Goal: Task Accomplishment & Management: Complete application form

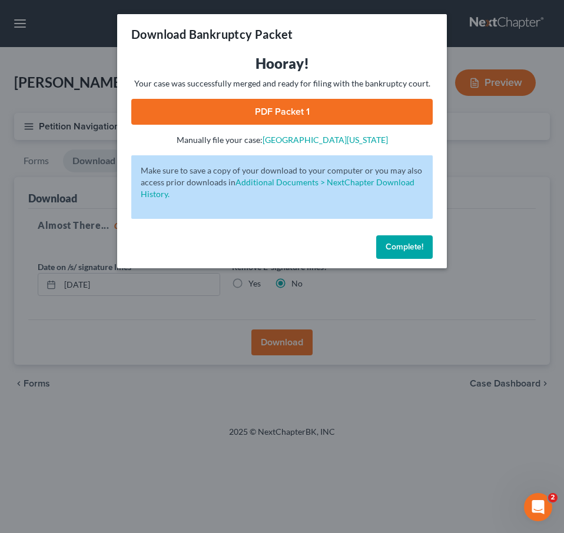
click at [396, 245] on span "Complete!" at bounding box center [405, 247] width 38 height 10
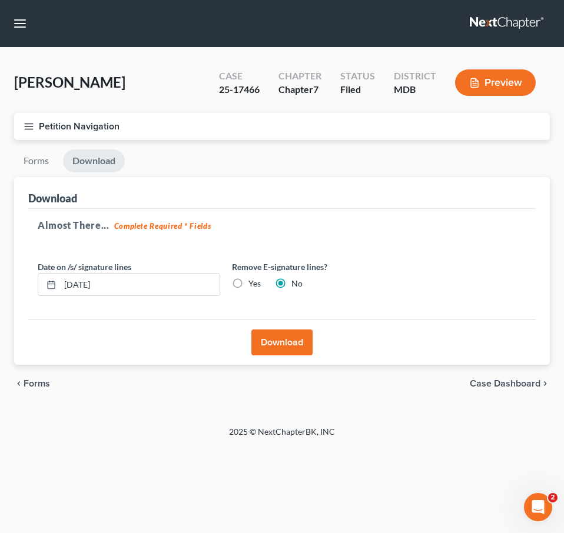
click at [488, 21] on link at bounding box center [507, 23] width 75 height 21
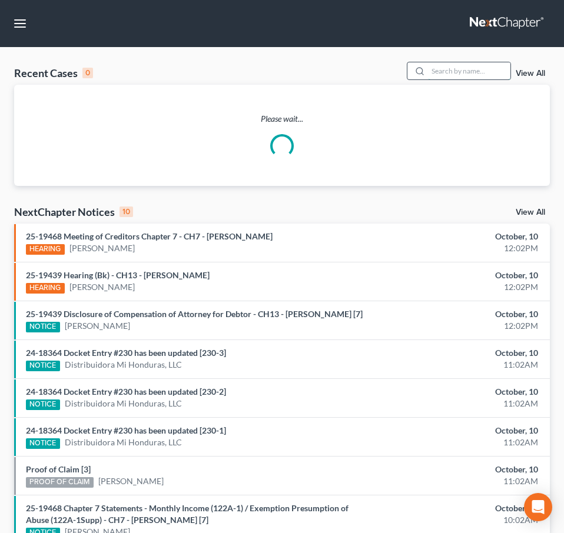
click at [443, 65] on input "search" at bounding box center [469, 70] width 82 height 17
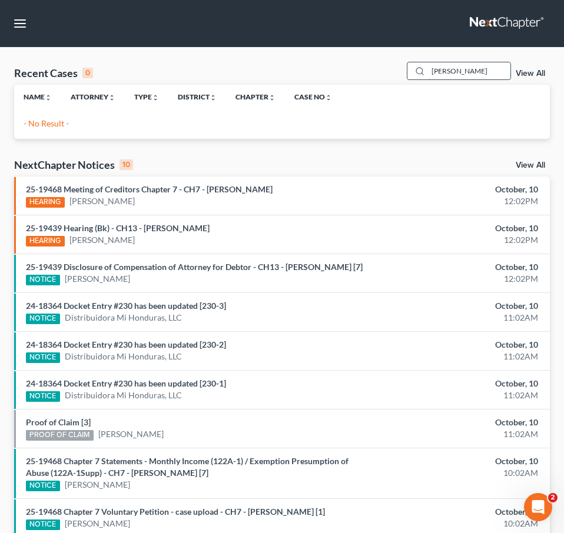
click at [442, 71] on input "wilford" at bounding box center [469, 70] width 82 height 17
click at [455, 69] on input "willford" at bounding box center [469, 70] width 82 height 17
drag, startPoint x: 473, startPoint y: 71, endPoint x: 243, endPoint y: 44, distance: 231.2
type input "[PERSON_NAME]"
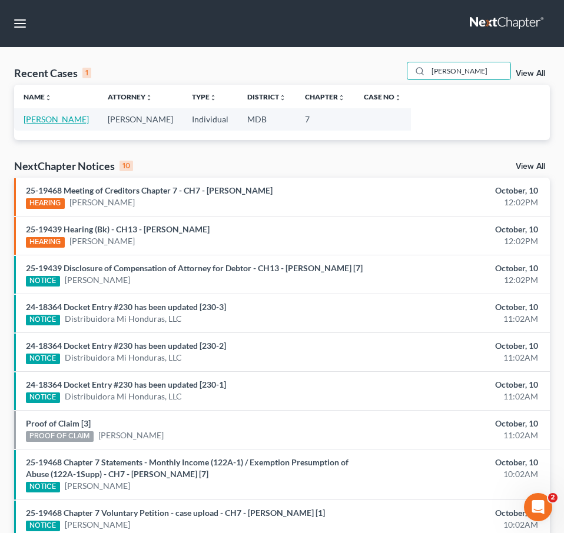
click at [50, 117] on link "[PERSON_NAME]" at bounding box center [56, 119] width 65 height 10
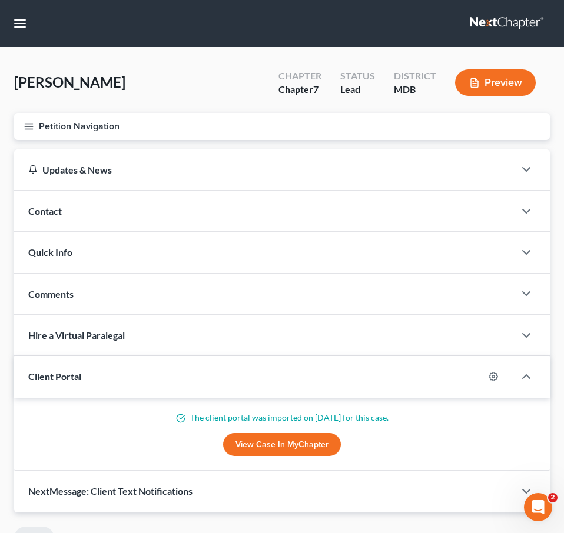
click at [32, 124] on line "button" at bounding box center [29, 124] width 8 height 0
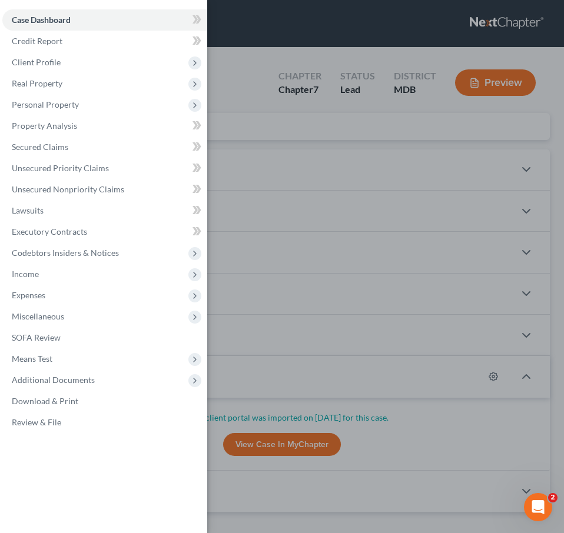
click at [223, 130] on div "Case Dashboard Payments Invoices Payments Payments Credit Report Client Profile" at bounding box center [282, 266] width 564 height 533
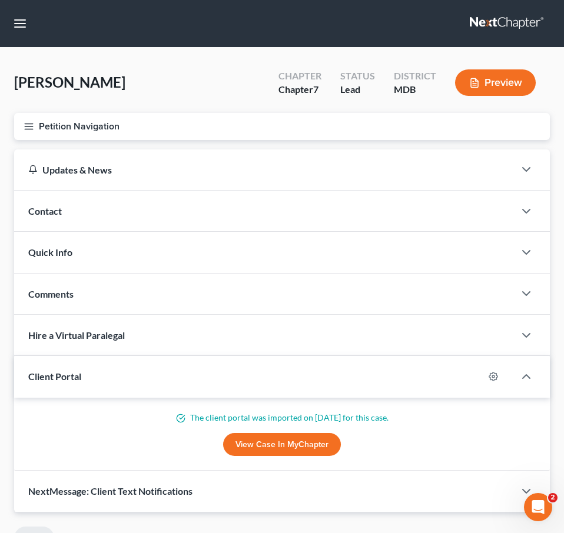
click at [24, 125] on icon "button" at bounding box center [29, 126] width 11 height 11
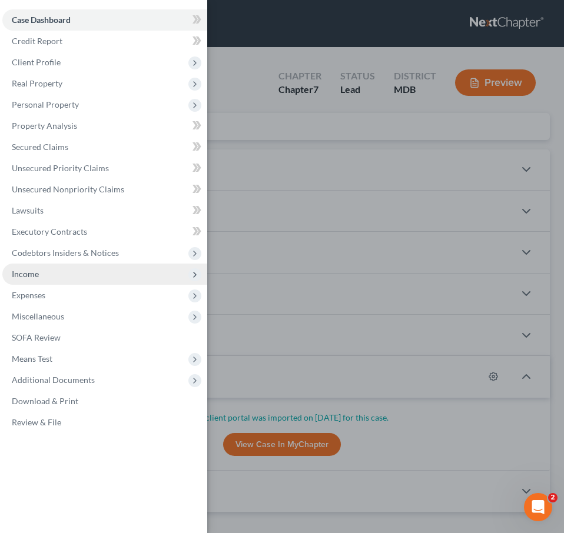
click at [30, 283] on span "Income" at bounding box center [104, 274] width 205 height 21
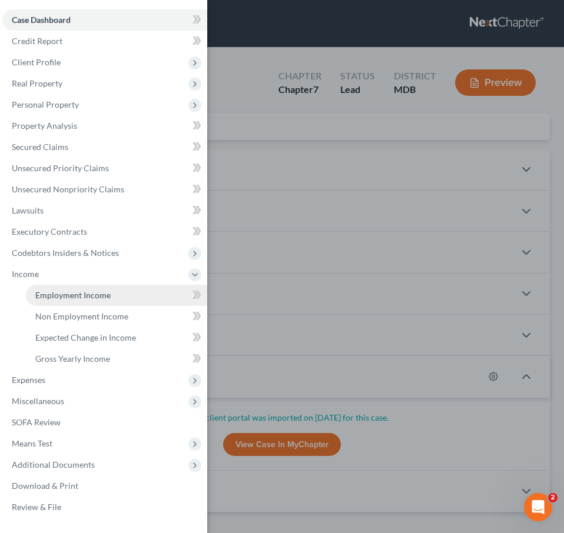
click at [35, 293] on span "Employment Income" at bounding box center [72, 295] width 75 height 10
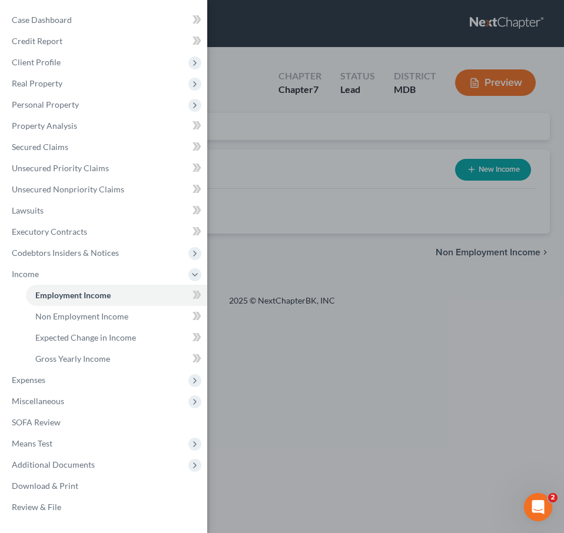
click at [234, 164] on div "Case Dashboard Payments Invoices Payments Payments Credit Report Client Profile" at bounding box center [282, 266] width 564 height 533
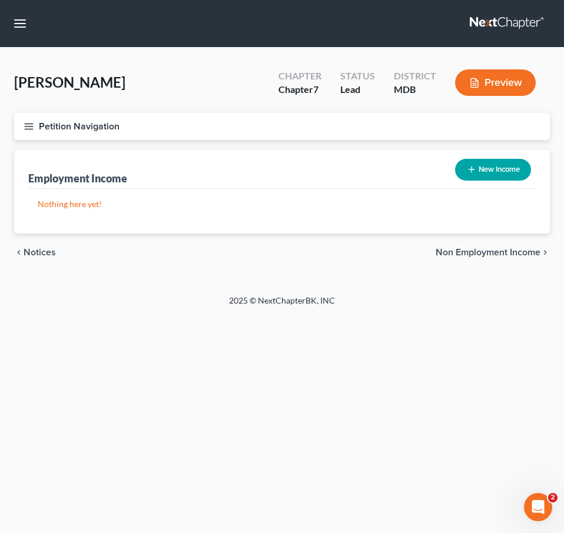
click at [446, 250] on span "Non Employment Income" at bounding box center [488, 252] width 105 height 9
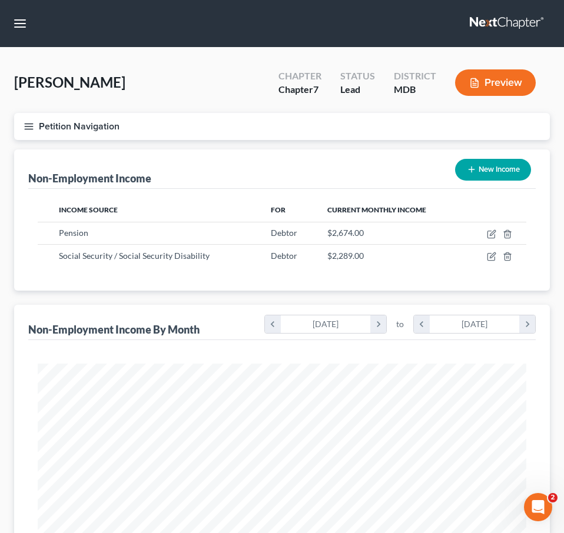
click at [29, 125] on icon "button" at bounding box center [29, 126] width 11 height 11
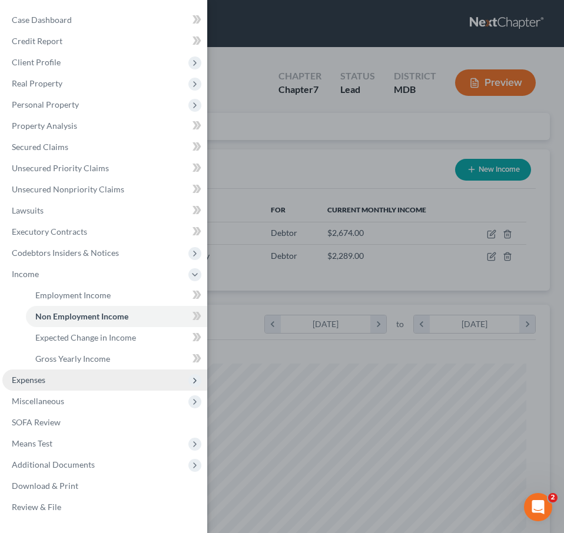
click at [21, 383] on span "Expenses" at bounding box center [29, 380] width 34 height 10
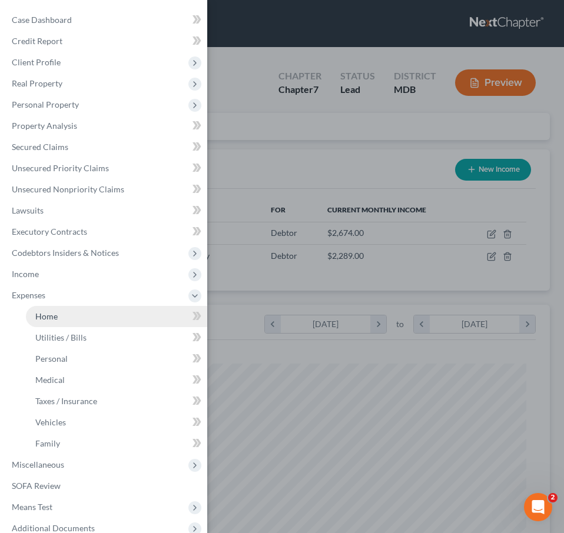
click at [45, 320] on span "Home" at bounding box center [46, 316] width 22 height 10
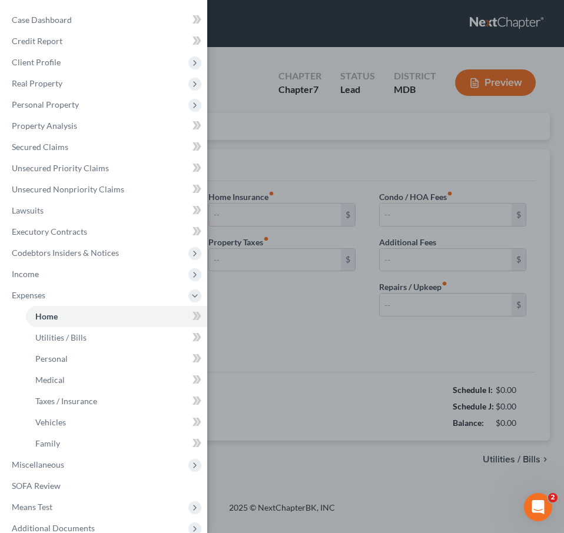
radio input "true"
click at [260, 141] on div "Case Dashboard Payments Invoices Payments Payments Credit Report Client Profile" at bounding box center [282, 266] width 564 height 533
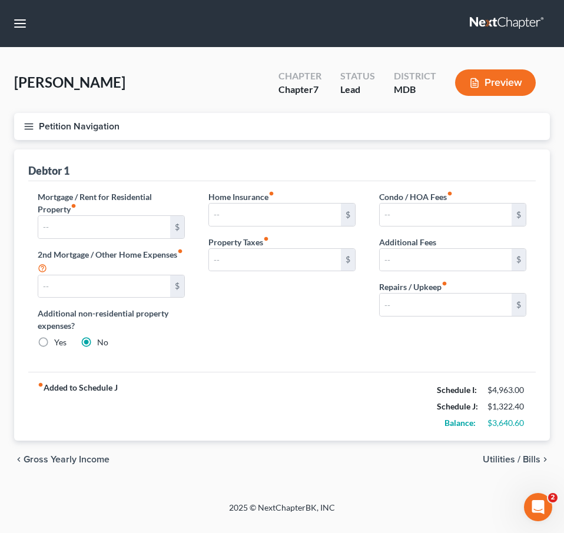
click at [505, 456] on span "Utilities / Bills" at bounding box center [512, 459] width 58 height 9
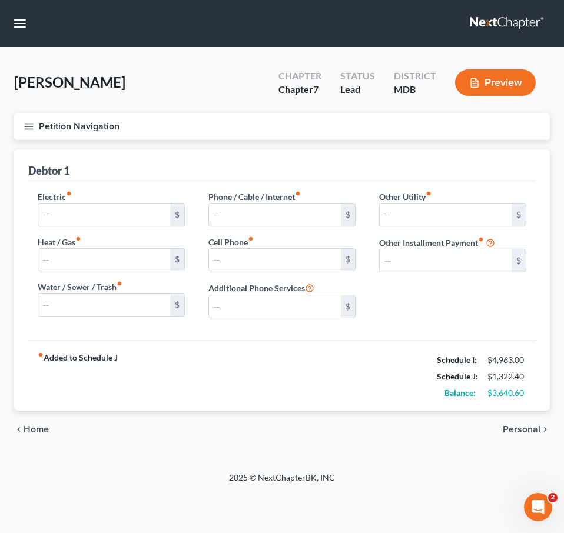
click at [523, 430] on span "Personal" at bounding box center [522, 429] width 38 height 9
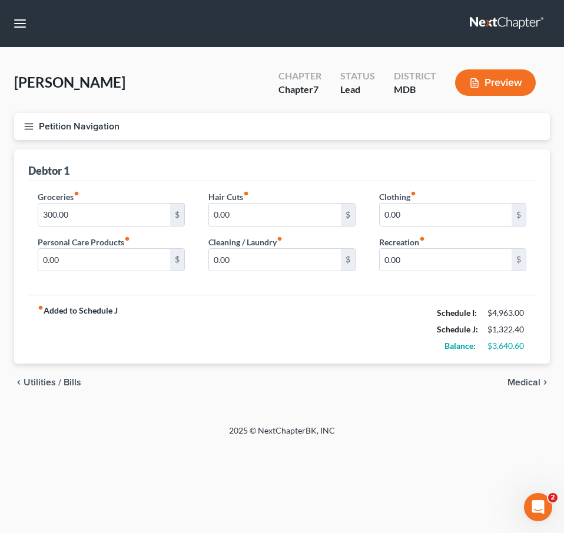
click at [519, 380] on span "Medical" at bounding box center [524, 382] width 33 height 9
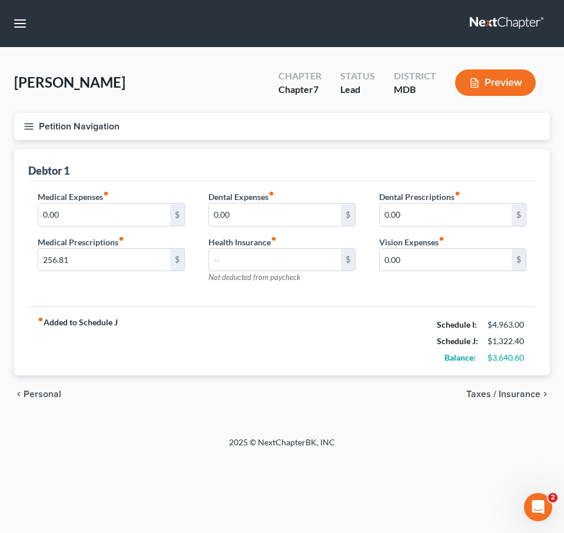
click at [521, 393] on span "Taxes / Insurance" at bounding box center [503, 394] width 74 height 9
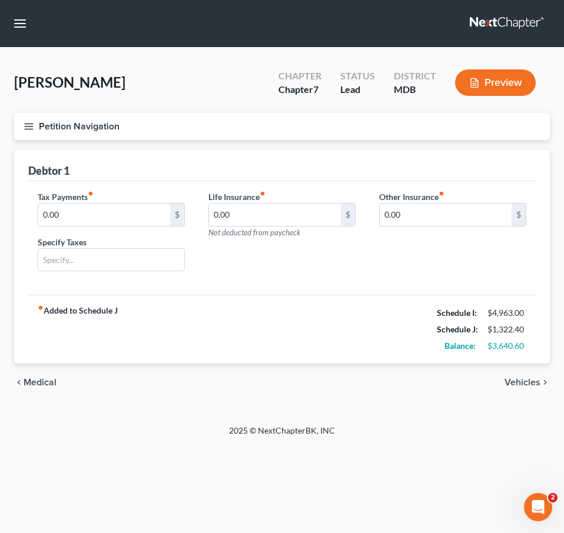
click at [511, 379] on span "Vehicles" at bounding box center [523, 382] width 36 height 9
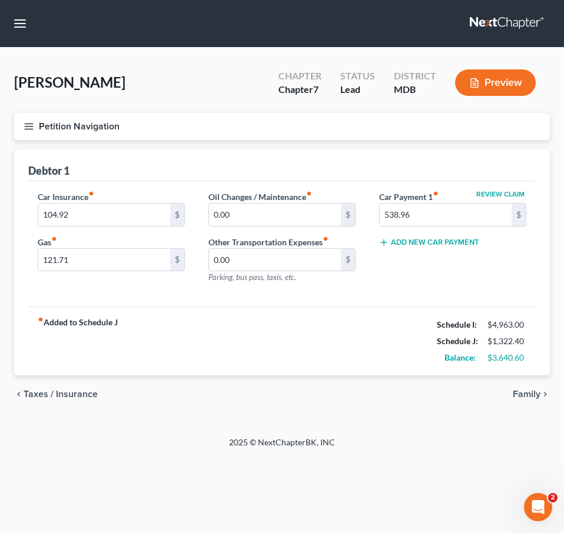
click at [523, 394] on span "Family" at bounding box center [527, 394] width 28 height 9
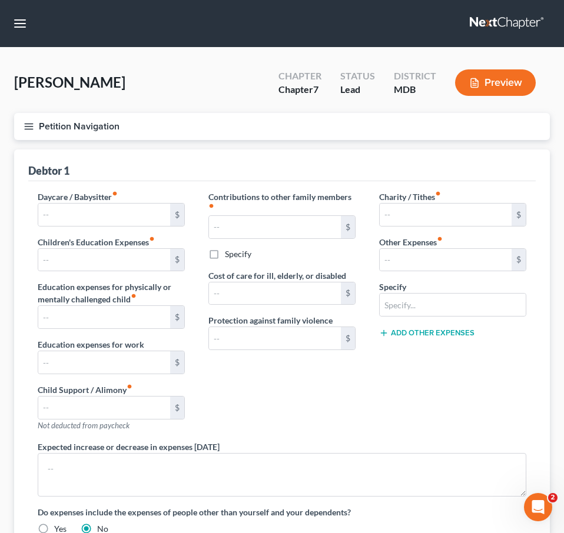
click at [32, 124] on line "button" at bounding box center [29, 124] width 8 height 0
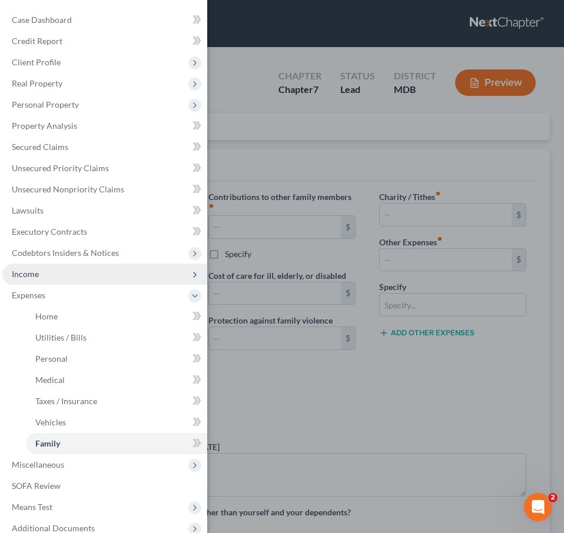
click at [39, 274] on span "Income" at bounding box center [104, 274] width 205 height 21
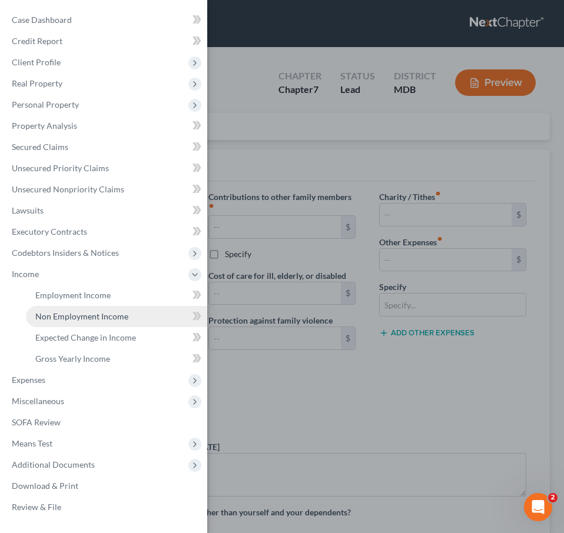
click at [48, 317] on span "Non Employment Income" at bounding box center [81, 316] width 93 height 10
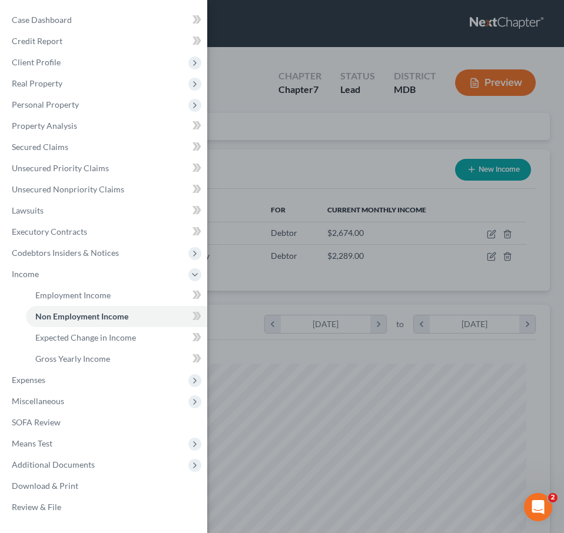
scroll to position [244, 512]
click at [281, 154] on div "Case Dashboard Payments Invoices Payments Payments Credit Report Client Profile" at bounding box center [282, 266] width 564 height 533
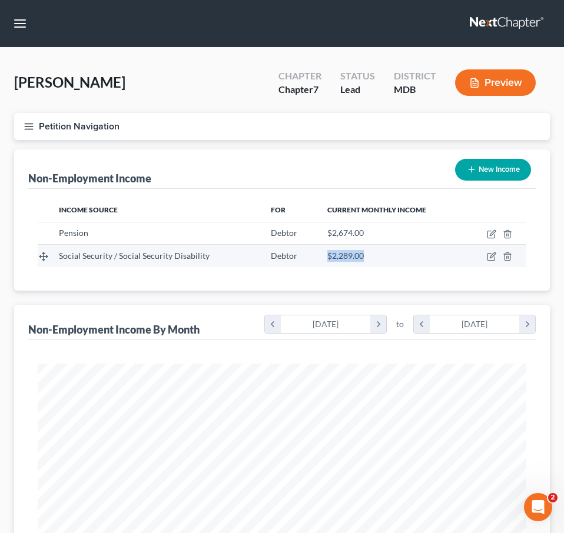
drag, startPoint x: 374, startPoint y: 256, endPoint x: 316, endPoint y: 256, distance: 57.7
click at [318, 256] on td "$2,289.00" at bounding box center [391, 256] width 147 height 22
copy span "$2,289.00"
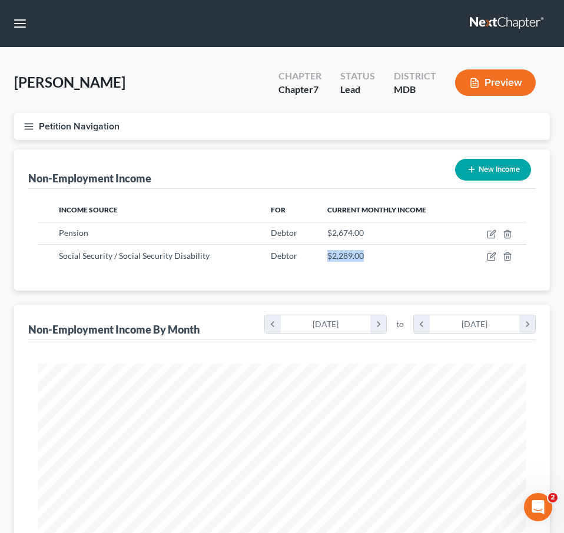
click at [32, 126] on icon "button" at bounding box center [29, 126] width 11 height 11
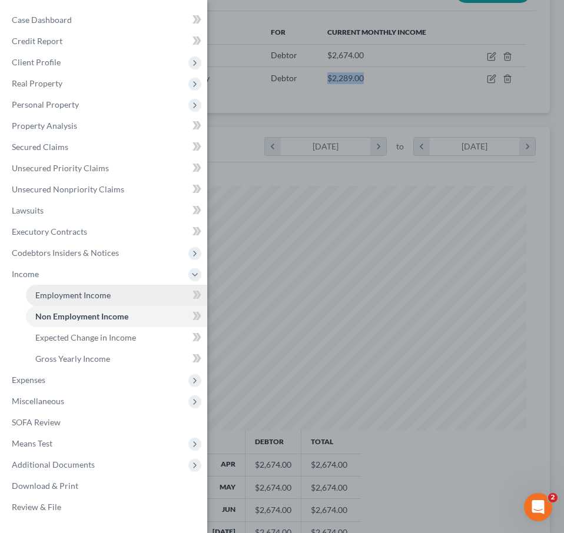
scroll to position [332, 0]
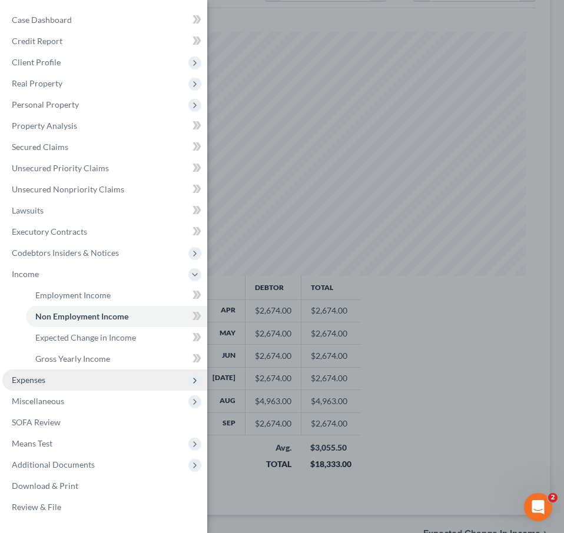
click at [28, 376] on span "Expenses" at bounding box center [29, 380] width 34 height 10
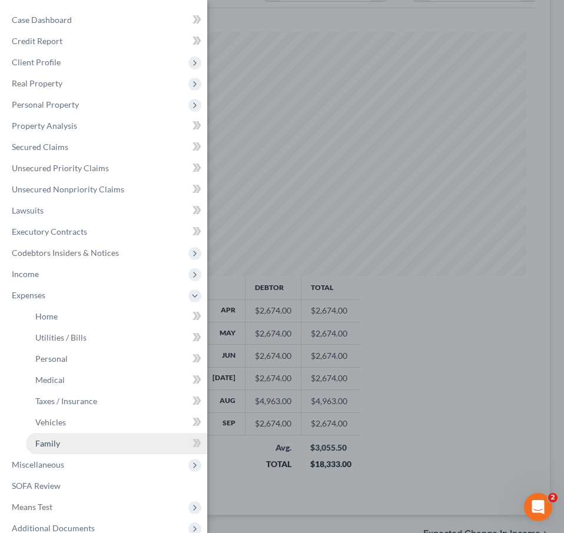
click at [48, 441] on span "Family" at bounding box center [47, 444] width 25 height 10
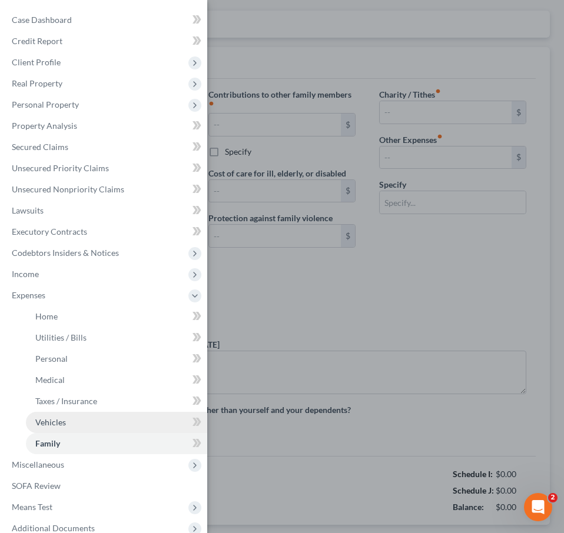
radio input "true"
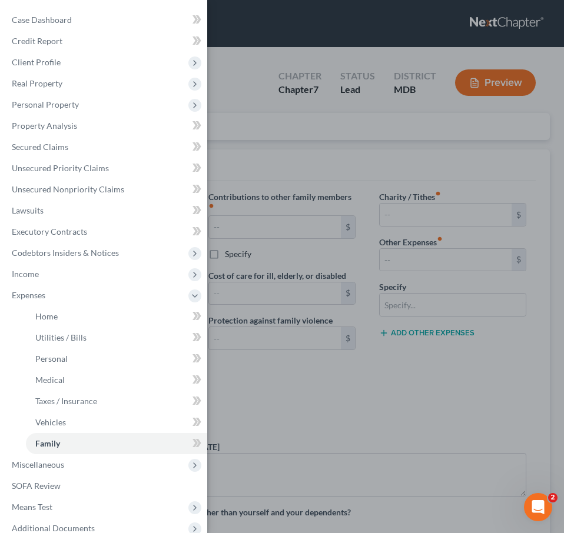
click at [395, 264] on div "Case Dashboard Payments Invoices Payments Payments Credit Report Client Profile" at bounding box center [282, 266] width 564 height 533
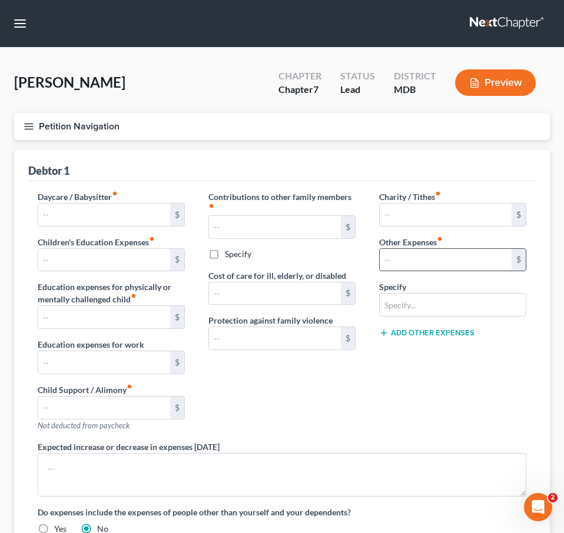
click at [395, 261] on input "text" at bounding box center [446, 260] width 132 height 22
paste input "$2,289.00"
type input "$2,289.00"
click at [410, 306] on input "text" at bounding box center [453, 305] width 146 height 22
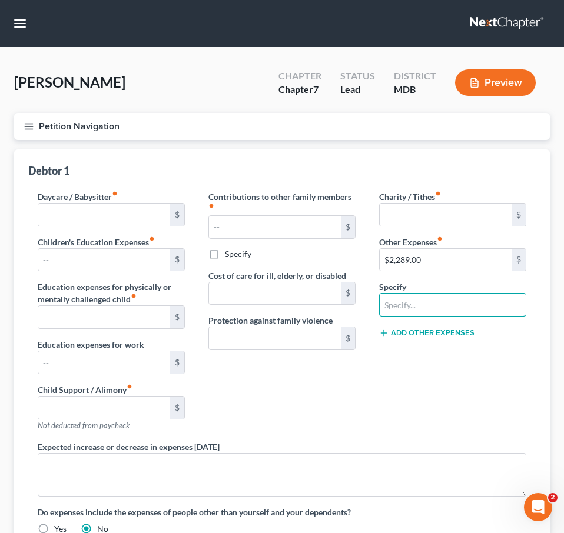
type input "Social Security Act"
click at [313, 422] on div "Contributions to other family members fiber_manual_record $ Specify Cost of car…" at bounding box center [282, 316] width 171 height 250
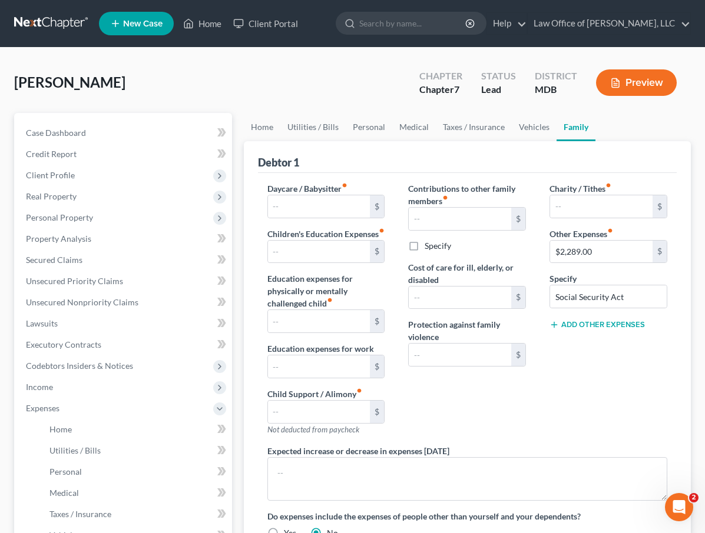
click at [121, 14] on link "New Case" at bounding box center [136, 24] width 75 height 24
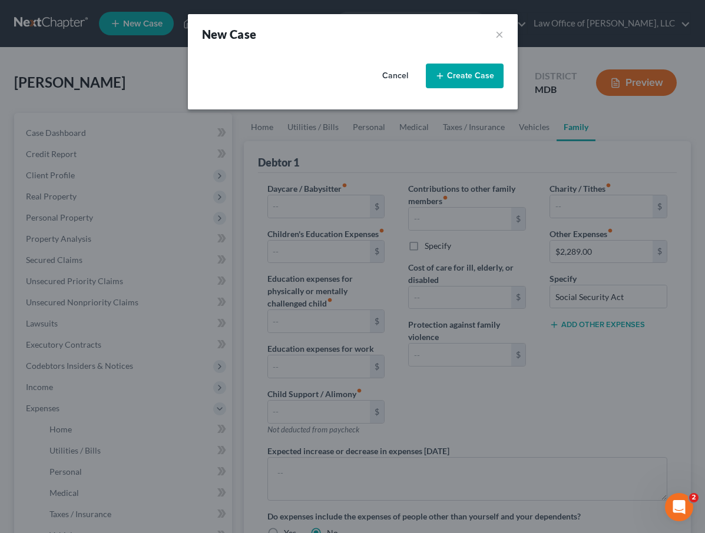
select select "38"
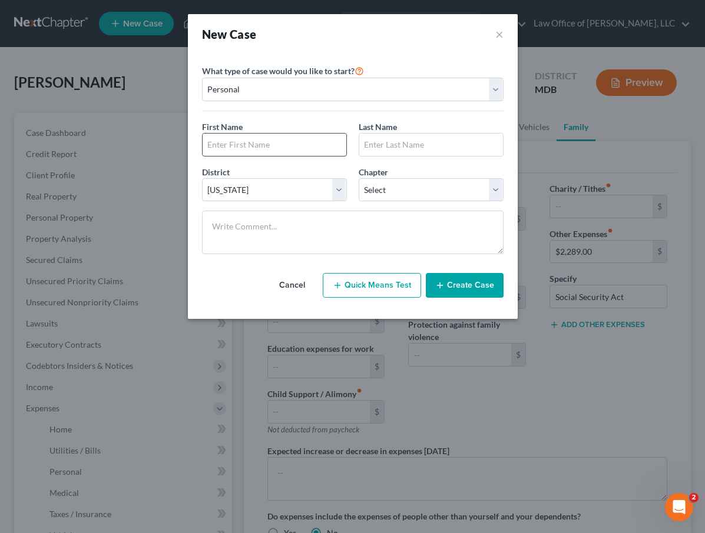
click at [221, 141] on input "text" at bounding box center [275, 145] width 144 height 22
click at [233, 150] on input "text" at bounding box center [275, 145] width 144 height 22
type input "Loomis"
click at [382, 144] on input "ZayZay" at bounding box center [431, 145] width 144 height 22
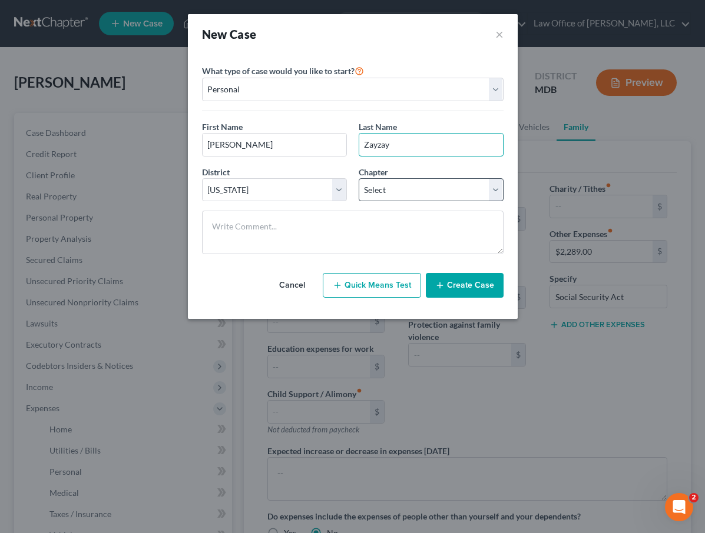
type input "Zayzay"
click at [382, 183] on select "Select 7 11 12 13" at bounding box center [431, 190] width 145 height 24
select select "0"
click at [359, 178] on select "Select 7 11 12 13" at bounding box center [431, 190] width 145 height 24
click at [450, 280] on button "Create Case" at bounding box center [465, 285] width 78 height 25
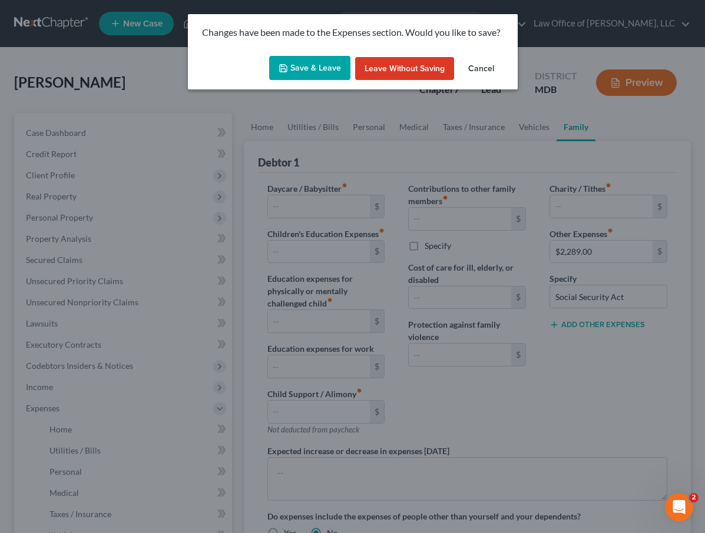
click at [303, 69] on button "Save & Leave" at bounding box center [309, 68] width 81 height 25
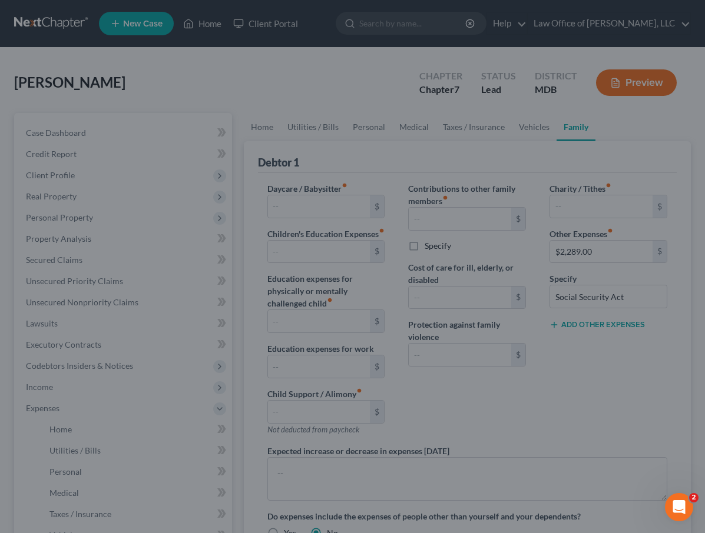
type input "2,289.00"
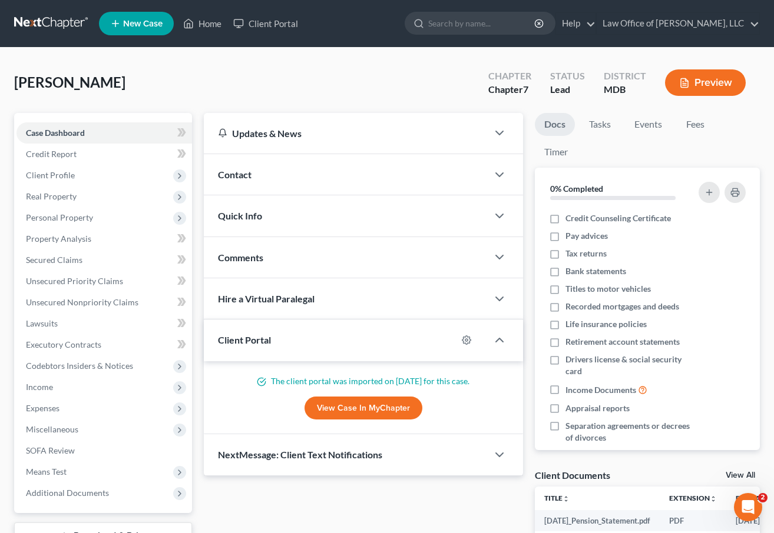
click at [40, 35] on nav "Home New Case Client Portal Law Office of David Cahn, LLC david@cahnlawoffice.c…" at bounding box center [387, 23] width 774 height 47
click at [35, 22] on link at bounding box center [51, 23] width 75 height 21
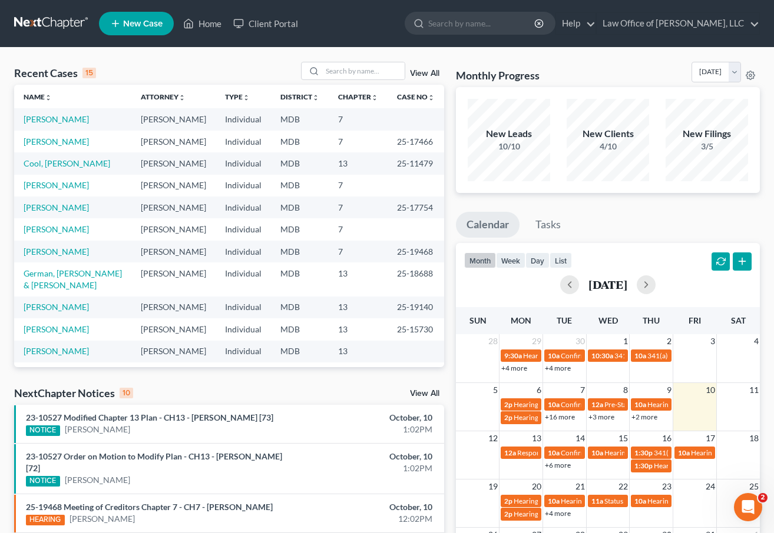
scroll to position [92, 0]
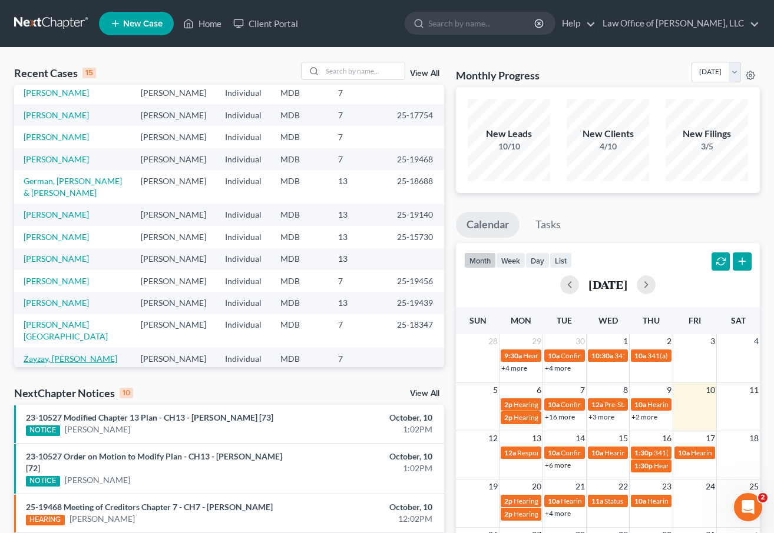
click at [39, 354] on link "Zayzay, [PERSON_NAME]" at bounding box center [71, 359] width 94 height 10
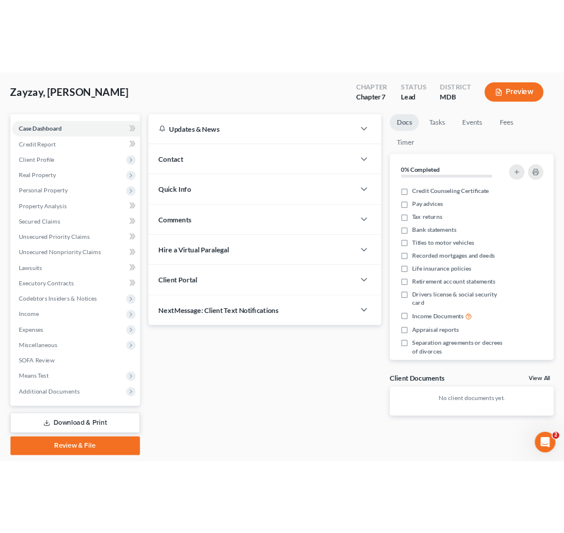
scroll to position [91, 0]
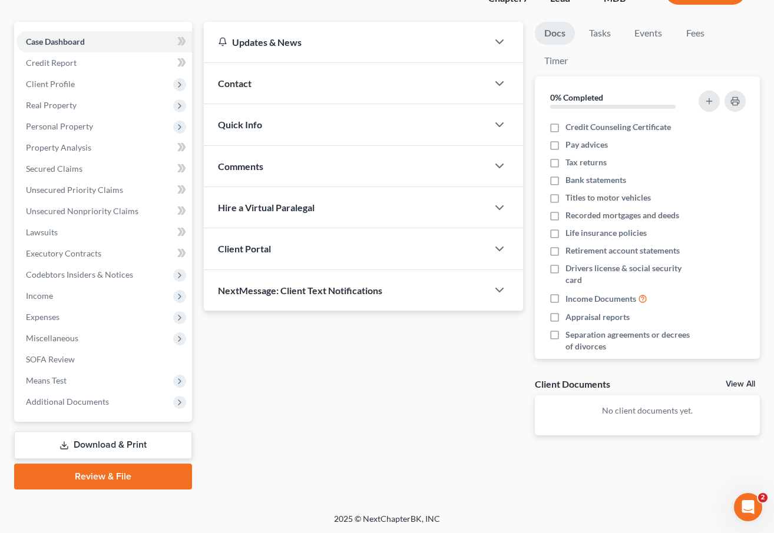
click at [253, 238] on div "Client Portal" at bounding box center [346, 248] width 284 height 41
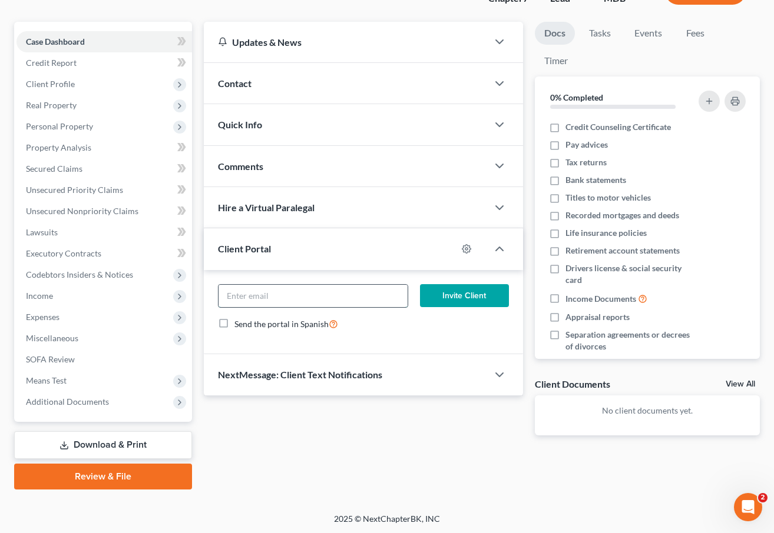
click at [252, 297] on input "email" at bounding box center [312, 296] width 189 height 22
drag, startPoint x: 343, startPoint y: 303, endPoint x: 187, endPoint y: 283, distance: 157.2
click at [187, 283] on div "Petition Navigation Case Dashboard Payments Invoices Payments Payments Credit R…" at bounding box center [386, 256] width 757 height 468
type input "zayzayloomis4@gmail.com"
click at [472, 299] on button "Invite Client" at bounding box center [465, 296] width 90 height 24
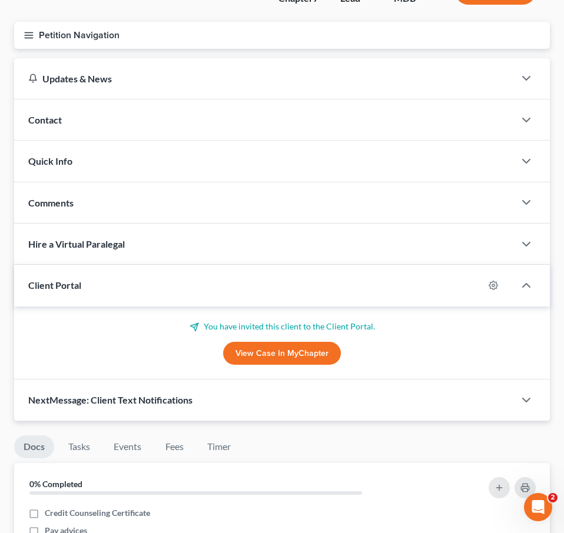
scroll to position [0, 0]
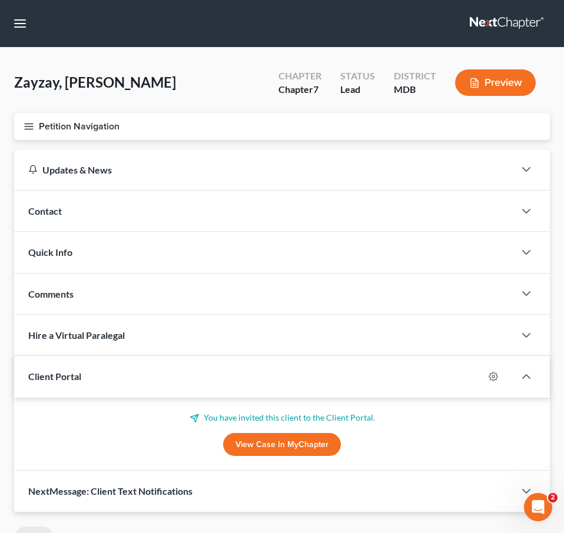
click at [509, 37] on nav "Home New Case Client Portal Law Office of David Cahn, LLC david@cahnlawoffice.c…" at bounding box center [282, 23] width 564 height 47
click at [502, 19] on link at bounding box center [507, 23] width 75 height 21
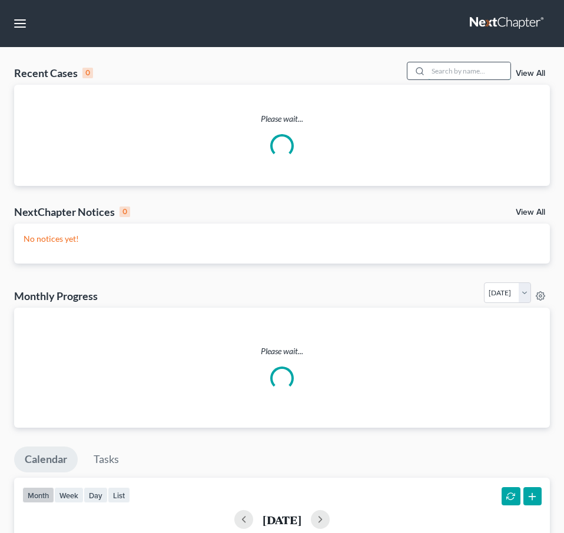
click at [460, 68] on input "search" at bounding box center [469, 70] width 82 height 17
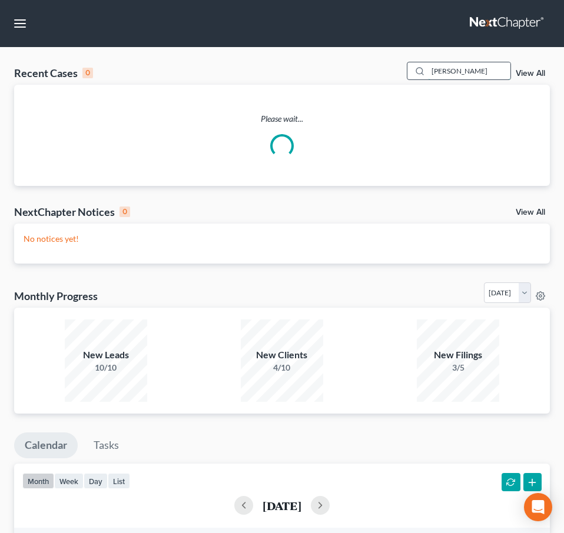
type input "wiles"
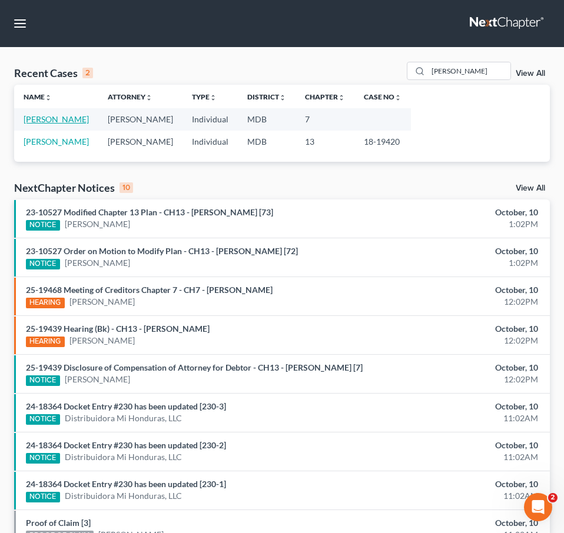
click at [59, 123] on link "[PERSON_NAME]" at bounding box center [56, 119] width 65 height 10
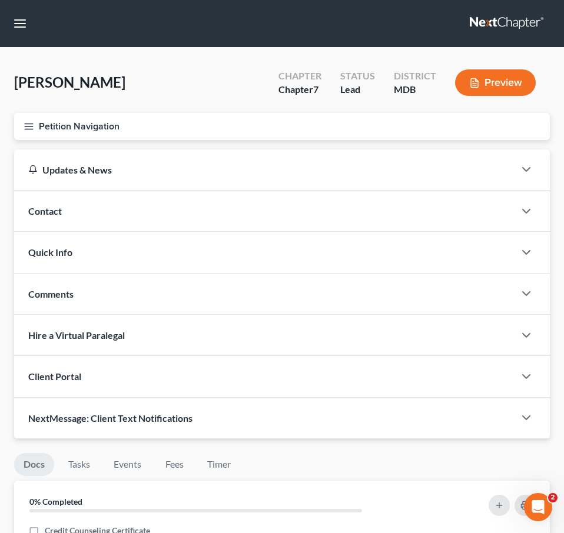
click at [32, 124] on icon "button" at bounding box center [29, 126] width 11 height 11
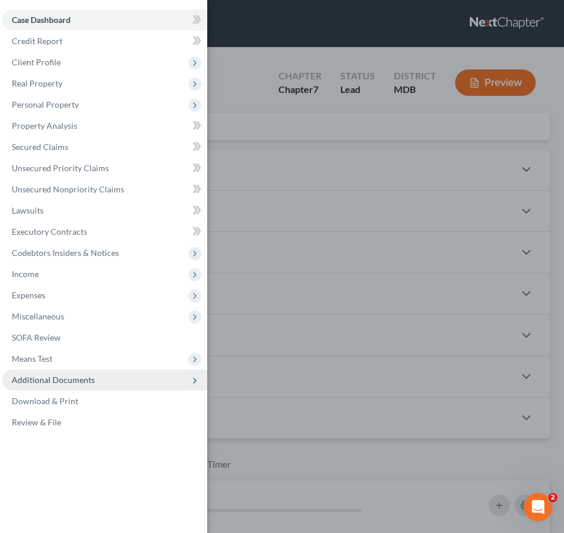
click at [57, 373] on span "Additional Documents" at bounding box center [104, 380] width 205 height 21
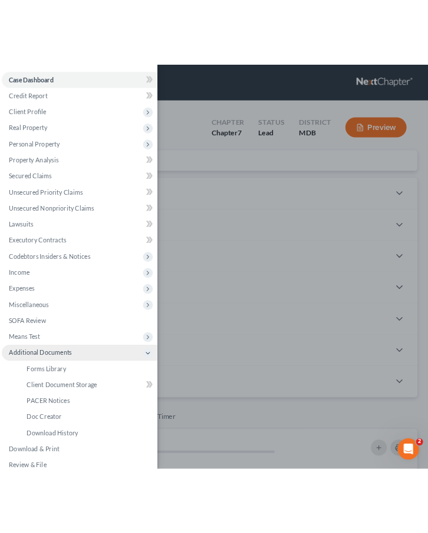
scroll to position [15, 0]
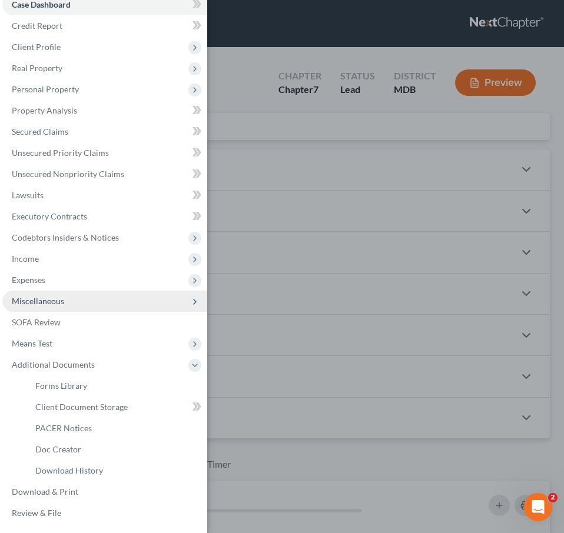
click at [45, 297] on span "Miscellaneous" at bounding box center [38, 301] width 52 height 10
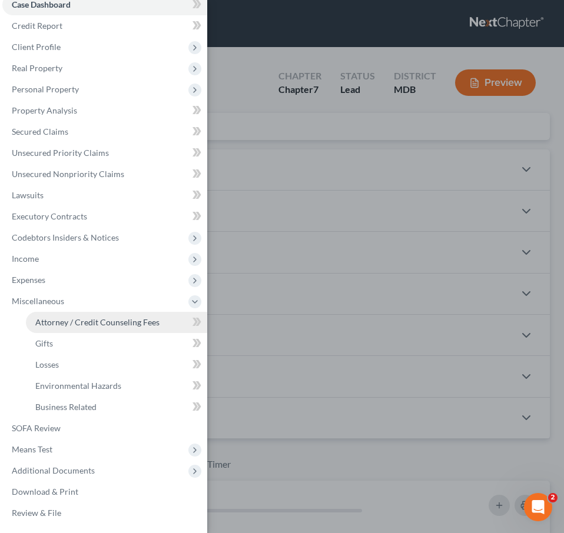
click at [54, 322] on span "Attorney / Credit Counseling Fees" at bounding box center [97, 322] width 124 height 10
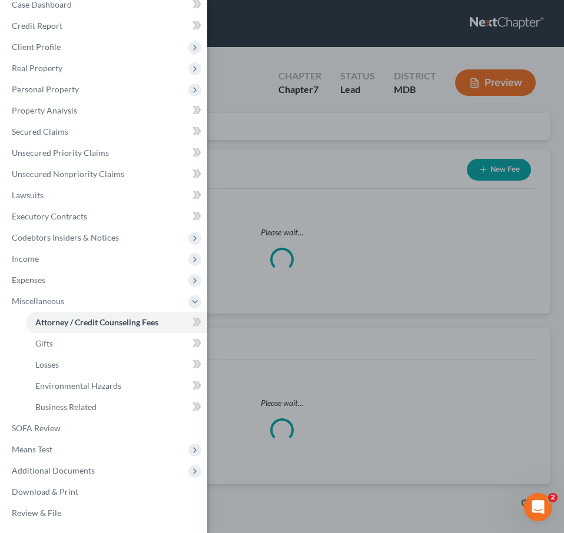
select select "4"
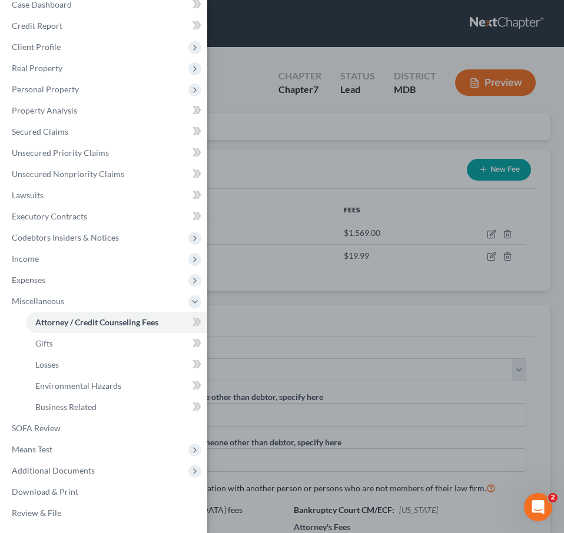
click at [338, 132] on div "Case Dashboard Payments Invoices Payments Payments Credit Report Client Profile" at bounding box center [282, 266] width 564 height 533
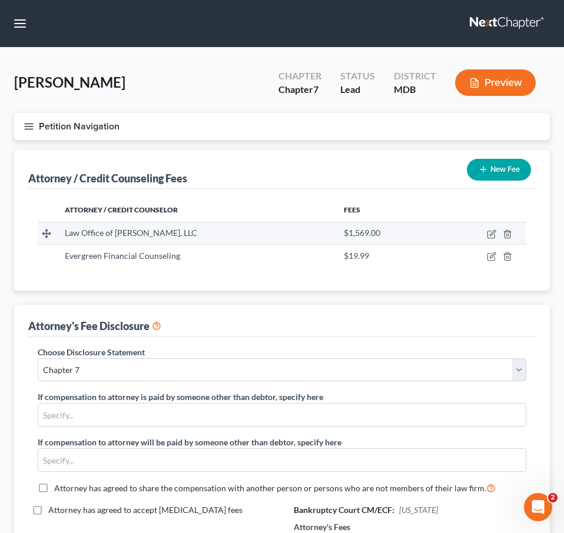
click at [496, 238] on td at bounding box center [481, 233] width 90 height 22
click at [489, 235] on icon "button" at bounding box center [491, 234] width 9 height 9
select select "21"
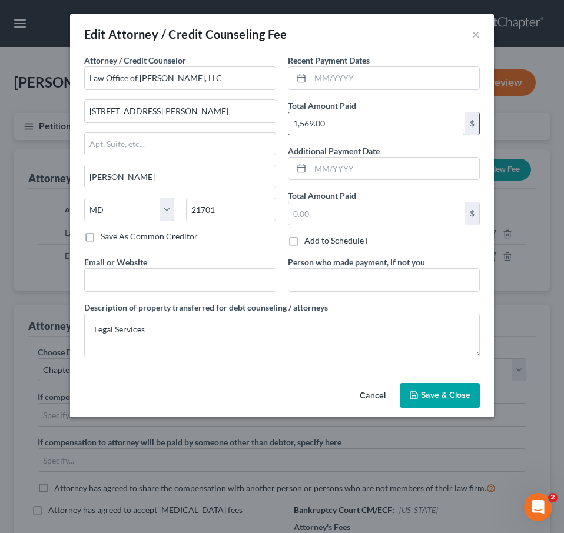
click at [343, 122] on input "1,569.00" at bounding box center [377, 123] width 177 height 22
click at [314, 121] on input "1,662" at bounding box center [377, 123] width 177 height 22
type input "1,662.00"
click at [447, 390] on span "Save & Close" at bounding box center [445, 395] width 49 height 10
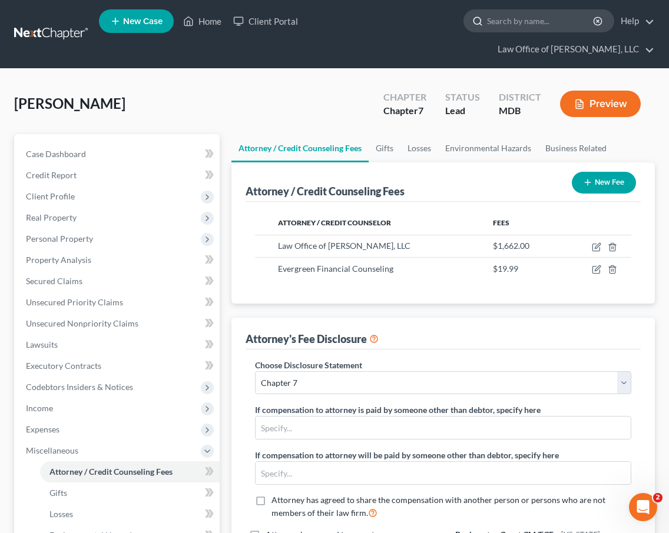
click at [487, 26] on input "search" at bounding box center [541, 21] width 108 height 22
type input "joan"
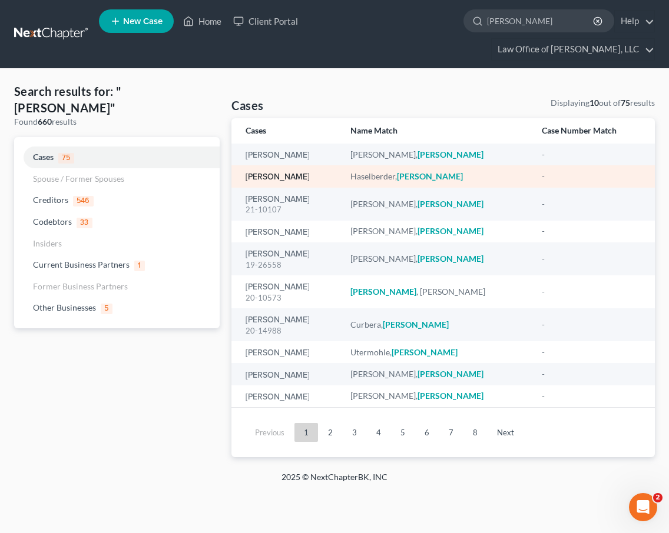
click at [269, 173] on link "Haselberder, Joan" at bounding box center [278, 177] width 64 height 8
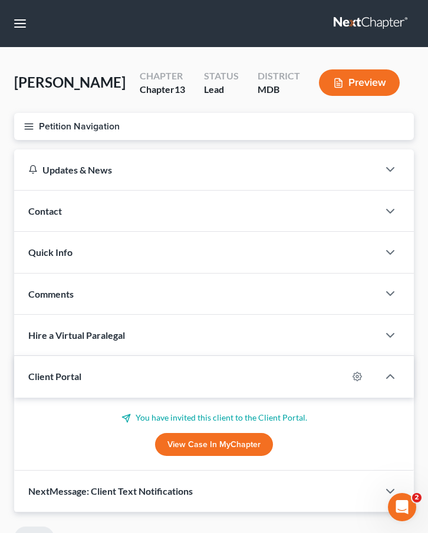
click at [30, 132] on icon "button" at bounding box center [29, 126] width 11 height 11
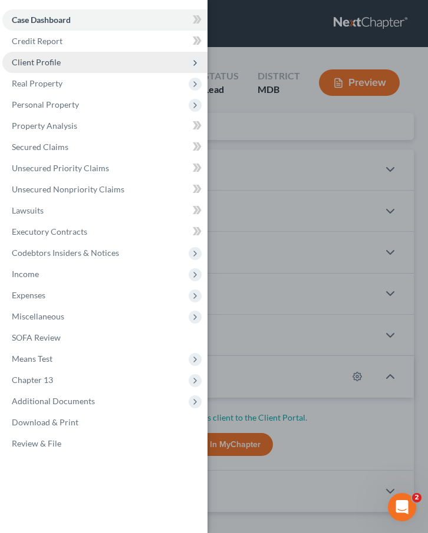
click at [29, 57] on span "Client Profile" at bounding box center [104, 62] width 205 height 21
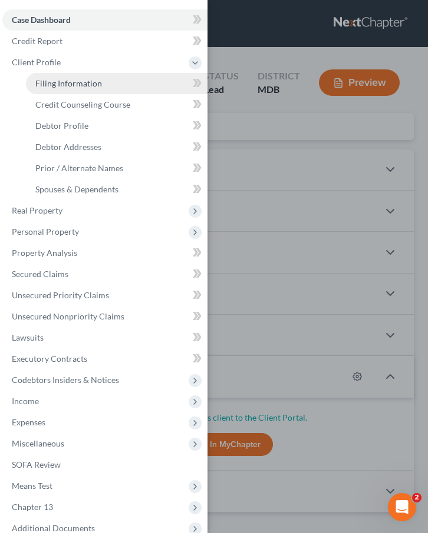
click at [54, 81] on span "Filing Information" at bounding box center [68, 83] width 67 height 10
select select "1"
select select "0"
select select "3"
select select "21"
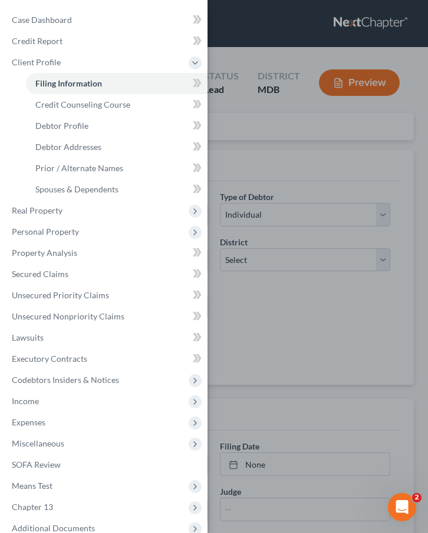
click at [281, 79] on div "Case Dashboard Payments Invoices Payments Payments Credit Report Client Profile" at bounding box center [214, 266] width 428 height 533
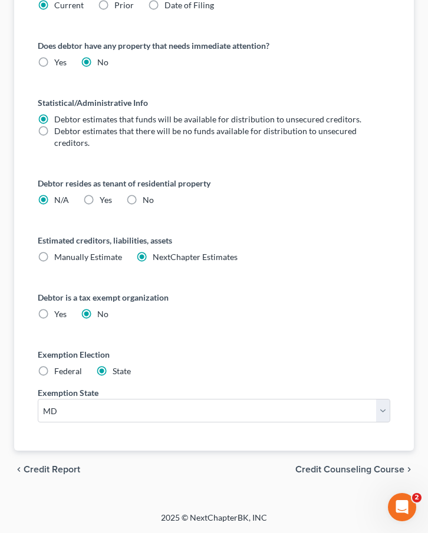
scroll to position [678, 0]
click at [143, 201] on label "No" at bounding box center [148, 200] width 11 height 12
click at [147, 201] on input "No" at bounding box center [151, 198] width 8 height 8
radio input "true"
radio input "false"
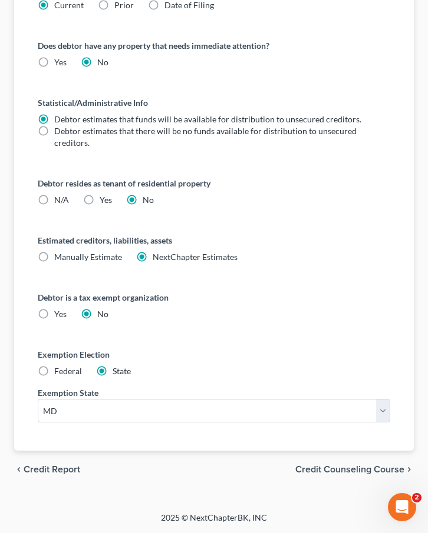
click at [320, 474] on span "Credit Counseling Course" at bounding box center [349, 469] width 109 height 9
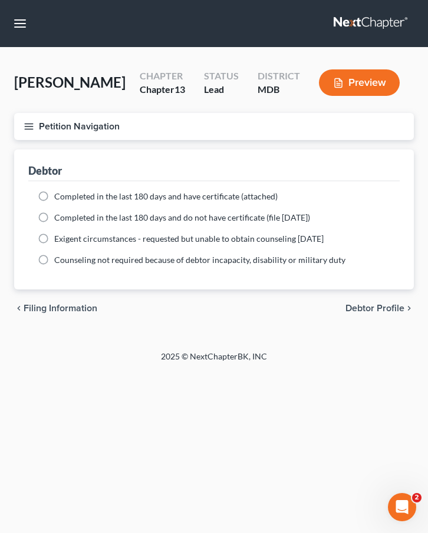
click at [54, 203] on label "Completed in the last 180 days and have certificate (attached)" at bounding box center [165, 197] width 223 height 12
click at [59, 198] on input "Completed in the last 180 days and have certificate (attached)" at bounding box center [63, 195] width 8 height 8
radio input "true"
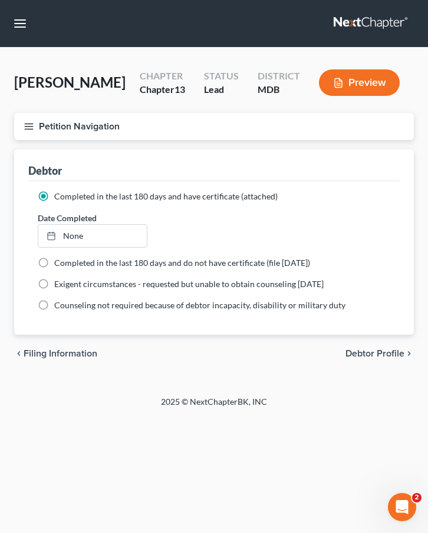
click at [378, 359] on span "Debtor Profile" at bounding box center [374, 353] width 59 height 9
select select "0"
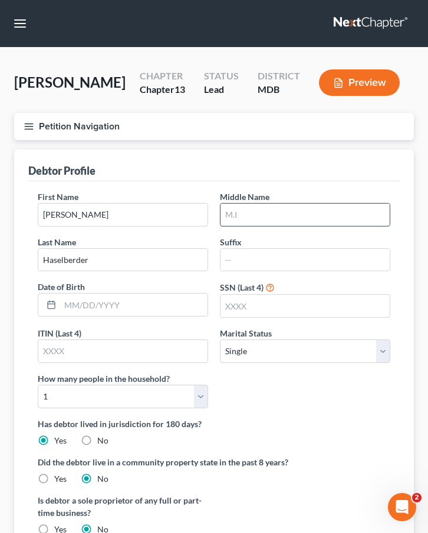
click at [244, 226] on input "text" at bounding box center [304, 215] width 169 height 22
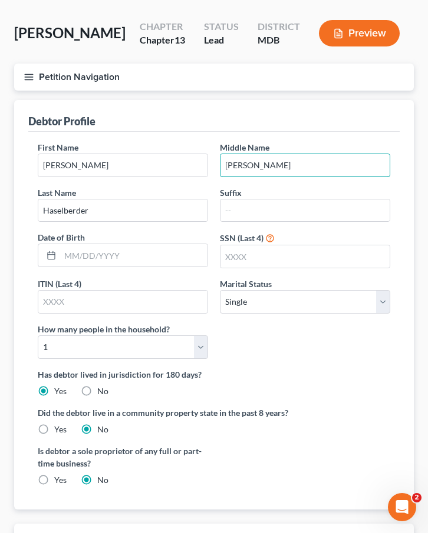
scroll to position [51, 0]
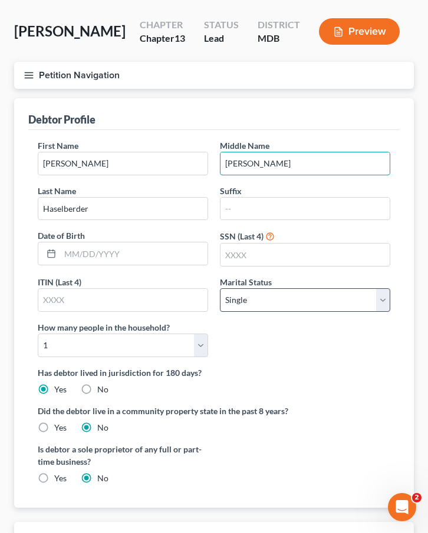
type input "Frances"
click at [238, 312] on select "Select Single Married Separated Divorced Widowed" at bounding box center [305, 301] width 170 height 24
select select "1"
click at [220, 312] on select "Select Single Married Separated Divorced Widowed" at bounding box center [305, 301] width 170 height 24
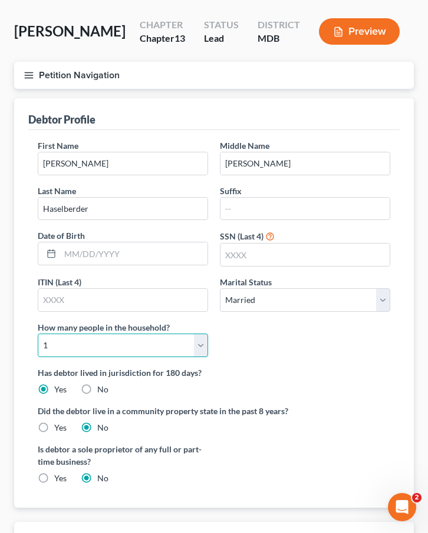
click at [164, 357] on select "Select 1 2 3 4 5 6 7 8 9 10 11 12 13 14 15 16 17 18 19 20" at bounding box center [123, 346] width 170 height 24
select select "1"
click at [38, 357] on select "Select 1 2 3 4 5 6 7 8 9 10 11 12 13 14 15 16 17 18 19 20" at bounding box center [123, 346] width 170 height 24
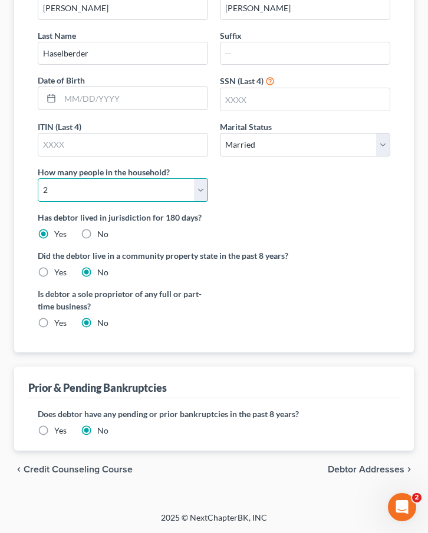
scroll to position [234, 0]
click at [373, 467] on span "Debtor Addresses" at bounding box center [365, 469] width 77 height 9
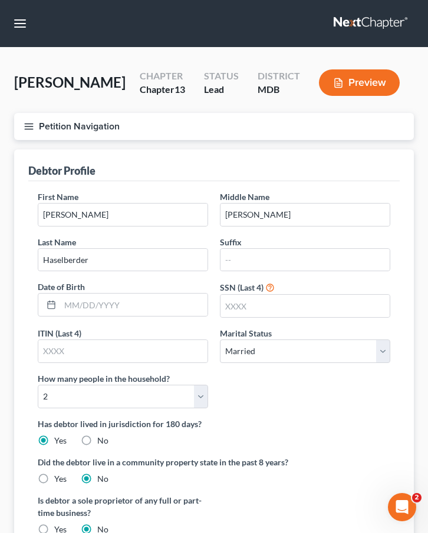
select select "0"
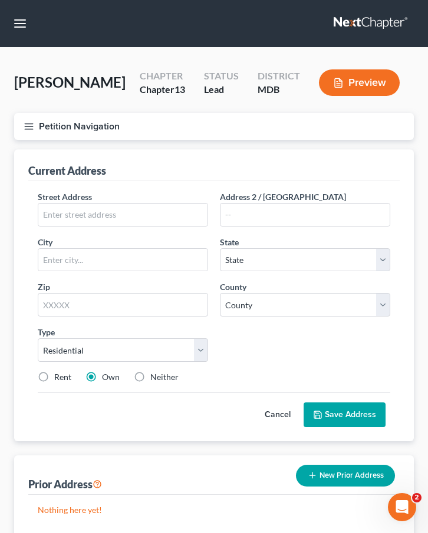
click at [122, 256] on div "Street Address * Address 2 / PO Box City * State * State AL AK AR AZ CA CO CT D…" at bounding box center [214, 292] width 364 height 202
click at [115, 226] on input "text" at bounding box center [122, 215] width 169 height 22
type input "65 Lavale Ct."
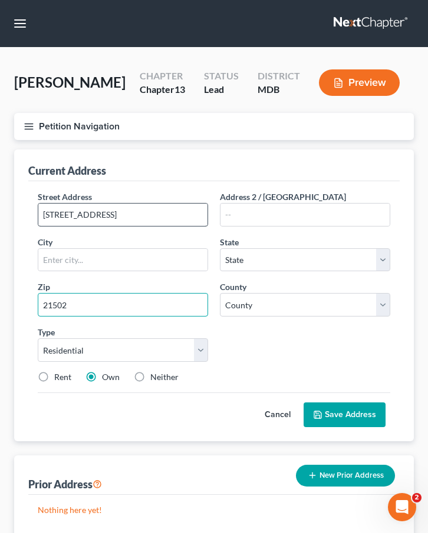
type input "21502"
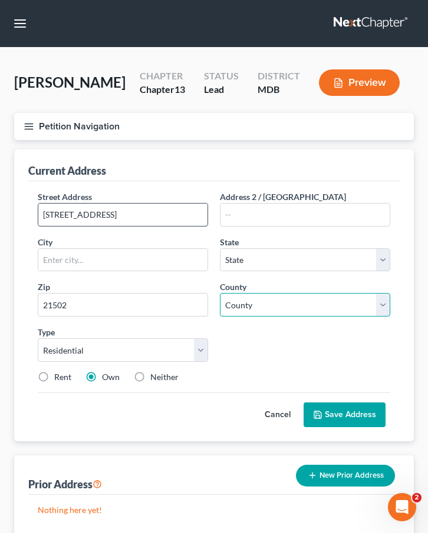
type input "Cumberland"
select select "21"
click at [273, 317] on select "County Allegany County Anne Arundel County Baltimore County Baltimore city Calv…" at bounding box center [305, 305] width 170 height 24
select select "0"
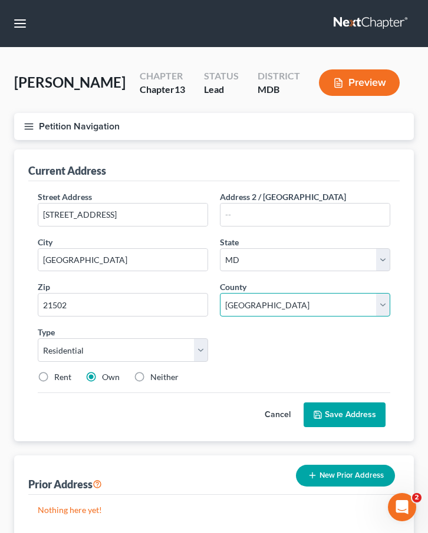
click at [220, 317] on select "County Allegany County Anne Arundel County Baltimore County Baltimore city Calv…" at bounding box center [305, 305] width 170 height 24
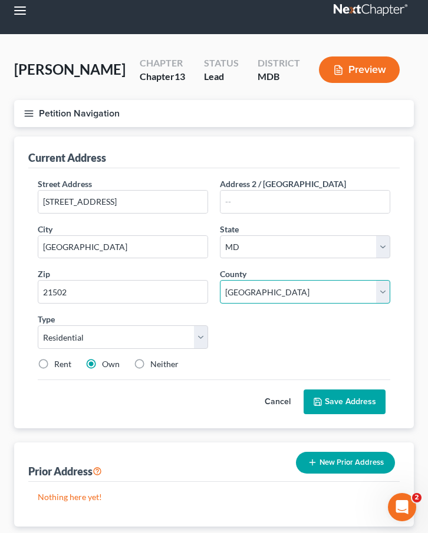
scroll to position [14, 0]
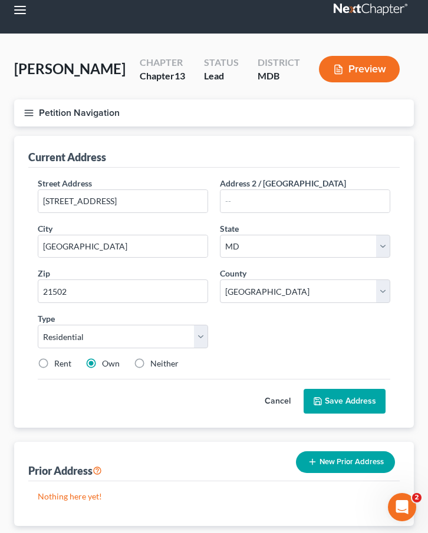
click at [352, 414] on button "Save Address" at bounding box center [344, 401] width 82 height 25
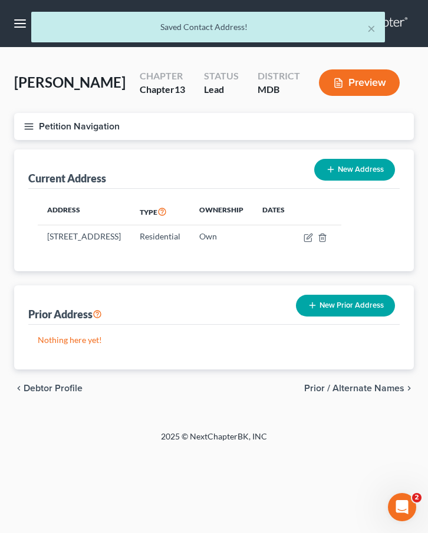
click at [362, 393] on span "Prior / Alternate Names" at bounding box center [354, 388] width 100 height 9
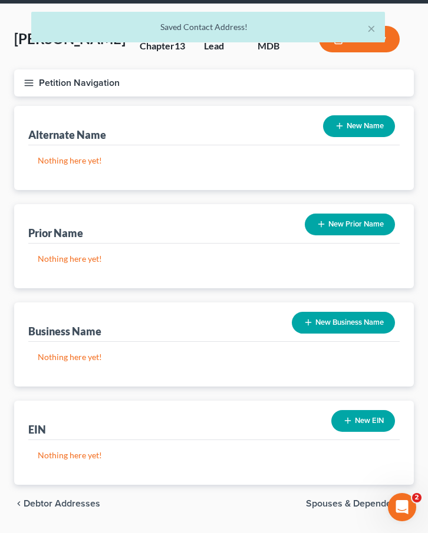
scroll to position [105, 0]
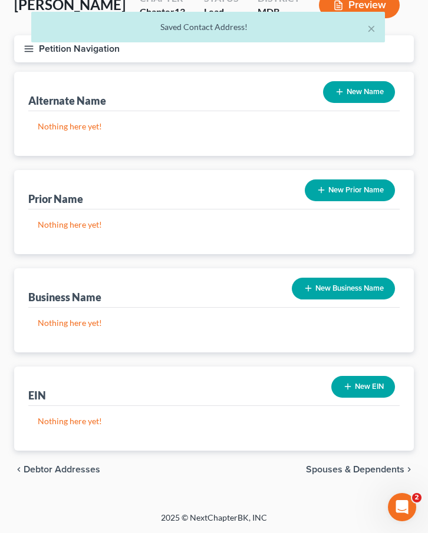
click at [241, 393] on div "EIN New EIN" at bounding box center [213, 386] width 371 height 39
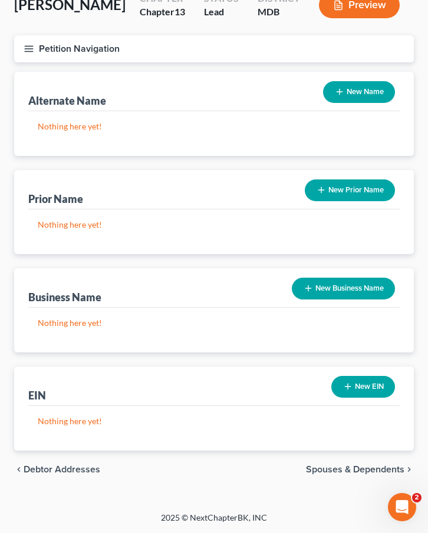
click at [75, 469] on span "Debtor Addresses" at bounding box center [62, 469] width 77 height 9
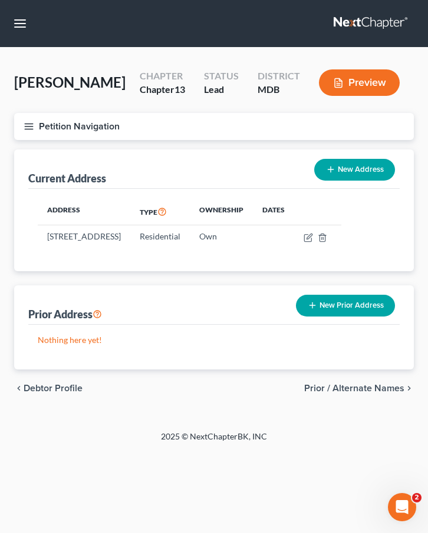
click at [59, 393] on span "Debtor Profile" at bounding box center [53, 388] width 59 height 9
select select "1"
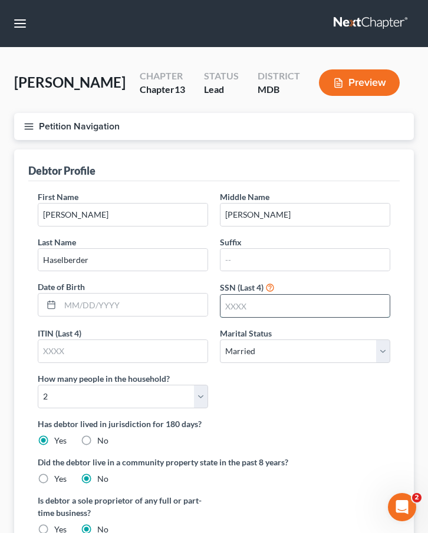
click at [257, 317] on input "text" at bounding box center [304, 306] width 169 height 22
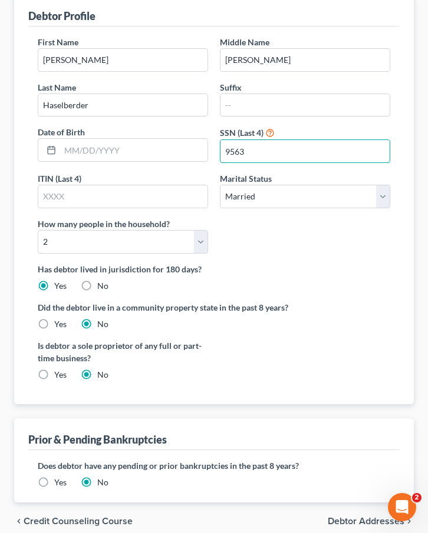
scroll to position [234, 0]
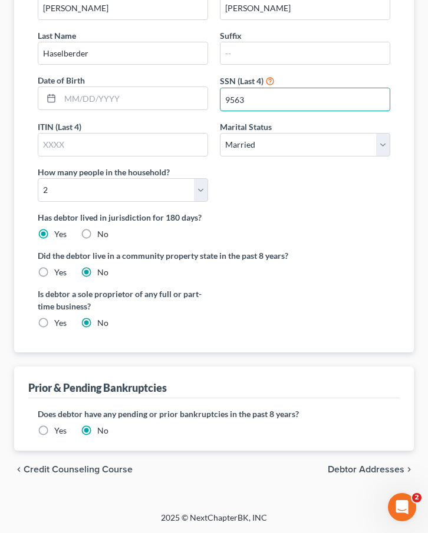
type input "9563"
click at [333, 466] on span "Debtor Addresses" at bounding box center [365, 469] width 77 height 9
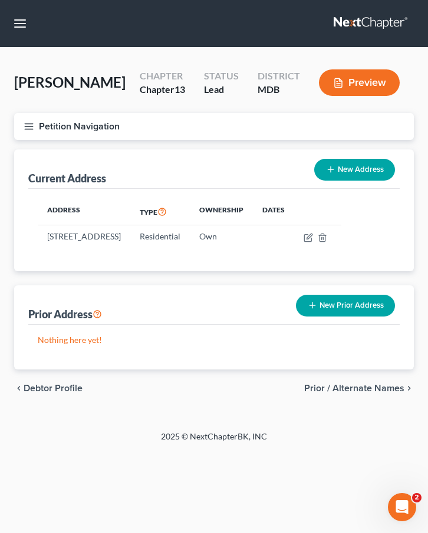
click at [324, 393] on span "Prior / Alternate Names" at bounding box center [354, 388] width 100 height 9
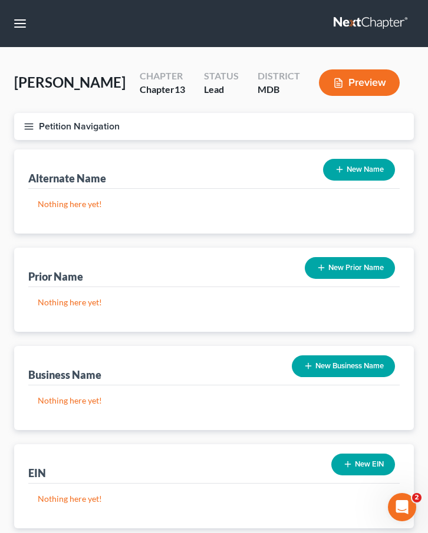
scroll to position [105, 0]
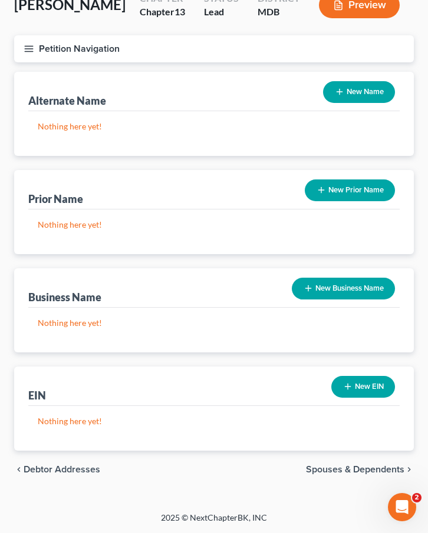
click at [313, 475] on div "chevron_left Debtor Addresses Spouses & Dependents chevron_right" at bounding box center [213, 470] width 399 height 38
click at [313, 469] on span "Spouses & Dependents" at bounding box center [355, 469] width 98 height 9
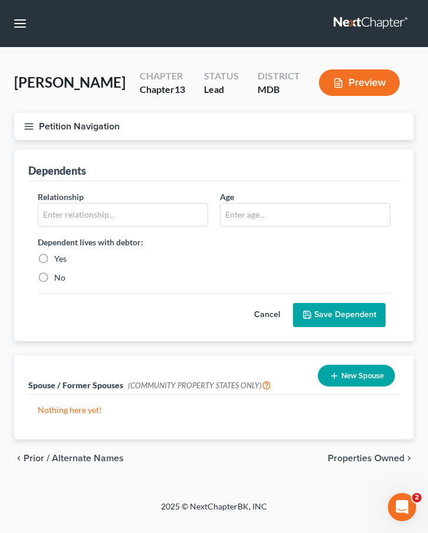
scroll to position [16, 0]
click at [351, 463] on span "Properties Owned" at bounding box center [365, 458] width 77 height 9
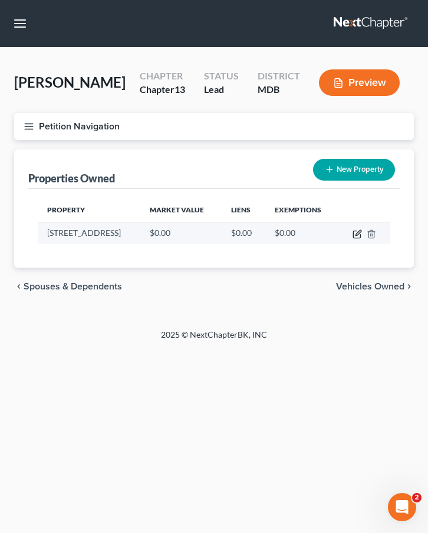
click at [356, 236] on icon "button" at bounding box center [357, 232] width 5 height 5
select select "21"
select select "0"
select select "21"
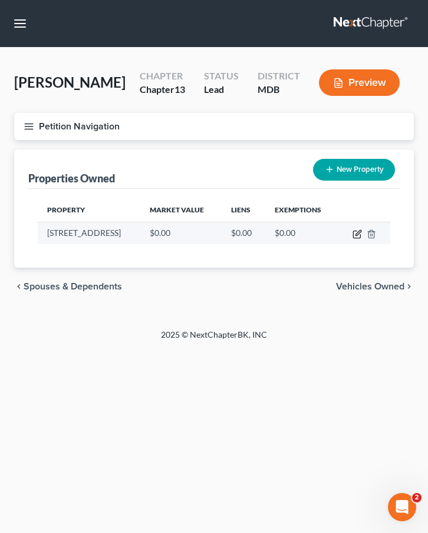
select select "0"
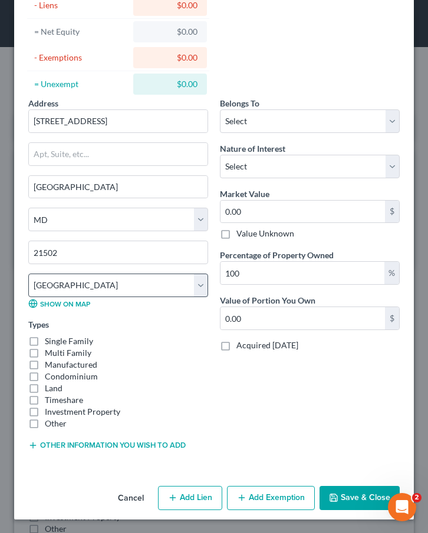
scroll to position [106, 0]
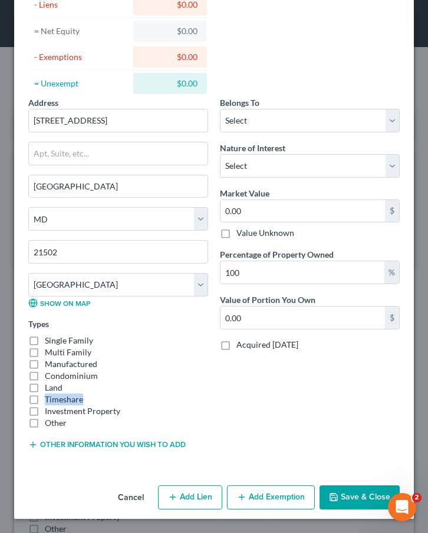
click at [51, 445] on button "Other information you wish to add" at bounding box center [106, 444] width 157 height 9
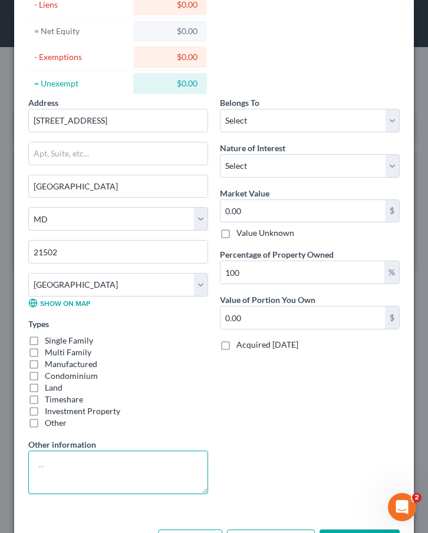
click at [49, 462] on textarea at bounding box center [118, 473] width 180 height 44
type textarea "$252,000 FMV less 10% cost of sale equals"
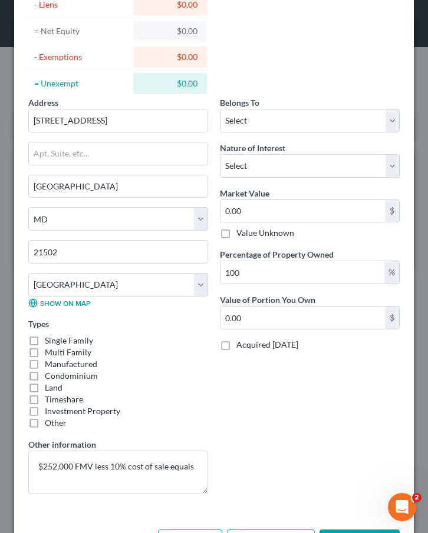
scroll to position [0, 0]
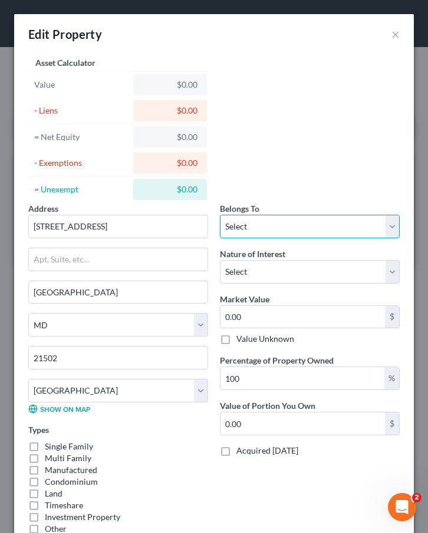
click at [234, 224] on select "Select Debtor 1 Only Debtor 2 Only Debtor 1 And Debtor 2 Only At Least One Of T…" at bounding box center [310, 227] width 180 height 24
select select "3"
click at [220, 215] on select "Select Debtor 1 Only Debtor 2 Only Debtor 1 And Debtor 2 Only At Least One Of T…" at bounding box center [310, 227] width 180 height 24
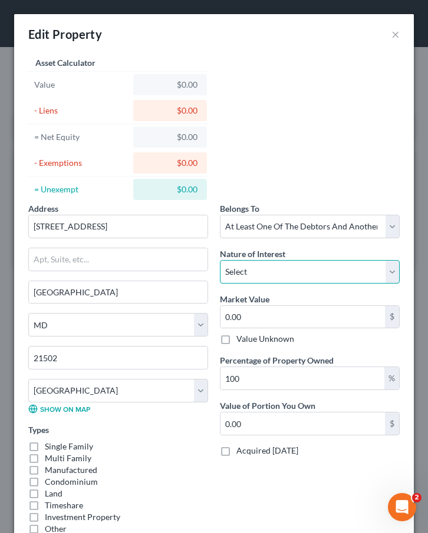
click at [245, 269] on select "Select Fee Simple Joint Tenant Life Estate Equitable Interest Future Interest T…" at bounding box center [310, 272] width 180 height 24
select select "5"
click at [220, 260] on select "Select Fee Simple Joint Tenant Life Estate Equitable Interest Future Interest T…" at bounding box center [310, 272] width 180 height 24
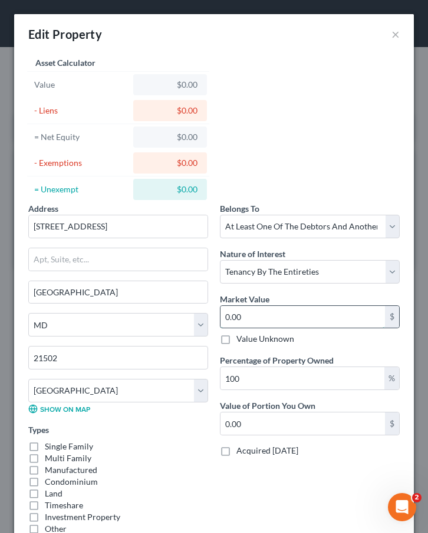
click at [254, 311] on input "0.00" at bounding box center [302, 317] width 164 height 22
type input "2"
type input "2.00"
type input "22"
type input "22.00"
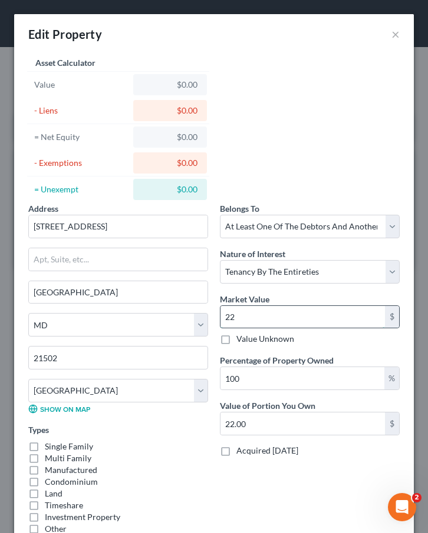
type input "226"
type input "226.00"
type input "2268"
type input "2,268.00"
type input "2,2680"
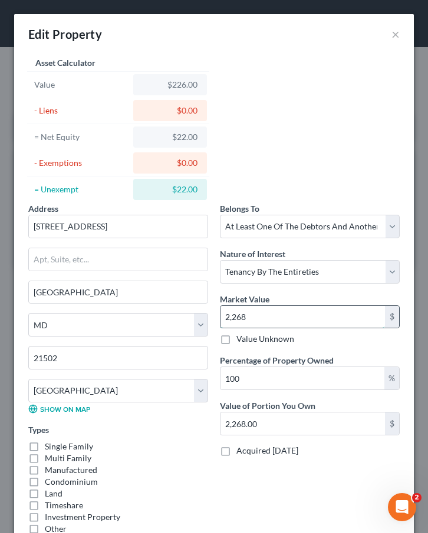
type input "22,680.00"
type input "22,6800"
type input "226,800.00"
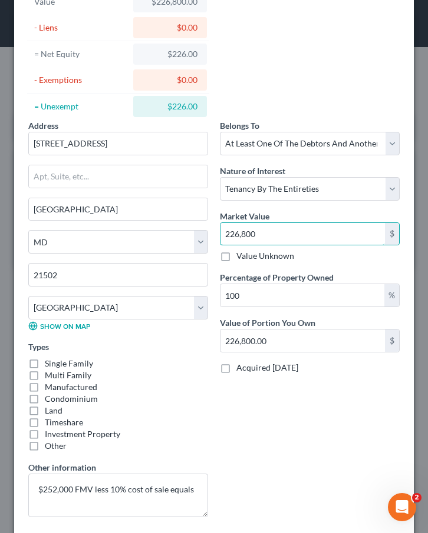
scroll to position [99, 0]
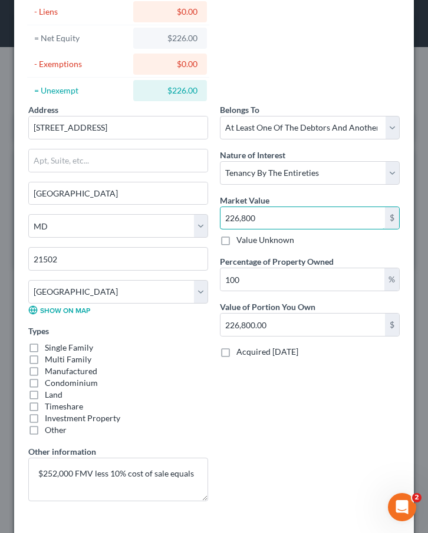
type input "226,800"
click at [45, 347] on label "Single Family" at bounding box center [69, 348] width 48 height 12
click at [49, 441] on input "Single Family" at bounding box center [53, 445] width 8 height 8
click at [45, 349] on label "Single Family" at bounding box center [69, 348] width 48 height 12
click at [49, 441] on input "Single Family" at bounding box center [53, 445] width 8 height 8
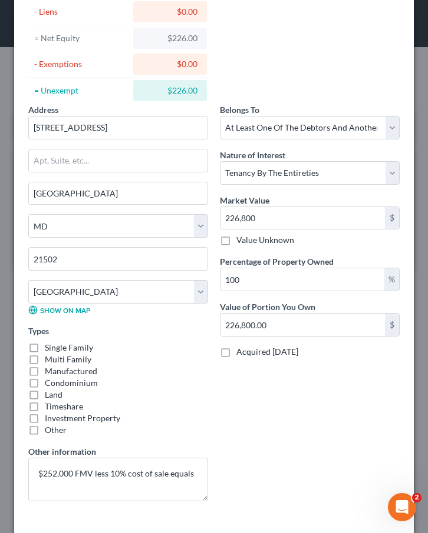
checkbox input "false"
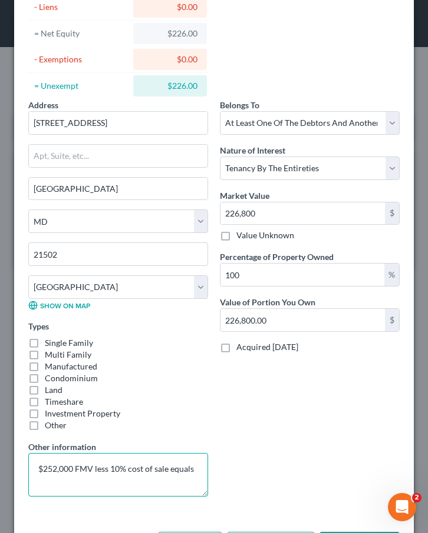
click at [193, 472] on textarea "$252,000 FMV less 10% cost of sale equals" at bounding box center [118, 475] width 180 height 44
click at [72, 472] on textarea "$252,000 FMV less 10% cost of sale equals $226,800.00" at bounding box center [118, 475] width 180 height 44
type textarea "$252,000.00 FMV less 10% cost of sale equals $226,800.00"
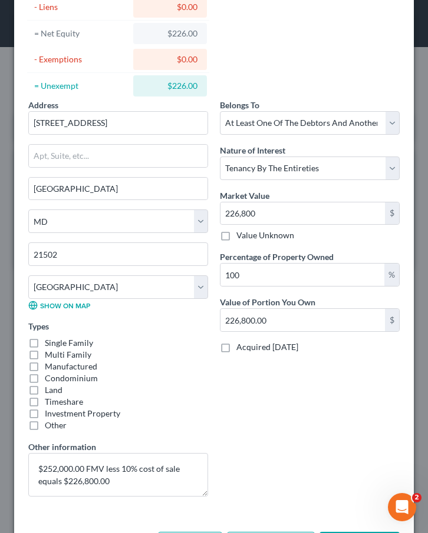
click at [45, 342] on label "Single Family" at bounding box center [69, 343] width 48 height 12
click at [49, 441] on input "Single Family" at bounding box center [53, 445] width 8 height 8
click at [45, 342] on label "Single Family" at bounding box center [69, 343] width 48 height 12
click at [49, 441] on input "Single Family" at bounding box center [53, 445] width 8 height 8
click at [45, 342] on label "Single Family" at bounding box center [69, 343] width 48 height 12
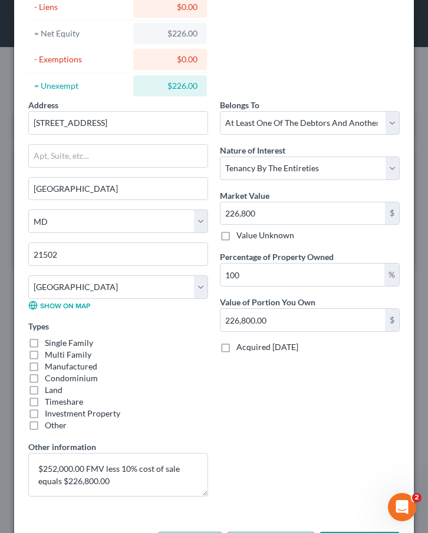
click at [49, 441] on input "Single Family" at bounding box center [53, 445] width 8 height 8
click at [130, 356] on div "Multi Family" at bounding box center [118, 355] width 180 height 12
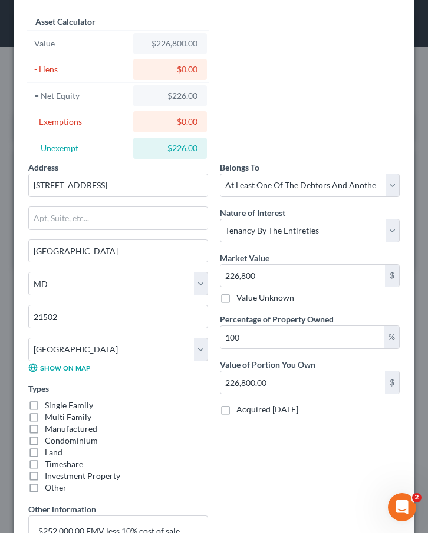
scroll to position [150, 0]
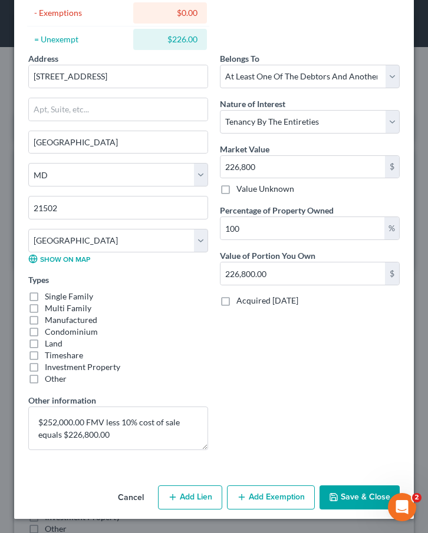
click at [45, 297] on label "Single Family" at bounding box center [69, 297] width 48 height 12
click at [49, 441] on input "Single Family" at bounding box center [53, 445] width 8 height 8
click at [45, 297] on label "Single Family" at bounding box center [69, 297] width 48 height 12
click at [49, 441] on input "Single Family" at bounding box center [53, 445] width 8 height 8
click at [163, 303] on div "Multi Family" at bounding box center [118, 309] width 180 height 12
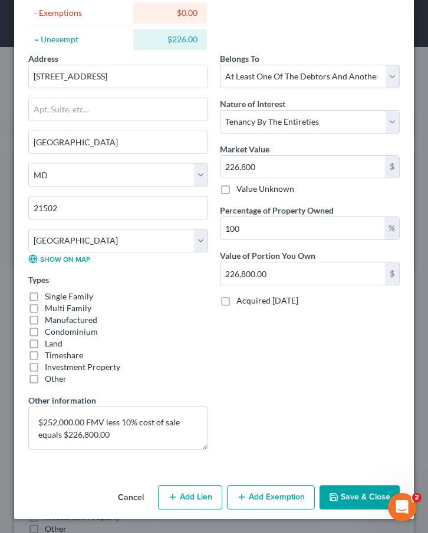
click at [163, 303] on div "Multi Family" at bounding box center [118, 309] width 180 height 12
click at [161, 303] on div "Multi Family" at bounding box center [118, 309] width 180 height 12
click at [45, 296] on label "Single Family" at bounding box center [69, 297] width 48 height 12
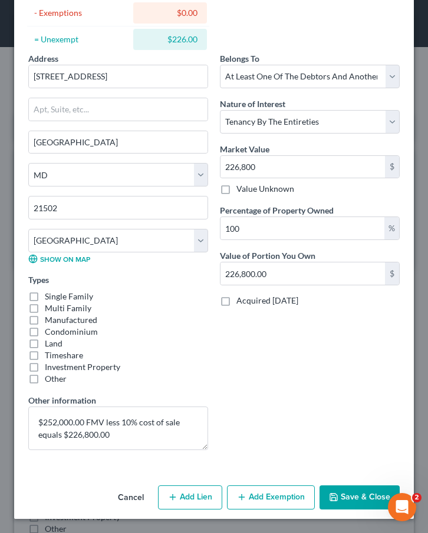
click at [49, 441] on input "Single Family" at bounding box center [53, 445] width 8 height 8
click at [45, 296] on label "Single Family" at bounding box center [69, 297] width 48 height 12
click at [49, 441] on input "Single Family" at bounding box center [53, 445] width 8 height 8
checkbox input "true"
click at [352, 497] on button "Save & Close" at bounding box center [359, 498] width 80 height 25
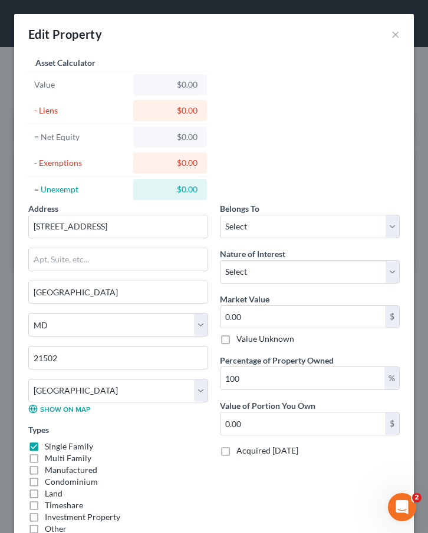
scroll to position [106, 0]
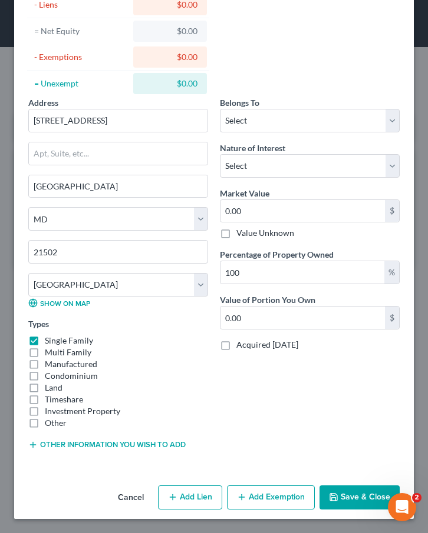
click at [359, 499] on button "Save & Close" at bounding box center [359, 498] width 80 height 25
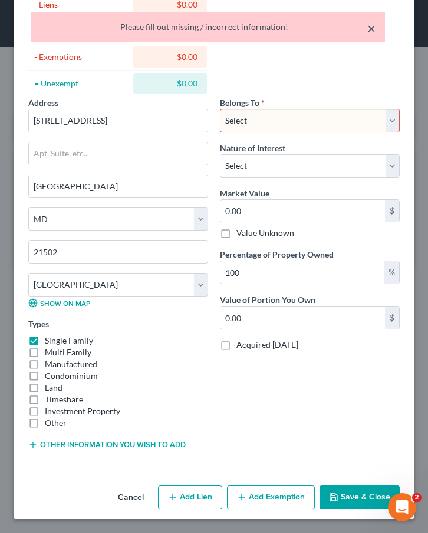
click at [375, 25] on button "×" at bounding box center [371, 28] width 8 height 14
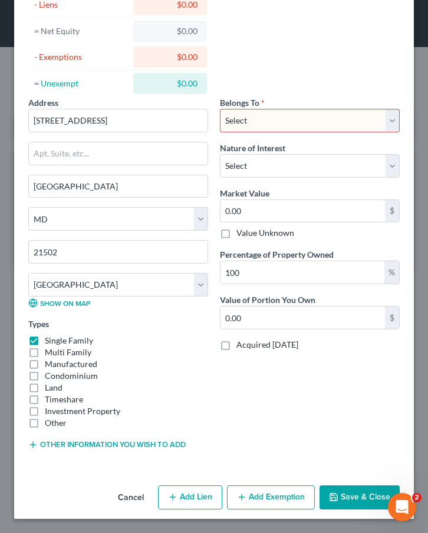
click at [127, 493] on button "Cancel" at bounding box center [130, 499] width 45 height 24
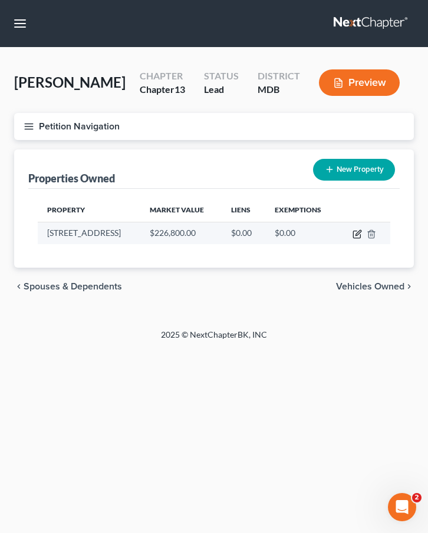
click at [355, 236] on icon "button" at bounding box center [357, 232] width 5 height 5
select select "21"
select select "0"
select select "3"
select select "5"
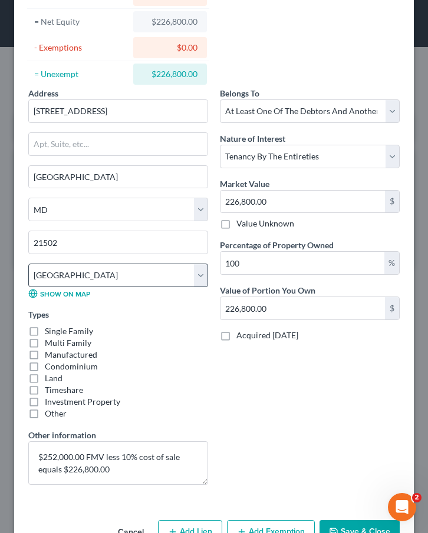
scroll to position [112, 0]
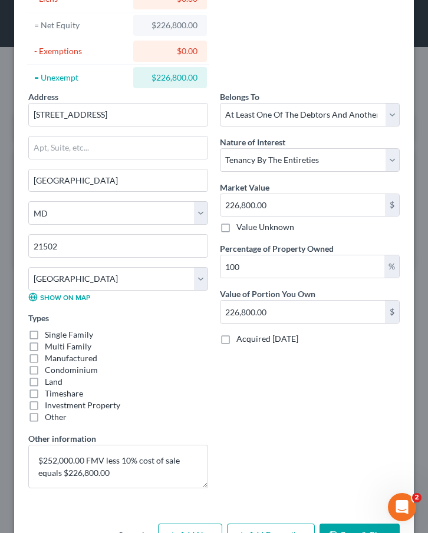
click at [45, 332] on label "Single Family" at bounding box center [69, 335] width 48 height 12
click at [49, 332] on input "Single Family" at bounding box center [53, 333] width 8 height 8
checkbox input "true"
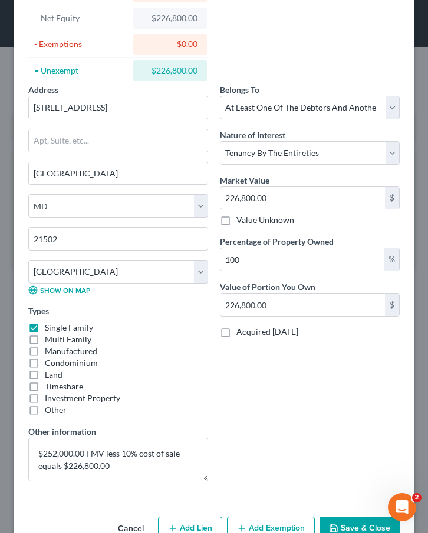
scroll to position [150, 0]
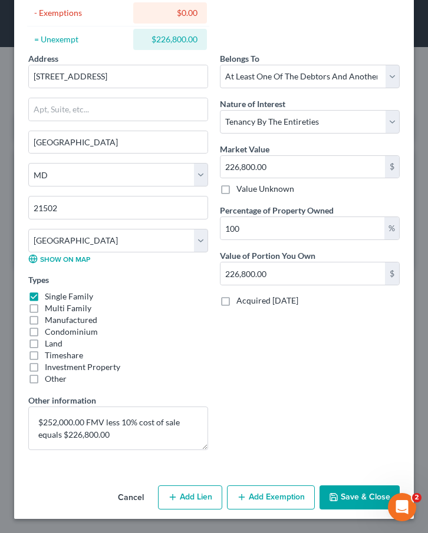
click at [342, 496] on button "Save & Close" at bounding box center [359, 498] width 80 height 25
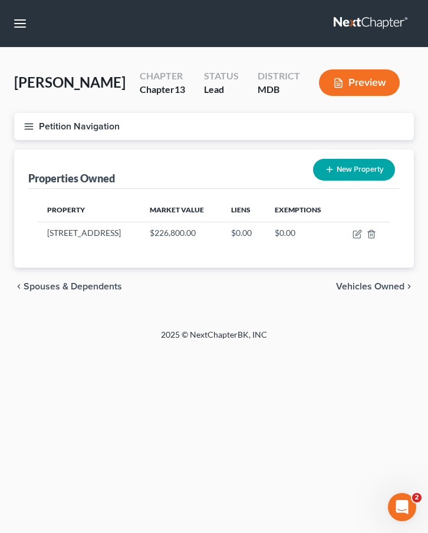
click at [31, 132] on icon "button" at bounding box center [29, 126] width 11 height 11
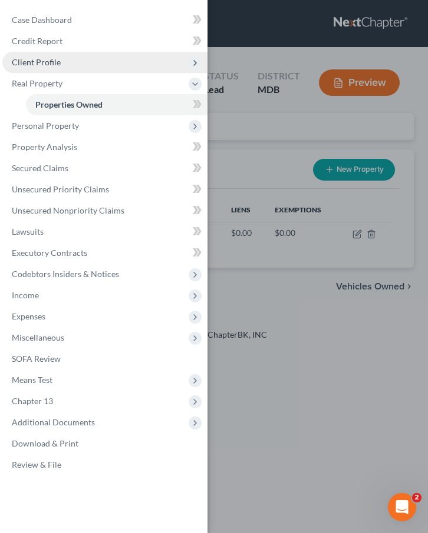
click at [47, 67] on span "Client Profile" at bounding box center [36, 62] width 49 height 10
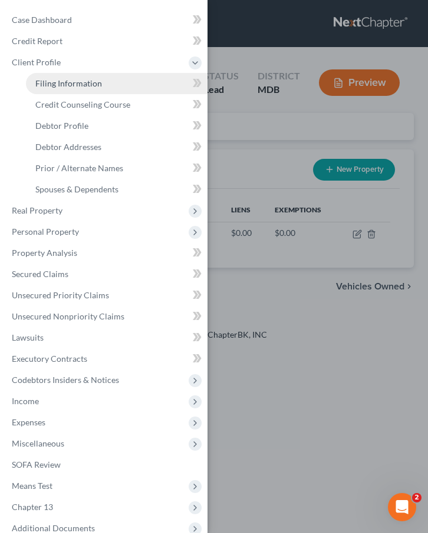
click at [52, 85] on span "Filing Information" at bounding box center [68, 83] width 67 height 10
select select "1"
select select "0"
select select "3"
select select "38"
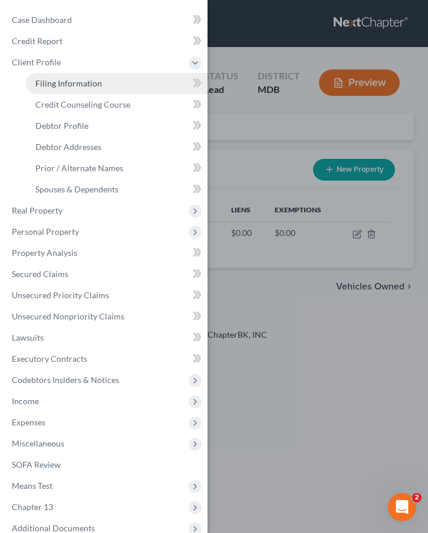
select select "0"
select select "21"
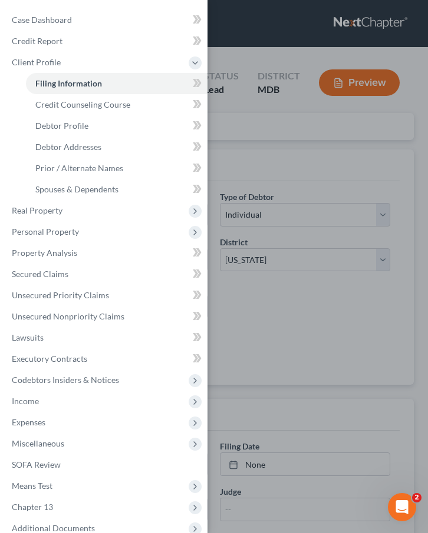
click at [240, 181] on div "Case Dashboard Payments Invoices Payments Payments Credit Report Client Profile" at bounding box center [214, 266] width 428 height 533
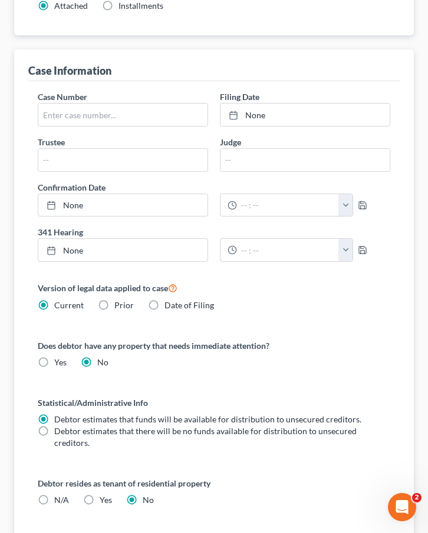
scroll to position [678, 0]
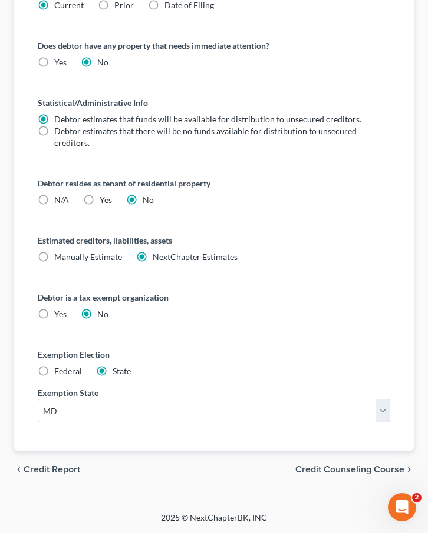
click at [330, 472] on span "Credit Counseling Course" at bounding box center [349, 469] width 109 height 9
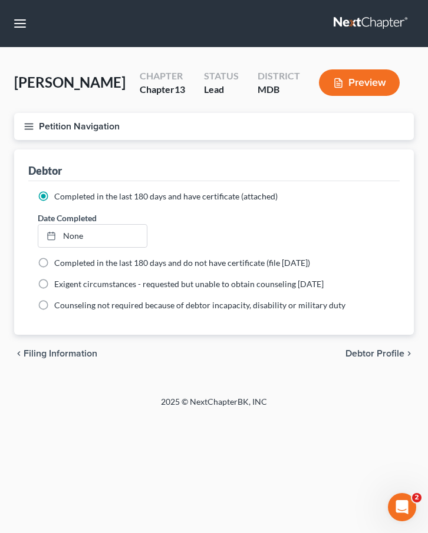
click at [354, 359] on span "Debtor Profile" at bounding box center [374, 353] width 59 height 9
select select "1"
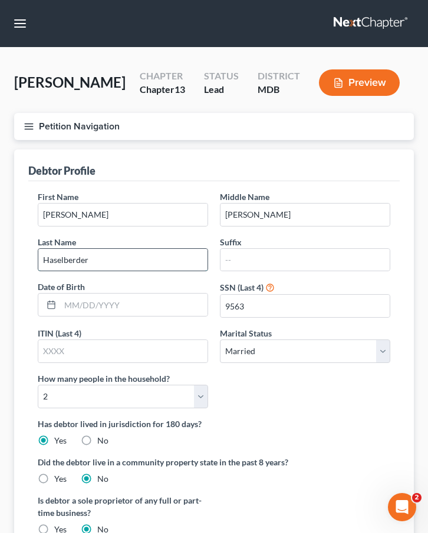
click at [80, 271] on input "Haselberder" at bounding box center [122, 260] width 169 height 22
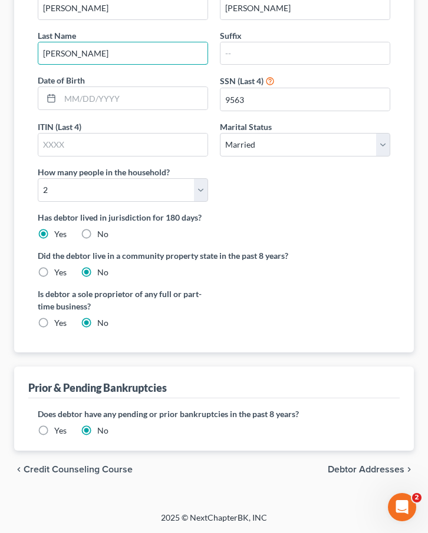
type input "Haselberger"
click at [349, 469] on span "Debtor Addresses" at bounding box center [365, 469] width 77 height 9
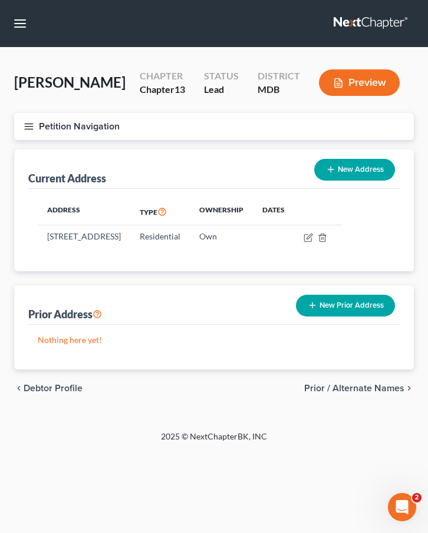
click at [319, 393] on span "Prior / Alternate Names" at bounding box center [354, 388] width 100 height 9
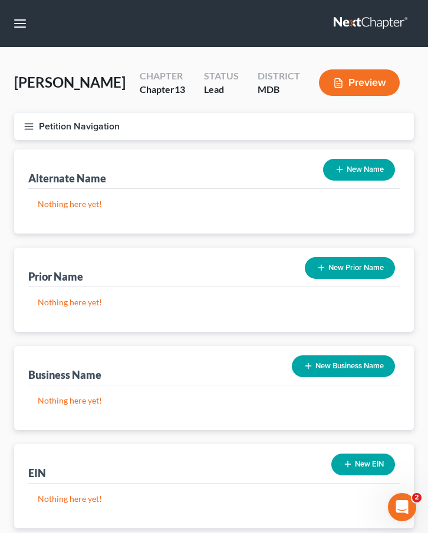
click at [25, 132] on icon "button" at bounding box center [29, 126] width 11 height 11
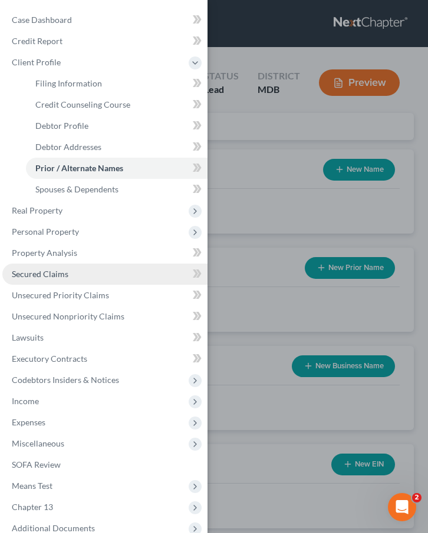
click at [61, 277] on span "Secured Claims" at bounding box center [40, 274] width 57 height 10
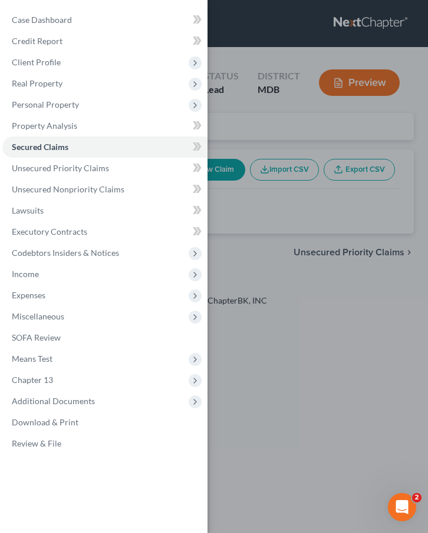
click at [260, 152] on div "Case Dashboard Payments Invoices Payments Payments Credit Report Client Profile" at bounding box center [214, 266] width 428 height 533
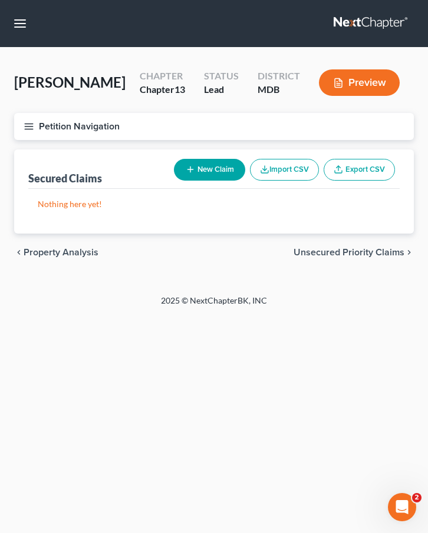
click at [188, 174] on icon "button" at bounding box center [189, 169] width 9 height 9
select select "0"
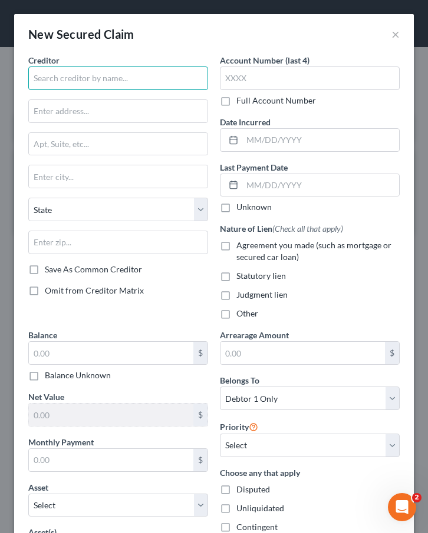
click at [91, 68] on input "text" at bounding box center [118, 79] width 180 height 24
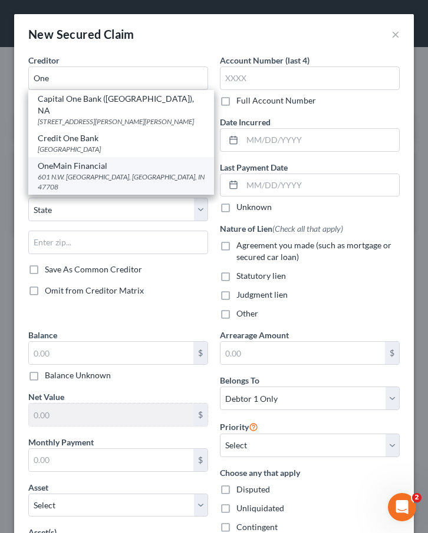
click at [80, 172] on div "601 N.W. Second Street, Evansville, IN 47708" at bounding box center [121, 182] width 167 height 20
type input "OneMain Financial"
type input "601 N.W. Second Street"
type input "Evansville"
select select "15"
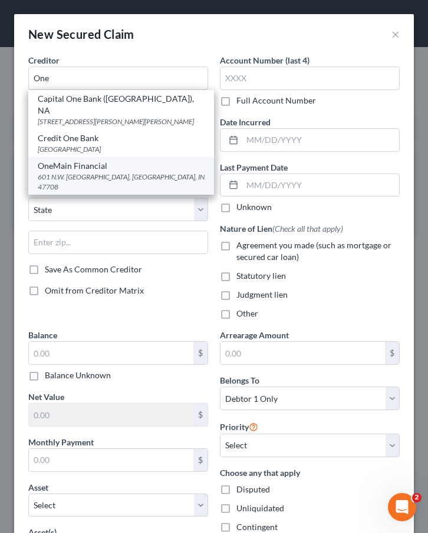
type input "47708"
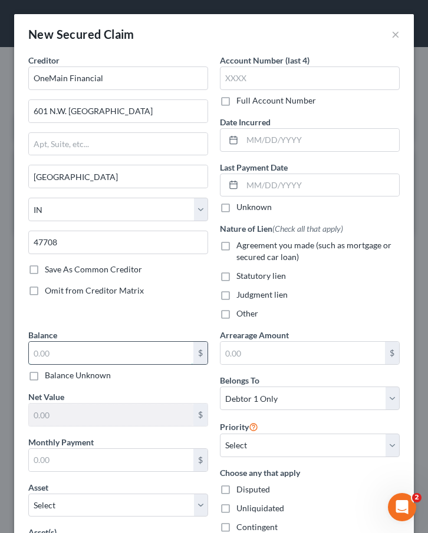
click at [92, 360] on input "text" at bounding box center [111, 353] width 164 height 22
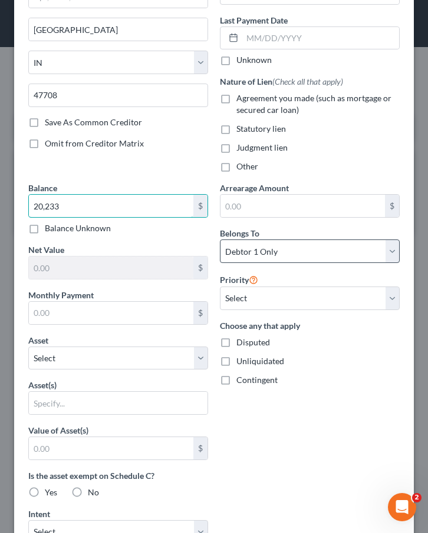
type input "20,233"
click at [263, 246] on select "Select Debtor 1 Only Debtor 2 Only Debtor 1 And Debtor 2 Only At Least One Of T…" at bounding box center [310, 252] width 180 height 24
select select "2"
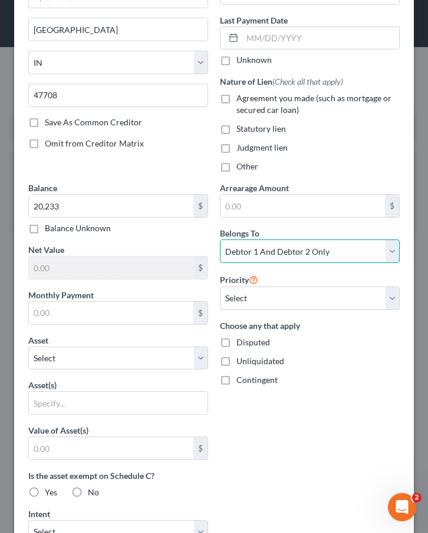
click at [220, 240] on select "Select Debtor 1 Only Debtor 2 Only Debtor 1 And Debtor 2 Only At Least One Of T…" at bounding box center [310, 252] width 180 height 24
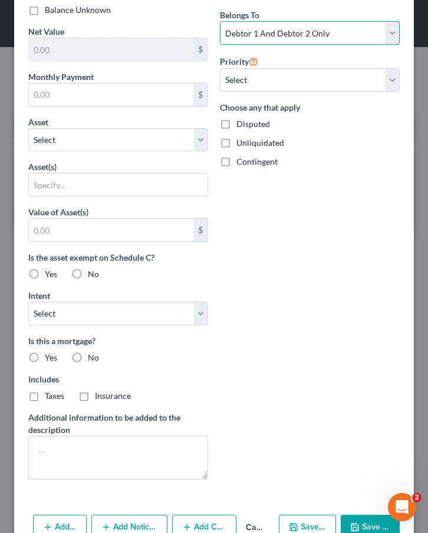
scroll to position [395, 0]
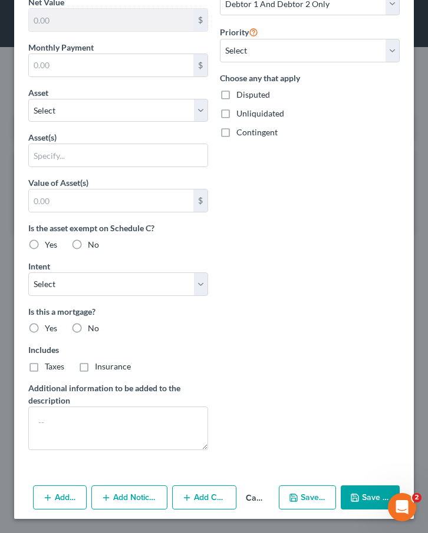
click at [368, 495] on button "Save & Close" at bounding box center [369, 498] width 59 height 25
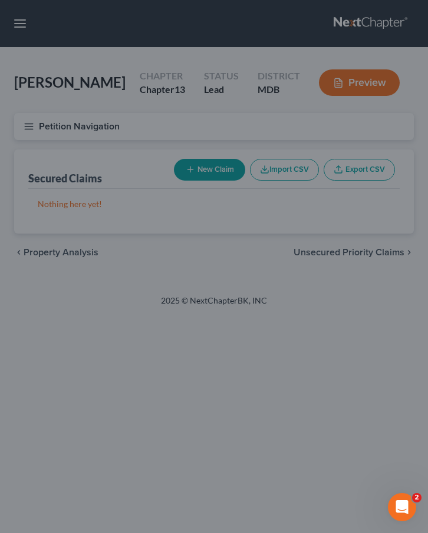
type input "20,233.00"
type input "0"
type input "0.00"
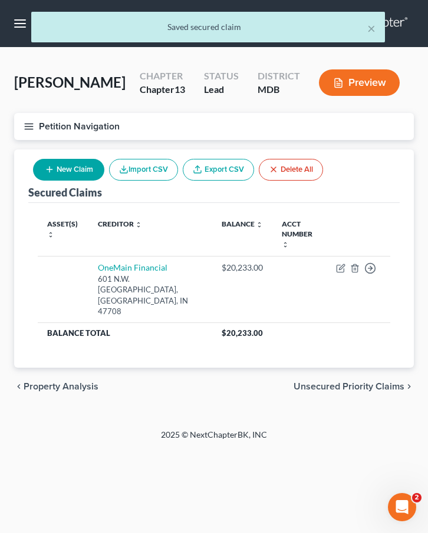
click at [327, 385] on span "Unsecured Priority Claims" at bounding box center [348, 386] width 111 height 9
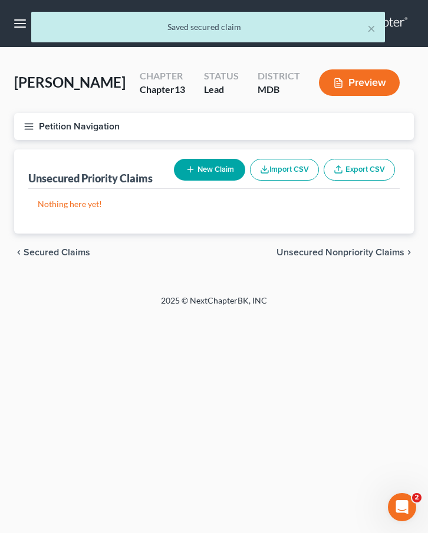
click at [307, 257] on span "Unsecured Nonpriority Claims" at bounding box center [340, 252] width 128 height 9
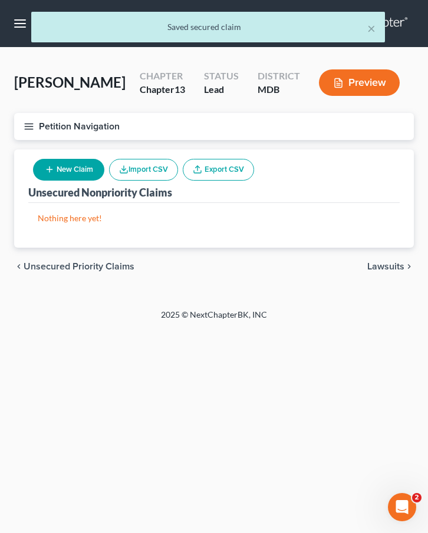
click at [82, 181] on button "New Claim" at bounding box center [68, 170] width 71 height 22
select select "0"
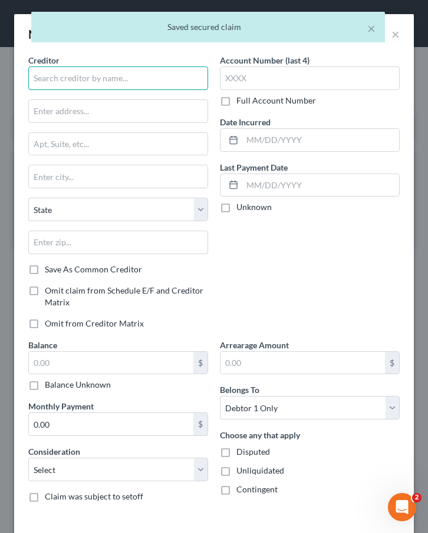
click at [59, 84] on input "text" at bounding box center [118, 79] width 180 height 24
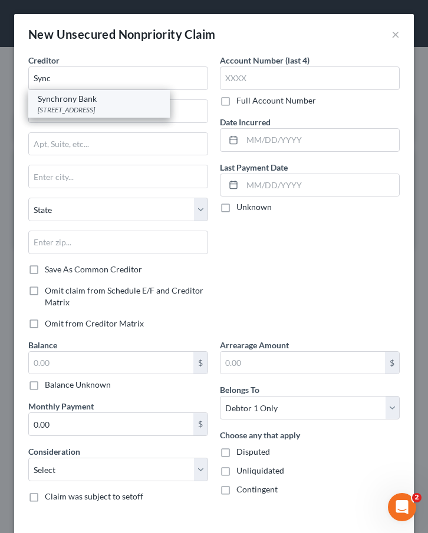
click at [67, 97] on div "Synchrony Bank" at bounding box center [99, 99] width 122 height 12
type input "Synchrony Bank"
type input "170 West Election Road, Ste. 125"
type input "Draper"
select select "46"
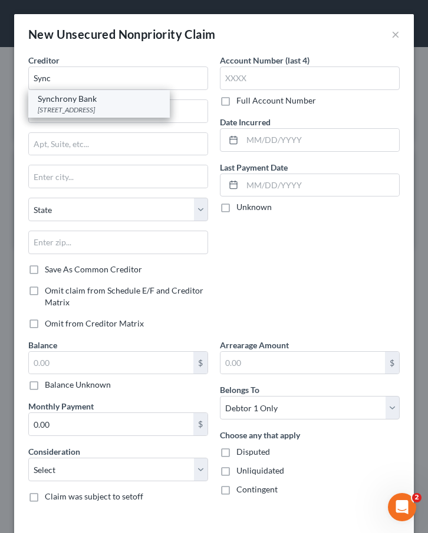
type input "84020"
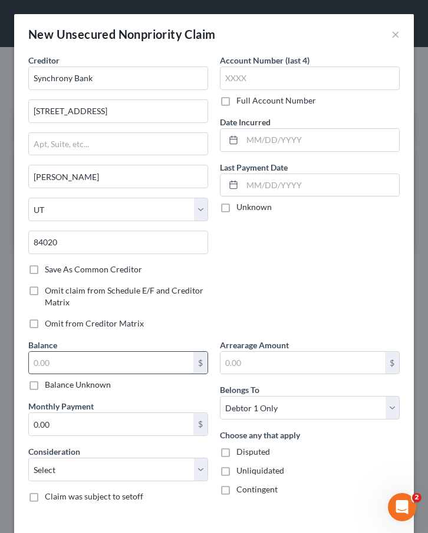
click at [62, 363] on input "text" at bounding box center [111, 363] width 164 height 22
type input "644"
click at [55, 478] on select "Select Cable / Satellite Services Collection Agency Credit Card Debt Debt Couns…" at bounding box center [118, 470] width 180 height 24
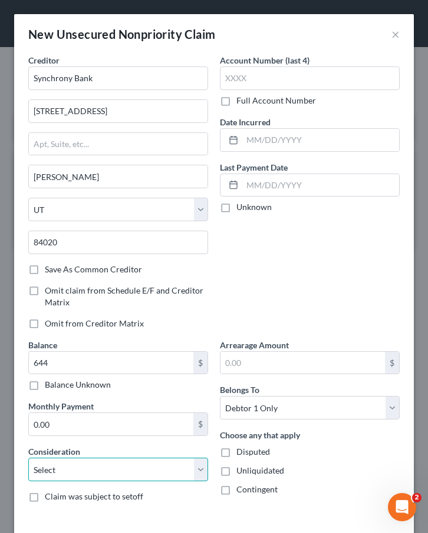
select select "2"
click at [28, 458] on select "Select Cable / Satellite Services Collection Agency Credit Card Debt Debt Couns…" at bounding box center [118, 470] width 180 height 24
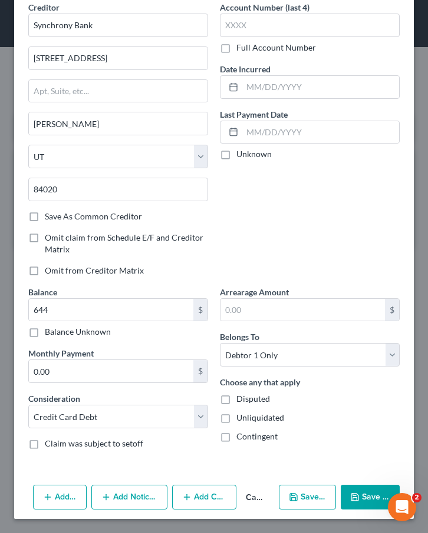
click at [366, 498] on button "Save & Close" at bounding box center [369, 497] width 59 height 25
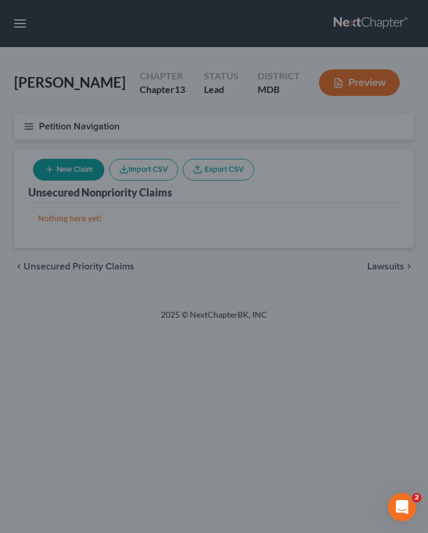
type input "644.00"
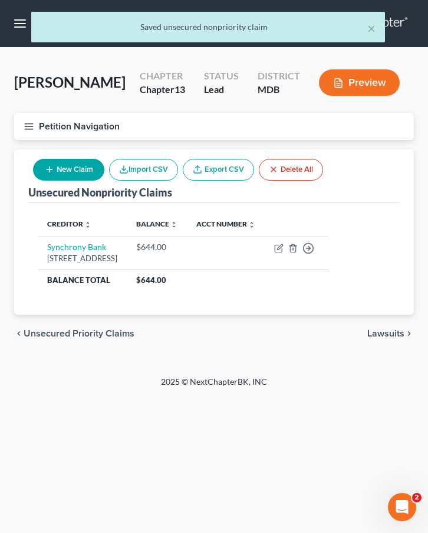
click at [85, 339] on span "Unsecured Priority Claims" at bounding box center [79, 333] width 111 height 9
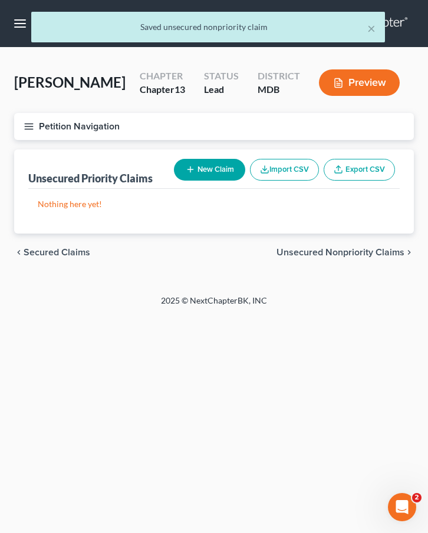
click at [39, 257] on span "Secured Claims" at bounding box center [57, 252] width 67 height 9
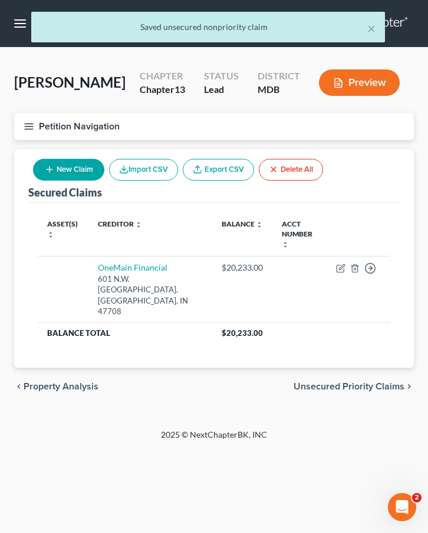
click at [68, 181] on button "New Claim" at bounding box center [68, 170] width 71 height 22
select select "0"
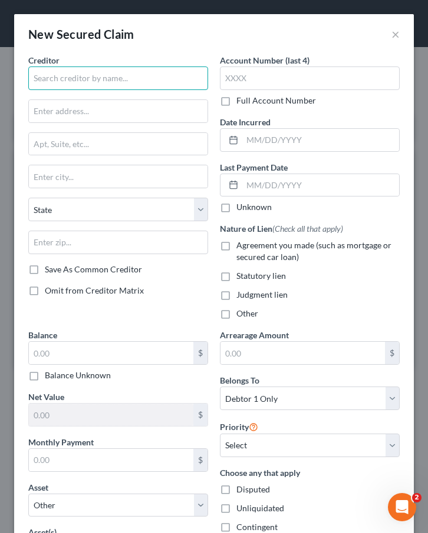
click at [69, 86] on input "text" at bounding box center [118, 79] width 180 height 24
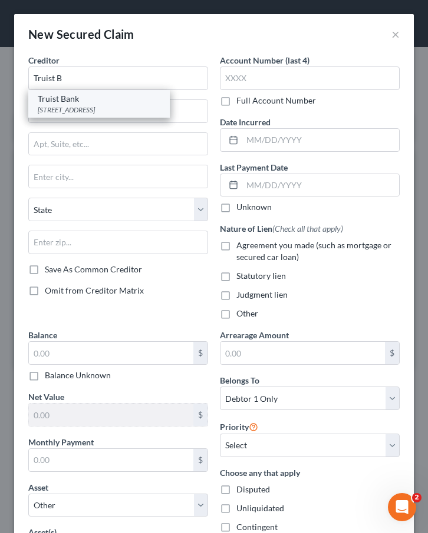
click at [69, 107] on div "[STREET_ADDRESS]" at bounding box center [99, 110] width 122 height 10
type input "Truist Bank"
type input "PO Box 1847"
type input "[PERSON_NAME]"
select select "28"
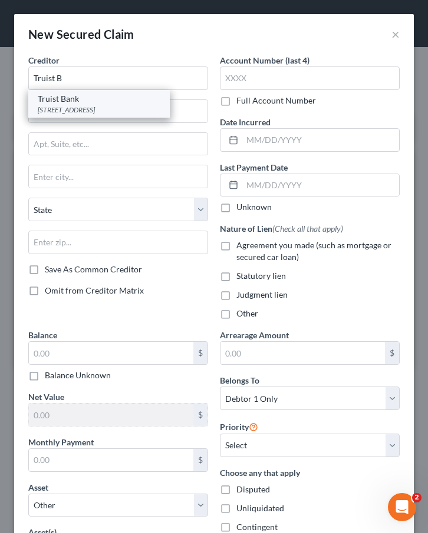
type input "27894"
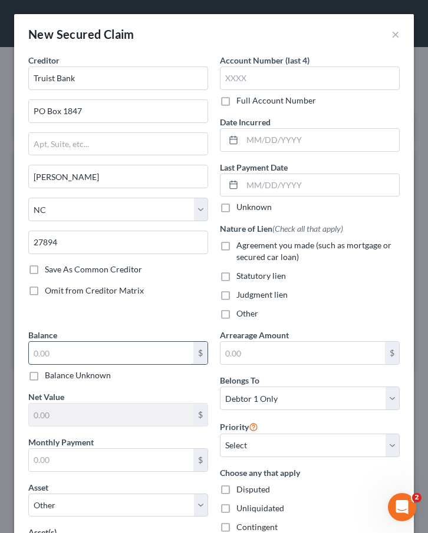
click at [63, 356] on input "text" at bounding box center [111, 353] width 164 height 22
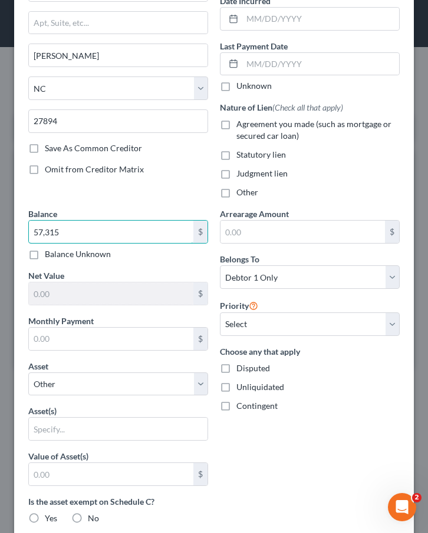
scroll to position [54, 0]
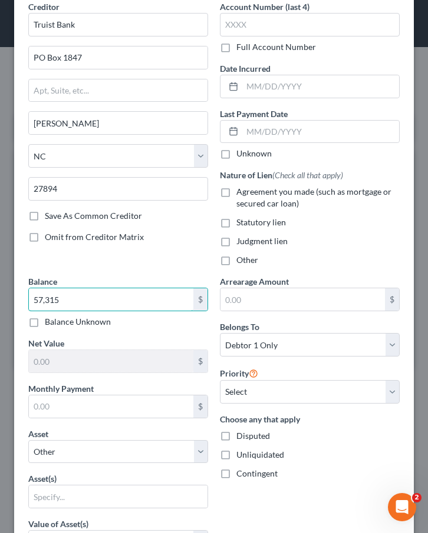
type input "57,315"
click at [236, 194] on label "Agreement you made (such as mortgage or secured car loan)" at bounding box center [317, 198] width 163 height 24
click at [241, 194] on input "Agreement you made (such as mortgage or secured car loan)" at bounding box center [245, 190] width 8 height 8
checkbox input "true"
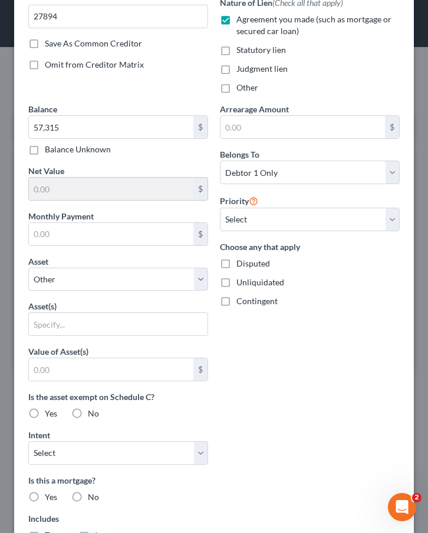
scroll to position [229, 0]
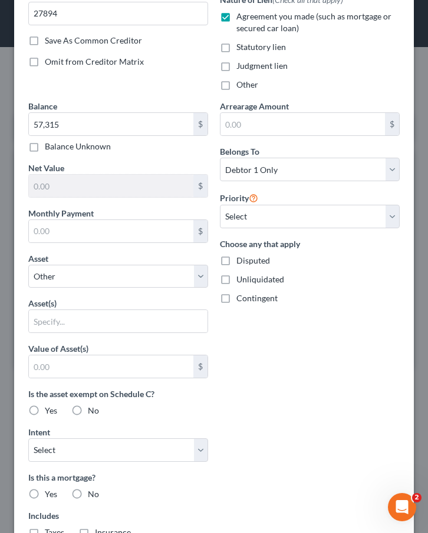
click at [88, 496] on label "No" at bounding box center [93, 495] width 11 height 12
click at [92, 496] on input "No" at bounding box center [96, 493] width 8 height 8
radio input "true"
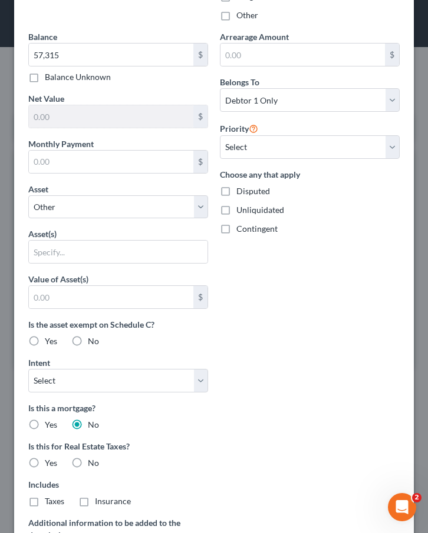
scroll to position [309, 0]
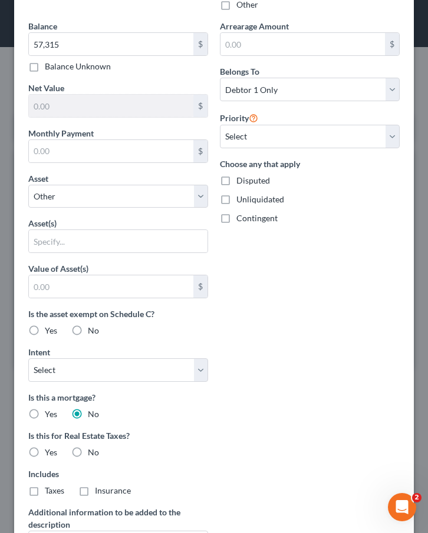
click at [88, 457] on label "No" at bounding box center [93, 453] width 11 height 12
click at [92, 455] on input "No" at bounding box center [96, 451] width 8 height 8
radio input "true"
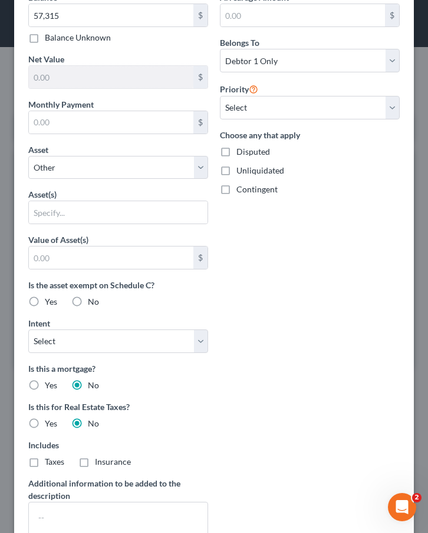
scroll to position [143, 0]
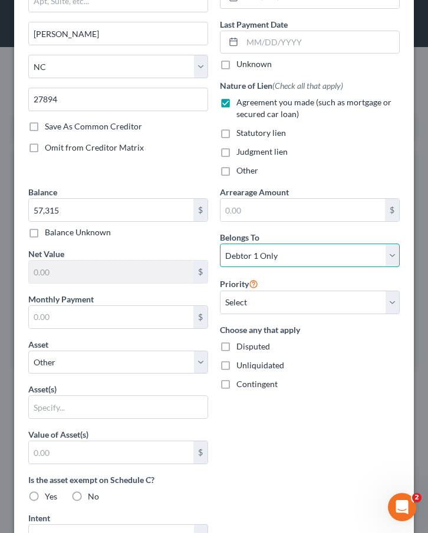
click at [238, 250] on select "Select Debtor 1 Only Debtor 2 Only Debtor 1 And Debtor 2 Only At Least One Of T…" at bounding box center [310, 256] width 180 height 24
select select "3"
click at [220, 244] on select "Select Debtor 1 Only Debtor 2 Only Debtor 1 And Debtor 2 Only At Least One Of T…" at bounding box center [310, 256] width 180 height 24
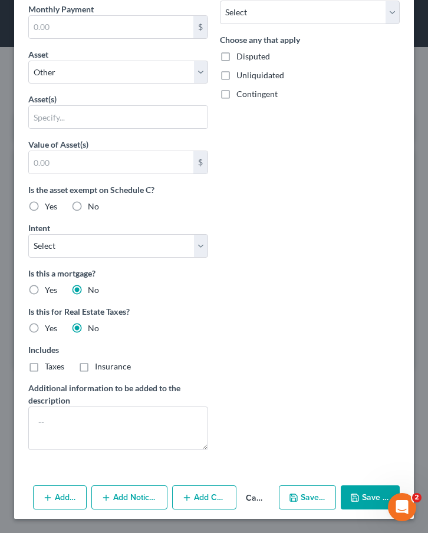
click at [353, 493] on icon "button" at bounding box center [354, 497] width 9 height 9
select select
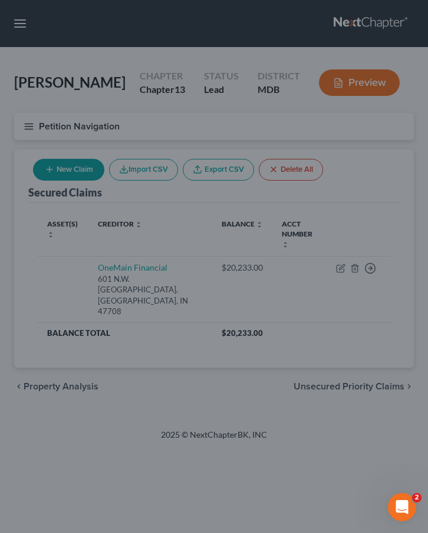
scroll to position [305, 0]
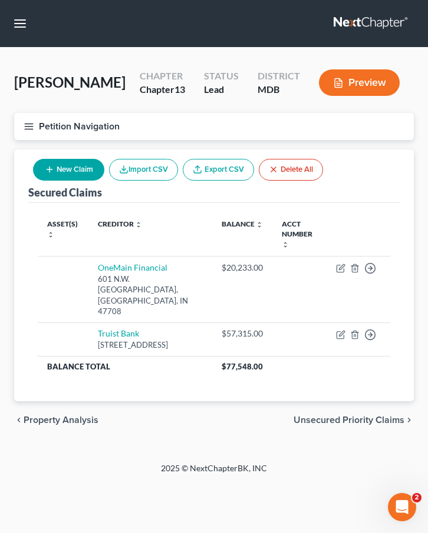
click at [77, 181] on button "New Claim" at bounding box center [68, 170] width 71 height 22
select select "0"
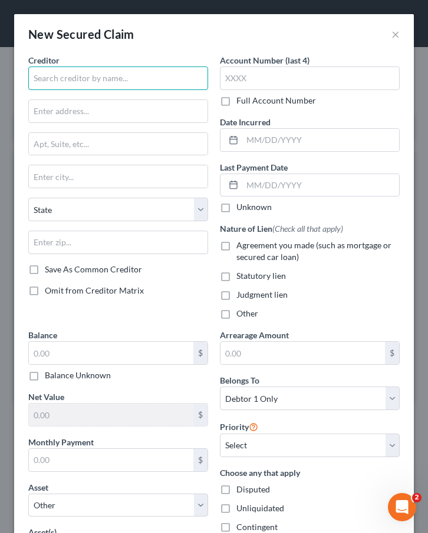
click at [79, 81] on input "text" at bounding box center [118, 79] width 180 height 24
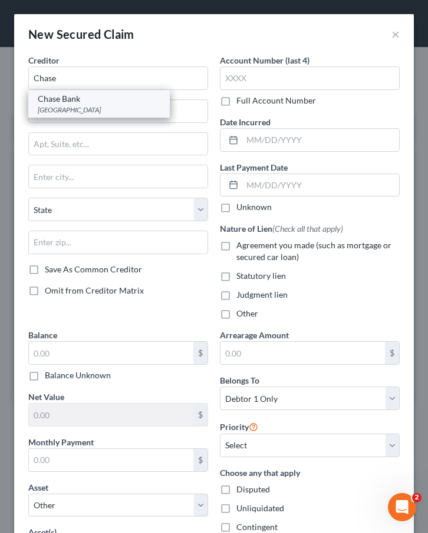
click at [80, 102] on div "Chase Bank" at bounding box center [99, 99] width 122 height 12
type input "Chase Bank"
type input "PO Box 36520"
type input "[GEOGRAPHIC_DATA]"
select select "18"
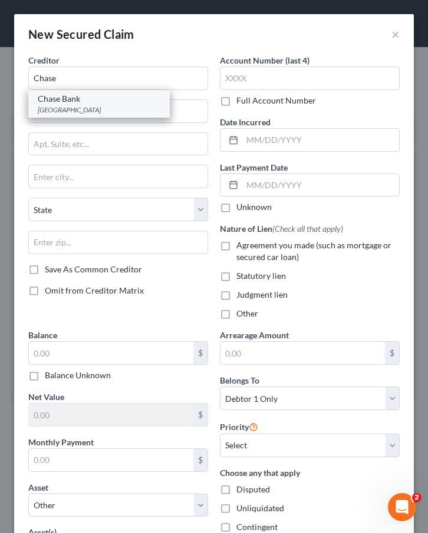
type input "40233"
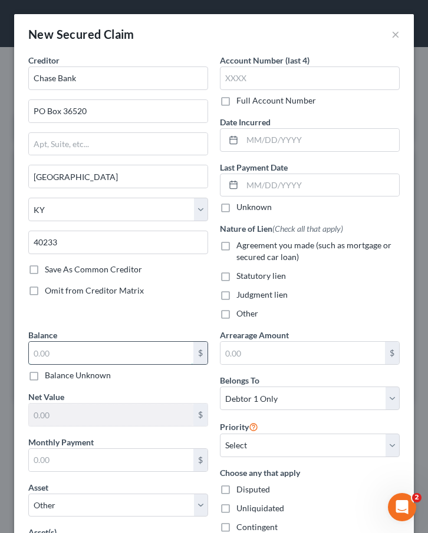
click at [57, 362] on input "text" at bounding box center [111, 353] width 164 height 22
type input "105,385"
click at [236, 250] on label "Agreement you made (such as mortgage or secured car loan)" at bounding box center [317, 252] width 163 height 24
click at [241, 247] on input "Agreement you made (such as mortgage or secured car loan)" at bounding box center [245, 244] width 8 height 8
checkbox input "true"
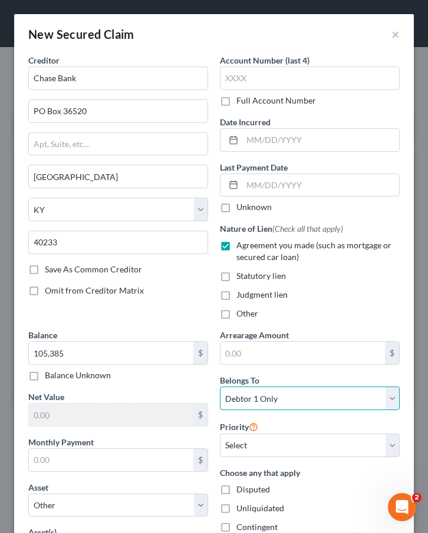
click at [234, 397] on select "Select Debtor 1 Only Debtor 2 Only Debtor 1 And Debtor 2 Only At Least One Of T…" at bounding box center [310, 399] width 180 height 24
select select "3"
click at [220, 387] on select "Select Debtor 1 Only Debtor 2 Only Debtor 1 And Debtor 2 Only At Least One Of T…" at bounding box center [310, 399] width 180 height 24
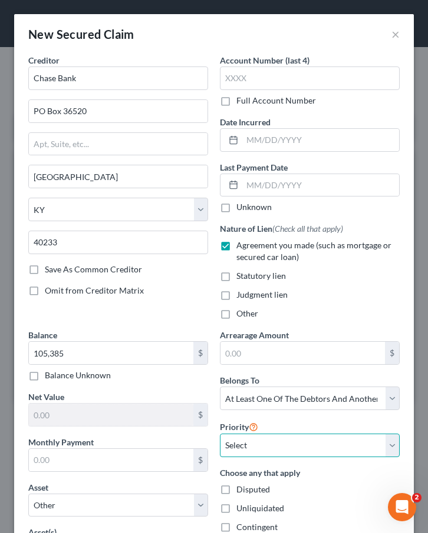
click at [243, 448] on select "Select 1st 2nd 3rd 4th 5th 6th 7th 8th 9th 10th 11th 12th 13th 14th 15th 16th 1…" at bounding box center [310, 446] width 180 height 24
select select "0"
click at [220, 434] on select "Select 1st 2nd 3rd 4th 5th 6th 7th 8th 9th 10th 11th 12th 13th 14th 15th 16th 1…" at bounding box center [310, 446] width 180 height 24
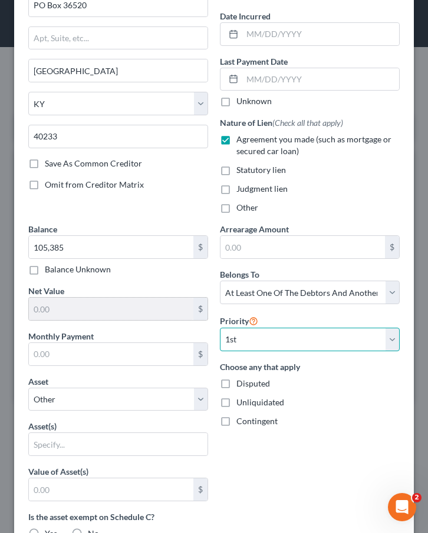
scroll to position [111, 0]
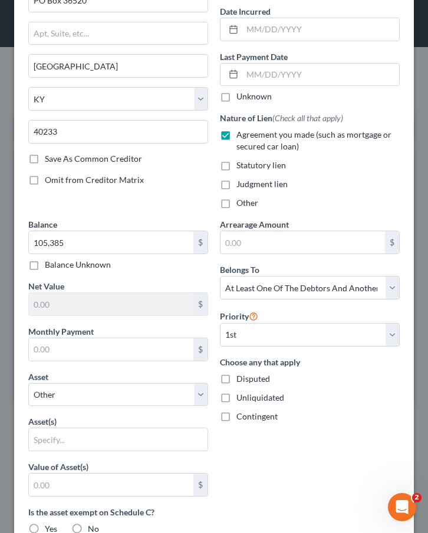
click at [148, 407] on div "Balance 105,385.00 $ Balance Unknown Balance Undetermined 105,385 $ Balance Unk…" at bounding box center [117, 480] width 191 height 525
click at [130, 395] on select "Select Other Multiple Assets 65 Lavale Ct. - $226800.0" at bounding box center [118, 395] width 180 height 24
select select "2"
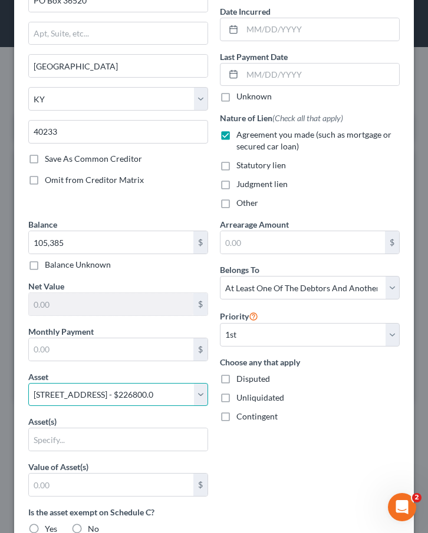
click at [28, 383] on select "Select Other Multiple Assets 65 Lavale Ct. - $226800.0" at bounding box center [118, 395] width 180 height 24
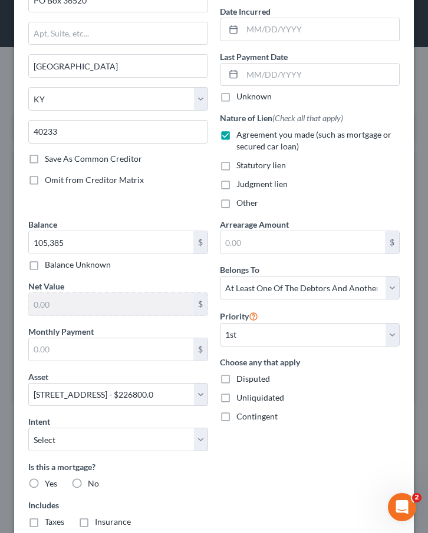
click at [45, 484] on label "Yes" at bounding box center [51, 484] width 12 height 12
click at [49, 484] on input "Yes" at bounding box center [53, 482] width 8 height 8
radio input "true"
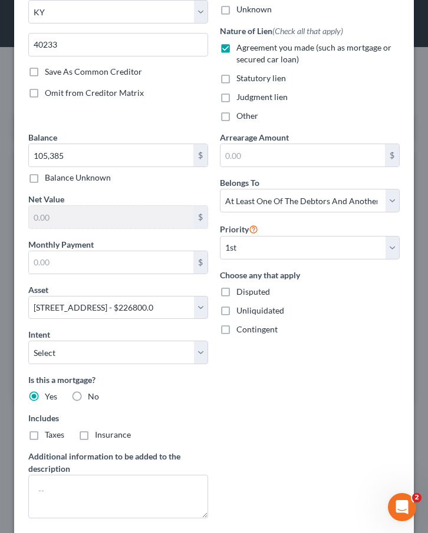
scroll to position [227, 0]
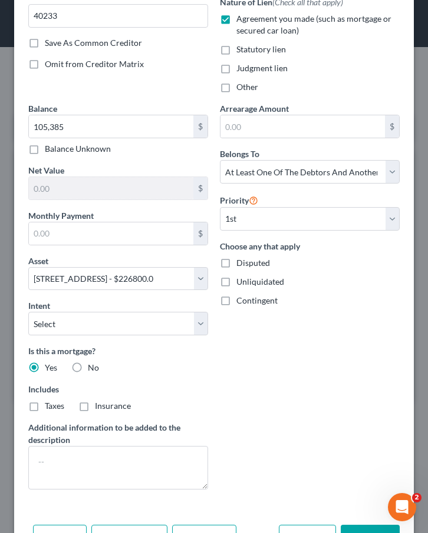
click at [45, 409] on label "Taxes" at bounding box center [54, 406] width 19 height 12
click at [49, 408] on input "Taxes" at bounding box center [53, 404] width 8 height 8
checkbox input "true"
click at [95, 409] on label "Insurance" at bounding box center [113, 406] width 36 height 12
click at [100, 408] on input "Insurance" at bounding box center [104, 404] width 8 height 8
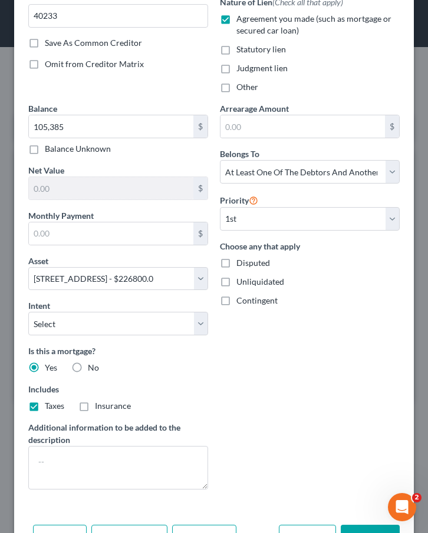
checkbox input "true"
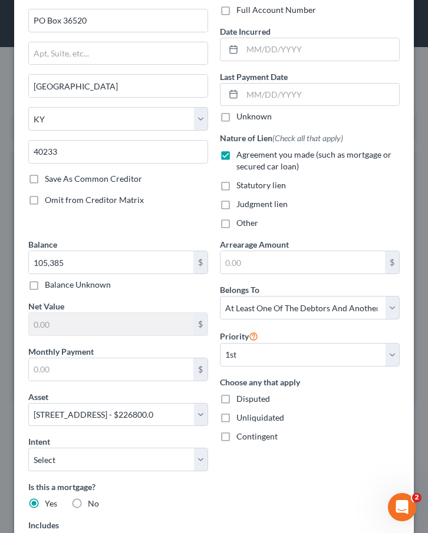
scroll to position [148, 0]
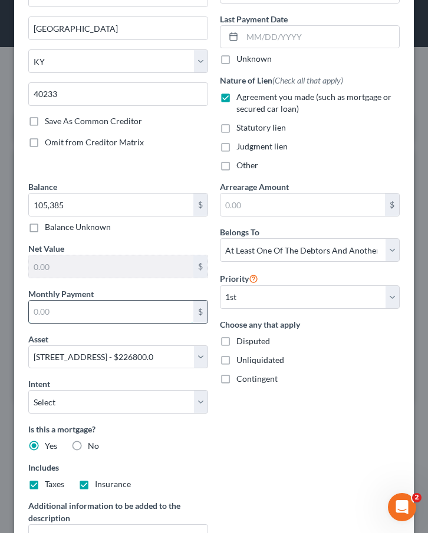
click at [91, 317] on input "text" at bounding box center [111, 312] width 164 height 22
type input "881"
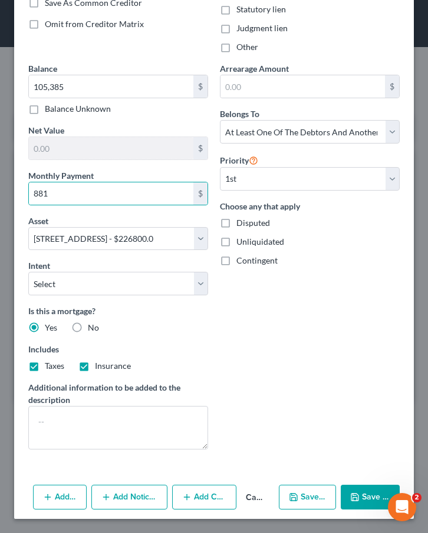
click at [362, 495] on button "Save & Close" at bounding box center [369, 497] width 59 height 25
select select
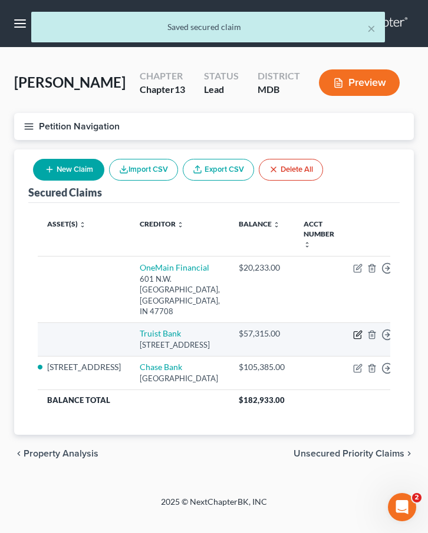
click at [356, 331] on icon "button" at bounding box center [358, 333] width 5 height 5
select select "28"
select select "3"
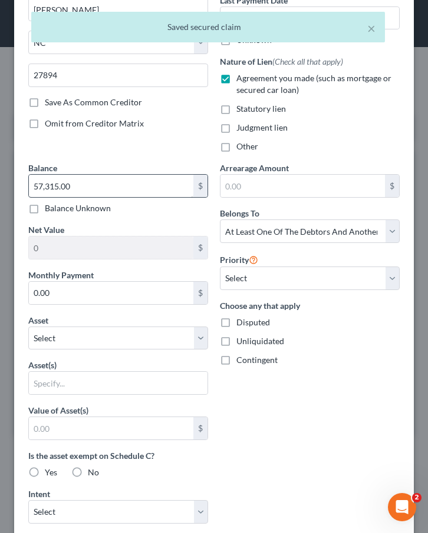
scroll to position [174, 0]
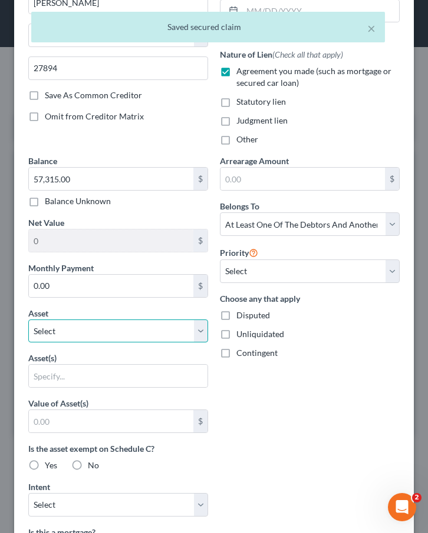
click at [163, 332] on select "Select Other Multiple Assets 65 Lavale Ct. - $226800.0" at bounding box center [118, 332] width 180 height 24
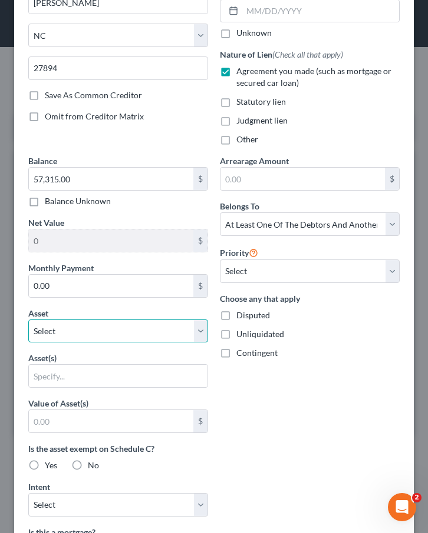
select select "2"
click at [28, 320] on select "Select Other Multiple Assets 65 Lavale Ct. - $226800.0" at bounding box center [118, 332] width 180 height 24
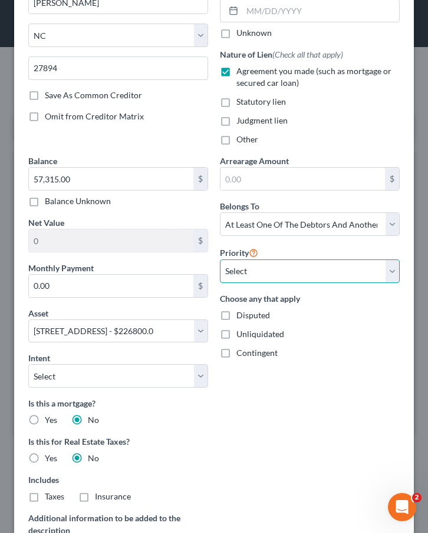
click at [233, 276] on select "Select 2nd 3rd 4th 5th 6th 7th 8th 9th 10th 11th 12th 13th 14th 15th 16th 17th …" at bounding box center [310, 272] width 180 height 24
select select "0"
click at [220, 260] on select "Select 2nd 3rd 4th 5th 6th 7th 8th 9th 10th 11th 12th 13th 14th 15th 16th 17th …" at bounding box center [310, 272] width 180 height 24
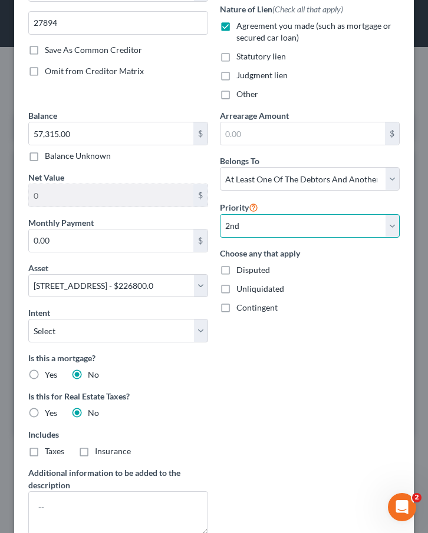
scroll to position [339, 0]
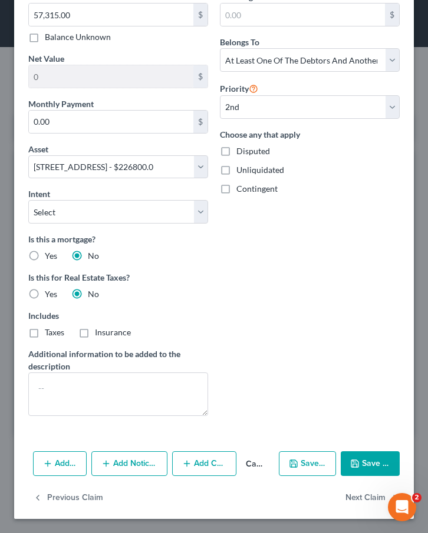
click at [372, 460] on button "Save & Close" at bounding box center [369, 464] width 59 height 25
select select
select select "1"
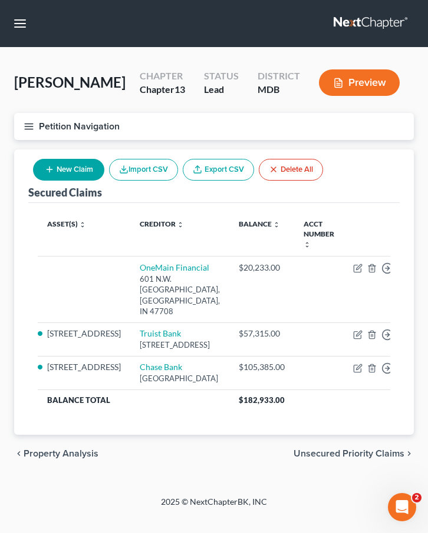
click at [352, 21] on link at bounding box center [370, 23] width 75 height 21
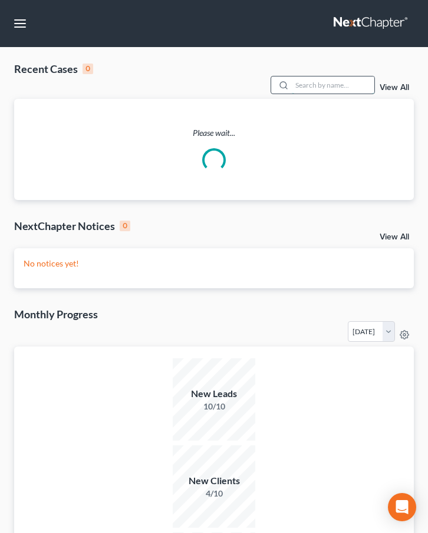
click at [297, 81] on input "search" at bounding box center [332, 85] width 82 height 17
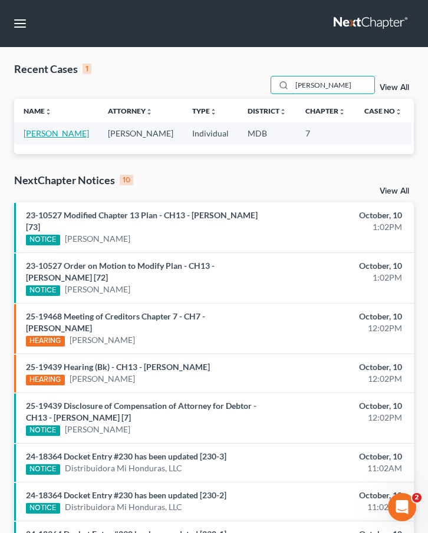
type input "[PERSON_NAME]"
click at [52, 131] on link "[PERSON_NAME]" at bounding box center [56, 133] width 65 height 10
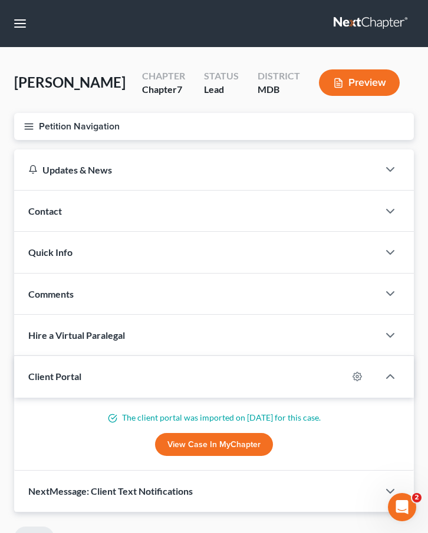
click at [29, 121] on icon "button" at bounding box center [29, 126] width 11 height 11
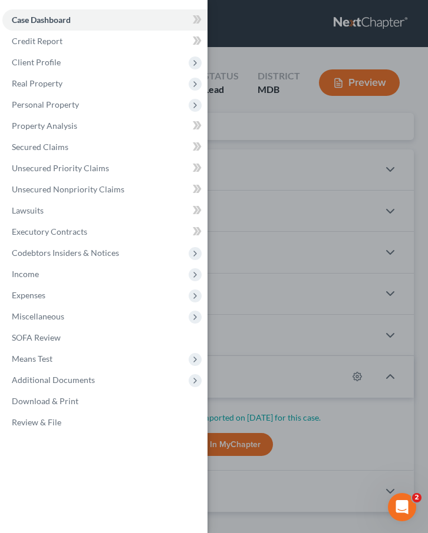
click at [243, 136] on div "Case Dashboard Payments Invoices Payments Payments Credit Report Client Profile" at bounding box center [214, 266] width 428 height 533
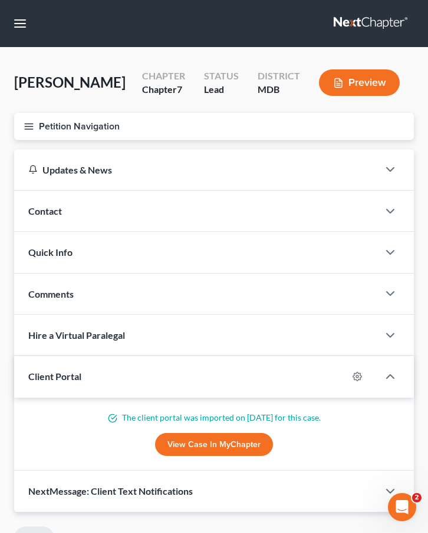
click at [352, 22] on link at bounding box center [370, 23] width 75 height 21
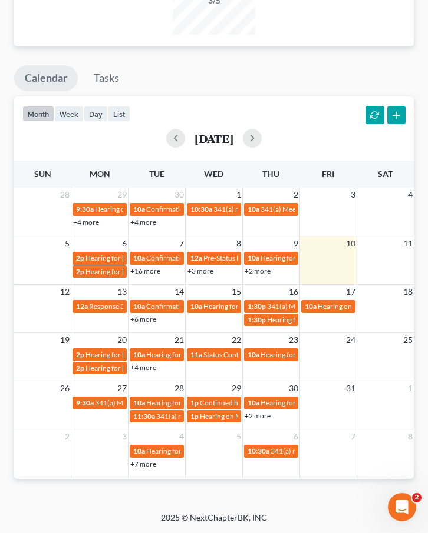
scroll to position [1178, 0]
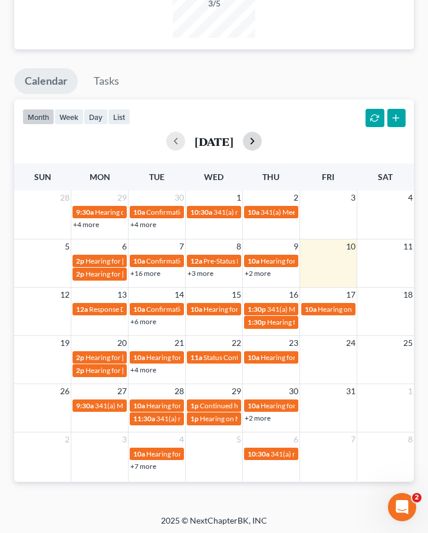
click at [261, 140] on button "button" at bounding box center [252, 141] width 19 height 19
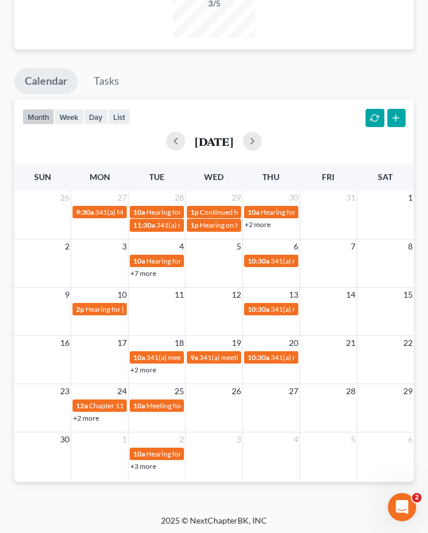
click at [87, 416] on link "+2 more" at bounding box center [86, 418] width 26 height 9
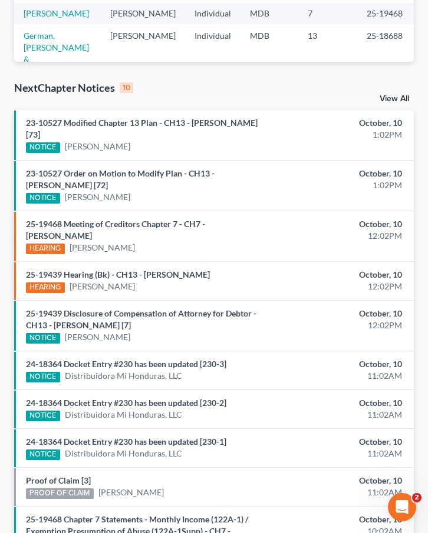
scroll to position [0, 0]
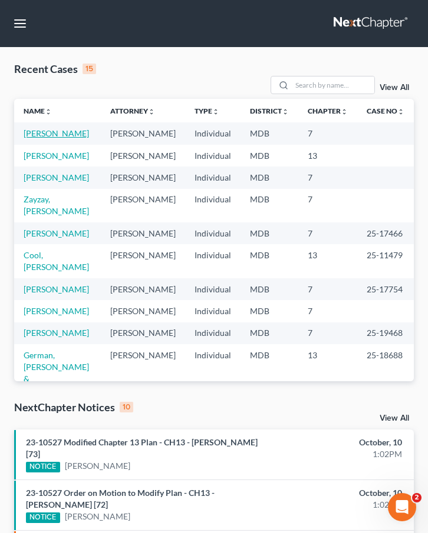
click at [32, 133] on link "[PERSON_NAME]" at bounding box center [56, 133] width 65 height 10
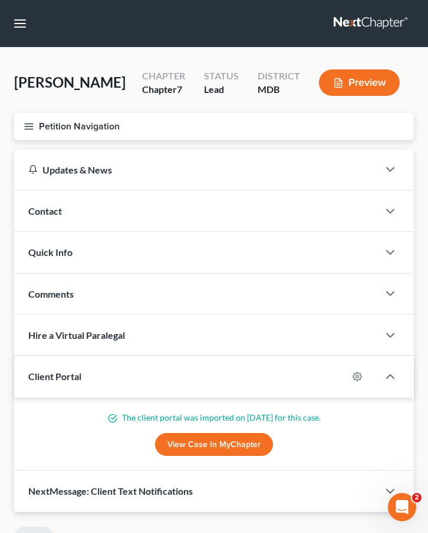
click at [31, 127] on icon "button" at bounding box center [29, 126] width 11 height 11
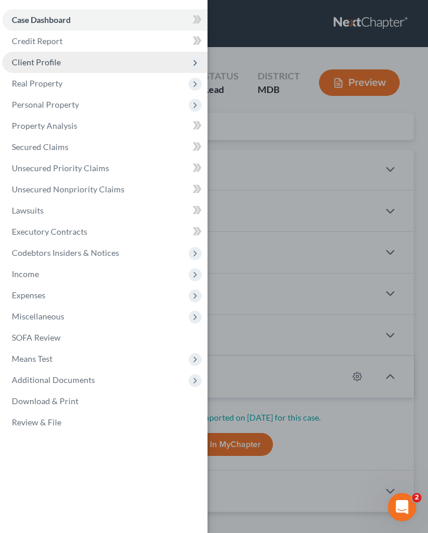
click at [33, 58] on span "Client Profile" at bounding box center [36, 62] width 49 height 10
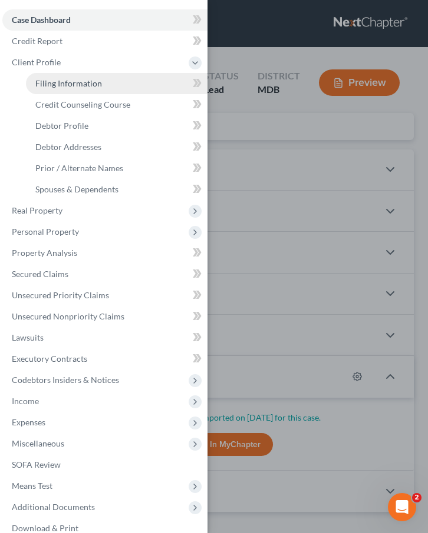
click at [42, 83] on span "Filing Information" at bounding box center [68, 83] width 67 height 10
select select "1"
select select "0"
select select "21"
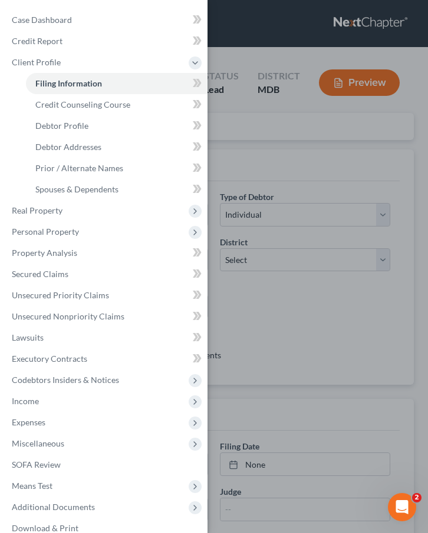
click at [238, 143] on div "Case Dashboard Payments Invoices Payments Payments Credit Report Client Profile" at bounding box center [214, 266] width 428 height 533
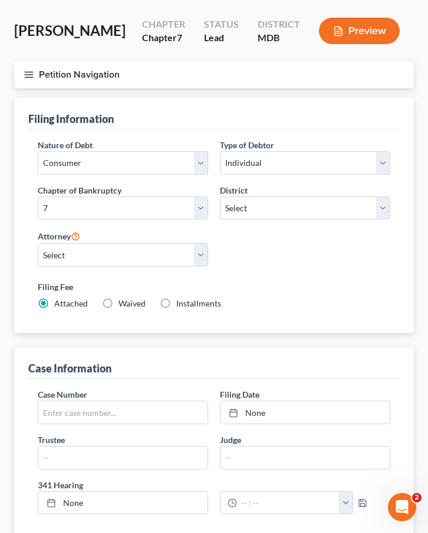
scroll to position [604, 0]
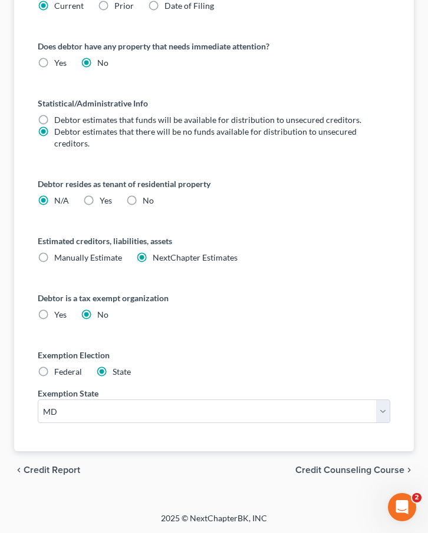
click at [335, 470] on span "Credit Counseling Course" at bounding box center [349, 470] width 109 height 9
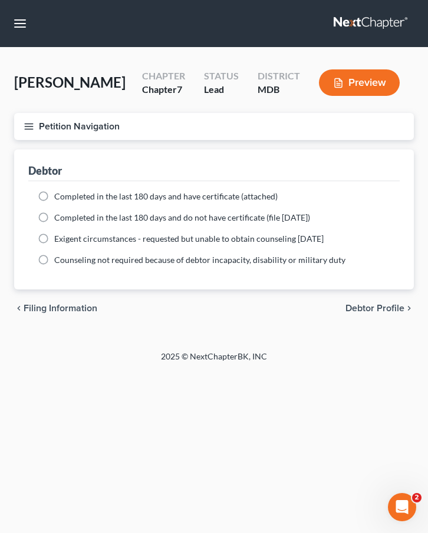
click at [54, 198] on label "Completed in the last 180 days and have certificate (attached)" at bounding box center [165, 197] width 223 height 12
click at [59, 198] on input "Completed in the last 180 days and have certificate (attached)" at bounding box center [63, 195] width 8 height 8
radio input "true"
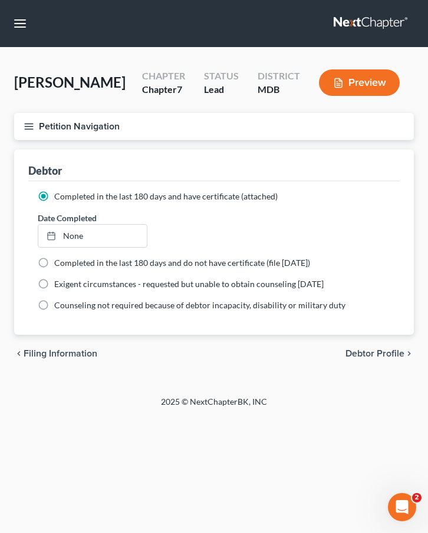
click at [363, 349] on span "Debtor Profile" at bounding box center [374, 353] width 59 height 9
select select "4"
select select "0"
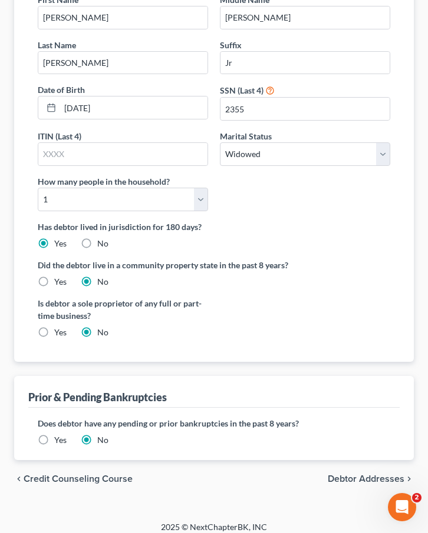
scroll to position [206, 0]
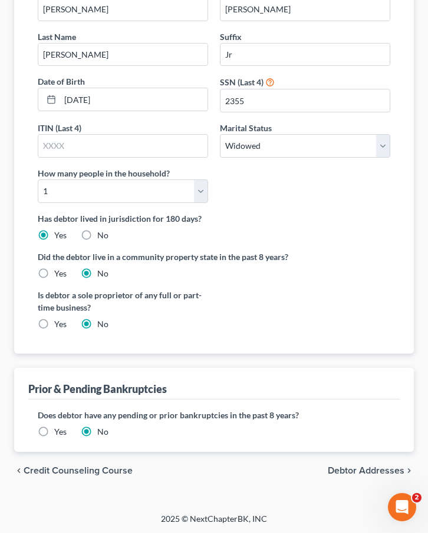
click at [359, 466] on span "Debtor Addresses" at bounding box center [365, 470] width 77 height 9
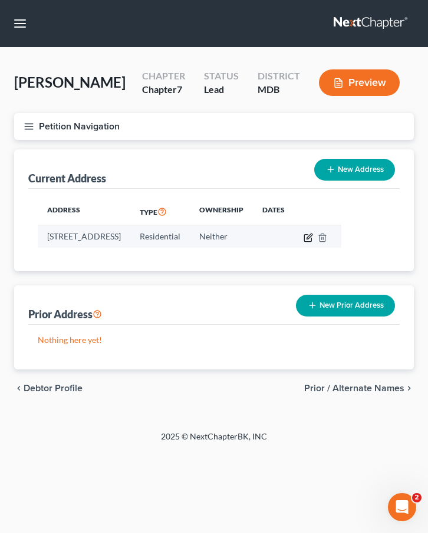
click at [313, 233] on icon "button" at bounding box center [307, 237] width 9 height 9
select select "21"
select select "0"
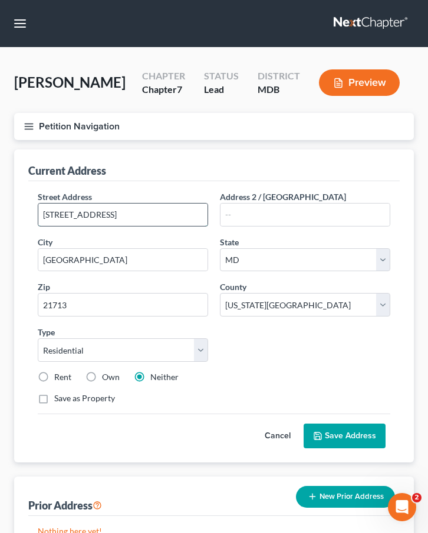
click at [58, 213] on input "21 S Main Street" at bounding box center [122, 215] width 169 height 22
type input "21 S. Main Street"
click at [323, 429] on button "Save Address" at bounding box center [344, 436] width 82 height 25
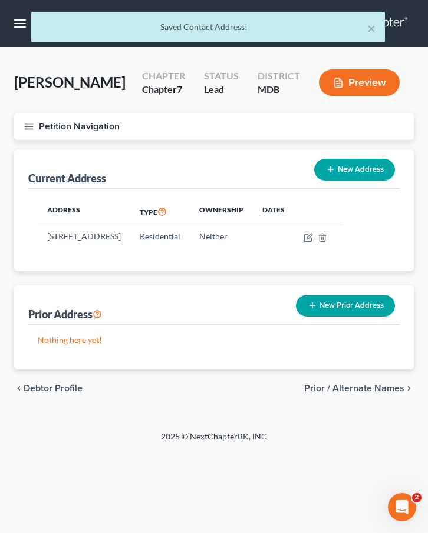
click at [351, 393] on span "Prior / Alternate Names" at bounding box center [354, 388] width 100 height 9
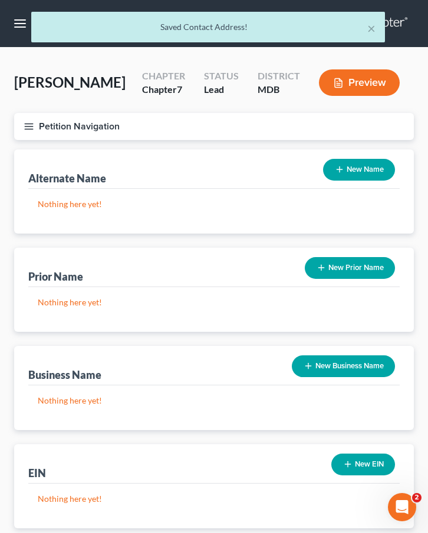
scroll to position [77, 0]
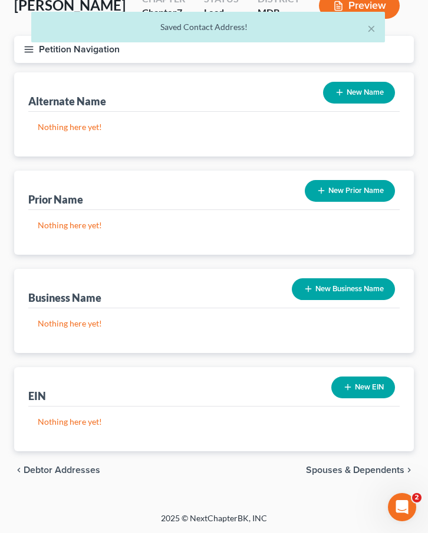
click at [330, 468] on span "Spouses & Dependents" at bounding box center [355, 470] width 98 height 9
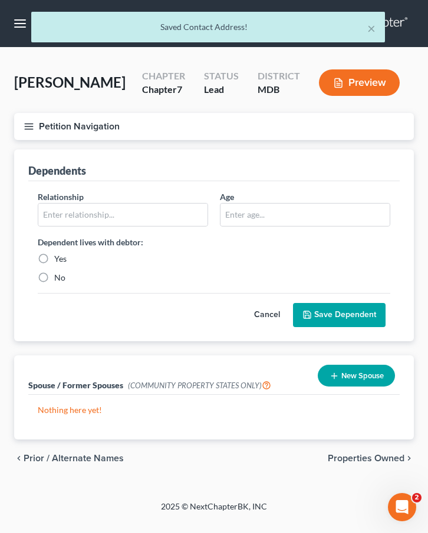
click at [336, 458] on span "Properties Owned" at bounding box center [365, 458] width 77 height 9
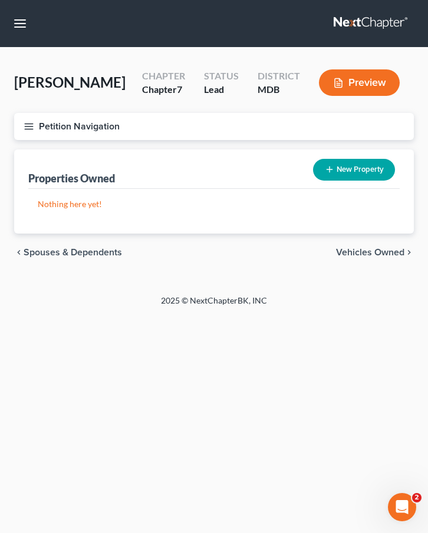
click at [346, 254] on span "Vehicles Owned" at bounding box center [370, 252] width 68 height 9
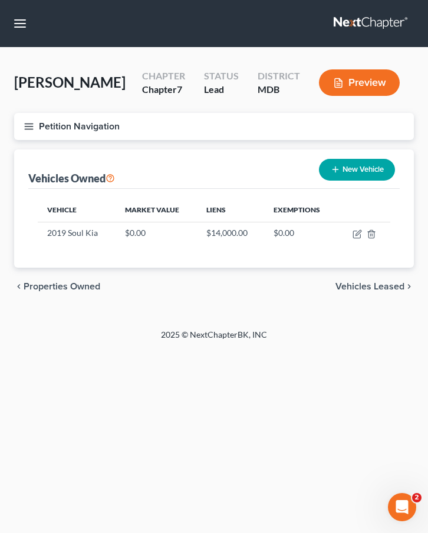
click at [73, 286] on span "Properties Owned" at bounding box center [62, 286] width 77 height 9
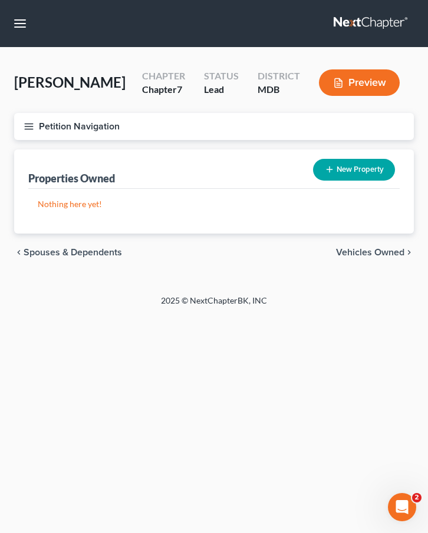
click at [44, 252] on span "Spouses & Dependents" at bounding box center [73, 252] width 98 height 9
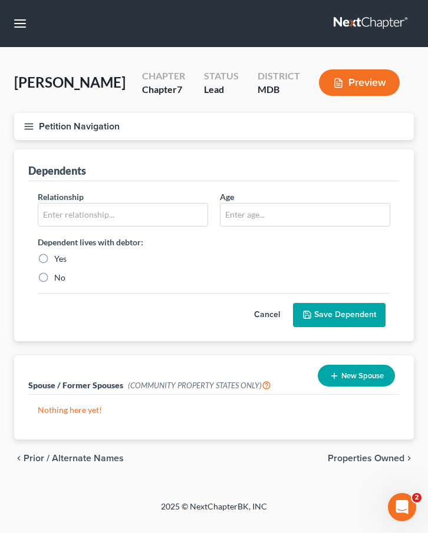
click at [36, 120] on button "Petition Navigation" at bounding box center [213, 126] width 399 height 27
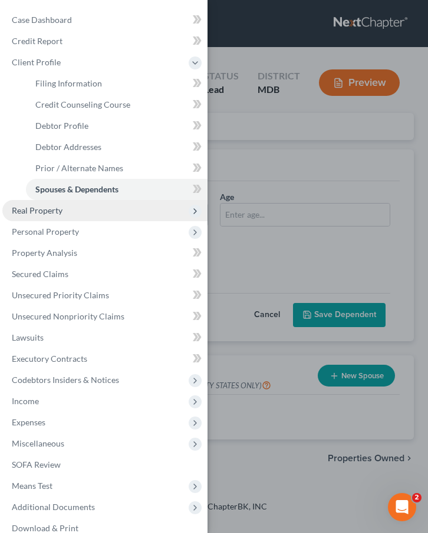
click at [31, 208] on span "Real Property" at bounding box center [37, 211] width 51 height 10
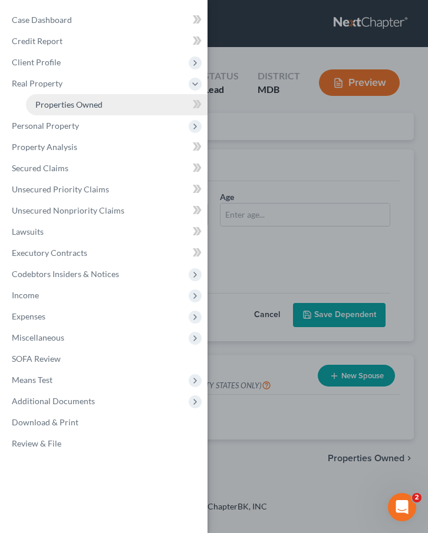
click at [45, 107] on span "Properties Owned" at bounding box center [68, 105] width 67 height 10
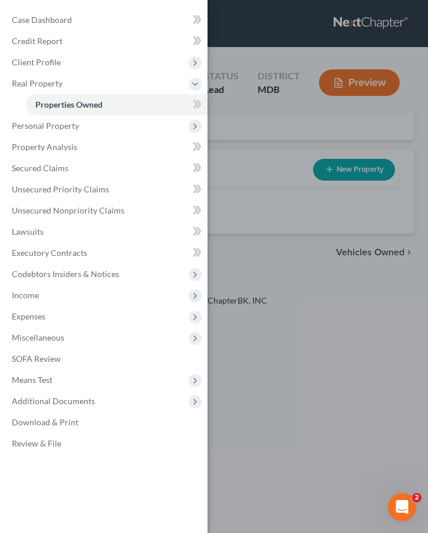
click at [251, 132] on div "Case Dashboard Payments Invoices Payments Payments Credit Report Client Profile" at bounding box center [214, 266] width 428 height 533
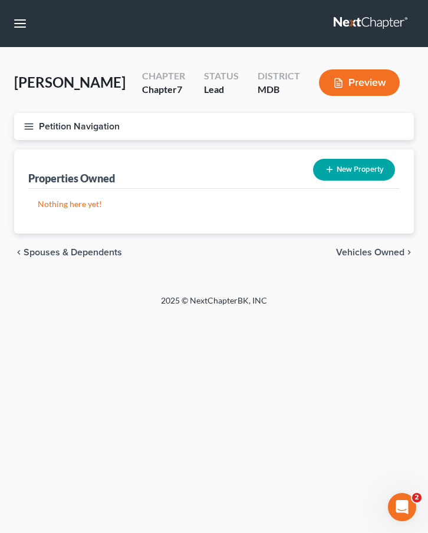
click at [340, 163] on button "New Property" at bounding box center [354, 170] width 82 height 22
select select "21"
select select "0"
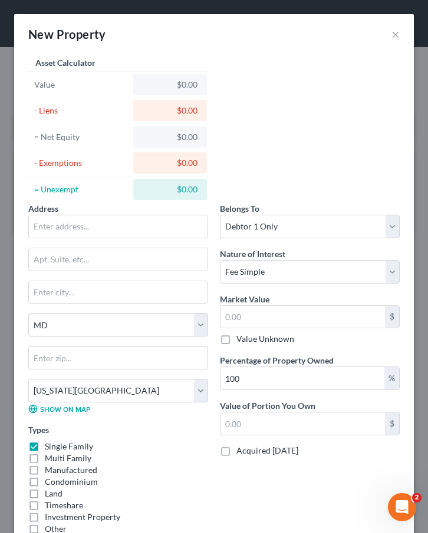
click at [45, 448] on label "Single Family" at bounding box center [69, 447] width 48 height 12
click at [49, 448] on input "Single Family" at bounding box center [53, 445] width 8 height 8
checkbox input "false"
click at [42, 233] on input "text" at bounding box center [118, 227] width 178 height 22
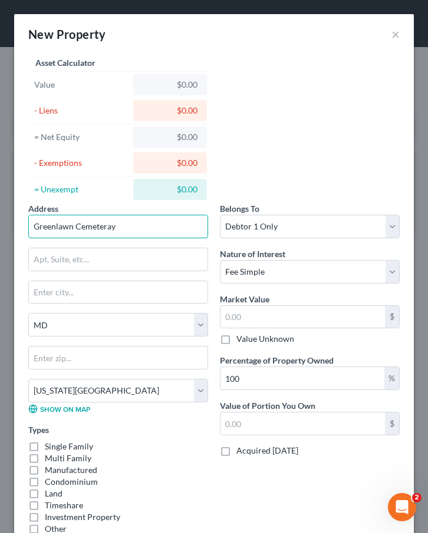
drag, startPoint x: 127, startPoint y: 225, endPoint x: -40, endPoint y: 211, distance: 167.8
click at [0, 211] on html "Home New Case Client Portal Law Office of [PERSON_NAME], LLC [PERSON_NAME][EMAI…" at bounding box center [214, 266] width 428 height 533
type input "127 Britner Ave."
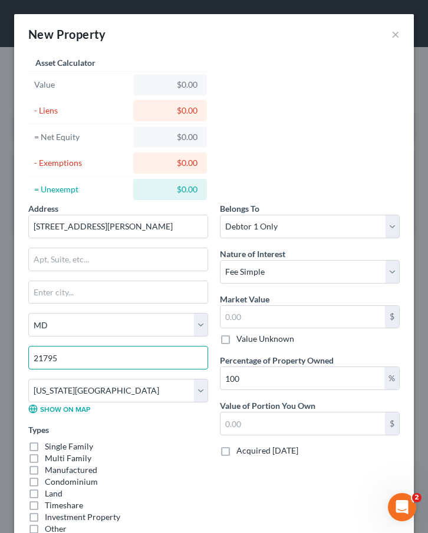
type input "21795"
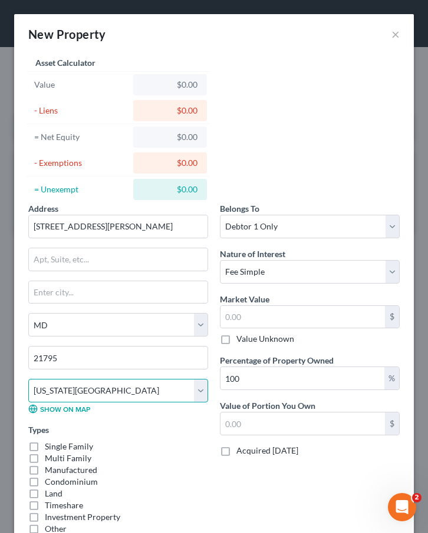
type input "Williamsport"
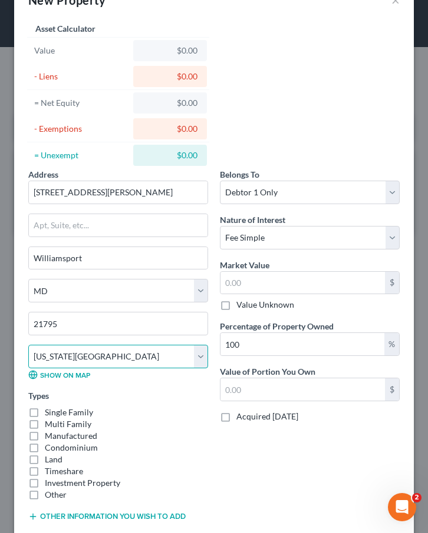
scroll to position [106, 0]
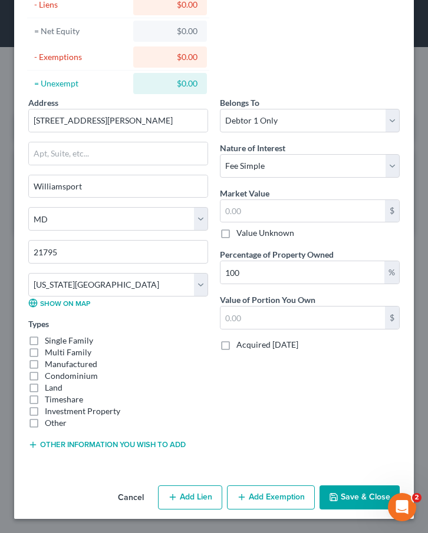
click at [45, 423] on label "Other" at bounding box center [56, 423] width 22 height 12
click at [49, 423] on input "Other" at bounding box center [53, 421] width 8 height 8
checkbox input "true"
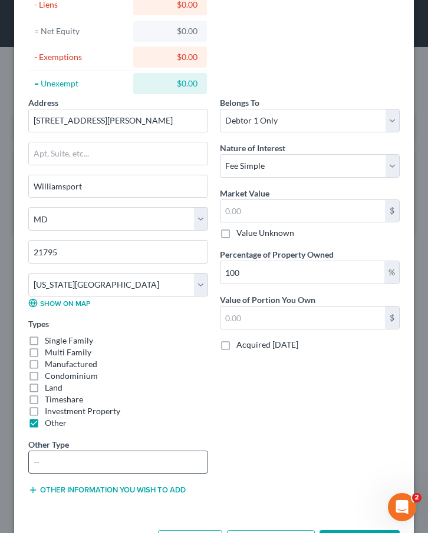
click at [44, 463] on input "text" at bounding box center [118, 463] width 178 height 22
type input "Burial Plot"
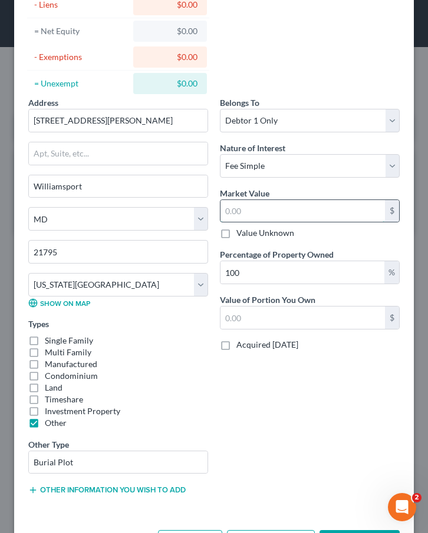
click at [248, 208] on input "text" at bounding box center [302, 211] width 164 height 22
type input "1"
type input "1.00"
type input "15"
type input "15.00"
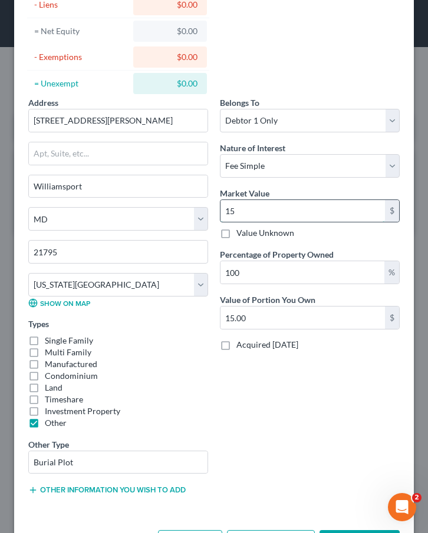
type input "150"
type input "150.00"
type input "1500"
type input "1,500.00"
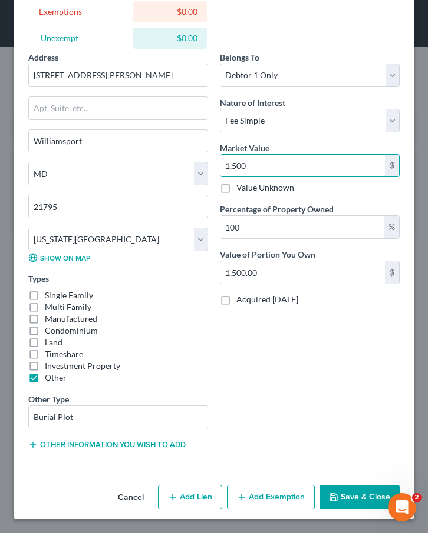
type input "1,500"
click at [334, 491] on button "Save & Close" at bounding box center [359, 497] width 80 height 25
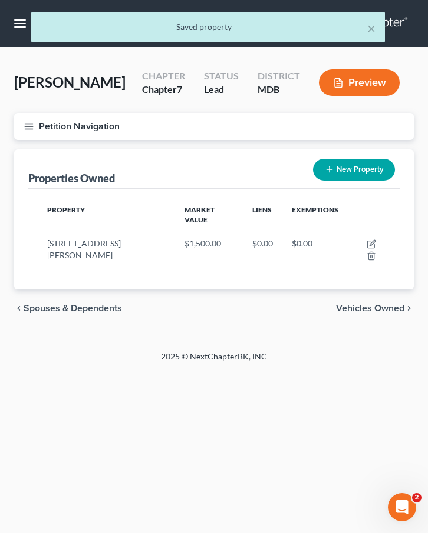
click at [359, 304] on span "Vehicles Owned" at bounding box center [370, 308] width 68 height 9
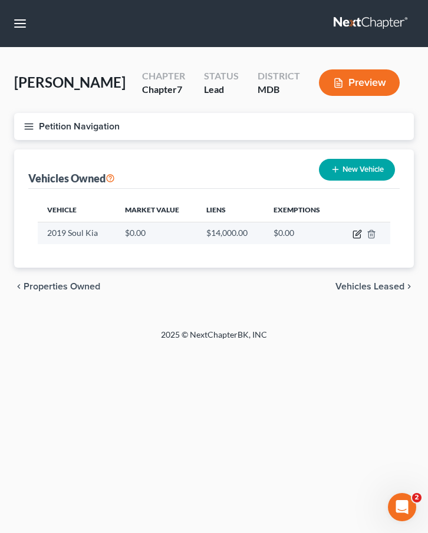
click at [358, 234] on icon "button" at bounding box center [356, 234] width 9 height 9
select select "0"
select select "7"
select select "0"
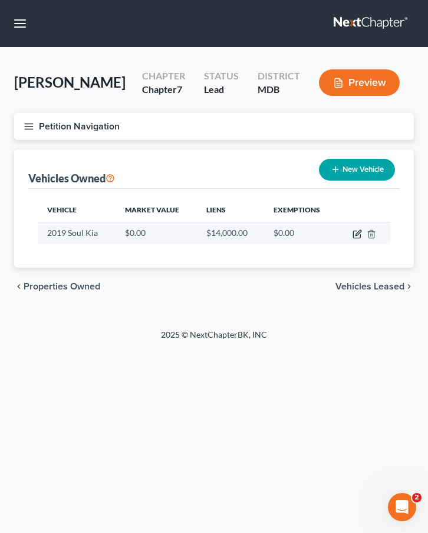
select select "0"
select select "7"
select select "0"
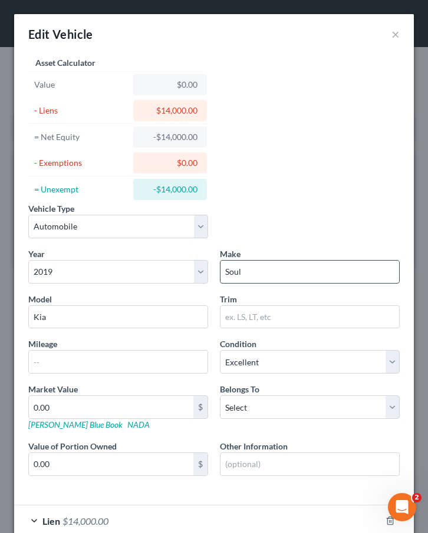
scroll to position [68, 0]
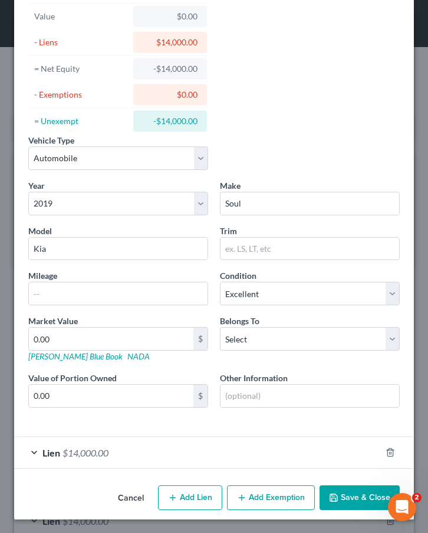
click at [344, 502] on button "Save & Close" at bounding box center [359, 498] width 80 height 25
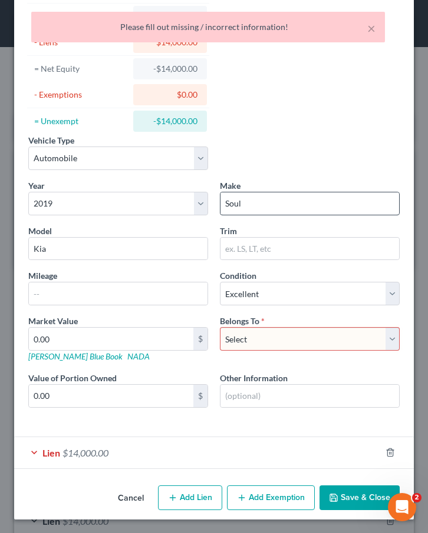
scroll to position [0, 0]
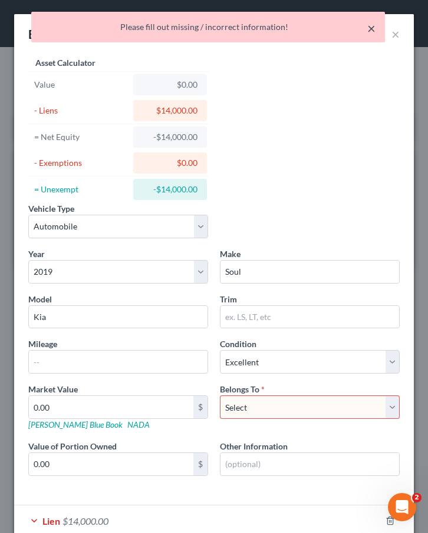
click at [372, 28] on button "×" at bounding box center [371, 28] width 8 height 14
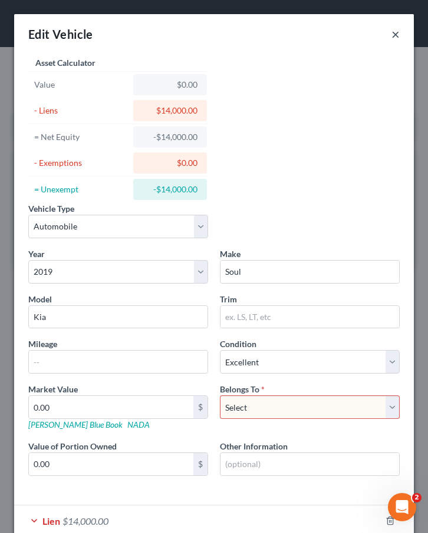
click at [396, 34] on button "×" at bounding box center [395, 34] width 8 height 14
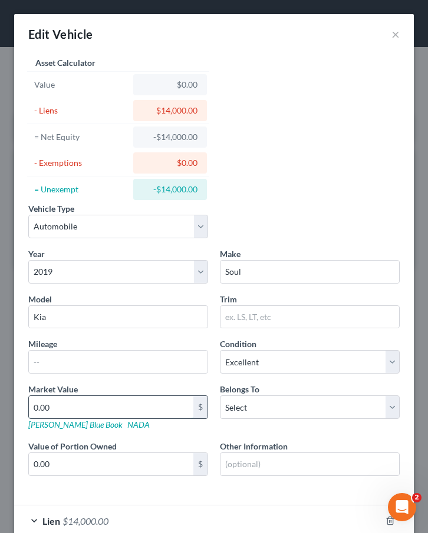
click at [48, 403] on input "0.00" at bounding box center [111, 407] width 164 height 22
type input "5"
type input "5.00"
type input "58"
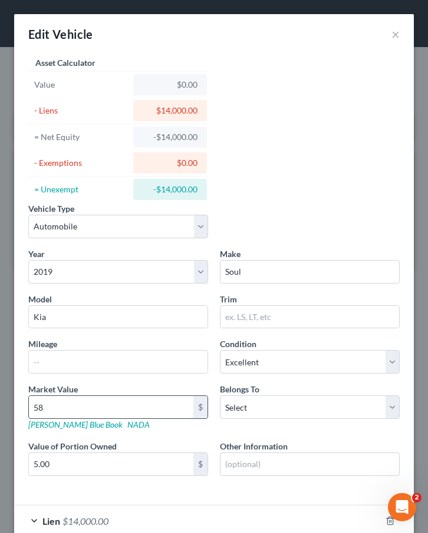
type input "58.00"
type input "580"
type input "580.00"
type input "5800"
type input "5,800.00"
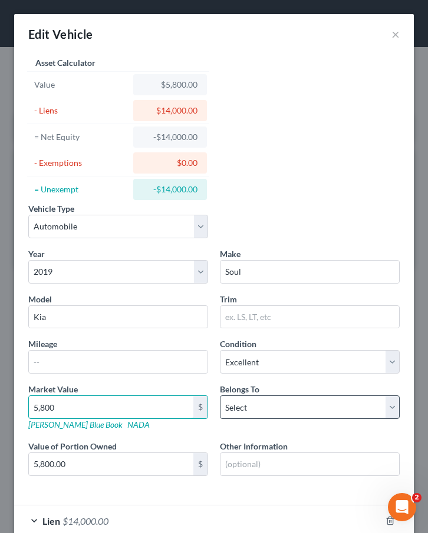
type input "5,800"
click at [237, 402] on select "Select Debtor 1 Only Debtor 2 Only Debtor 1 And Debtor 2 Only At Least One Of T…" at bounding box center [310, 408] width 180 height 24
select select "0"
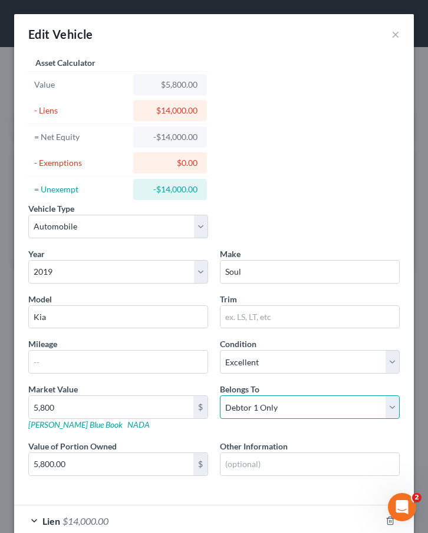
click at [220, 396] on select "Select Debtor 1 Only Debtor 2 Only Debtor 1 And Debtor 2 Only At Least One Of T…" at bounding box center [310, 408] width 180 height 24
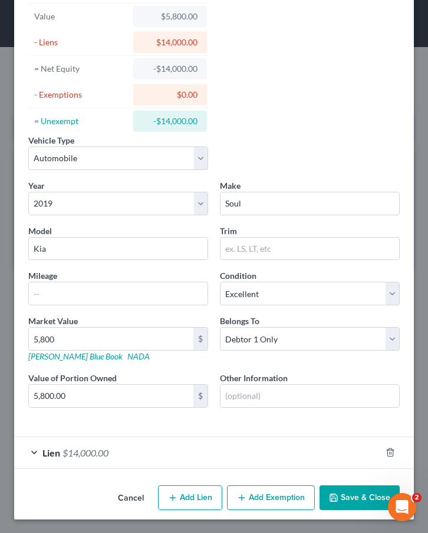
click at [99, 450] on span "$14,000.00" at bounding box center [85, 453] width 46 height 11
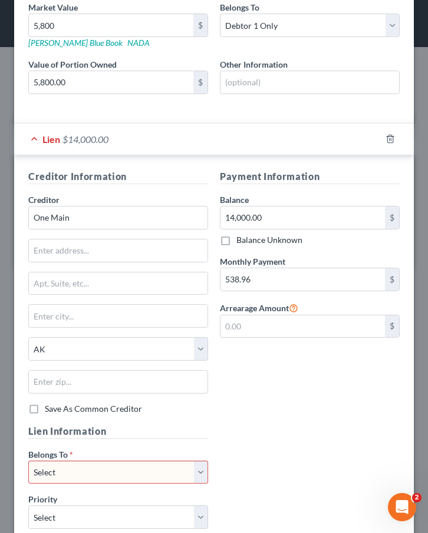
scroll to position [395, 0]
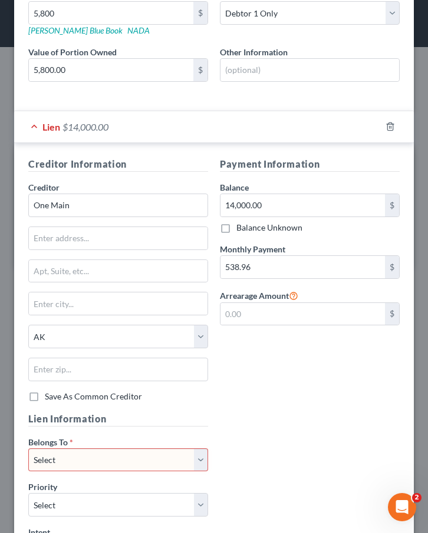
click at [125, 456] on select "Select Debtor 1 Only Debtor 2 Only Debtor 1 And Debtor 2 Only At Least One Of T…" at bounding box center [118, 461] width 180 height 24
select select "0"
click at [28, 449] on select "Select Debtor 1 Only Debtor 2 Only Debtor 1 And Debtor 2 Only At Least One Of T…" at bounding box center [118, 461] width 180 height 24
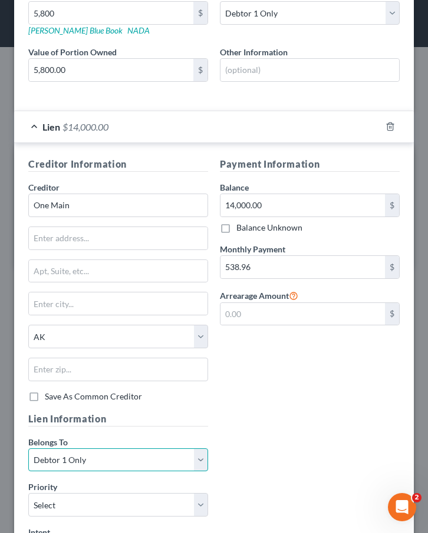
scroll to position [507, 0]
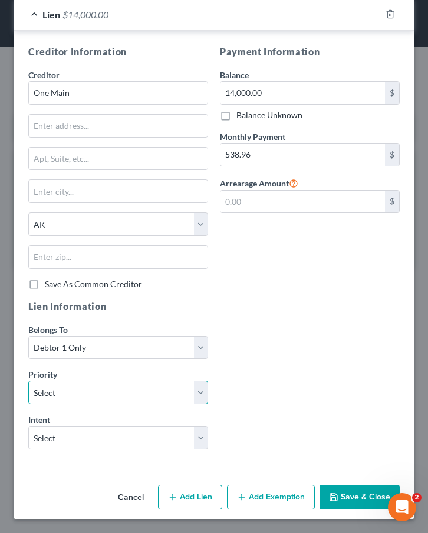
click at [94, 395] on select "Select 1st 2nd 3rd 4th 5th 6th 7th 8th 9th 10th 11th 12th 13th 14th 15th 16th 1…" at bounding box center [118, 393] width 180 height 24
click at [28, 381] on select "Select 1st 2nd 3rd 4th 5th 6th 7th 8th 9th 10th 11th 12th 13th 14th 15th 16th 1…" at bounding box center [118, 393] width 180 height 24
click at [74, 394] on select "Select 1st 2nd 3rd 4th 5th 6th 7th 8th 9th 10th 11th 12th 13th 14th 15th 16th 1…" at bounding box center [118, 393] width 180 height 24
select select "0"
click at [28, 381] on select "Select 1st 2nd 3rd 4th 5th 6th 7th 8th 9th 10th 11th 12th 13th 14th 15th 16th 1…" at bounding box center [118, 393] width 180 height 24
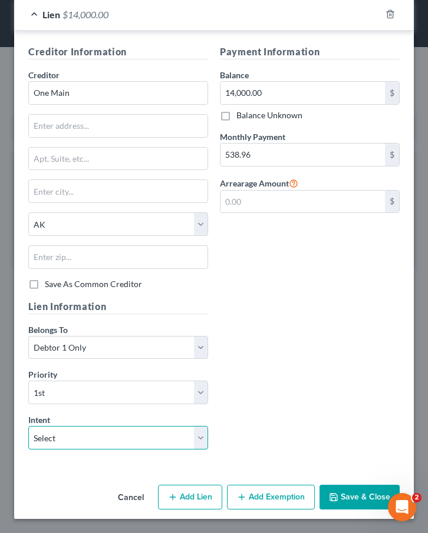
click at [80, 437] on select "Select Surrender Redeem Reaffirm Avoid Other" at bounding box center [118, 438] width 180 height 24
select select "2"
click at [28, 426] on select "Select Surrender Redeem Reaffirm Avoid Other" at bounding box center [118, 438] width 180 height 24
click at [344, 486] on button "Save & Close" at bounding box center [359, 497] width 80 height 25
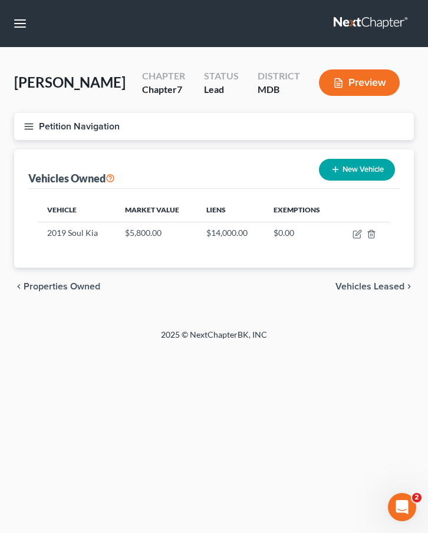
click at [347, 283] on span "Vehicles Leased" at bounding box center [369, 286] width 69 height 9
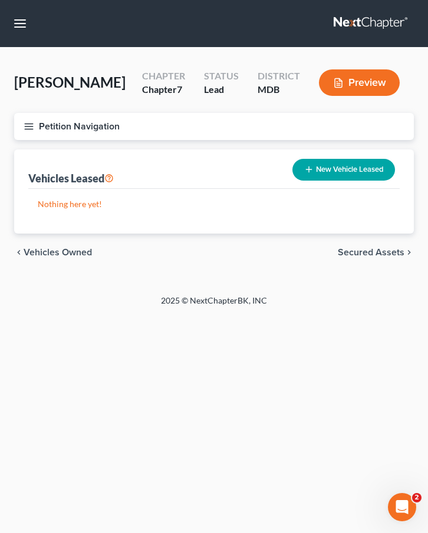
click at [356, 243] on div "chevron_left Vehicles Owned Secured Assets chevron_right" at bounding box center [213, 253] width 399 height 38
click at [356, 251] on span "Secured Assets" at bounding box center [370, 252] width 67 height 9
click at [356, 251] on span "Personal Items" at bounding box center [372, 252] width 63 height 9
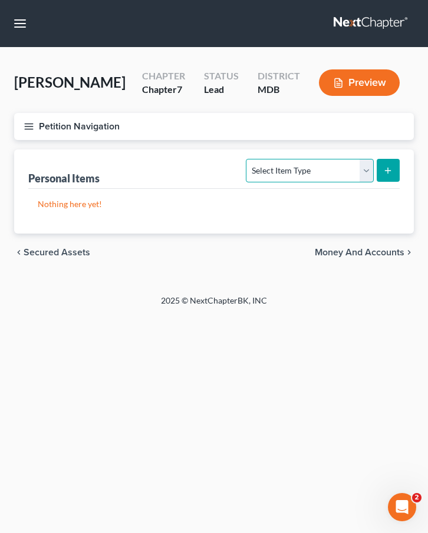
click at [329, 167] on select "Select Item Type Clothing Collectibles Of Value Electronics Firearms Household …" at bounding box center [309, 171] width 127 height 24
select select "clothing"
click at [247, 159] on select "Select Item Type Clothing Collectibles Of Value Electronics Firearms Household …" at bounding box center [309, 171] width 127 height 24
click at [391, 168] on icon "submit" at bounding box center [387, 170] width 9 height 9
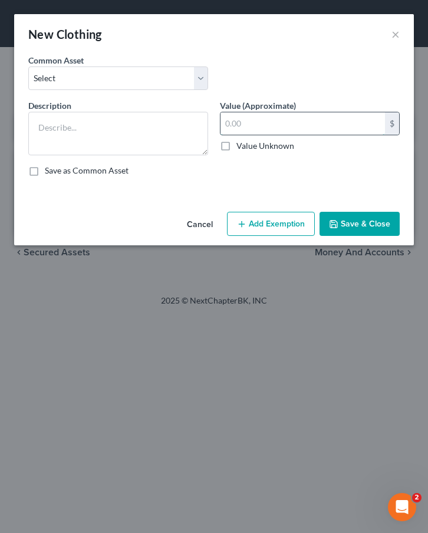
click at [233, 124] on input "text" at bounding box center [302, 123] width 164 height 22
type input "100"
click at [81, 136] on textarea at bounding box center [118, 134] width 180 height 44
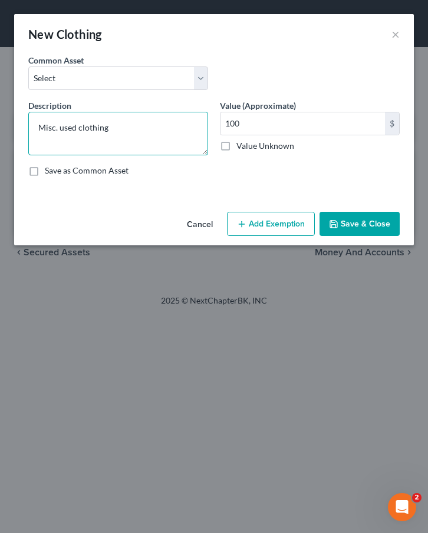
type textarea "Misc. used clothing"
click at [336, 215] on button "Save & Close" at bounding box center [359, 224] width 80 height 25
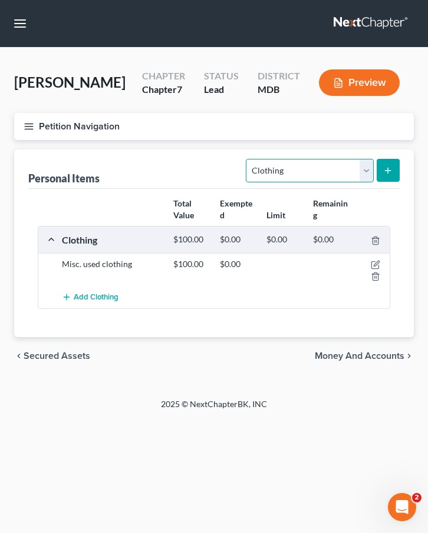
click at [314, 173] on select "Select Item Type Clothing Collectibles Of Value Electronics Firearms Household …" at bounding box center [309, 171] width 127 height 24
select select "electronics"
click at [247, 159] on select "Select Item Type Clothing Collectibles Of Value Electronics Firearms Household …" at bounding box center [309, 171] width 127 height 24
click at [393, 164] on button "submit" at bounding box center [387, 170] width 23 height 23
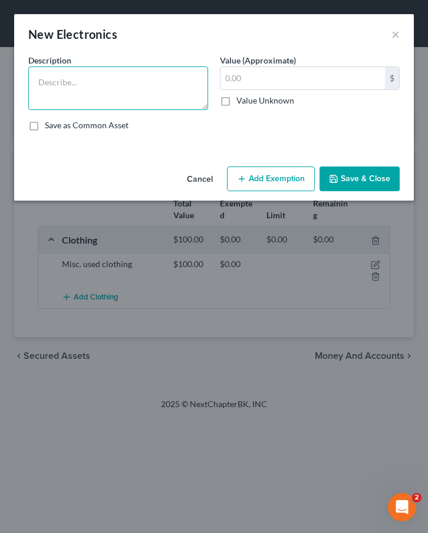
click at [59, 77] on textarea at bounding box center [118, 89] width 180 height 44
type textarea "C"
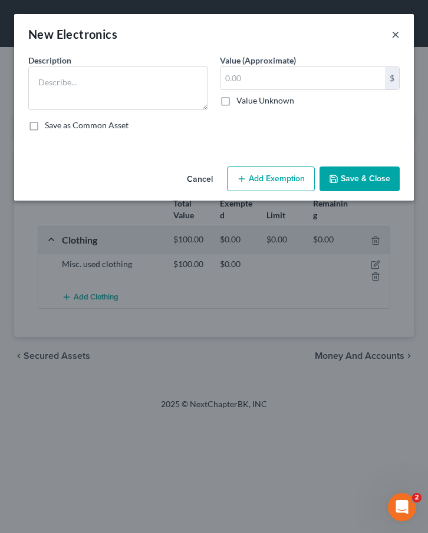
click at [394, 32] on button "×" at bounding box center [395, 34] width 8 height 14
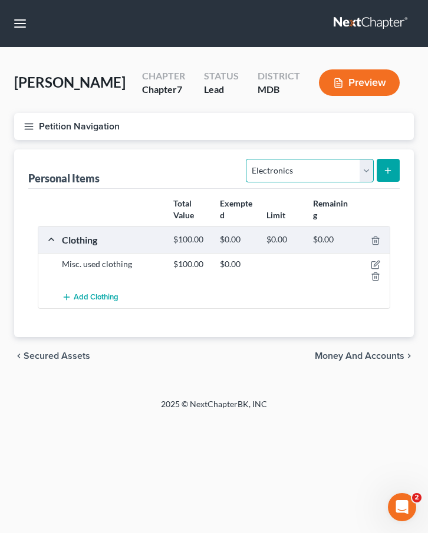
click at [293, 173] on select "Select Item Type Clothing Collectibles Of Value Electronics Firearms Household …" at bounding box center [309, 171] width 127 height 24
click at [247, 159] on select "Select Item Type Clothing Collectibles Of Value Electronics Firearms Household …" at bounding box center [309, 171] width 127 height 24
click at [267, 168] on select "Select Item Type Clothing Collectibles Of Value Electronics Firearms Household …" at bounding box center [309, 171] width 127 height 24
select select "jewelry"
click at [247, 159] on select "Select Item Type Clothing Collectibles Of Value Electronics Firearms Household …" at bounding box center [309, 171] width 127 height 24
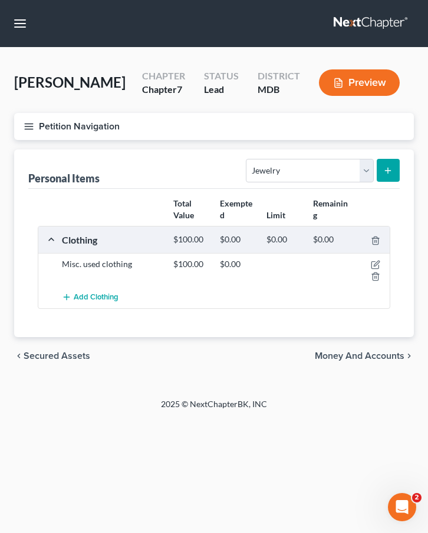
click at [385, 172] on icon "submit" at bounding box center [387, 170] width 9 height 9
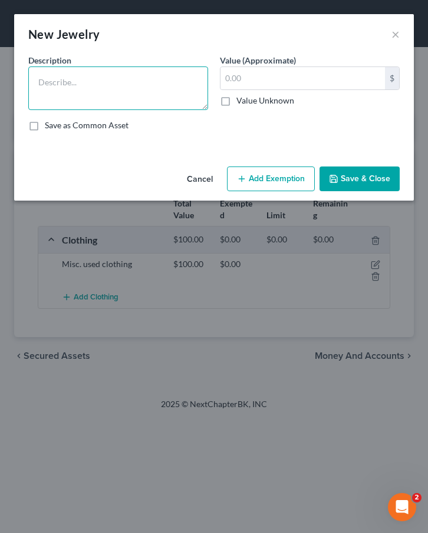
click at [107, 81] on textarea at bounding box center [118, 89] width 180 height 44
type textarea "Watch"
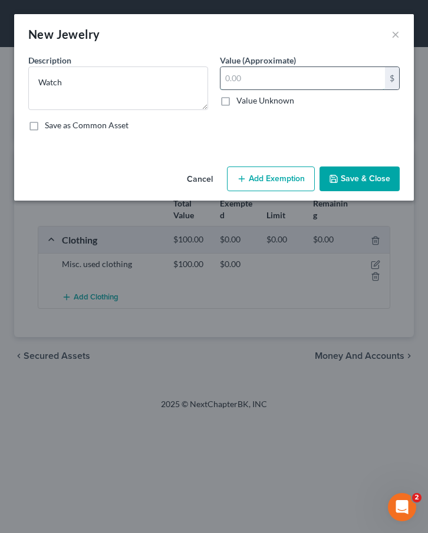
click at [254, 75] on input "text" at bounding box center [302, 78] width 164 height 22
type input "5"
click at [252, 184] on button "Add Exemption" at bounding box center [271, 179] width 88 height 25
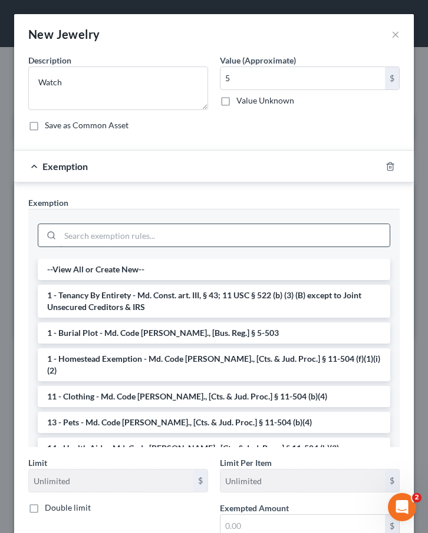
click at [180, 230] on input "search" at bounding box center [224, 235] width 329 height 22
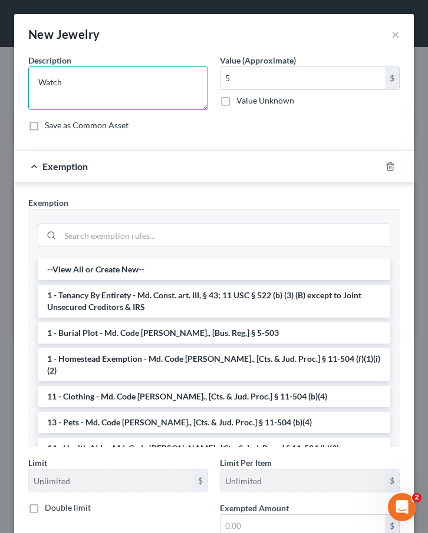
click at [65, 78] on textarea "Watch" at bounding box center [118, 89] width 180 height 44
type textarea "Watch and ring"
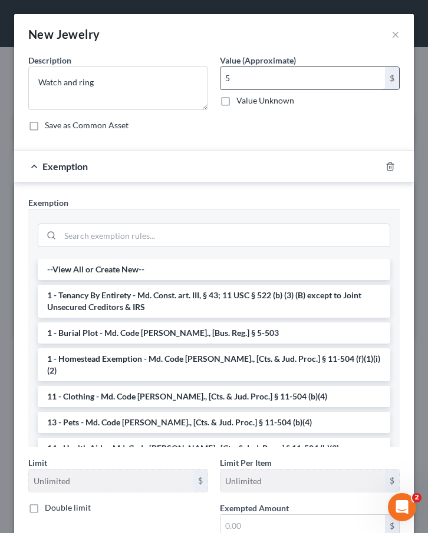
click at [234, 75] on input "5" at bounding box center [302, 78] width 164 height 22
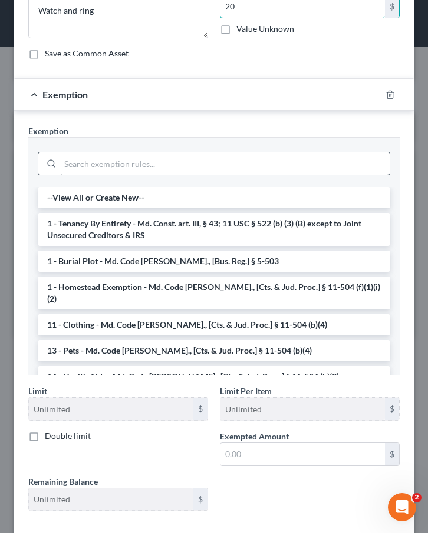
scroll to position [134, 0]
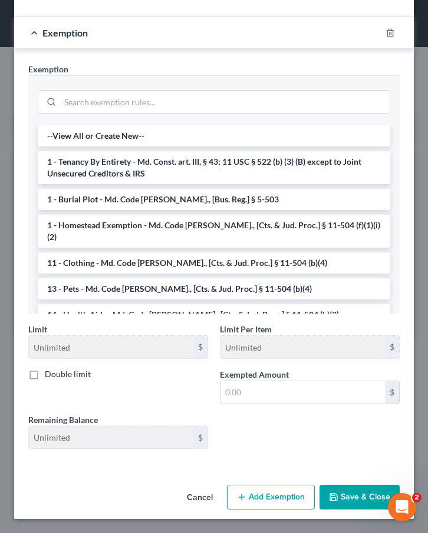
type input "20"
click at [344, 495] on button "Save & Close" at bounding box center [359, 497] width 80 height 25
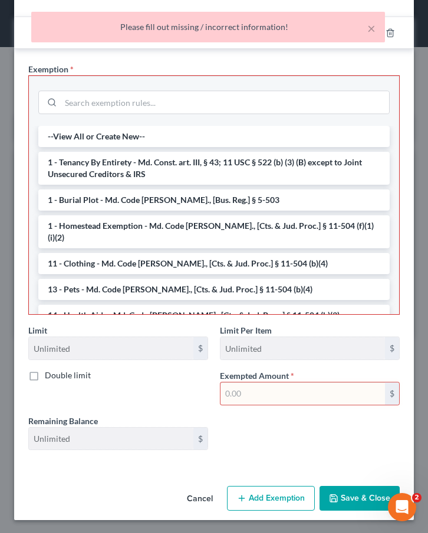
click at [389, 41] on div "× Please fill out missing / incorrect information!" at bounding box center [208, 30] width 428 height 37
click at [389, 35] on div "× Please fill out missing / incorrect information!" at bounding box center [208, 30] width 428 height 37
click at [374, 31] on button "×" at bounding box center [371, 28] width 8 height 14
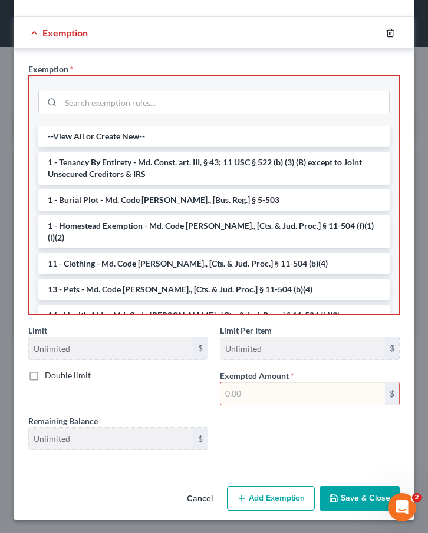
click at [387, 29] on icon "button" at bounding box center [389, 33] width 5 height 8
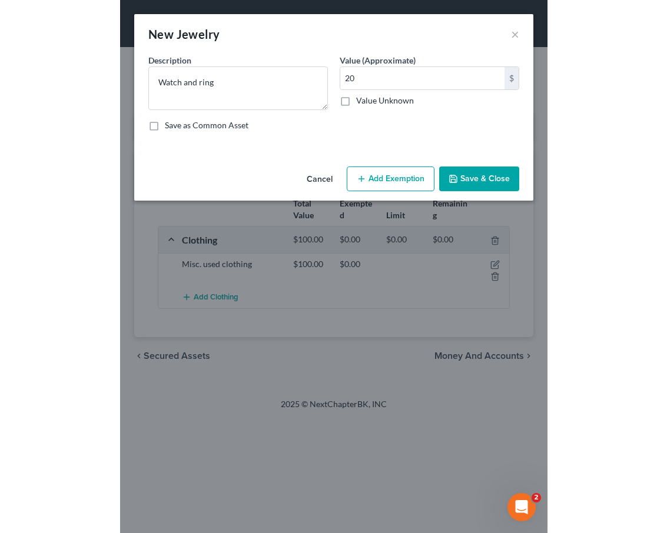
scroll to position [0, 0]
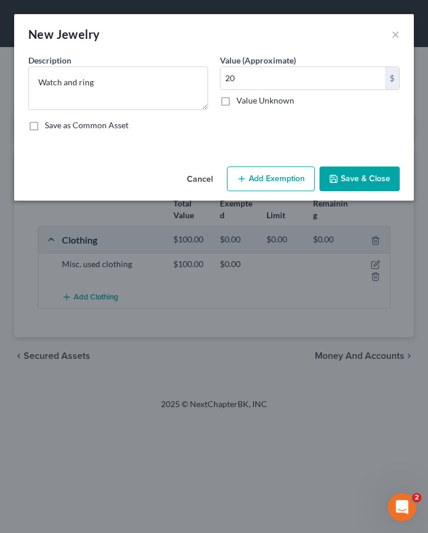
click at [356, 184] on button "Save & Close" at bounding box center [359, 179] width 80 height 25
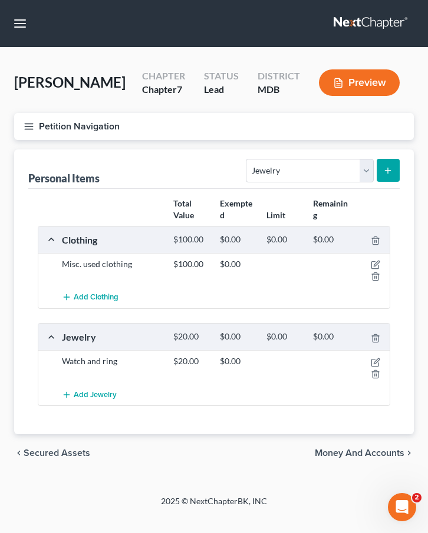
click at [369, 450] on span "Money and Accounts" at bounding box center [359, 453] width 90 height 9
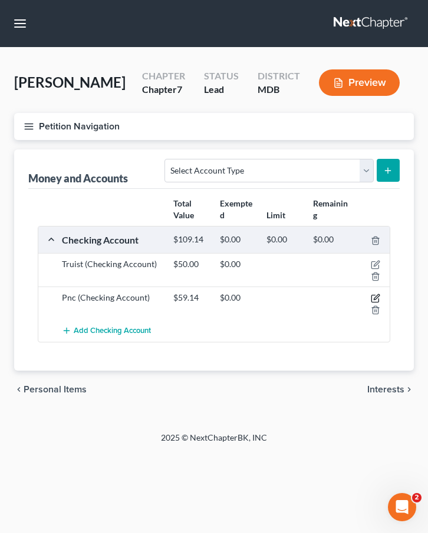
click at [372, 297] on icon "button" at bounding box center [374, 298] width 9 height 9
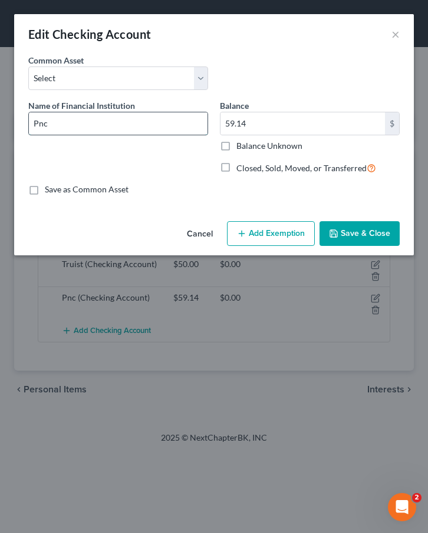
click at [48, 129] on input "Pnc" at bounding box center [118, 123] width 178 height 22
type input "PNC Bank"
click at [346, 230] on button "Save & Close" at bounding box center [359, 233] width 80 height 25
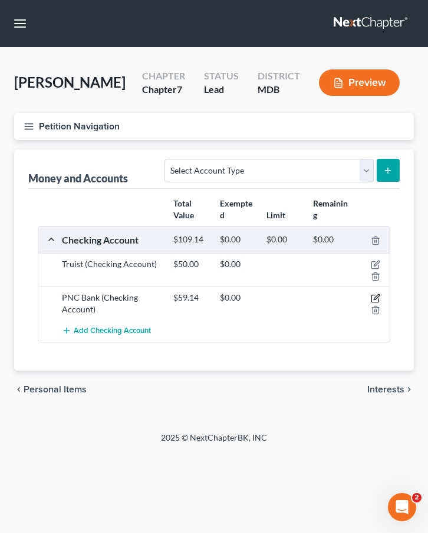
click at [375, 299] on icon "button" at bounding box center [374, 298] width 9 height 9
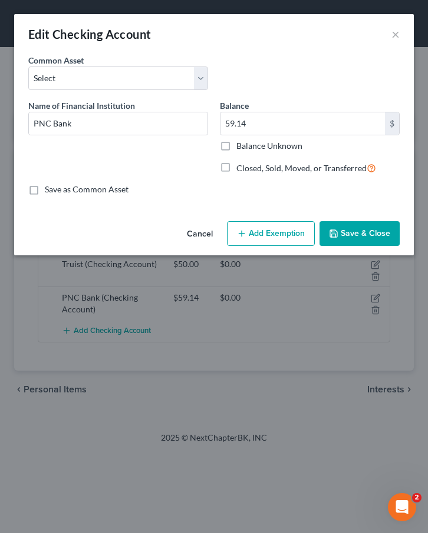
click at [236, 168] on label "Closed, Sold, Moved, or Transferred" at bounding box center [306, 168] width 140 height 14
click at [241, 168] on input "Closed, Sold, Moved, or Transferred" at bounding box center [245, 165] width 8 height 8
checkbox input "true"
select select "1"
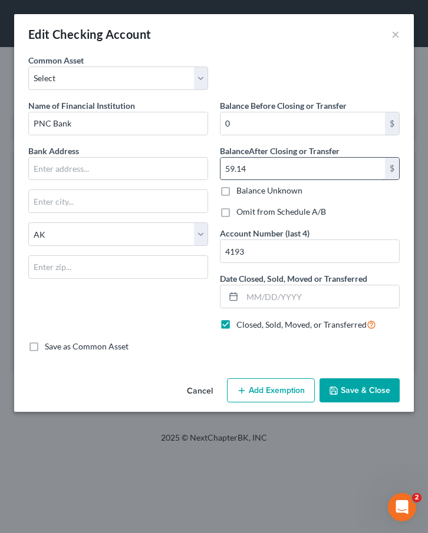
click at [268, 172] on input "59.14" at bounding box center [302, 169] width 164 height 22
type input "0"
click at [236, 213] on label "Omit from Schedule A/B" at bounding box center [281, 212] width 90 height 12
click at [241, 213] on input "Omit from Schedule A/B" at bounding box center [245, 210] width 8 height 8
checkbox input "true"
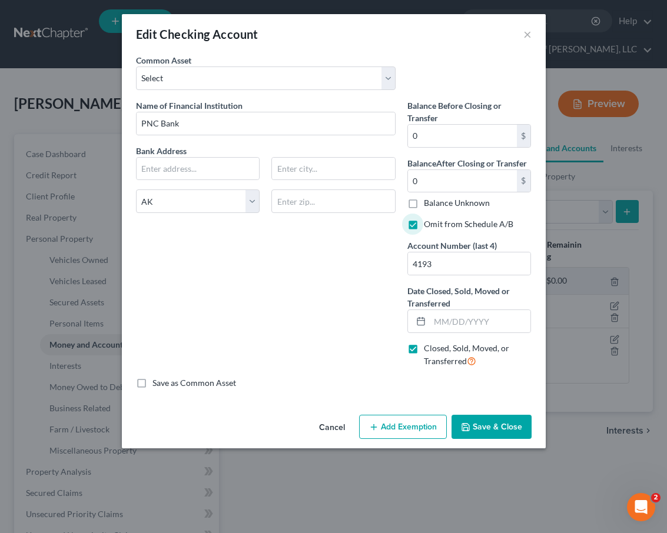
click at [427, 429] on button "Save & Close" at bounding box center [492, 427] width 80 height 25
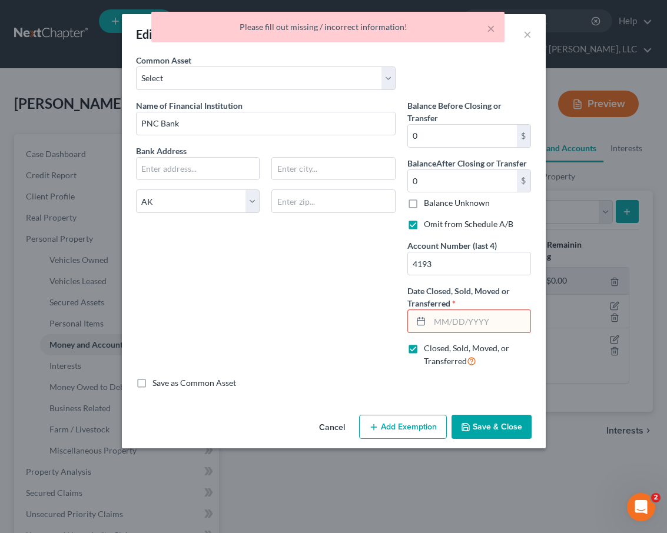
click at [427, 316] on input "text" at bounding box center [480, 321] width 101 height 22
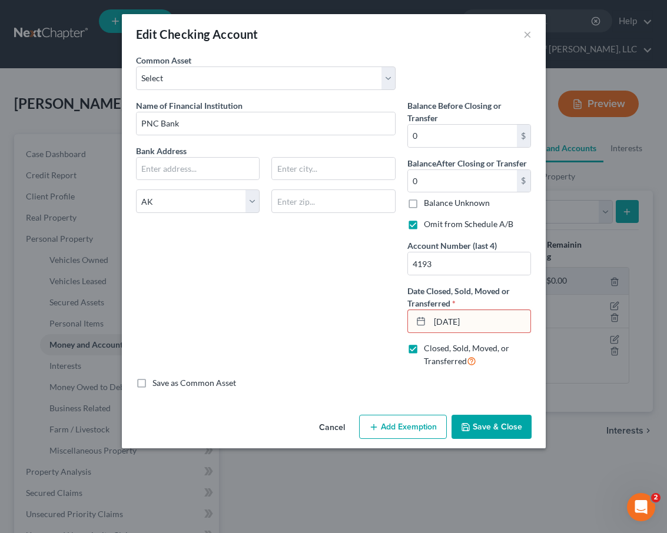
type input "05/01/2025"
click at [427, 426] on button "Save & Close" at bounding box center [492, 427] width 80 height 25
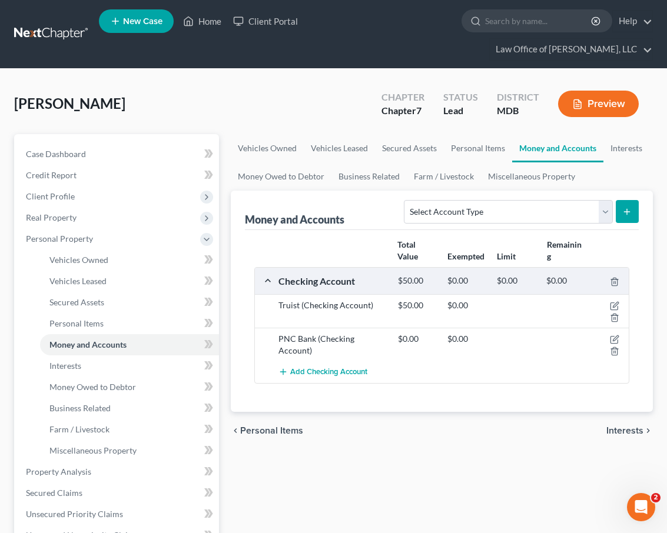
click at [427, 426] on span "Interests" at bounding box center [625, 430] width 37 height 9
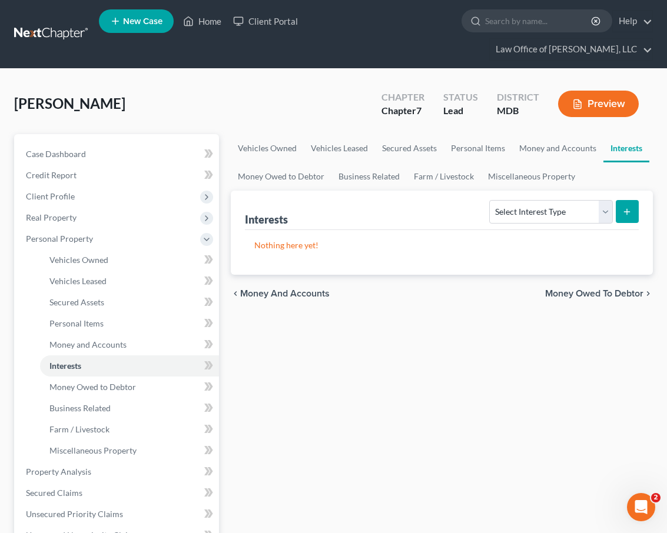
click at [427, 289] on span "Money Owed to Debtor" at bounding box center [594, 293] width 98 height 9
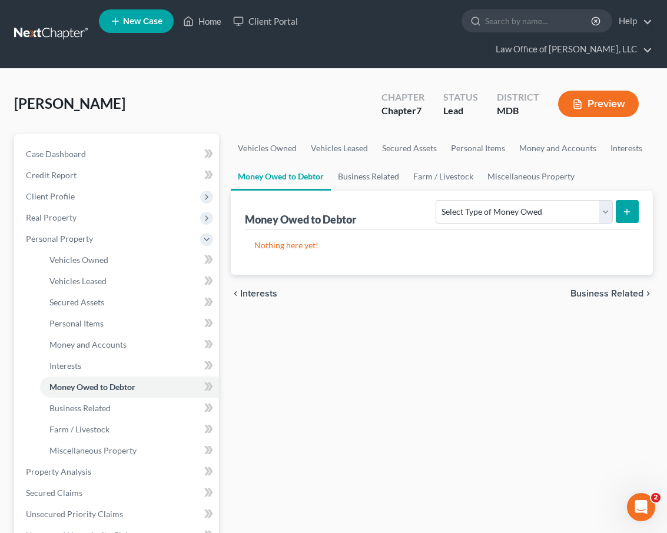
click at [427, 289] on span "Business Related" at bounding box center [607, 293] width 73 height 9
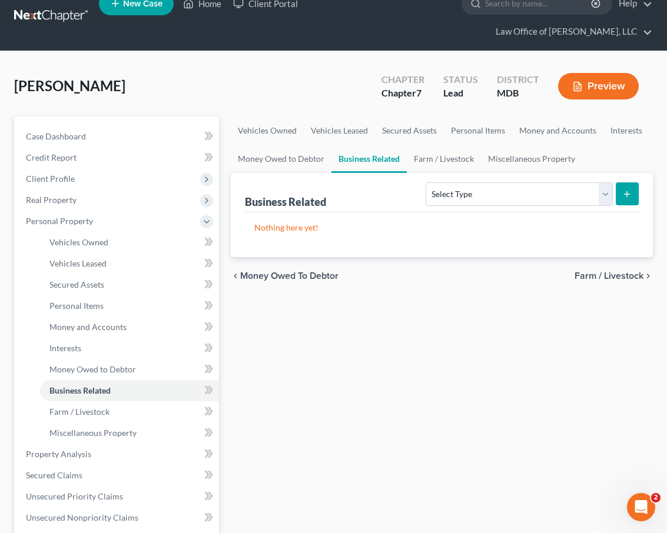
click at [427, 271] on span "Farm / Livestock" at bounding box center [609, 275] width 69 height 9
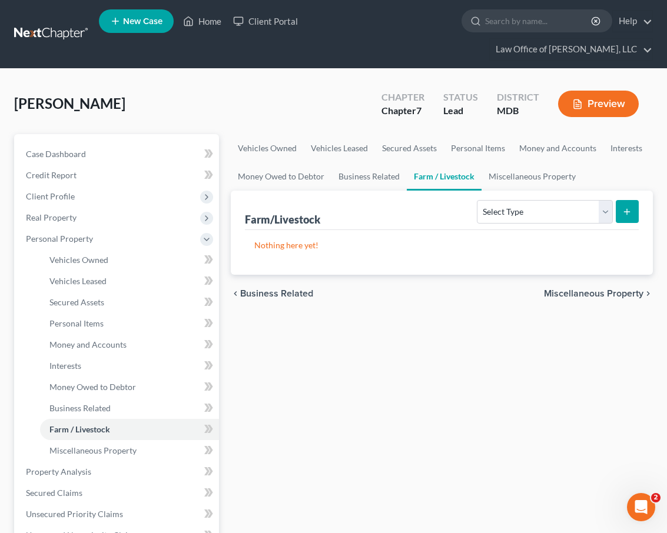
click at [427, 289] on span "Miscellaneous Property" at bounding box center [594, 293] width 100 height 9
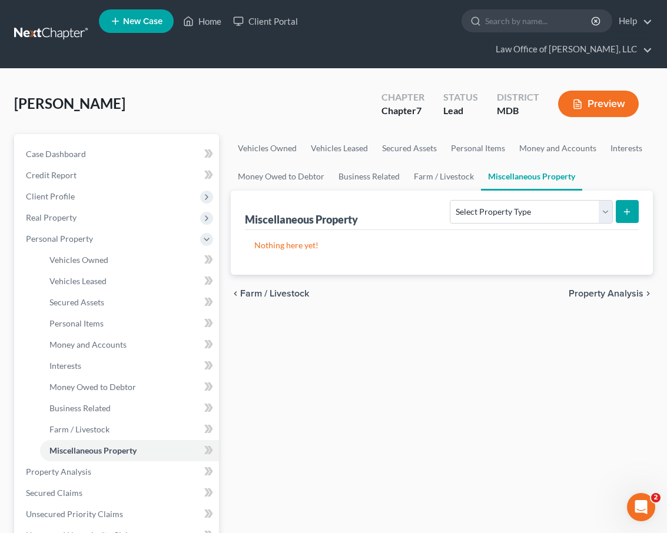
click at [427, 289] on span "Property Analysis" at bounding box center [606, 293] width 75 height 9
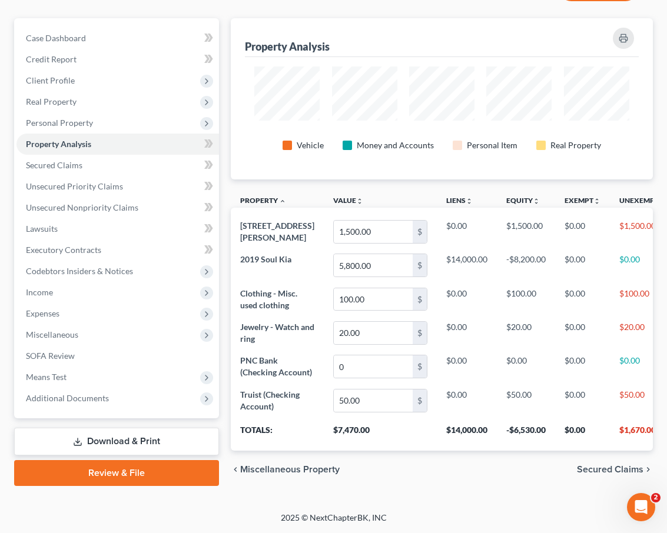
click at [427, 467] on span "Secured Claims" at bounding box center [610, 469] width 67 height 9
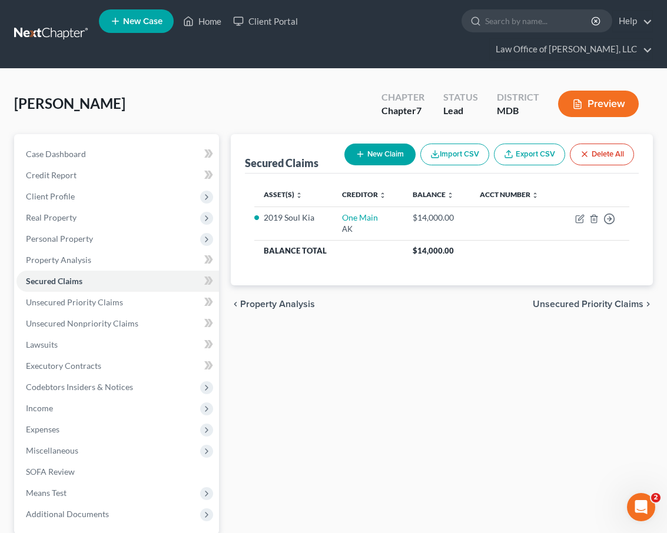
click at [427, 300] on span "Unsecured Priority Claims" at bounding box center [588, 304] width 111 height 9
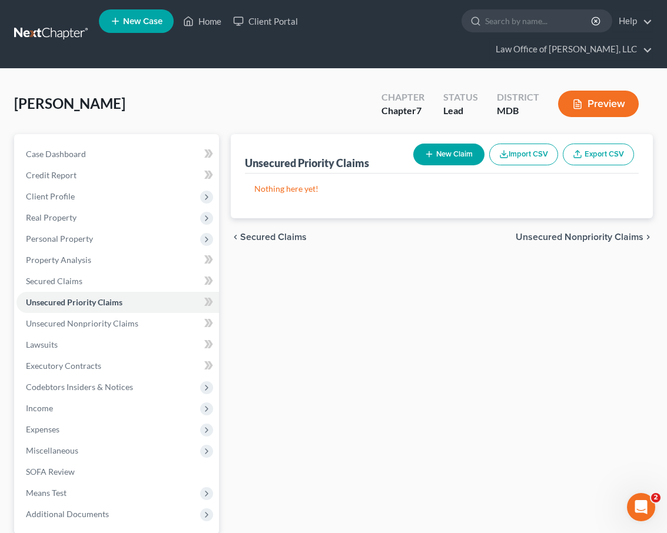
click at [427, 233] on span "Unsecured Nonpriority Claims" at bounding box center [580, 237] width 128 height 9
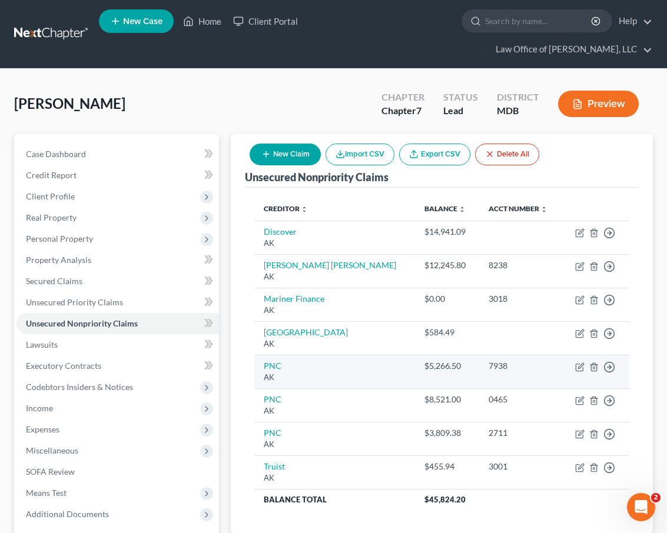
scroll to position [91, 0]
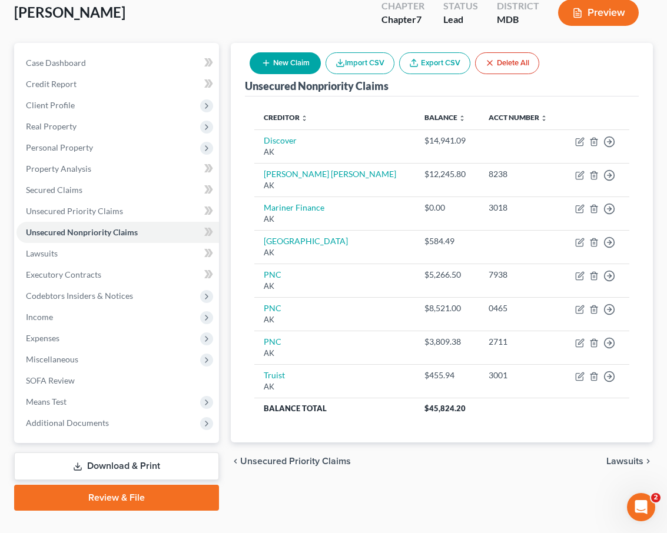
click at [427, 457] on span "Lawsuits" at bounding box center [625, 461] width 37 height 9
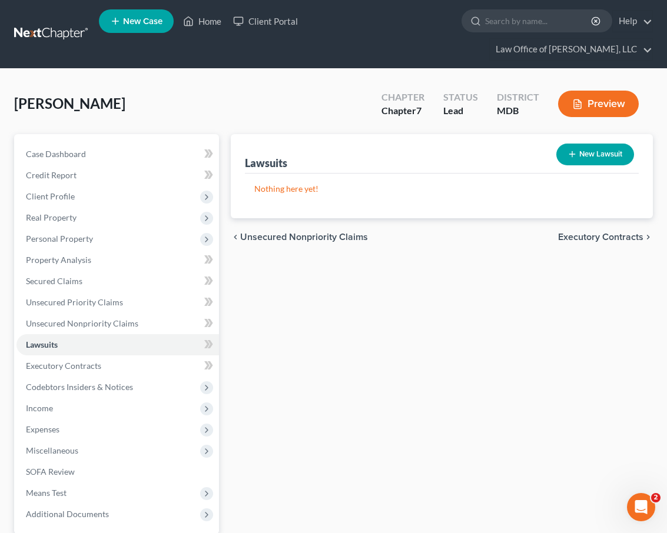
click at [427, 233] on span "Executory Contracts" at bounding box center [600, 237] width 85 height 9
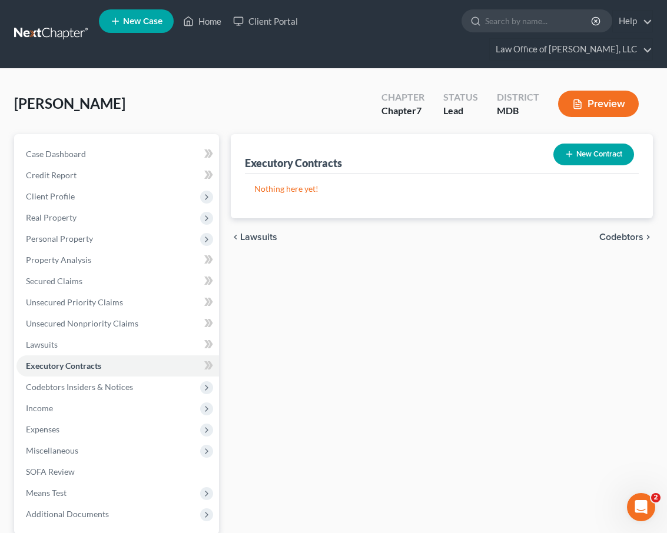
click at [427, 233] on span "Codebtors" at bounding box center [621, 237] width 44 height 9
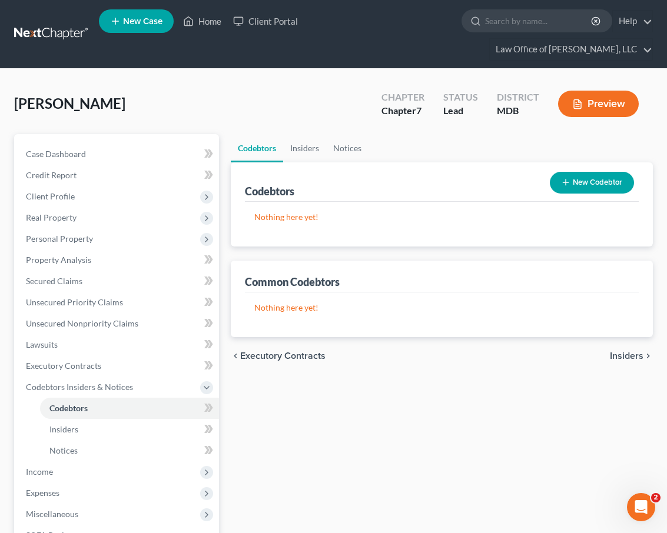
click at [427, 352] on span "Insiders" at bounding box center [627, 356] width 34 height 9
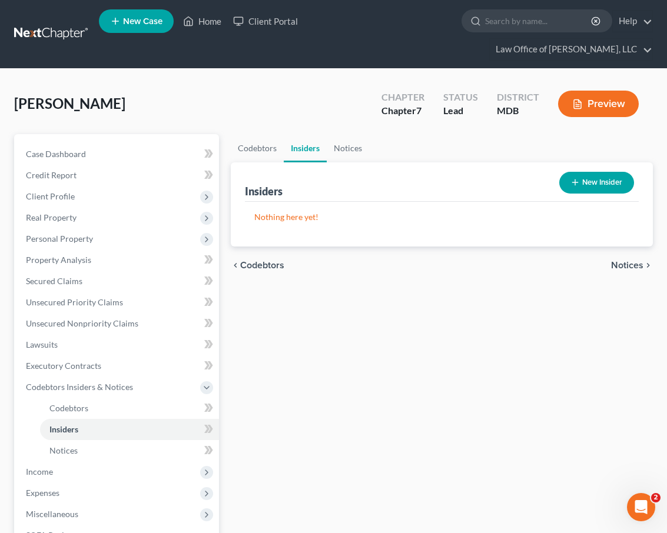
click at [427, 261] on span "Notices" at bounding box center [627, 265] width 32 height 9
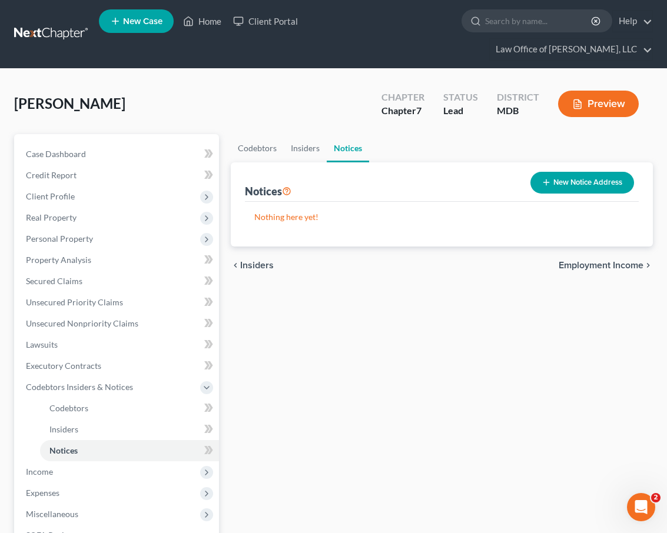
click at [427, 261] on span "Employment Income" at bounding box center [601, 265] width 85 height 9
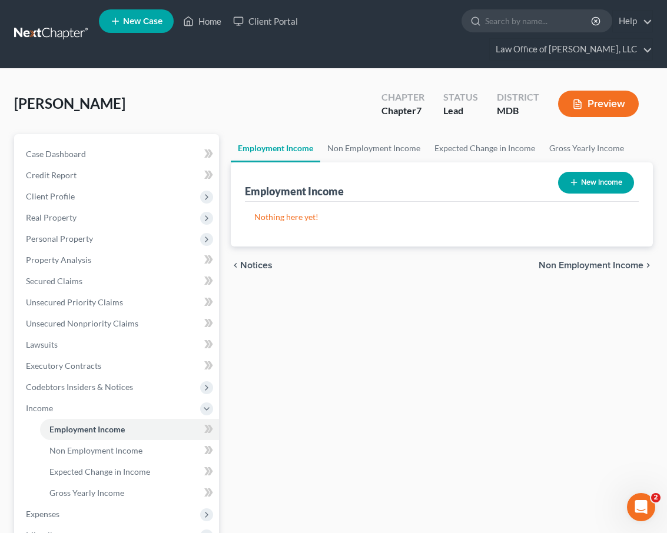
click at [427, 261] on span "Non Employment Income" at bounding box center [591, 265] width 105 height 9
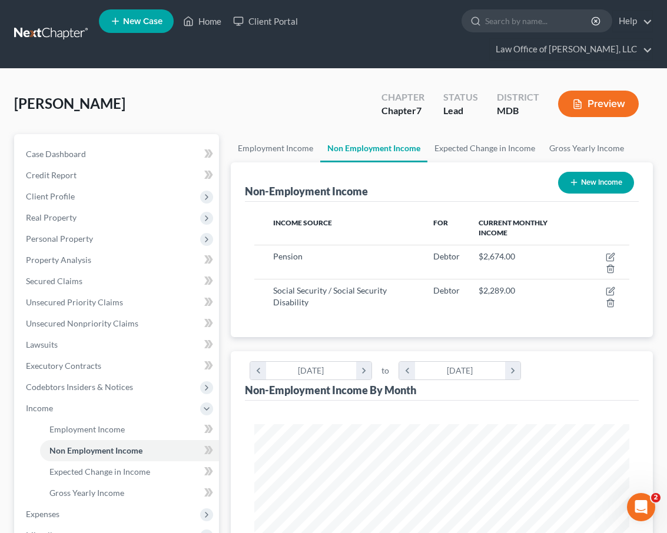
scroll to position [6, 0]
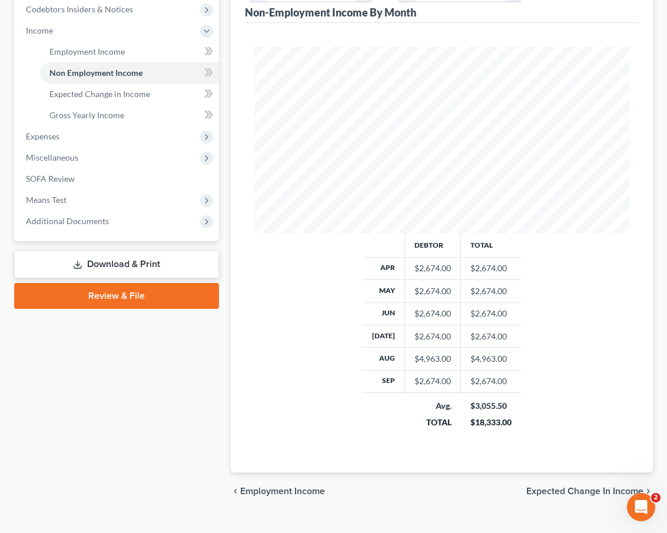
click at [427, 487] on span "Expected Change in Income" at bounding box center [584, 491] width 117 height 9
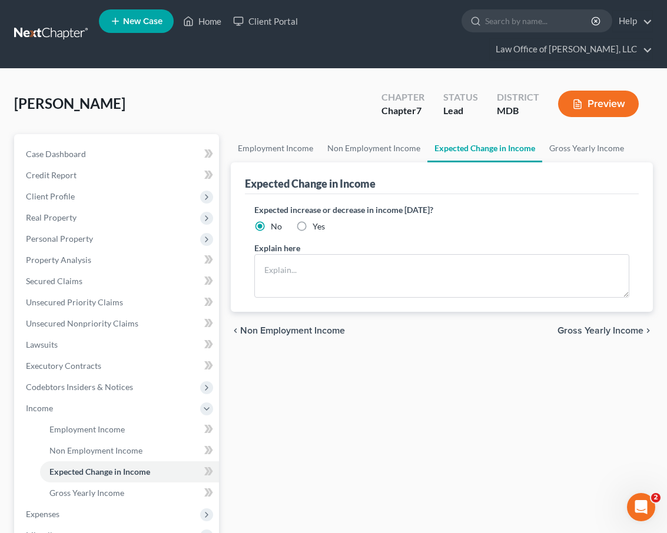
click at [427, 326] on span "Gross Yearly Income" at bounding box center [601, 330] width 86 height 9
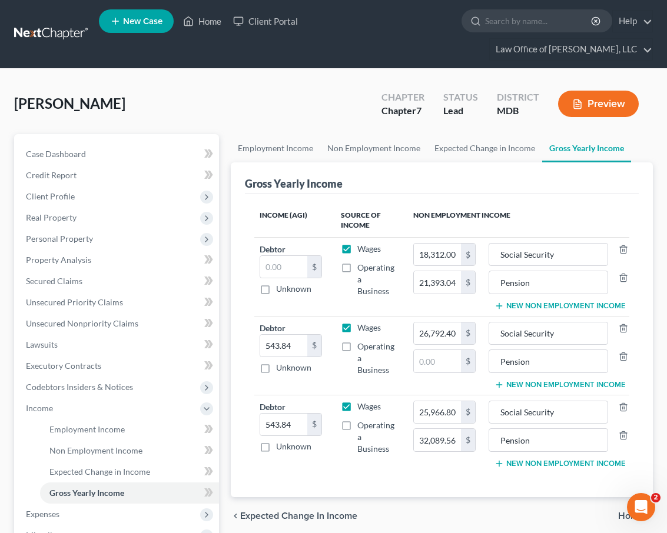
scroll to position [0, 68]
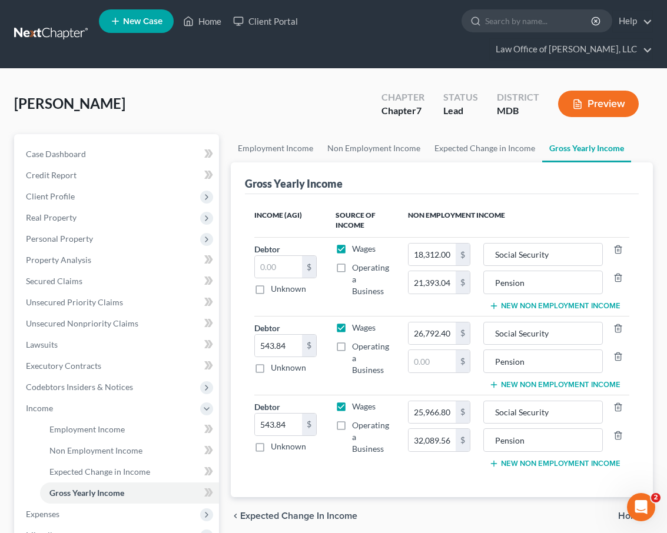
click at [427, 512] on span "Home" at bounding box center [630, 516] width 25 height 9
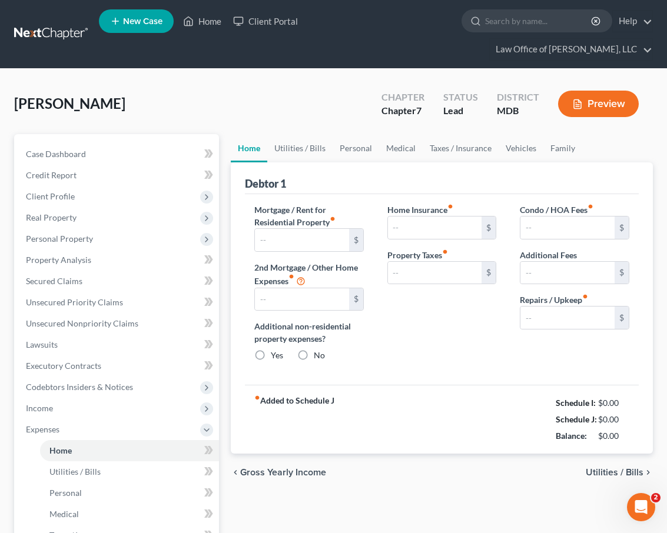
radio input "true"
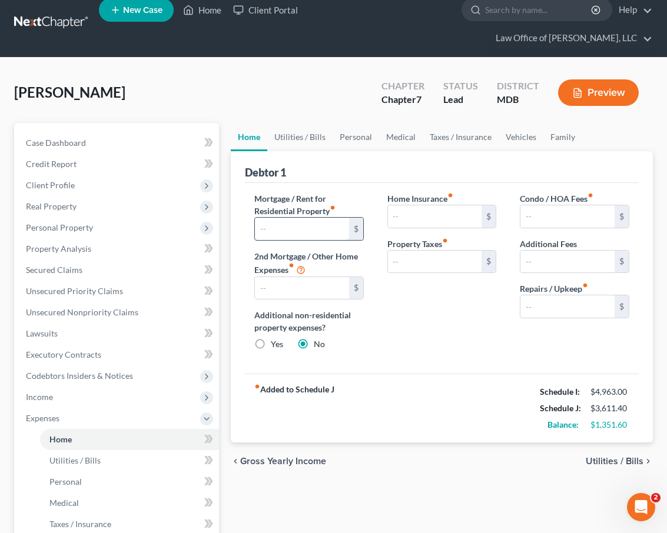
click at [286, 218] on input "text" at bounding box center [302, 229] width 94 height 22
type input "400"
click at [427, 457] on span "Utilities / Bills" at bounding box center [615, 461] width 58 height 9
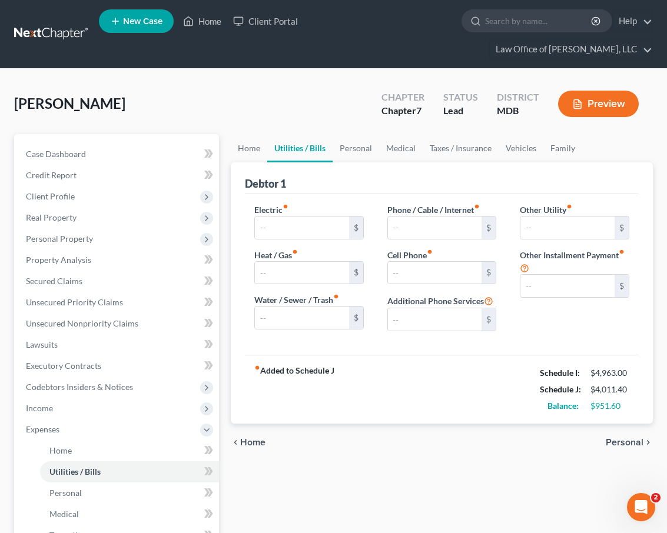
click at [427, 438] on span "Personal" at bounding box center [625, 442] width 38 height 9
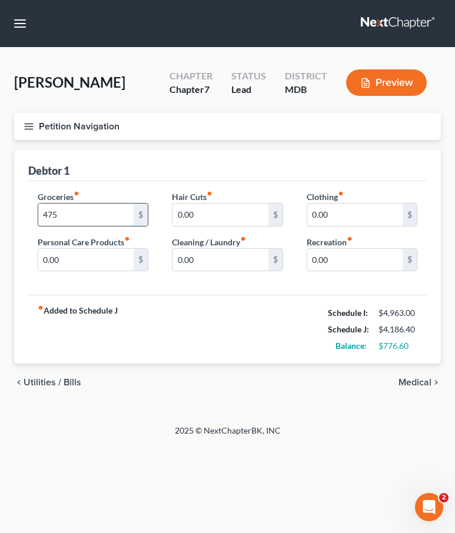
type input "475"
type input "50"
type input "25"
type input "45"
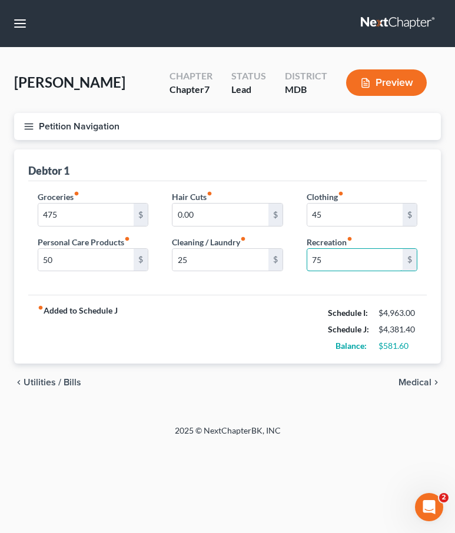
type input "75"
click at [416, 379] on span "Medical" at bounding box center [415, 382] width 33 height 9
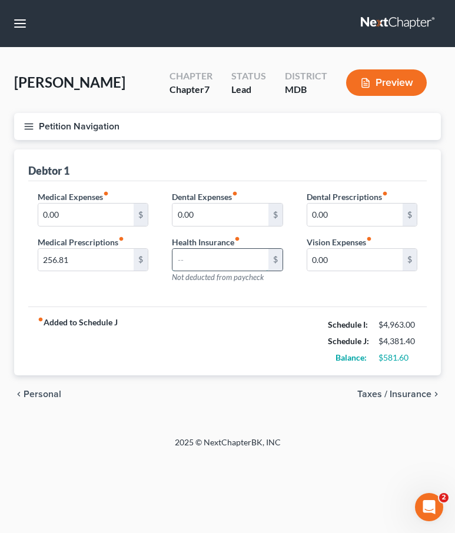
click at [194, 265] on input "text" at bounding box center [220, 260] width 95 height 22
click at [29, 121] on icon "button" at bounding box center [29, 126] width 11 height 11
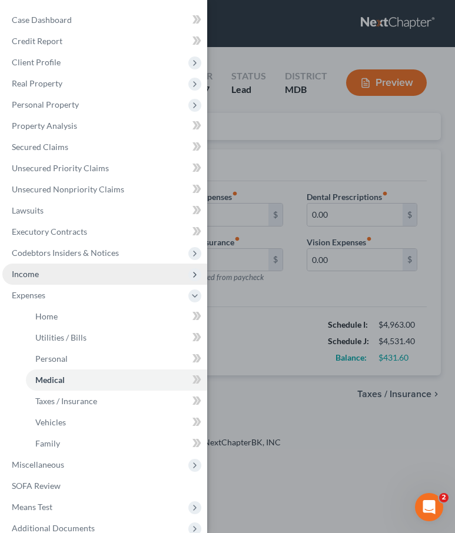
click at [19, 270] on span "Income" at bounding box center [25, 274] width 27 height 10
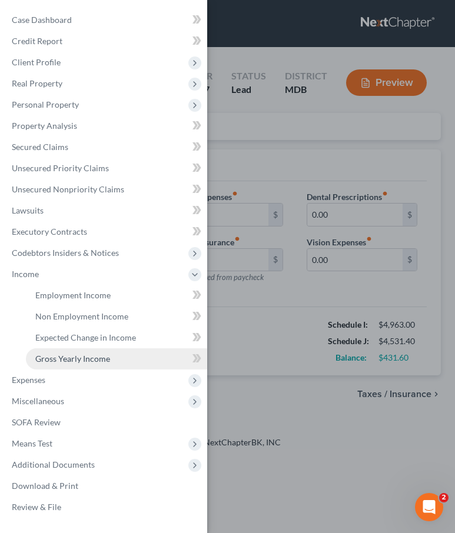
click at [65, 354] on span "Gross Yearly Income" at bounding box center [72, 359] width 75 height 10
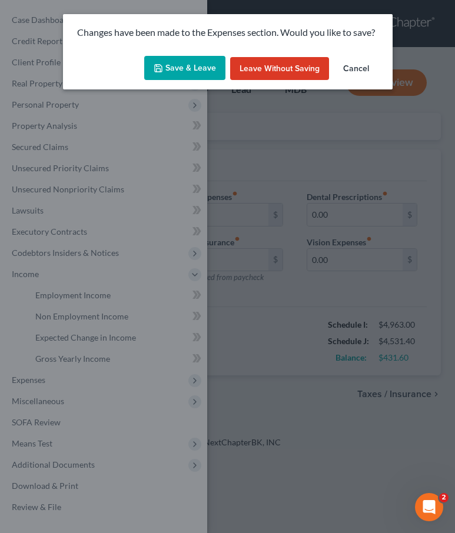
click at [359, 66] on button "Cancel" at bounding box center [356, 69] width 45 height 24
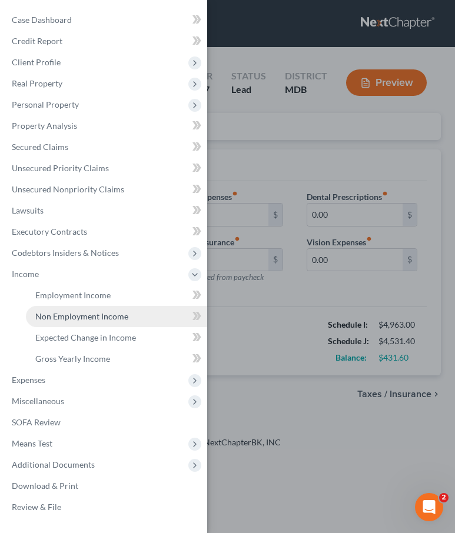
click at [79, 320] on span "Non Employment Income" at bounding box center [81, 316] width 93 height 10
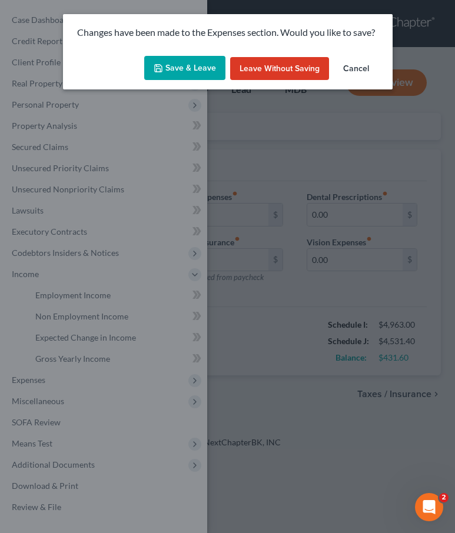
click at [174, 66] on button "Save & Leave" at bounding box center [184, 68] width 81 height 25
type input "150.00"
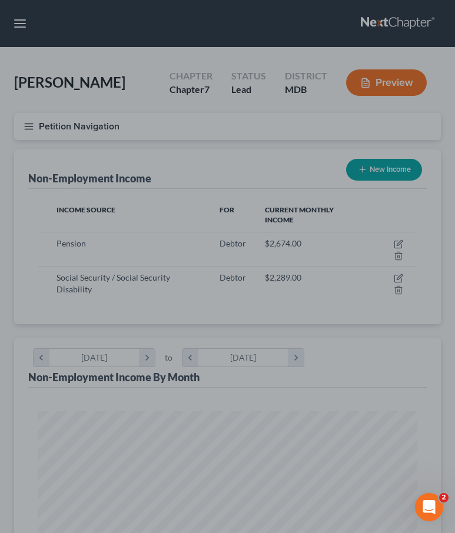
scroll to position [190, 403]
click at [397, 277] on div at bounding box center [227, 266] width 455 height 533
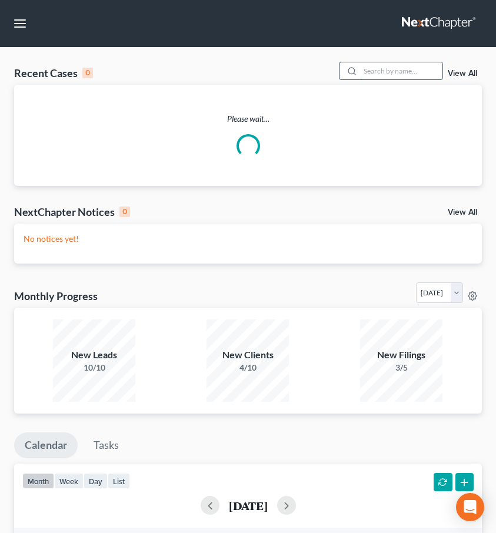
click at [423, 67] on input "search" at bounding box center [401, 70] width 82 height 17
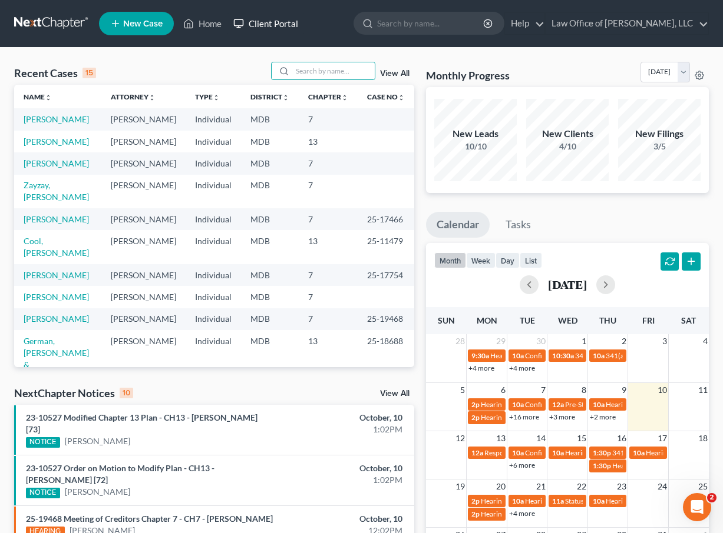
click at [286, 24] on link "Client Portal" at bounding box center [265, 23] width 77 height 21
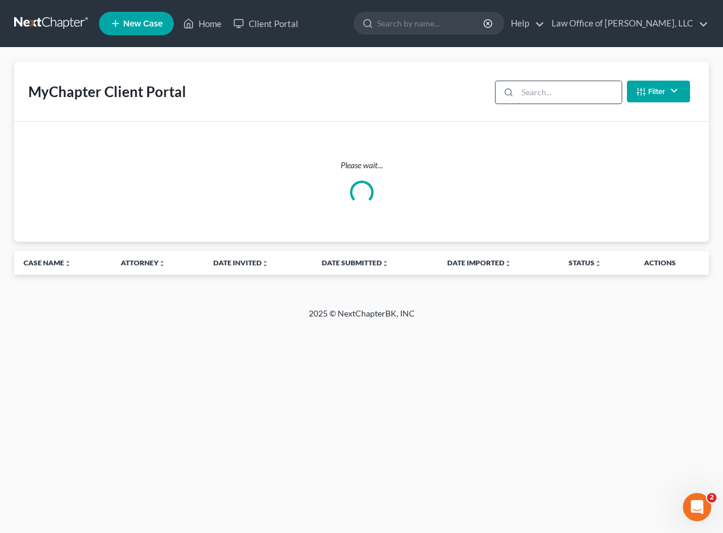
click at [496, 98] on input "search" at bounding box center [569, 92] width 104 height 22
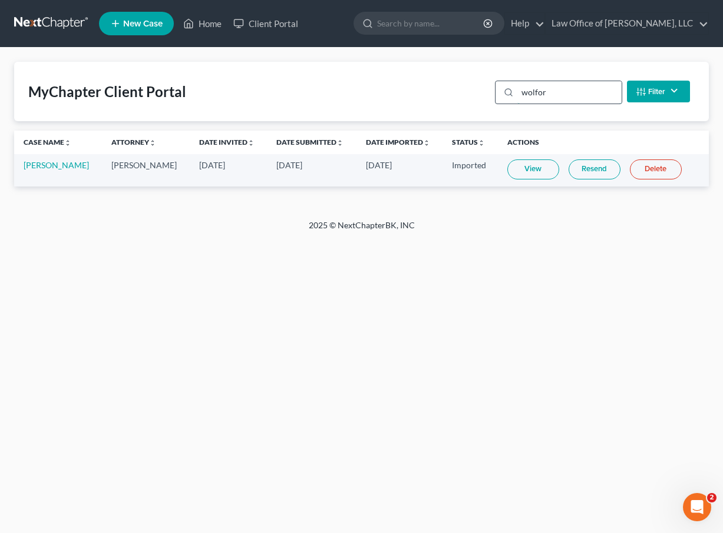
type input "[PERSON_NAME]"
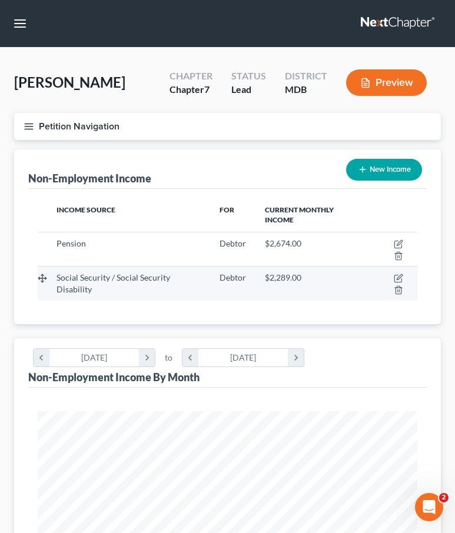
scroll to position [190, 403]
click at [398, 277] on icon "button" at bounding box center [399, 277] width 5 height 5
select select "4"
select select "0"
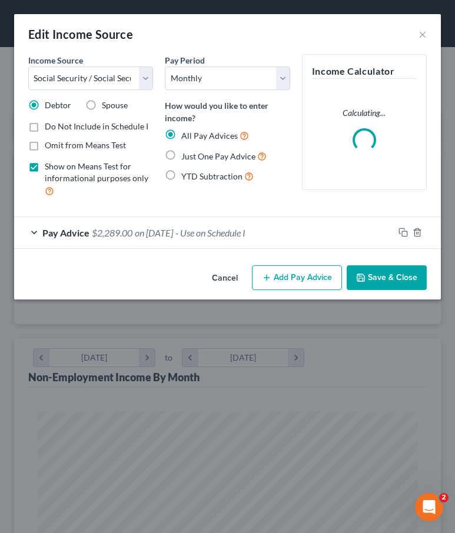
click at [170, 233] on span "on [DATE]" at bounding box center [154, 232] width 38 height 11
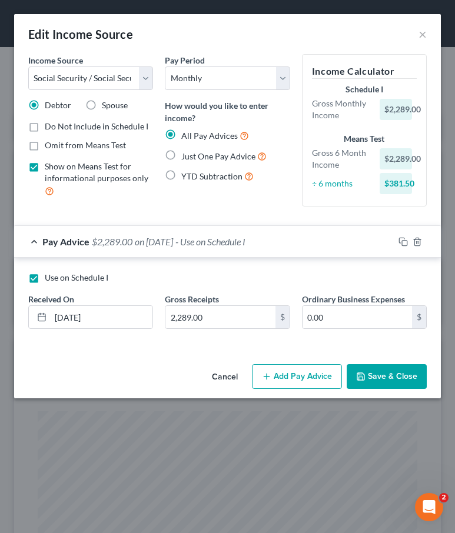
click at [376, 377] on button "Save & Close" at bounding box center [387, 376] width 80 height 25
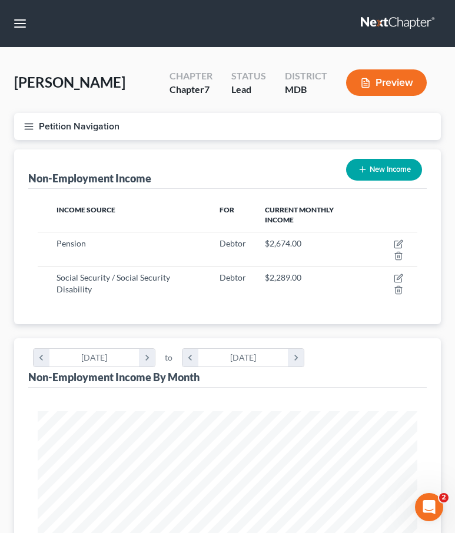
click at [27, 131] on button "Petition Navigation" at bounding box center [227, 126] width 427 height 27
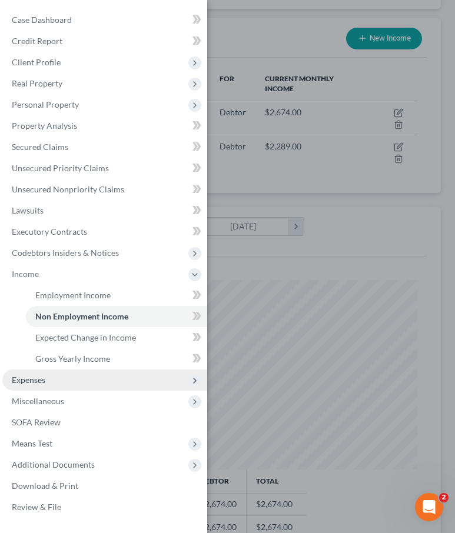
scroll to position [177, 0]
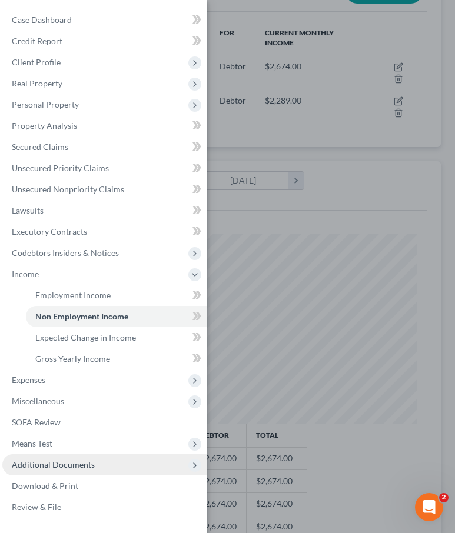
click at [37, 462] on span "Additional Documents" at bounding box center [53, 465] width 83 height 10
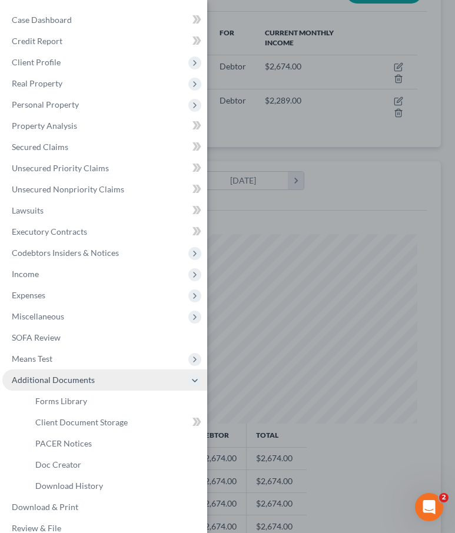
scroll to position [15, 0]
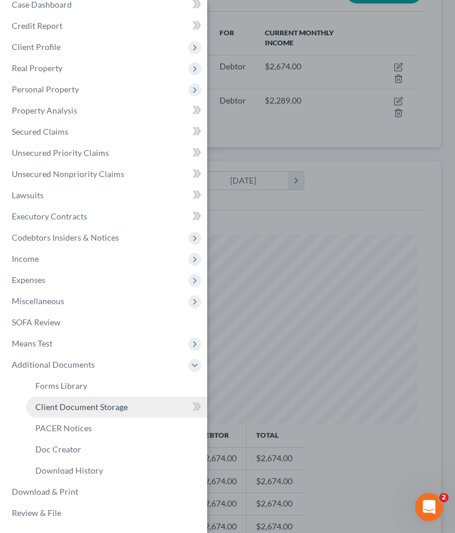
click at [51, 411] on span "Client Document Storage" at bounding box center [81, 407] width 92 height 10
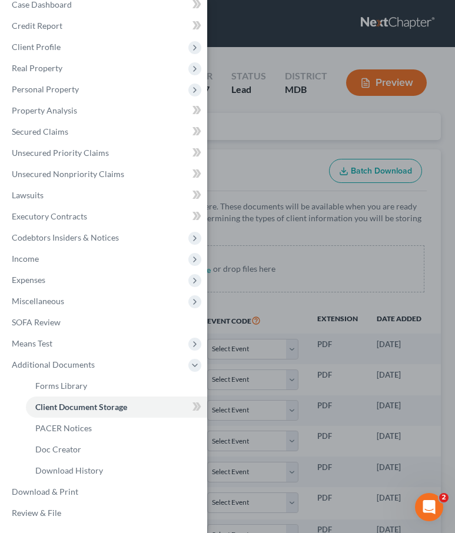
click at [270, 172] on div "Case Dashboard Payments Invoices Payments Payments Credit Report Client Profile" at bounding box center [227, 266] width 455 height 533
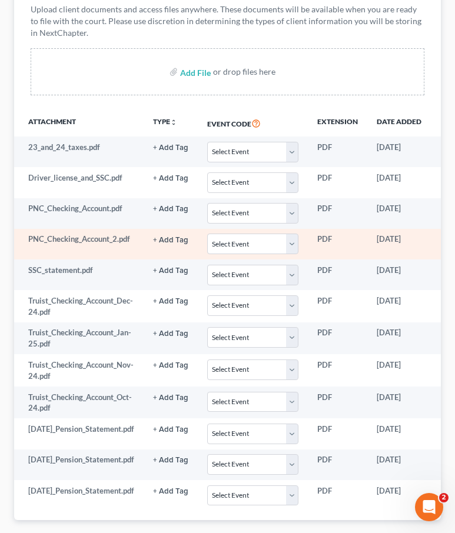
scroll to position [0, 87]
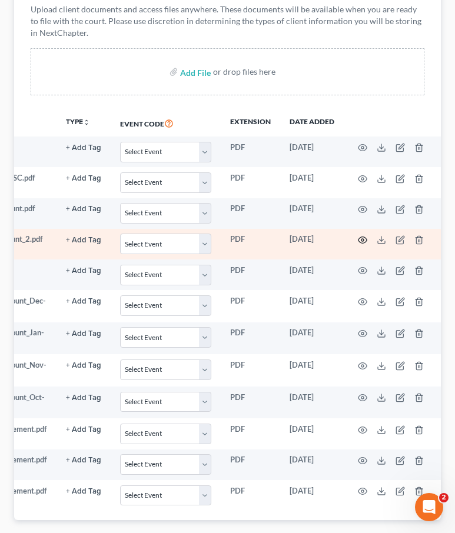
click at [362, 239] on circle "button" at bounding box center [363, 240] width 2 height 2
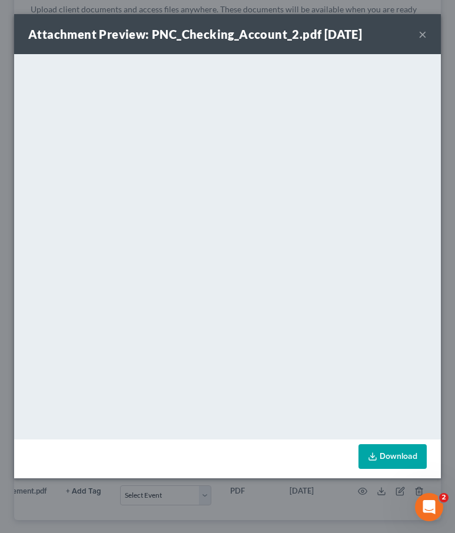
click at [426, 34] on button "×" at bounding box center [423, 34] width 8 height 14
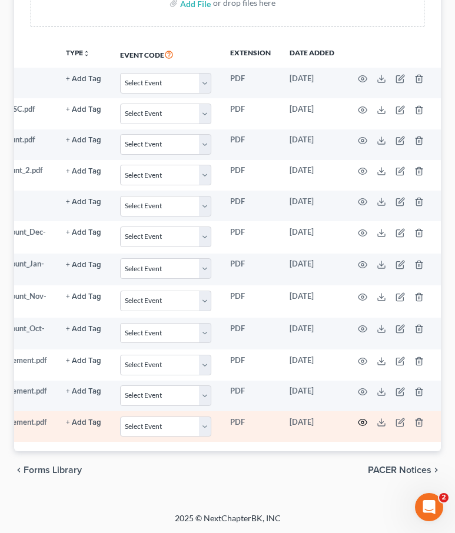
click at [360, 422] on icon "button" at bounding box center [362, 422] width 9 height 9
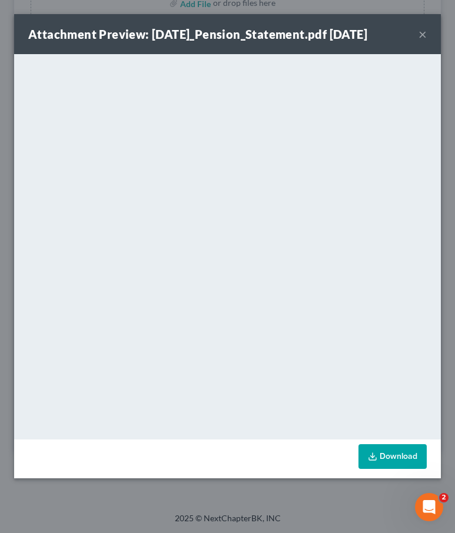
click at [425, 37] on button "×" at bounding box center [423, 34] width 8 height 14
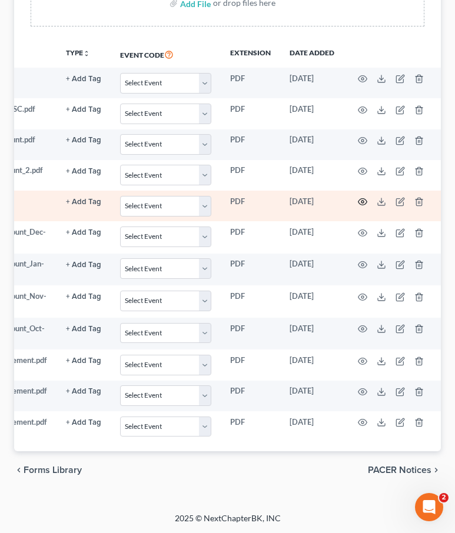
click at [363, 200] on icon "button" at bounding box center [362, 201] width 9 height 9
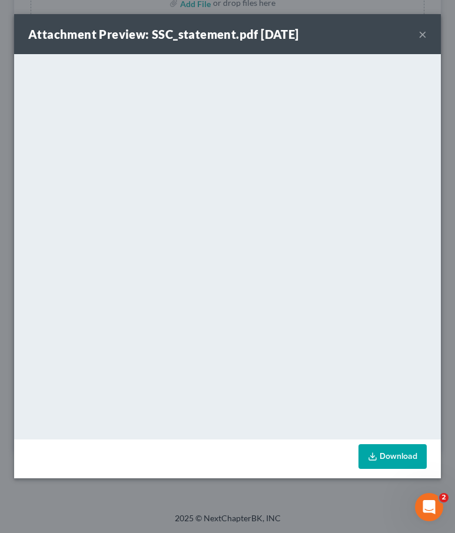
click at [422, 37] on button "×" at bounding box center [423, 34] width 8 height 14
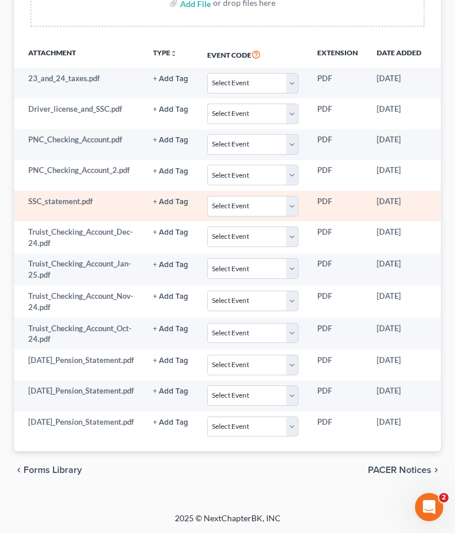
scroll to position [0, 0]
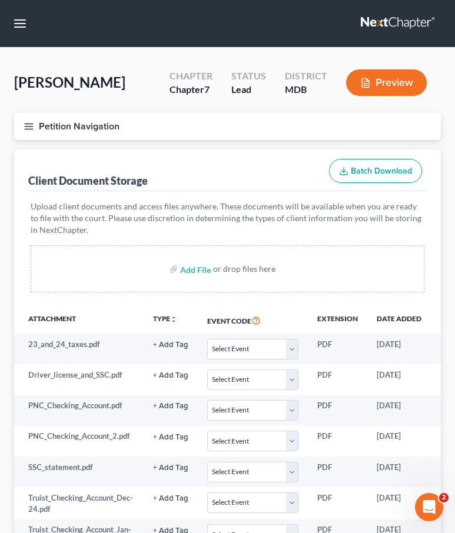
click at [27, 129] on icon "button" at bounding box center [29, 126] width 11 height 11
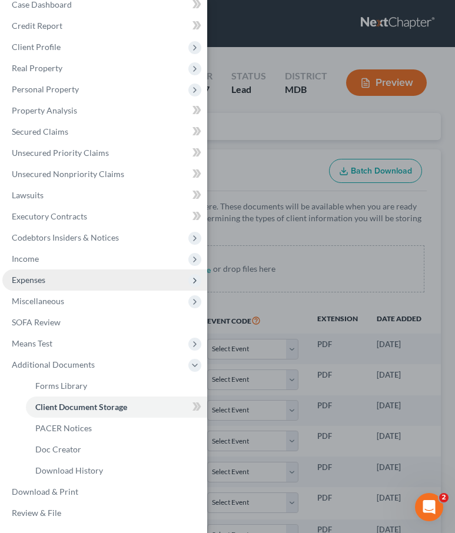
click at [24, 284] on span "Expenses" at bounding box center [29, 280] width 34 height 10
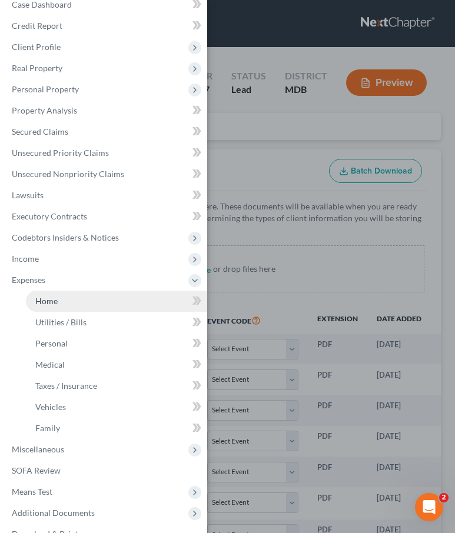
click at [41, 306] on span "Home" at bounding box center [46, 301] width 22 height 10
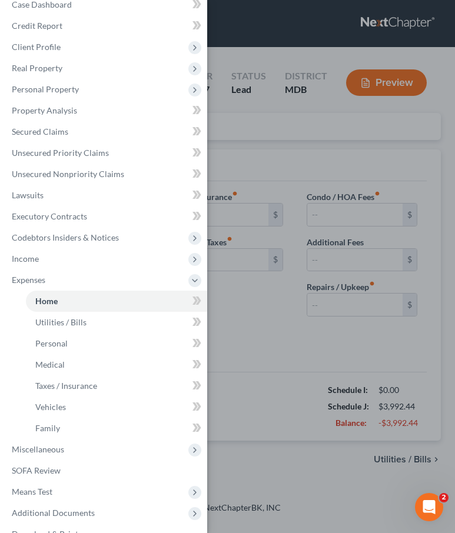
click at [256, 174] on div "Case Dashboard Payments Invoices Payments Payments Credit Report Client Profile" at bounding box center [227, 266] width 455 height 533
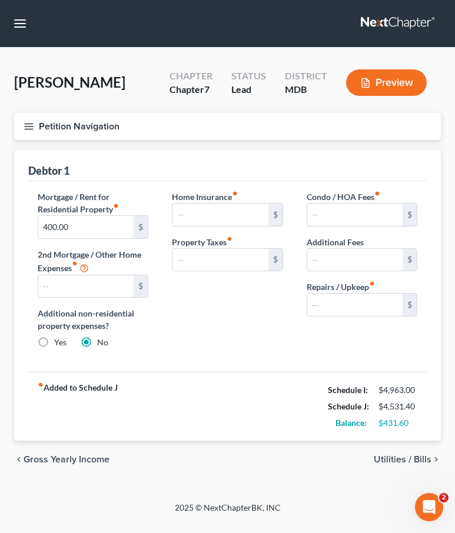
click at [384, 460] on span "Utilities / Bills" at bounding box center [403, 459] width 58 height 9
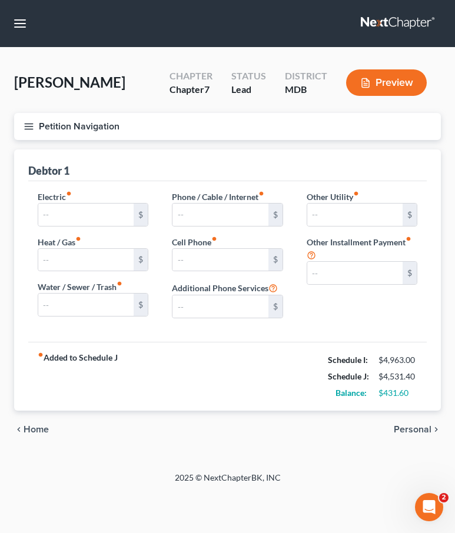
click at [406, 428] on span "Personal" at bounding box center [413, 429] width 38 height 9
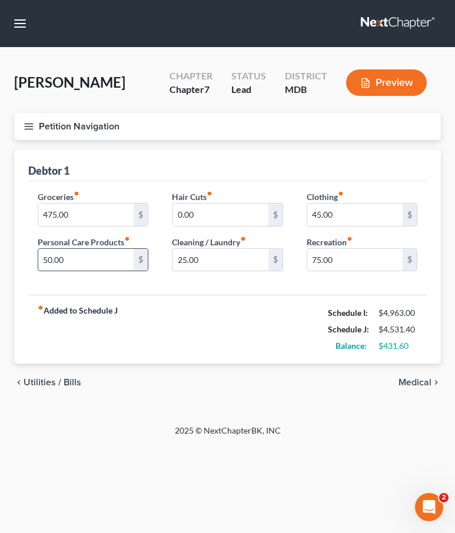
click at [54, 263] on input "50.00" at bounding box center [85, 260] width 95 height 22
click at [339, 259] on input "75.00" at bounding box center [354, 260] width 95 height 22
type input "100"
click at [224, 365] on div "chevron_left Utilities / Bills Medical chevron_right" at bounding box center [227, 383] width 427 height 38
click at [409, 383] on span "Medical" at bounding box center [415, 382] width 33 height 9
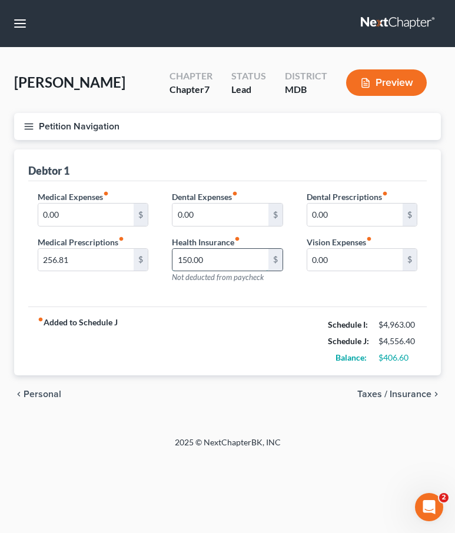
click at [206, 259] on input "150.00" at bounding box center [220, 260] width 95 height 22
click at [34, 123] on button "Petition Navigation" at bounding box center [227, 126] width 427 height 27
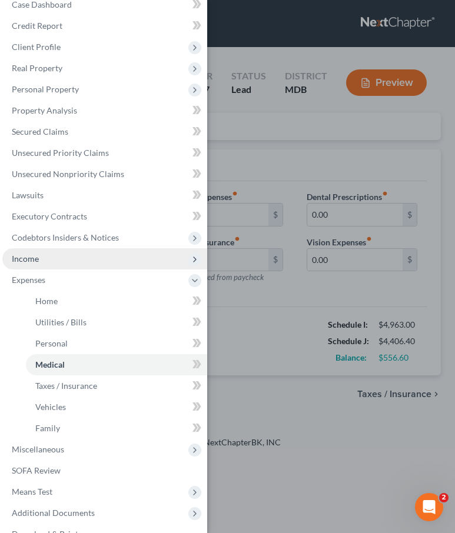
click at [28, 260] on span "Income" at bounding box center [25, 259] width 27 height 10
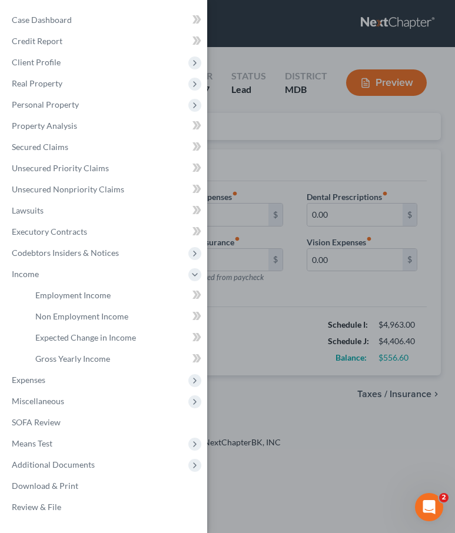
click at [260, 133] on div "Case Dashboard Payments Invoices Payments Payments Credit Report Client Profile" at bounding box center [227, 266] width 455 height 533
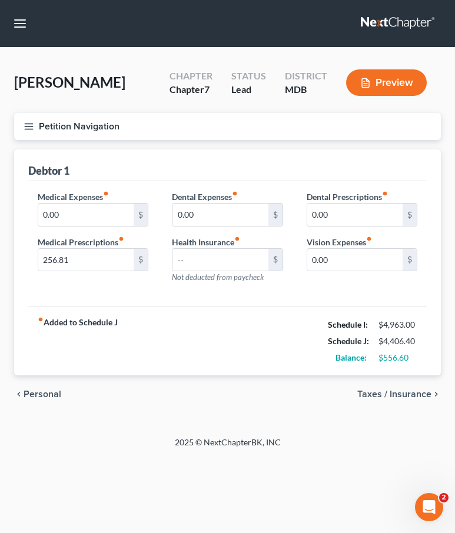
click at [369, 399] on span "Taxes / Insurance" at bounding box center [394, 394] width 74 height 9
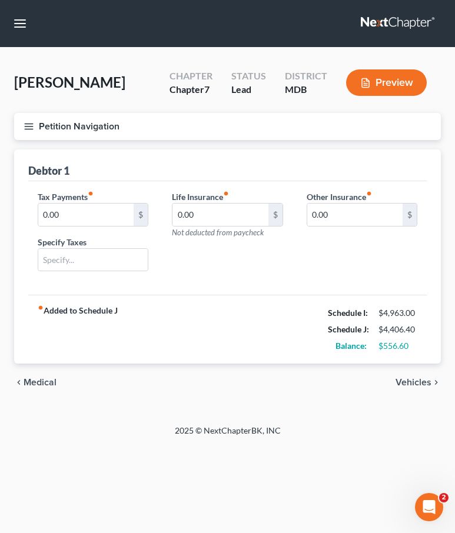
click at [402, 383] on span "Vehicles" at bounding box center [414, 382] width 36 height 9
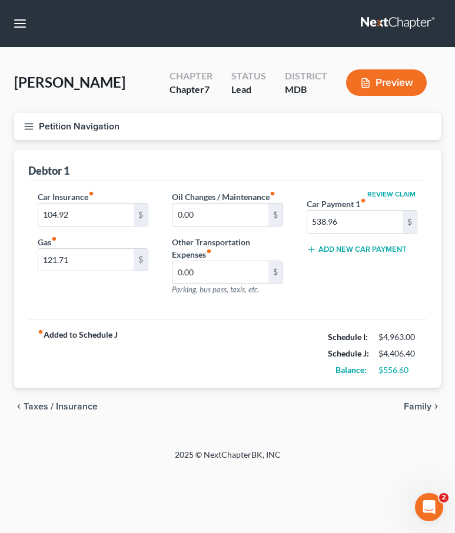
click at [422, 407] on span "Family" at bounding box center [418, 406] width 28 height 9
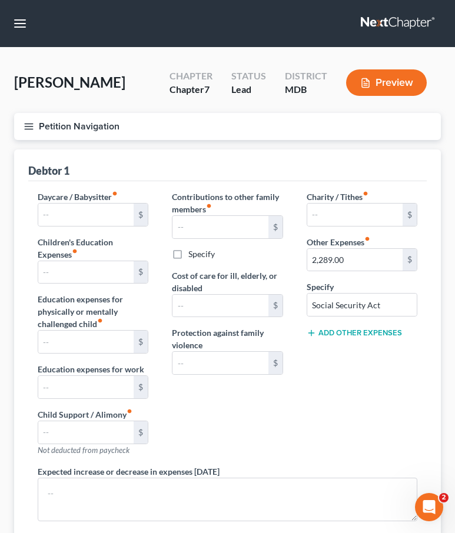
scroll to position [201, 0]
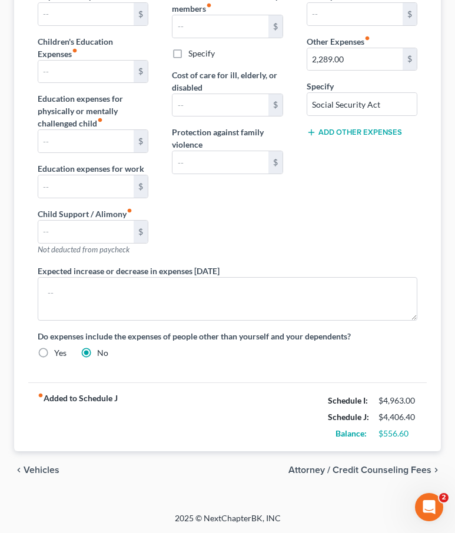
click at [33, 467] on span "Vehicles" at bounding box center [42, 470] width 36 height 9
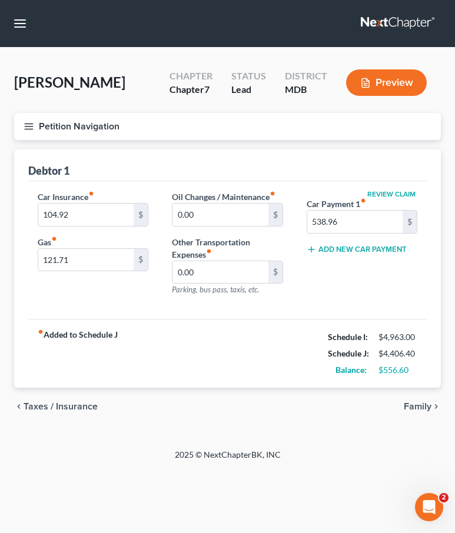
click at [55, 409] on span "Taxes / Insurance" at bounding box center [61, 406] width 74 height 9
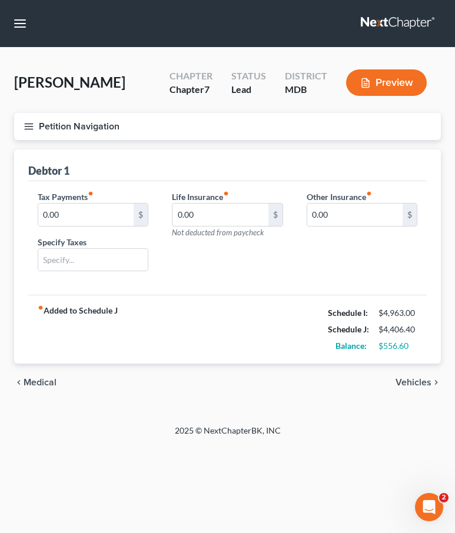
click at [41, 381] on span "Medical" at bounding box center [40, 382] width 33 height 9
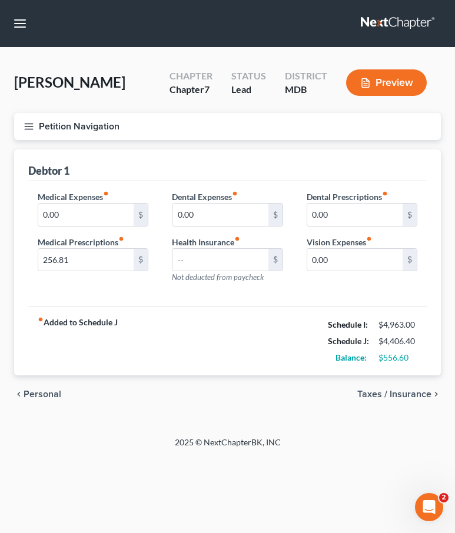
click at [38, 392] on span "Personal" at bounding box center [43, 394] width 38 height 9
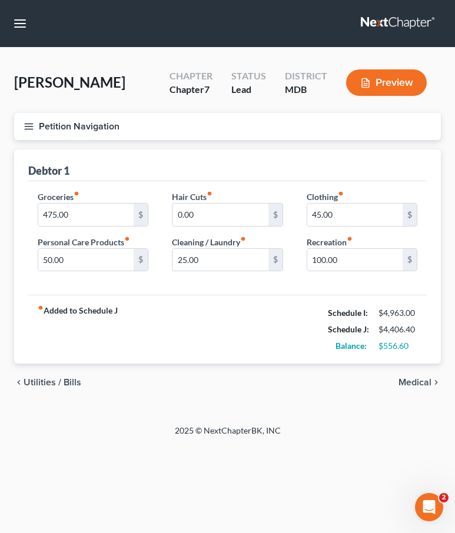
click at [42, 385] on span "Utilities / Bills" at bounding box center [53, 382] width 58 height 9
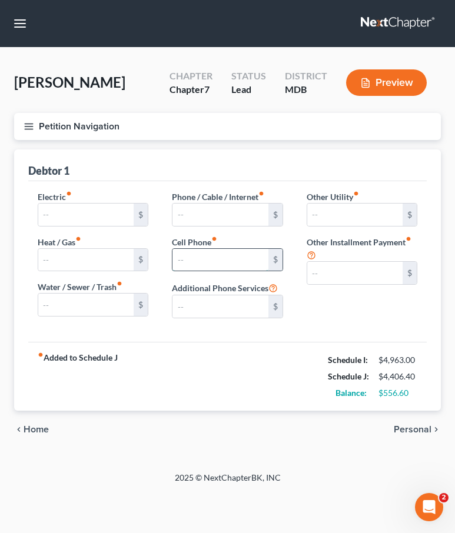
click at [195, 255] on input "text" at bounding box center [220, 260] width 95 height 22
type input "100"
click at [190, 378] on div "fiber_manual_record Added to Schedule J Schedule I: $4,963.00 Schedule J: $4,50…" at bounding box center [227, 376] width 399 height 69
click at [407, 423] on div "chevron_left Home Personal chevron_right" at bounding box center [227, 430] width 427 height 38
click at [405, 428] on span "Personal" at bounding box center [413, 429] width 38 height 9
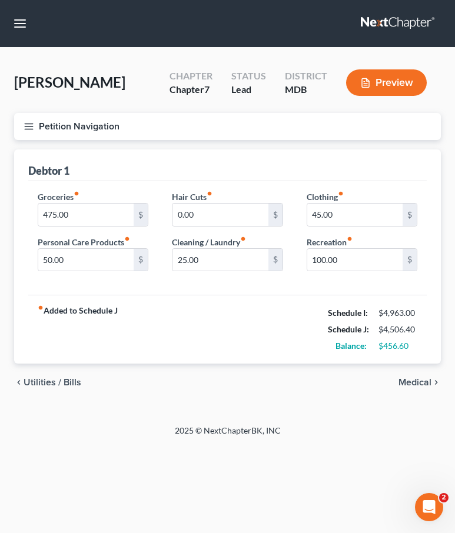
click at [416, 381] on span "Medical" at bounding box center [415, 382] width 33 height 9
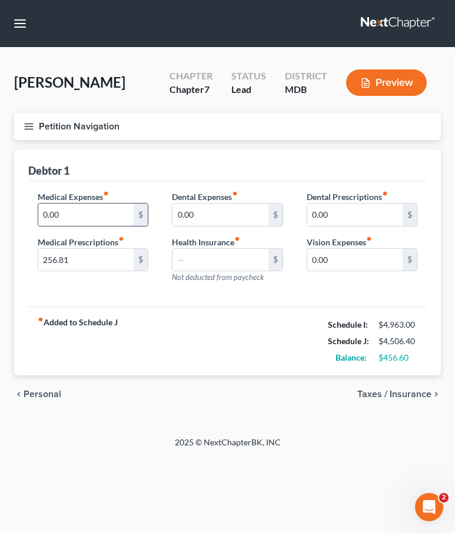
click at [65, 211] on input "0.00" at bounding box center [85, 215] width 95 height 22
click at [65, 217] on input "0.00" at bounding box center [85, 215] width 95 height 22
drag, startPoint x: 65, startPoint y: 217, endPoint x: 7, endPoint y: 197, distance: 61.4
click at [7, 197] on div "Wolford, William Upgraded Chapter Chapter 7 Status Lead District MDB Preview Pe…" at bounding box center [227, 242] width 455 height 389
click at [208, 214] on input "0.00" at bounding box center [220, 215] width 95 height 22
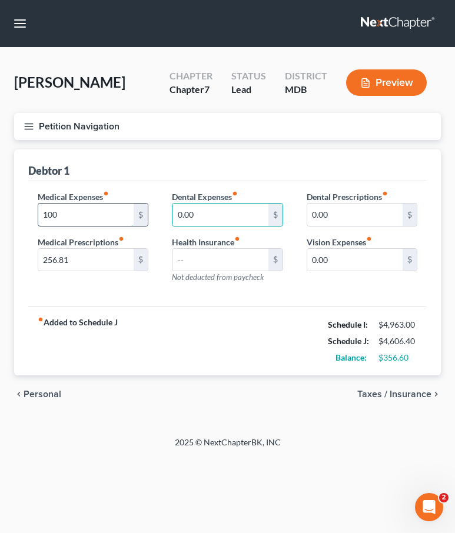
click at [53, 214] on input "100" at bounding box center [85, 215] width 95 height 22
type input "150"
click at [405, 393] on span "Taxes / Insurance" at bounding box center [394, 394] width 74 height 9
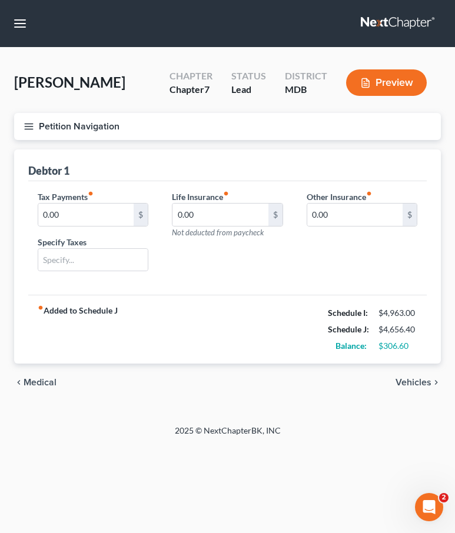
click at [409, 380] on span "Vehicles" at bounding box center [414, 382] width 36 height 9
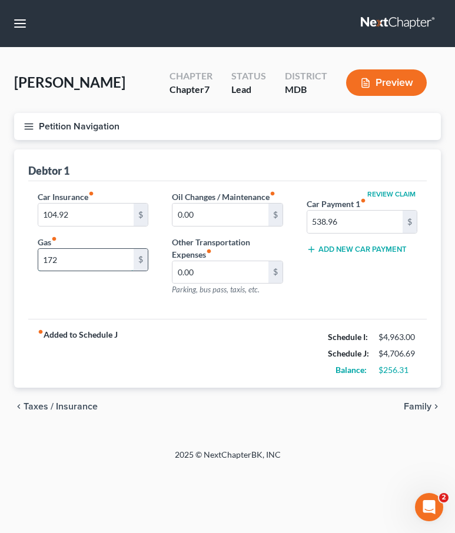
type input "172"
type input "25"
click at [417, 409] on span "Family" at bounding box center [418, 406] width 28 height 9
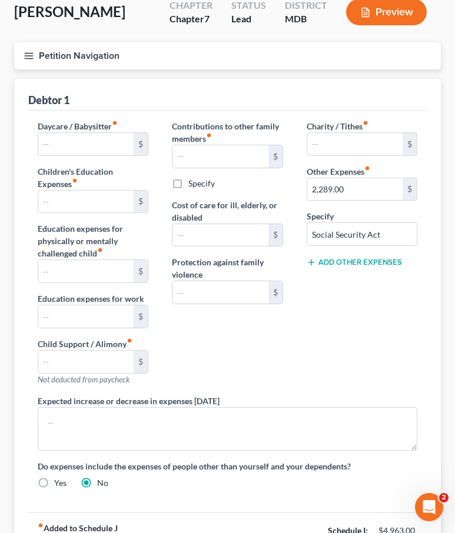
scroll to position [78, 0]
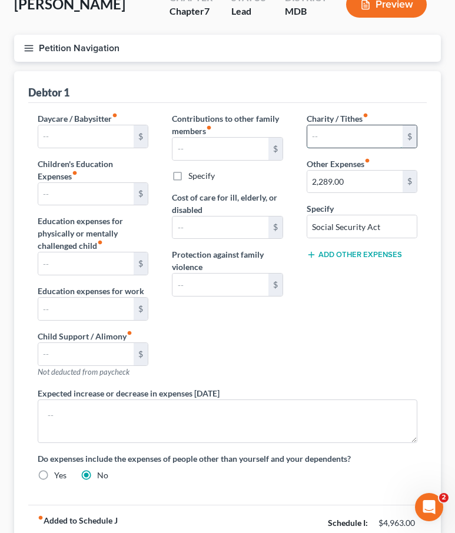
click at [322, 134] on input "text" at bounding box center [354, 136] width 95 height 22
type input "100"
click at [319, 351] on div "Charity / Tithes fiber_manual_record 100 $ Other Expenses fiber_manual_record 2…" at bounding box center [362, 249] width 134 height 275
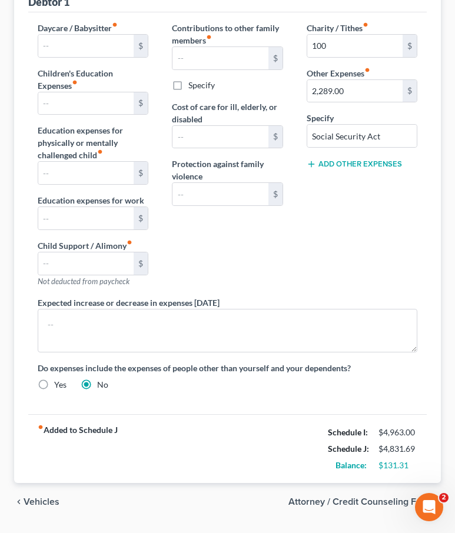
scroll to position [175, 0]
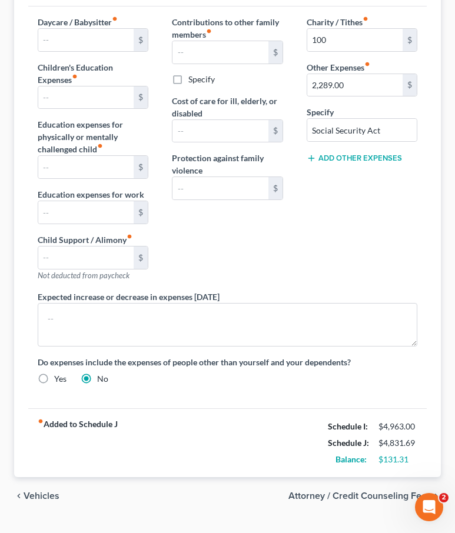
click at [39, 498] on span "Vehicles" at bounding box center [42, 496] width 36 height 9
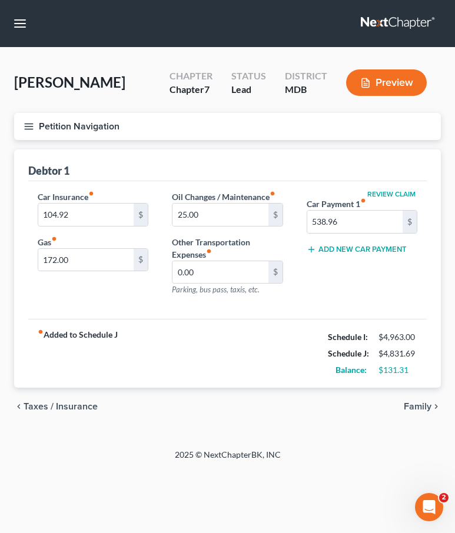
click at [84, 409] on span "Taxes / Insurance" at bounding box center [61, 406] width 74 height 9
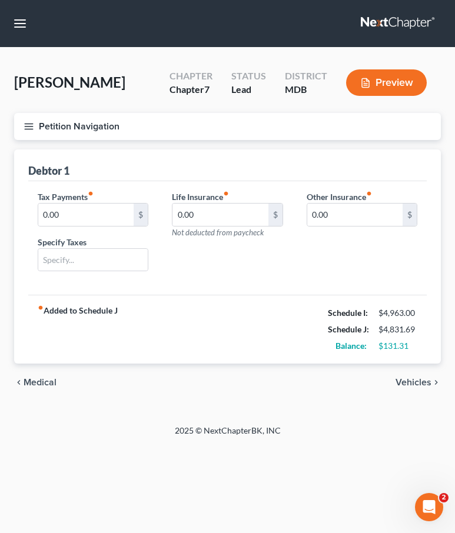
click at [35, 381] on span "Medical" at bounding box center [40, 382] width 33 height 9
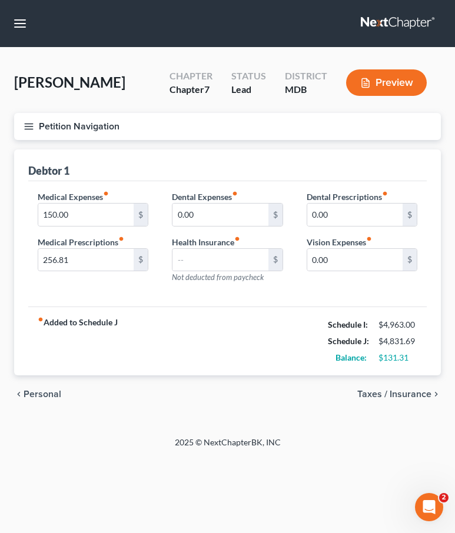
click at [413, 393] on span "Taxes / Insurance" at bounding box center [394, 394] width 74 height 9
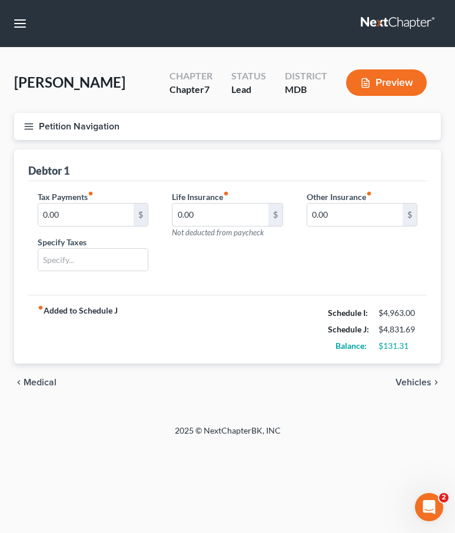
click at [24, 381] on span "Medical" at bounding box center [40, 382] width 33 height 9
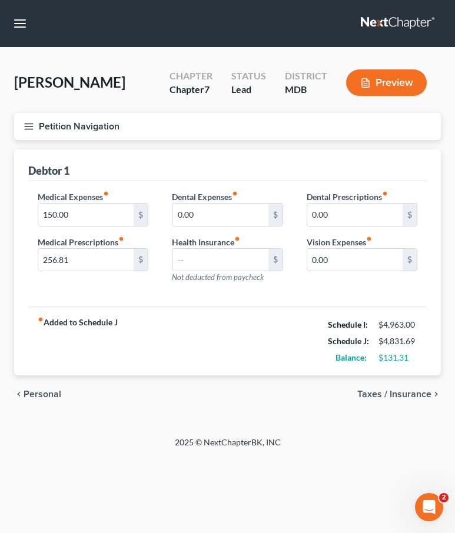
click at [33, 398] on span "Personal" at bounding box center [43, 394] width 38 height 9
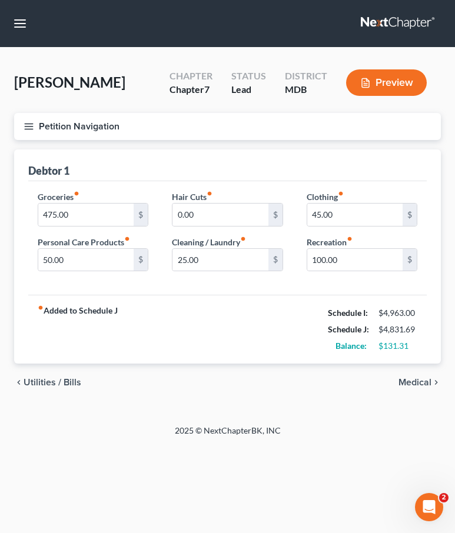
click at [35, 378] on span "Utilities / Bills" at bounding box center [53, 382] width 58 height 9
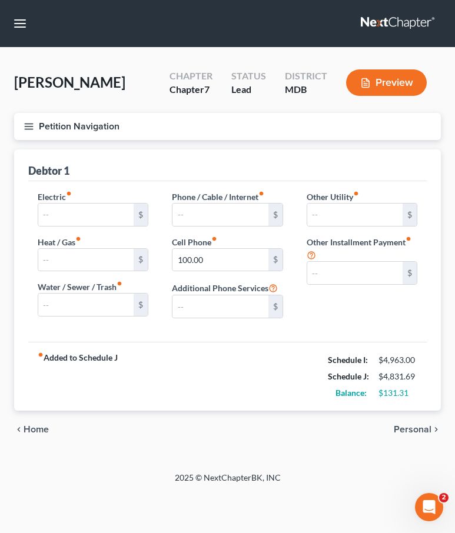
click at [32, 430] on span "Home" at bounding box center [36, 429] width 25 height 9
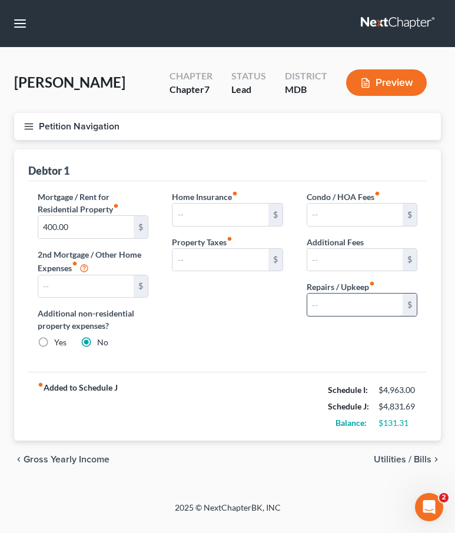
click at [329, 311] on input "text" at bounding box center [354, 305] width 95 height 22
type input "5"
click at [383, 457] on span "Utilities / Bills" at bounding box center [403, 459] width 58 height 9
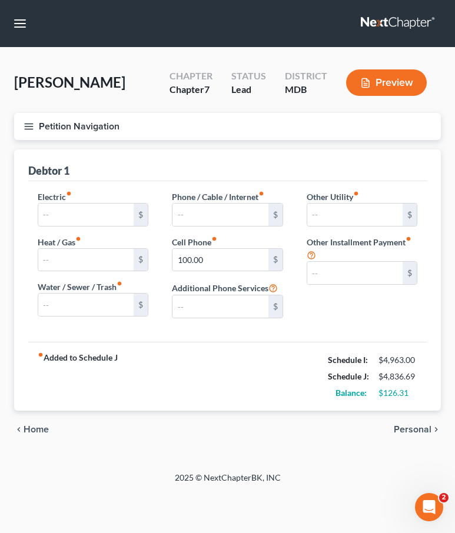
click at [425, 428] on span "Personal" at bounding box center [413, 429] width 38 height 9
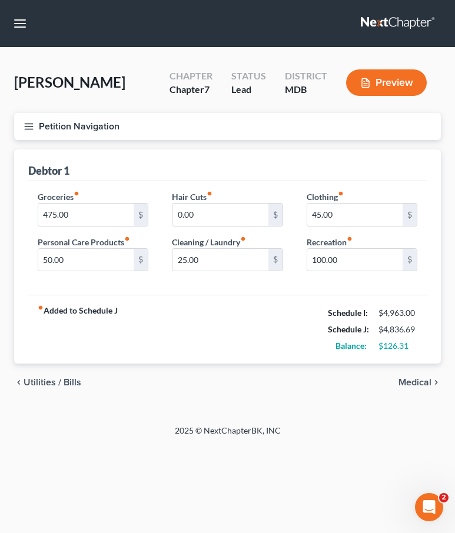
click at [406, 384] on span "Medical" at bounding box center [415, 382] width 33 height 9
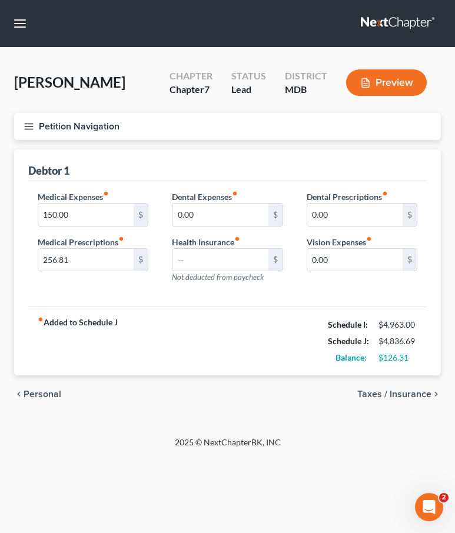
click at [390, 397] on span "Taxes / Insurance" at bounding box center [394, 394] width 74 height 9
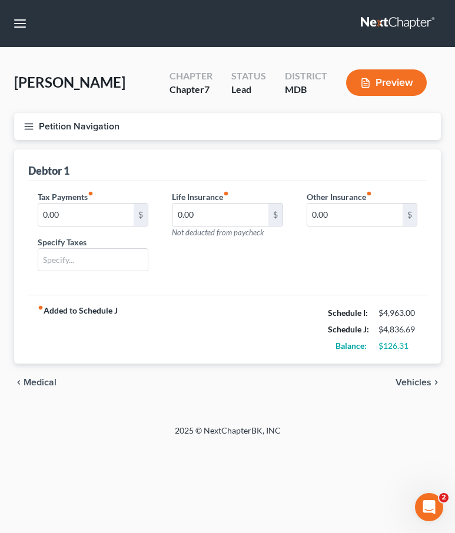
click at [401, 379] on span "Vehicles" at bounding box center [414, 382] width 36 height 9
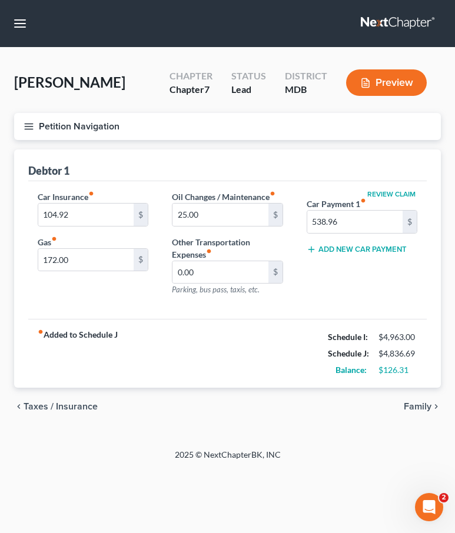
click at [418, 407] on span "Family" at bounding box center [418, 406] width 28 height 9
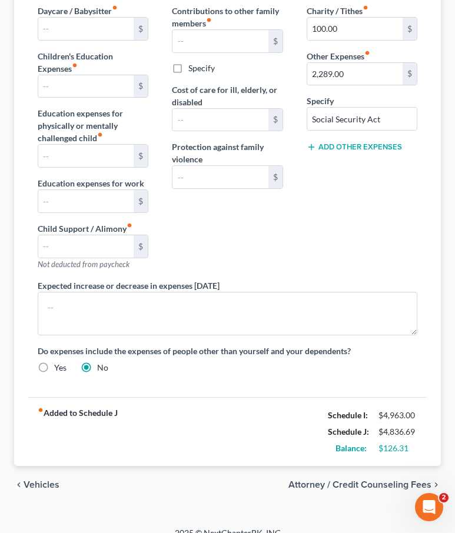
scroll to position [187, 0]
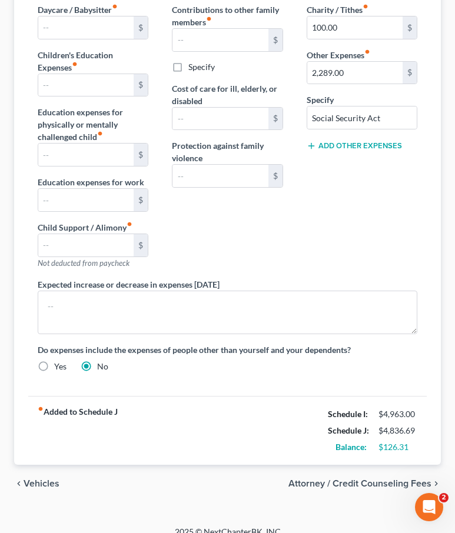
click at [53, 483] on span "Vehicles" at bounding box center [42, 483] width 36 height 9
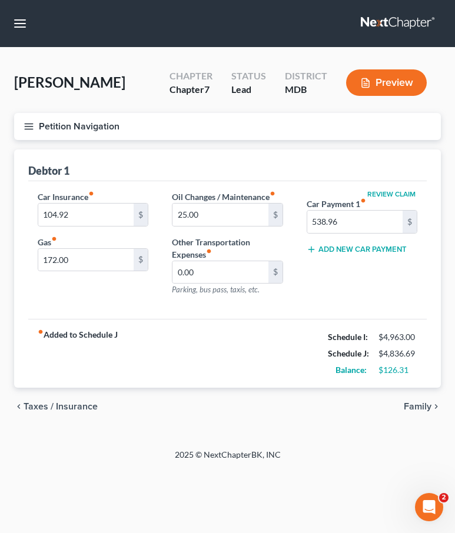
click at [57, 405] on span "Taxes / Insurance" at bounding box center [61, 406] width 74 height 9
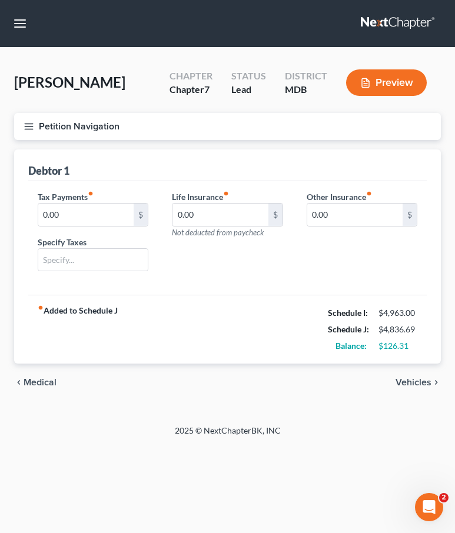
click at [55, 383] on span "Medical" at bounding box center [40, 382] width 33 height 9
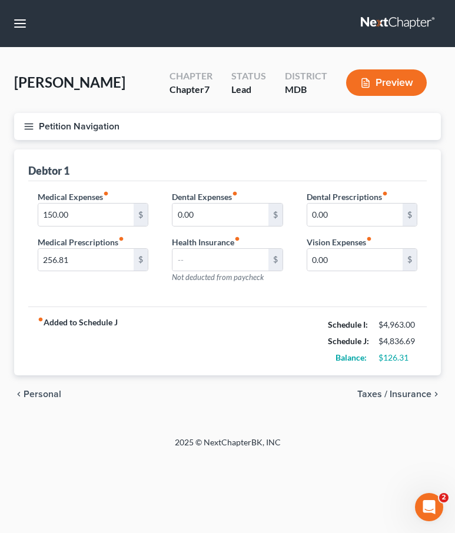
click at [34, 392] on span "Personal" at bounding box center [43, 394] width 38 height 9
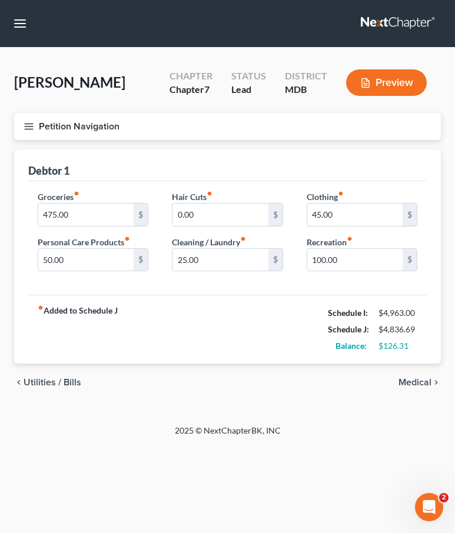
click at [30, 384] on span "Utilities / Bills" at bounding box center [53, 382] width 58 height 9
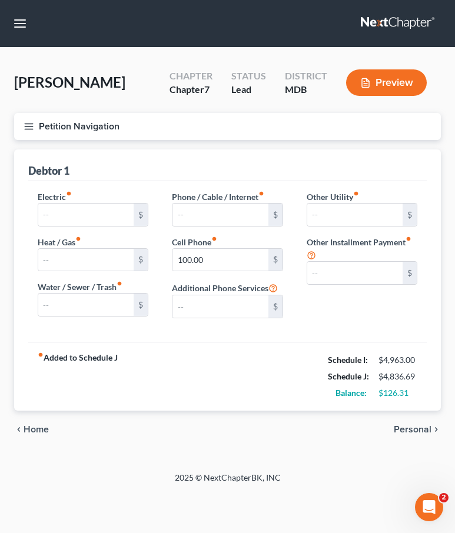
click at [31, 429] on span "Home" at bounding box center [36, 429] width 25 height 9
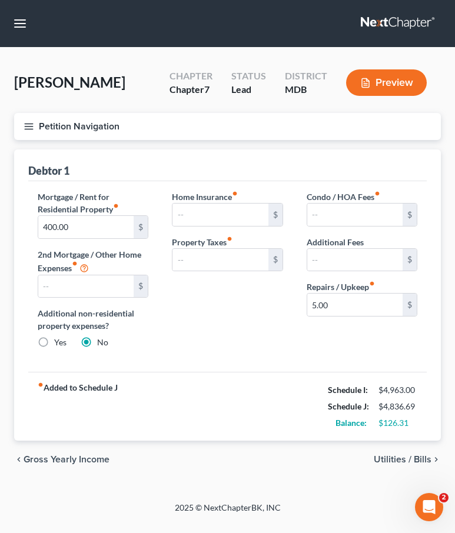
click at [53, 462] on span "Gross Yearly Income" at bounding box center [67, 459] width 86 height 9
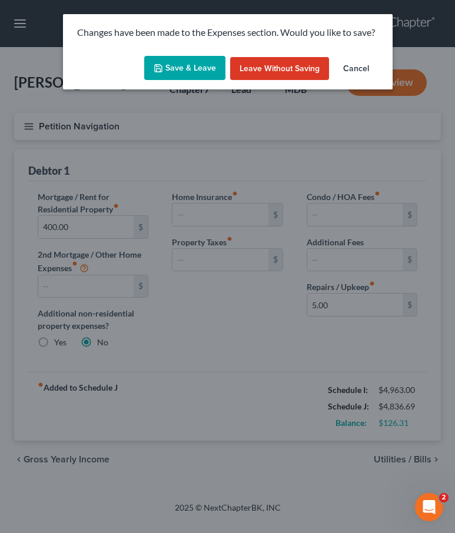
click at [178, 74] on button "Save & Leave" at bounding box center [184, 68] width 81 height 25
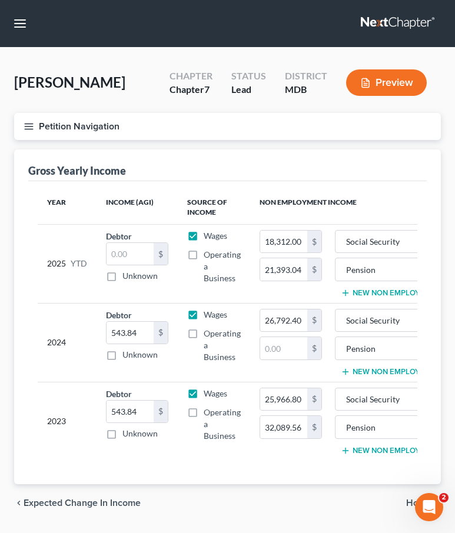
scroll to position [33, 0]
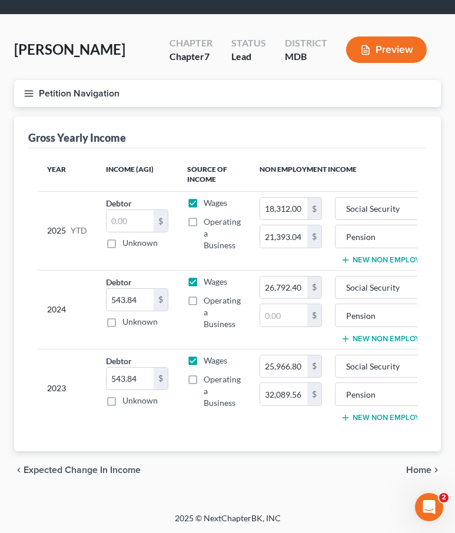
click at [422, 468] on span "Home" at bounding box center [418, 470] width 25 height 9
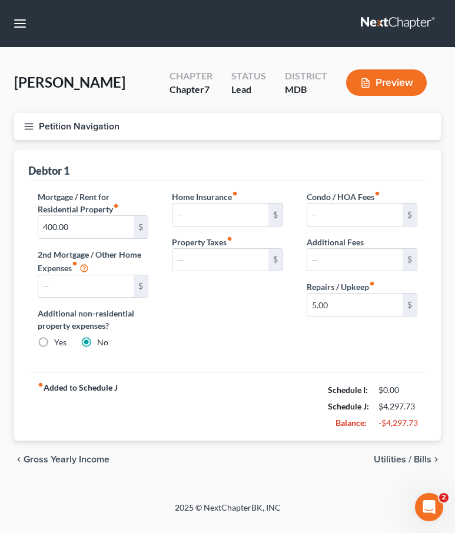
click at [388, 459] on span "Utilities / Bills" at bounding box center [403, 459] width 58 height 9
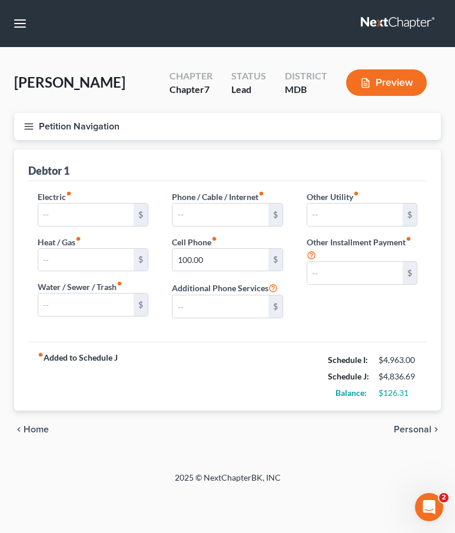
click at [411, 428] on span "Personal" at bounding box center [413, 429] width 38 height 9
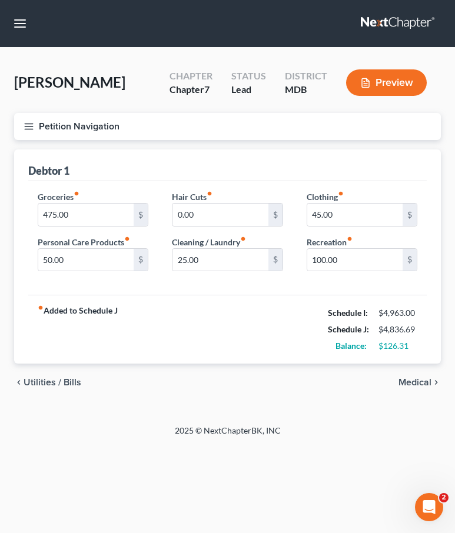
click at [407, 380] on span "Medical" at bounding box center [415, 382] width 33 height 9
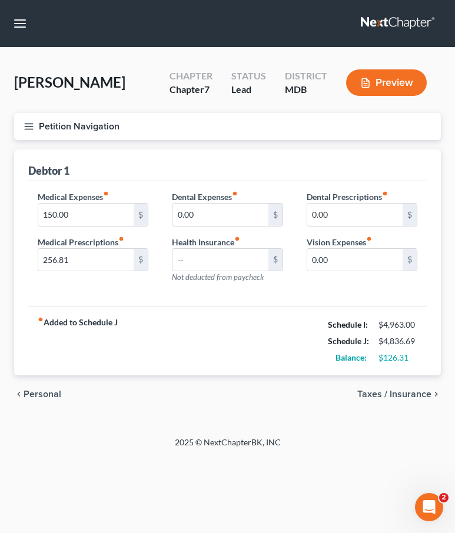
click at [392, 392] on span "Taxes / Insurance" at bounding box center [394, 394] width 74 height 9
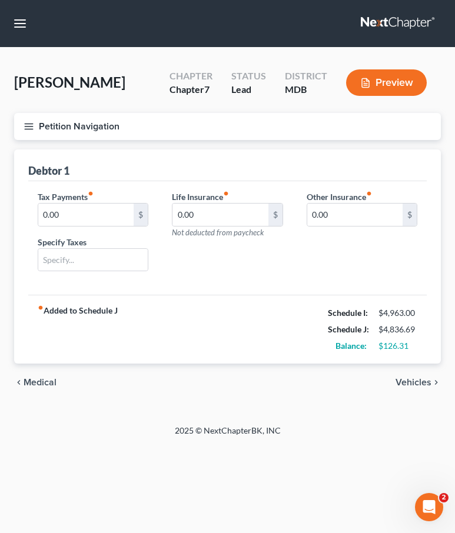
click at [31, 386] on span "Medical" at bounding box center [40, 382] width 33 height 9
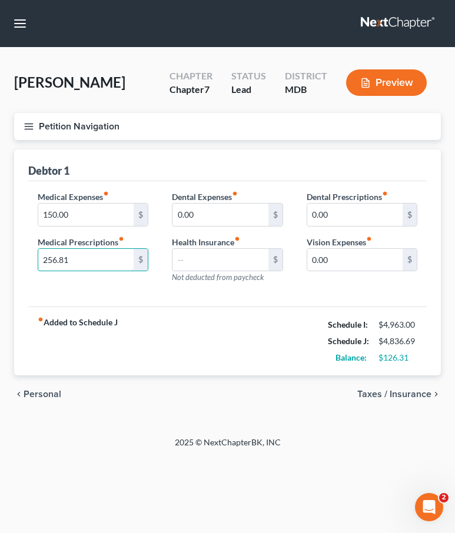
drag, startPoint x: 98, startPoint y: 260, endPoint x: -5, endPoint y: 257, distance: 103.7
click at [0, 257] on html "Home New Case Client Portal Law Office of David Cahn, LLC david@cahnlawoffice.c…" at bounding box center [227, 266] width 455 height 533
click at [107, 261] on input "256.81" at bounding box center [85, 260] width 95 height 22
drag, startPoint x: 107, startPoint y: 261, endPoint x: 18, endPoint y: 261, distance: 88.3
click at [18, 261] on div "Debtor 1 Medical Expenses fiber_manual_record 150.00 $ Medical Prescriptions fi…" at bounding box center [227, 263] width 427 height 227
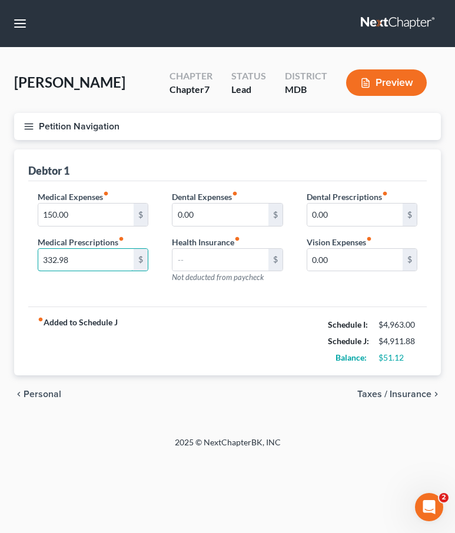
type input "332.98"
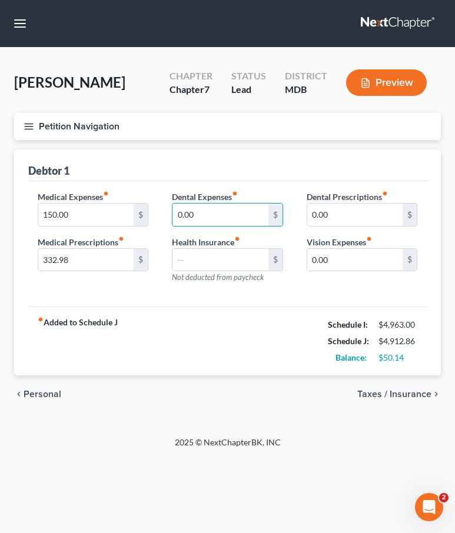
click at [377, 393] on span "Taxes / Insurance" at bounding box center [394, 394] width 74 height 9
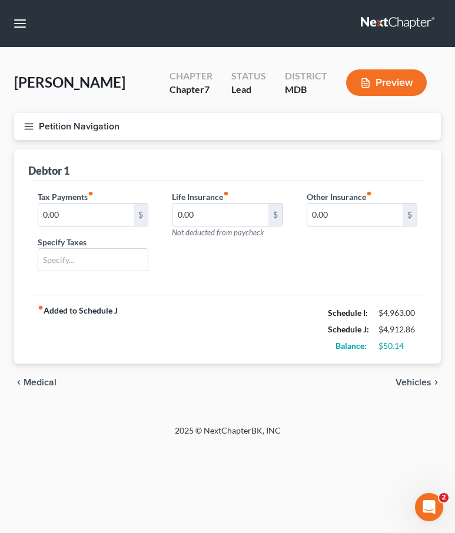
click at [35, 379] on span "Medical" at bounding box center [40, 382] width 33 height 9
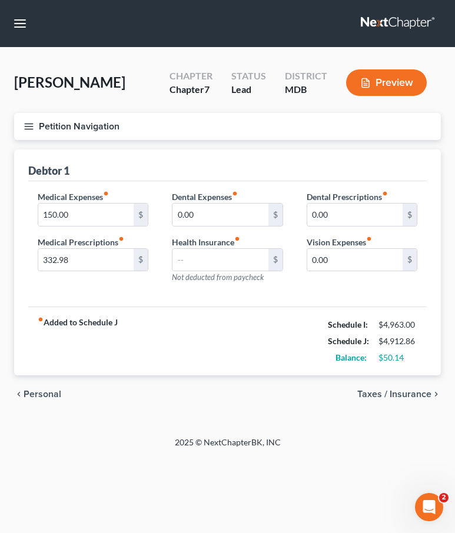
click at [35, 380] on div "chevron_left Personal Taxes / Insurance chevron_right" at bounding box center [227, 395] width 427 height 38
click at [35, 390] on span "Personal" at bounding box center [43, 394] width 38 height 9
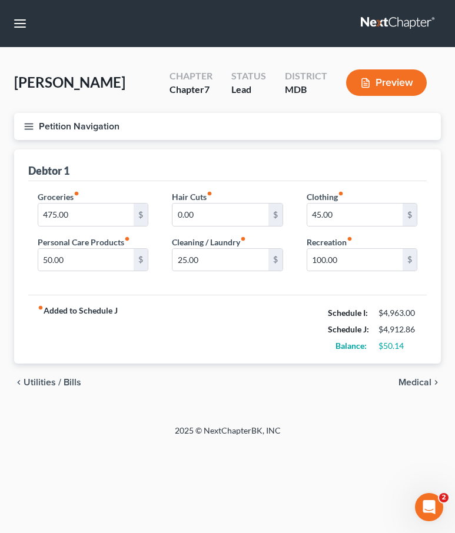
click at [35, 395] on div "chevron_left Utilities / Bills Medical chevron_right" at bounding box center [227, 383] width 427 height 38
click at [36, 379] on span "Utilities / Bills" at bounding box center [53, 382] width 58 height 9
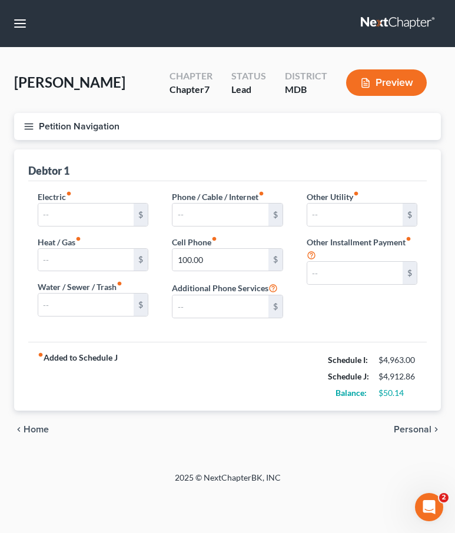
click at [37, 426] on span "Home" at bounding box center [36, 429] width 25 height 9
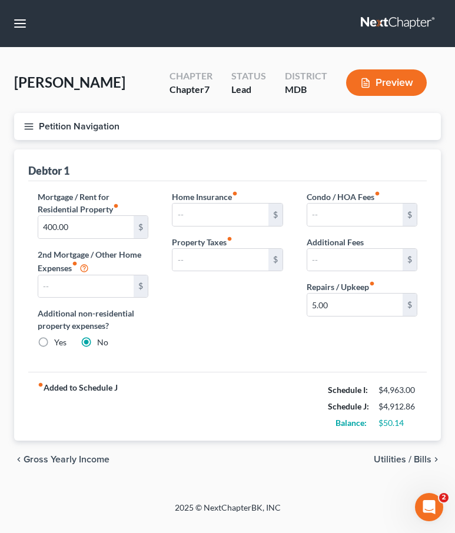
click at [387, 458] on span "Utilities / Bills" at bounding box center [403, 459] width 58 height 9
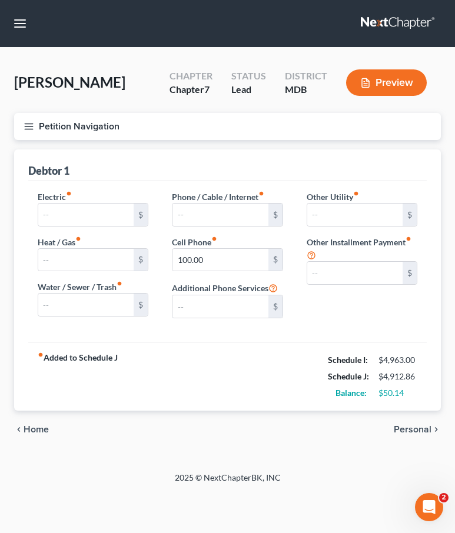
click at [405, 431] on span "Personal" at bounding box center [413, 429] width 38 height 9
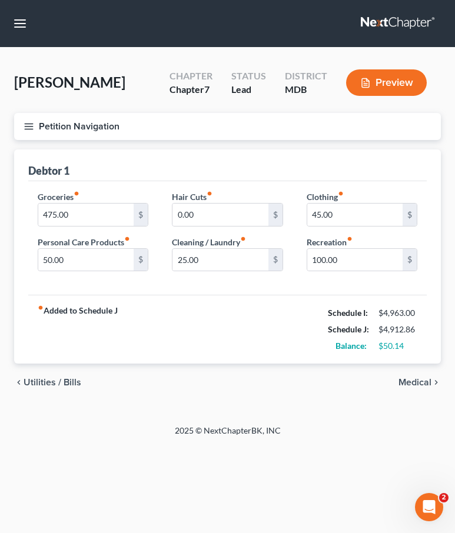
click at [419, 383] on span "Medical" at bounding box center [415, 382] width 33 height 9
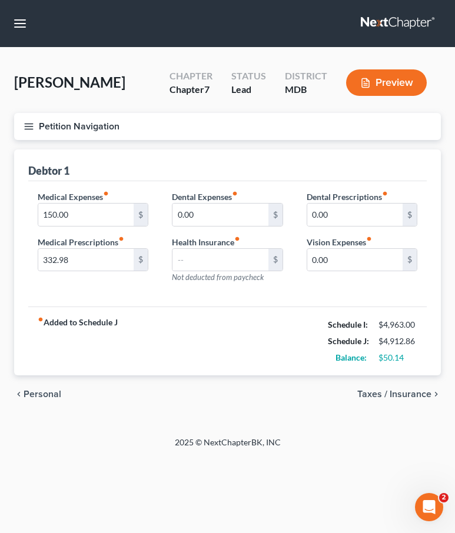
click at [412, 398] on span "Taxes / Insurance" at bounding box center [394, 394] width 74 height 9
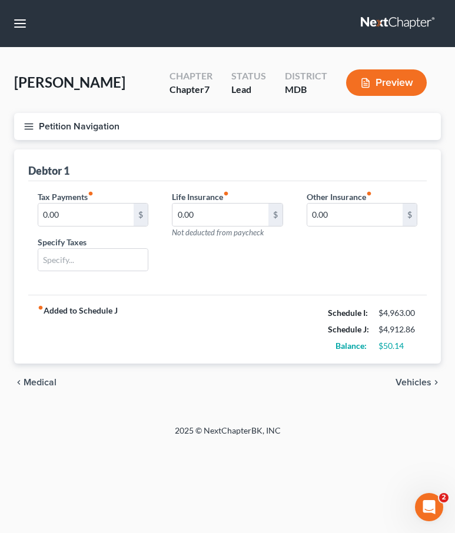
click at [411, 385] on span "Vehicles" at bounding box center [414, 382] width 36 height 9
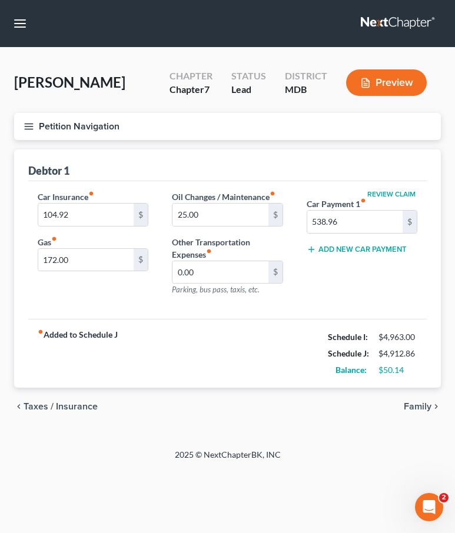
click at [408, 409] on span "Family" at bounding box center [418, 406] width 28 height 9
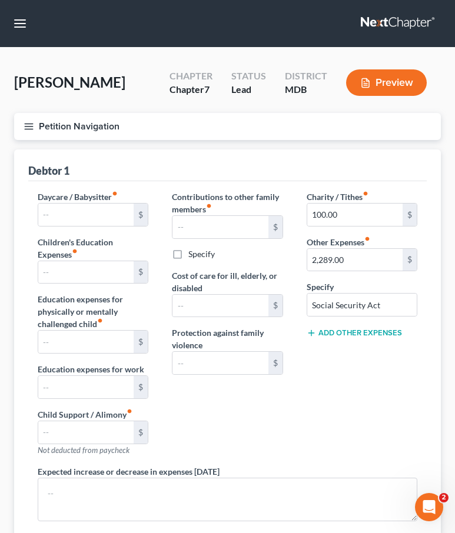
click at [28, 121] on icon "button" at bounding box center [29, 126] width 11 height 11
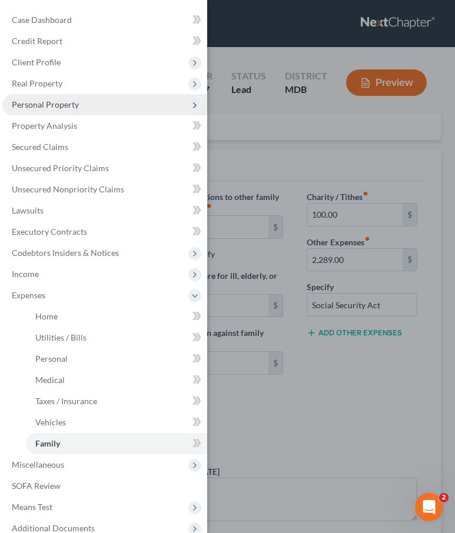
click at [48, 111] on span "Personal Property" at bounding box center [104, 104] width 205 height 21
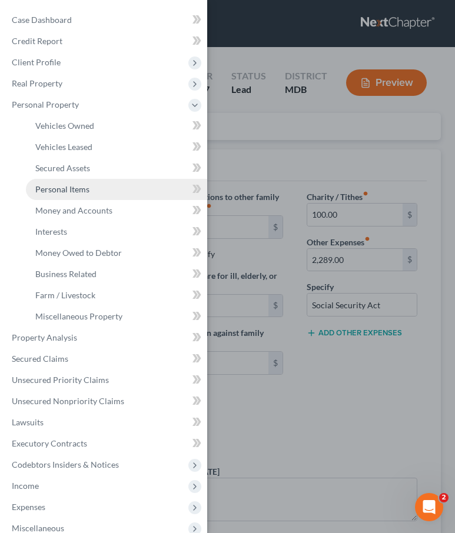
click at [59, 189] on span "Personal Items" at bounding box center [62, 189] width 54 height 10
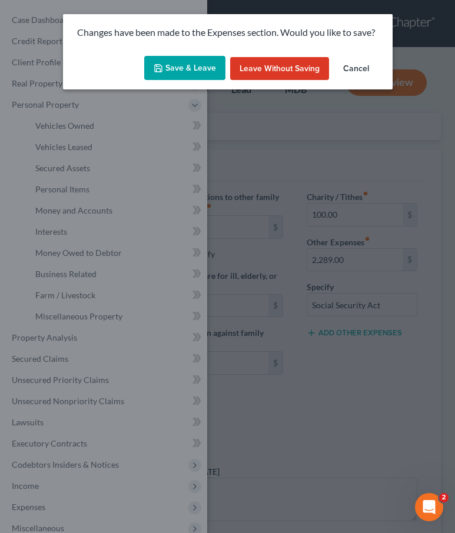
click at [185, 66] on button "Save & Leave" at bounding box center [184, 68] width 81 height 25
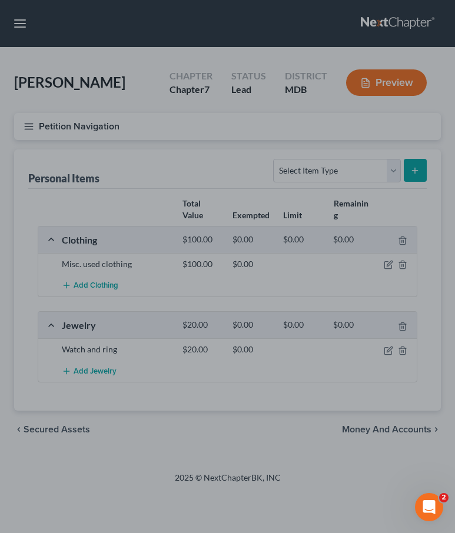
click at [369, 174] on div at bounding box center [227, 266] width 455 height 533
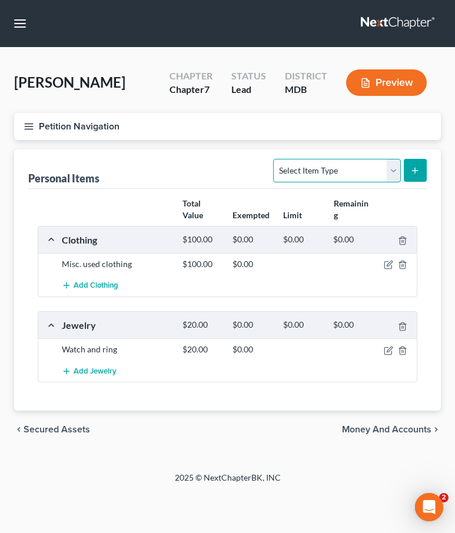
click at [330, 165] on select "Select Item Type Clothing Collectibles Of Value Electronics Firearms Household …" at bounding box center [336, 171] width 127 height 24
select select "household_goods"
click at [275, 159] on select "Select Item Type Clothing Collectibles Of Value Electronics Firearms Household …" at bounding box center [336, 171] width 127 height 24
click at [407, 170] on button "submit" at bounding box center [415, 170] width 23 height 23
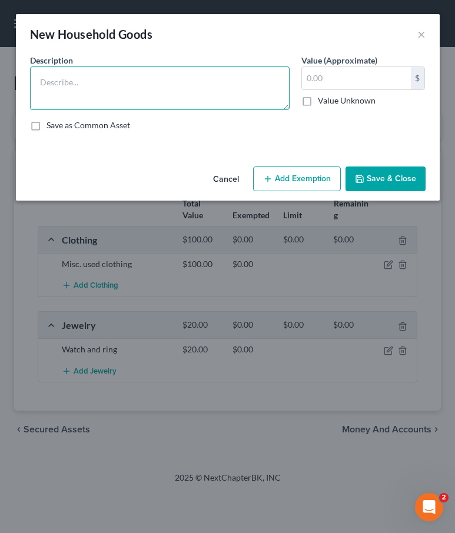
click at [93, 102] on textarea at bounding box center [160, 89] width 260 height 44
click at [138, 84] on textarea "Shower chair, lift chair, cane, knee brace" at bounding box center [160, 89] width 260 height 44
click at [188, 83] on textarea "Shower chair, lift chair, canes, knee brace" at bounding box center [160, 89] width 260 height 44
click at [190, 83] on textarea "Shower chair, lift chair, canes, knee brace, sock assist." at bounding box center [160, 89] width 260 height 44
type textarea "Shower chair, lift chair, canes, knee brace, sock assist."
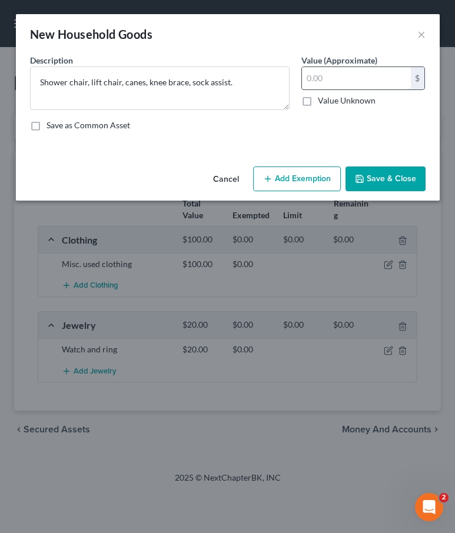
click at [352, 79] on input "text" at bounding box center [356, 78] width 109 height 22
type input "2,000"
click at [287, 180] on button "Add Exemption" at bounding box center [297, 179] width 88 height 25
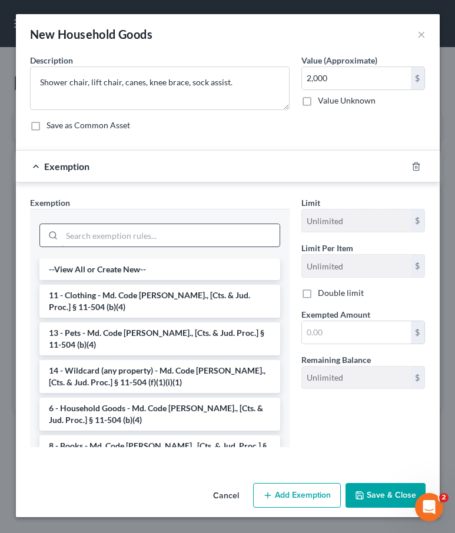
click at [117, 234] on input "search" at bounding box center [171, 235] width 218 height 22
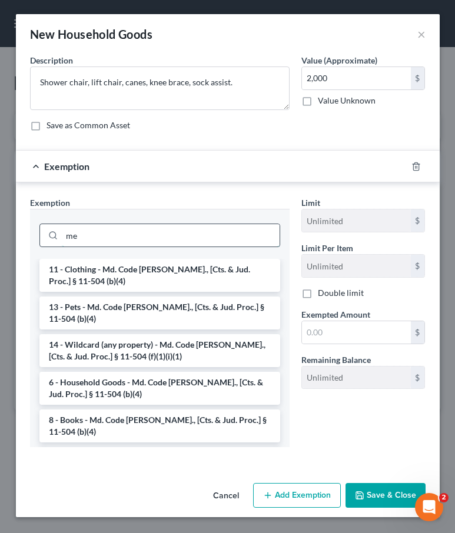
type input "m"
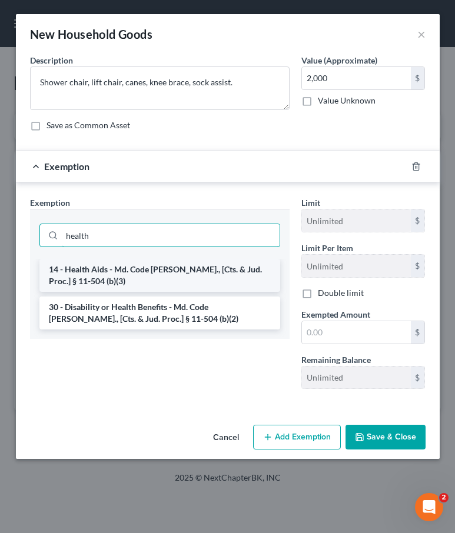
type input "health"
click at [133, 277] on li "14 - Health Aids - Md. Code [PERSON_NAME]., [Cts. & Jud. Proc.] § 11-504 (b)(3)" at bounding box center [159, 275] width 241 height 33
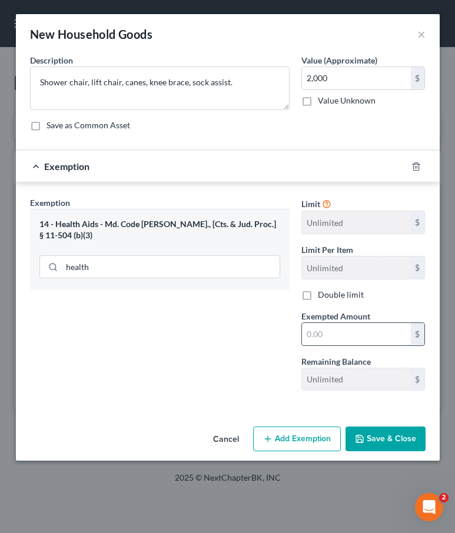
click at [353, 336] on input "text" at bounding box center [356, 334] width 109 height 22
type input "2,000"
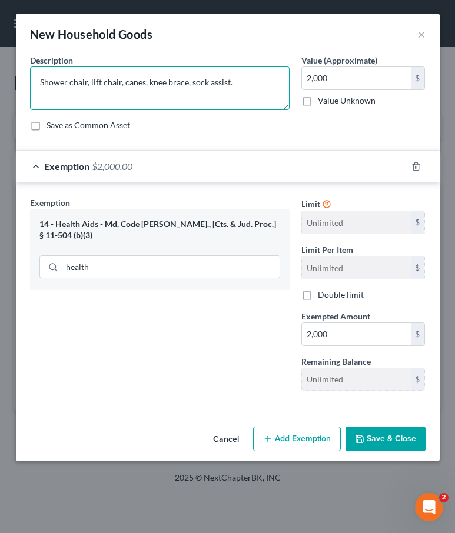
click at [227, 82] on textarea "Shower chair, lift chair, canes, knee brace, sock assist." at bounding box center [160, 89] width 260 height 44
click at [61, 96] on textarea "Shower chair, lift chair, canes, knee brace, sock assist, diabetic tests, blood…" at bounding box center [160, 89] width 260 height 44
type textarea "Shower chair, lift chair, canes, knee brace, sock assist, diabetic tests, and b…"
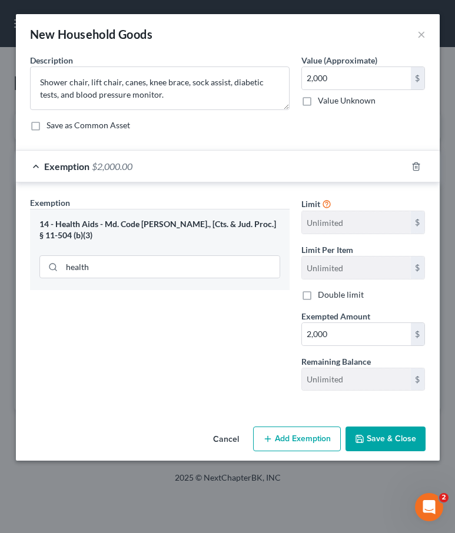
click at [381, 439] on button "Save & Close" at bounding box center [386, 439] width 80 height 25
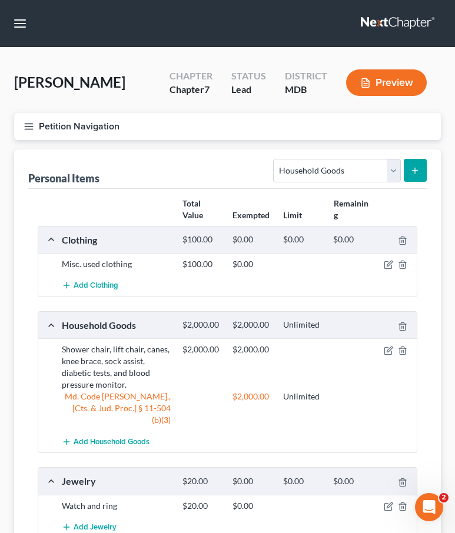
scroll to position [104, 0]
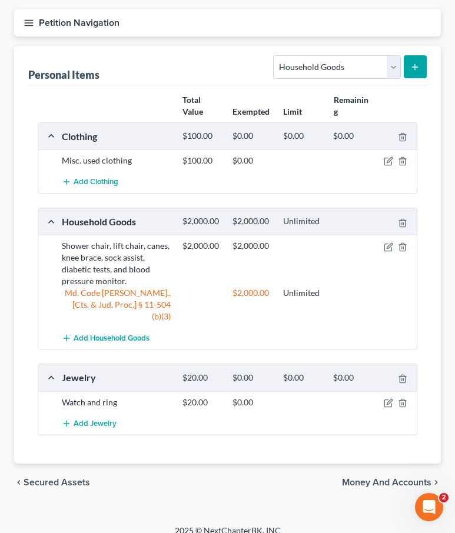
click at [32, 19] on icon "button" at bounding box center [29, 23] width 11 height 11
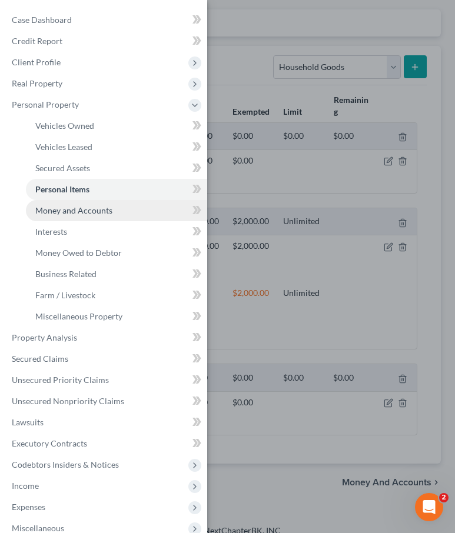
click at [58, 211] on span "Money and Accounts" at bounding box center [73, 211] width 77 height 10
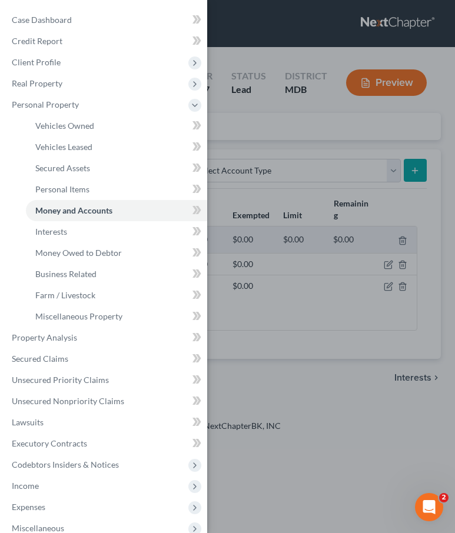
click at [262, 123] on div "Case Dashboard Payments Invoices Payments Payments Credit Report Client Profile" at bounding box center [227, 266] width 455 height 533
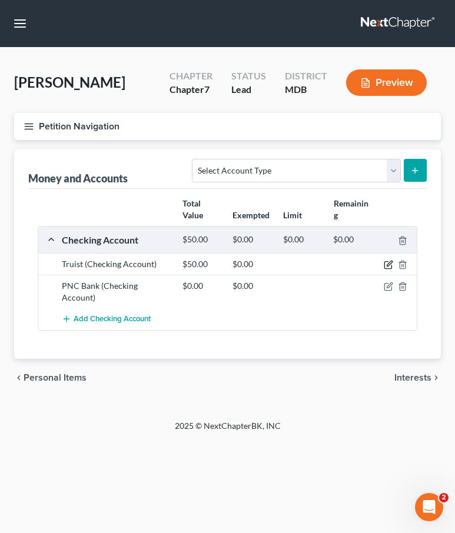
click at [388, 266] on icon "button" at bounding box center [389, 263] width 5 height 5
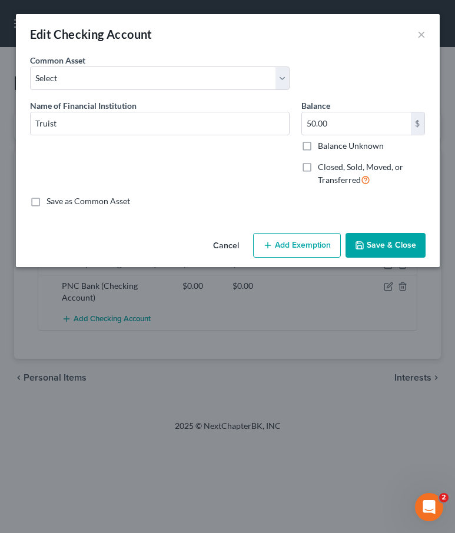
click at [380, 243] on button "Save & Close" at bounding box center [386, 245] width 80 height 25
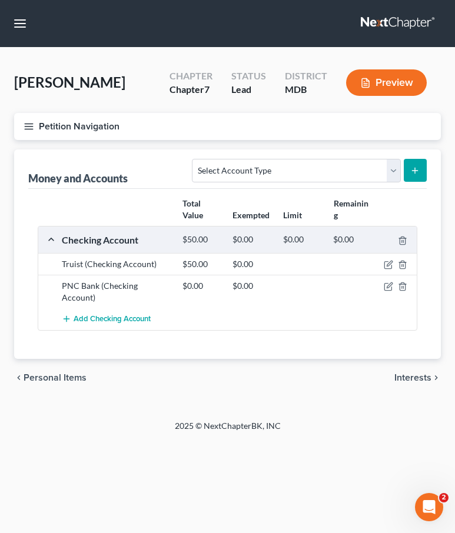
click at [94, 198] on div "Total Value Exempted Limit Remaining" at bounding box center [228, 210] width 392 height 32
click at [28, 127] on line "button" at bounding box center [29, 127] width 8 height 0
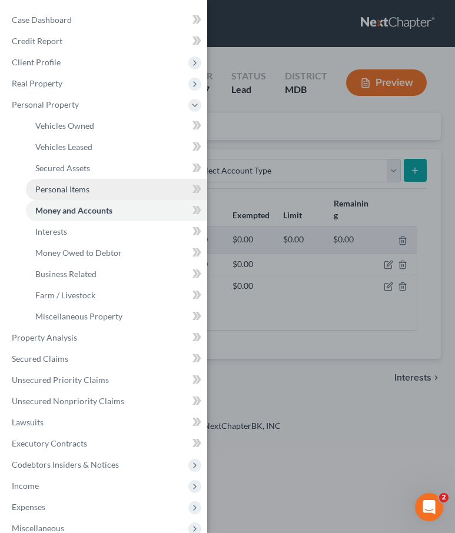
click at [57, 191] on span "Personal Items" at bounding box center [62, 189] width 54 height 10
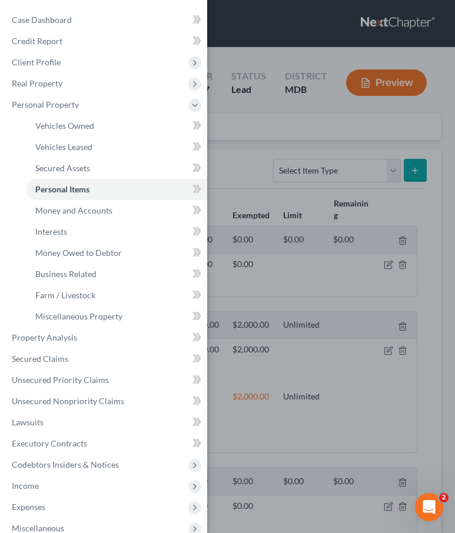
click at [232, 145] on div "Case Dashboard Payments Invoices Payments Payments Credit Report Client Profile" at bounding box center [227, 266] width 455 height 533
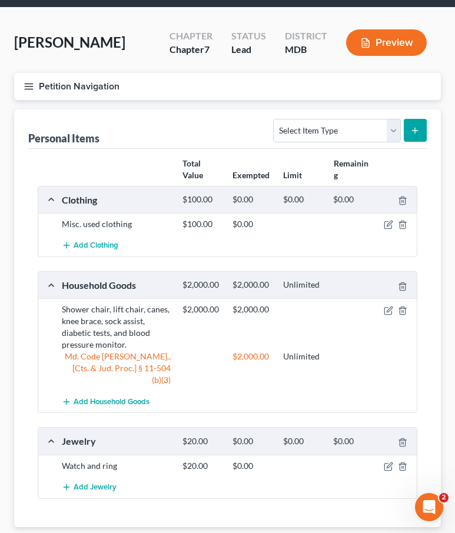
scroll to position [104, 0]
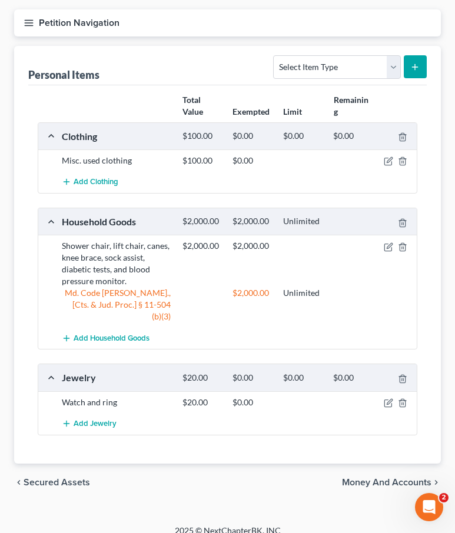
click at [354, 478] on span "Money and Accounts" at bounding box center [387, 482] width 90 height 9
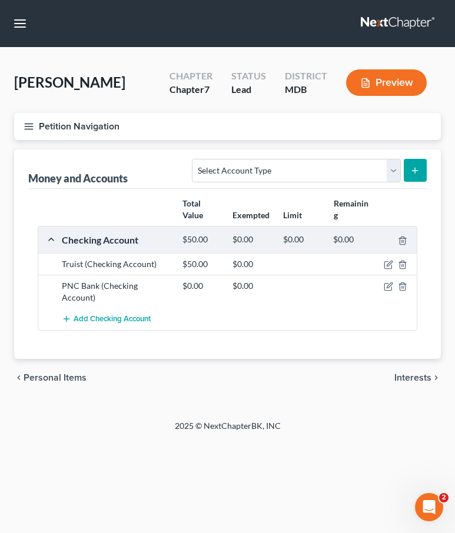
click at [399, 373] on span "Interests" at bounding box center [413, 377] width 37 height 9
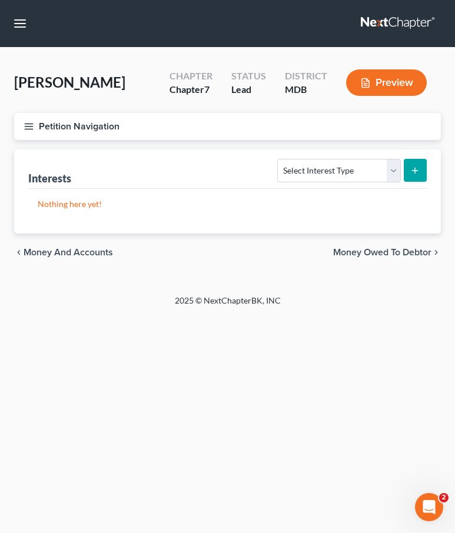
click at [28, 127] on icon "button" at bounding box center [29, 126] width 11 height 11
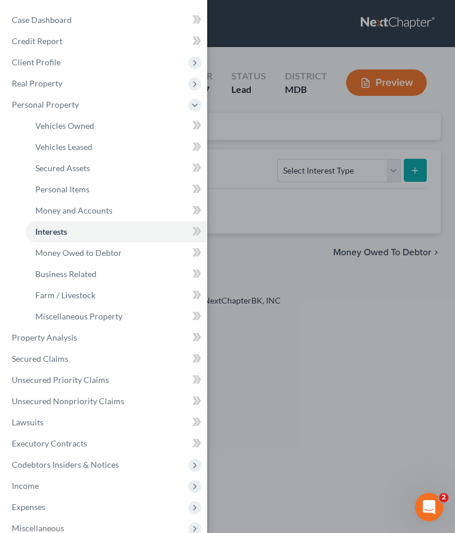
click at [238, 146] on div "Case Dashboard Payments Invoices Payments Payments Credit Report Client Profile" at bounding box center [227, 266] width 455 height 533
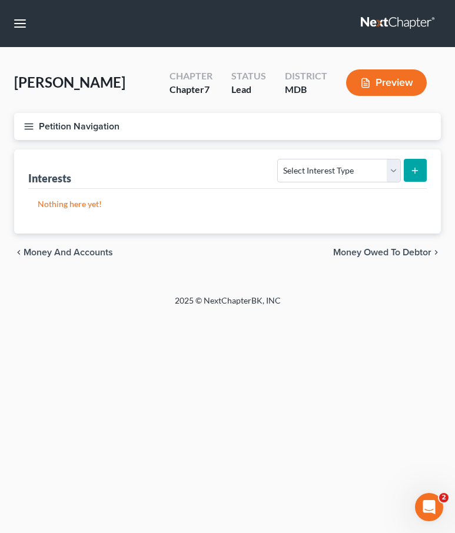
click at [30, 129] on icon "button" at bounding box center [29, 126] width 11 height 11
click at [0, 0] on div "Case Dashboard Payments Invoices Payments Payments Credit Report Client Profile" at bounding box center [0, 0] width 0 height 0
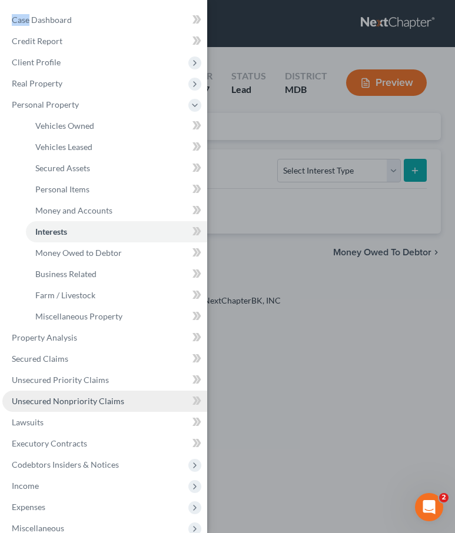
click at [44, 396] on link "Unsecured Nonpriority Claims" at bounding box center [104, 401] width 205 height 21
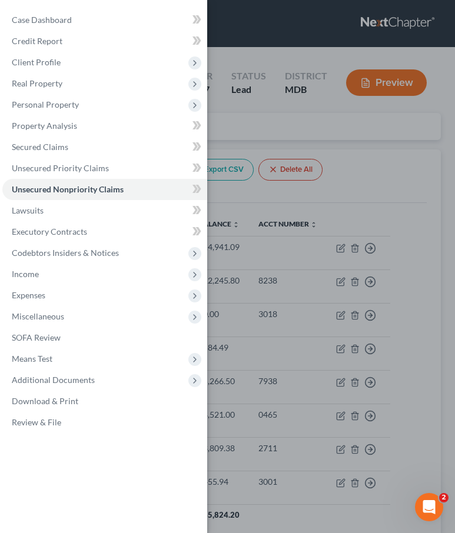
click at [283, 140] on div "Case Dashboard Payments Invoices Payments Payments Credit Report Client Profile" at bounding box center [227, 266] width 455 height 533
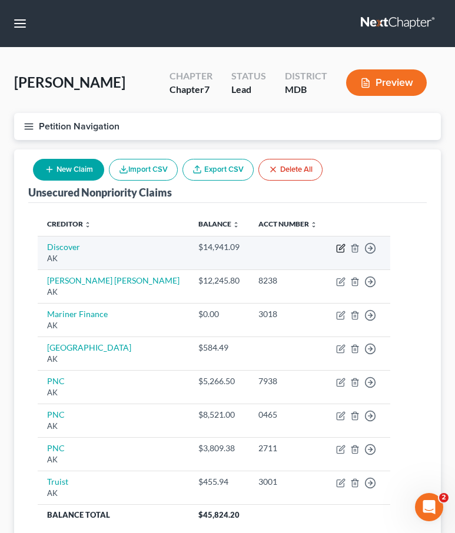
click at [339, 249] on icon "button" at bounding box center [341, 246] width 5 height 5
select select "1"
select select "2"
select select "0"
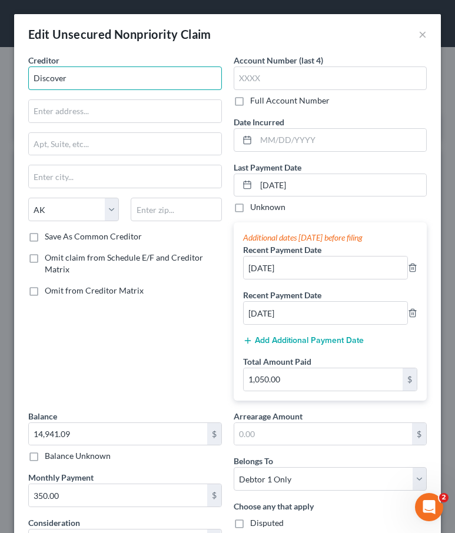
click at [85, 89] on input "Discover" at bounding box center [125, 79] width 194 height 24
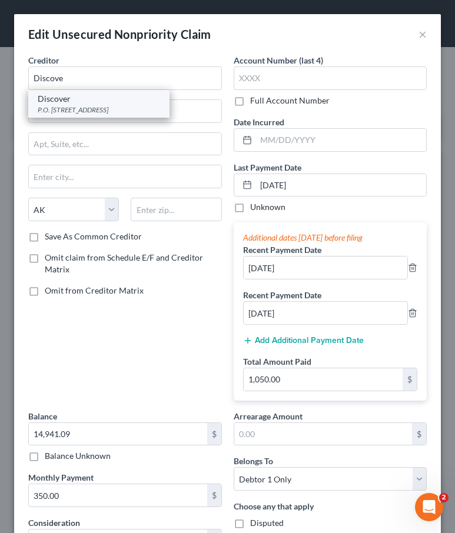
click at [53, 102] on div "Discover" at bounding box center [99, 99] width 122 height 12
type input "Discover"
type input "P.O. Box 6103"
type input "[PERSON_NAME] Stream"
select select "14"
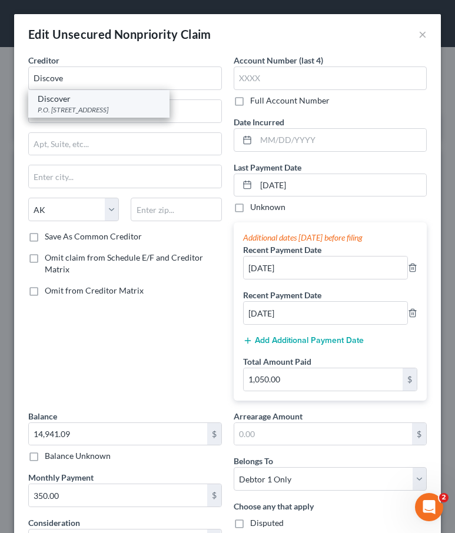
type input "60197"
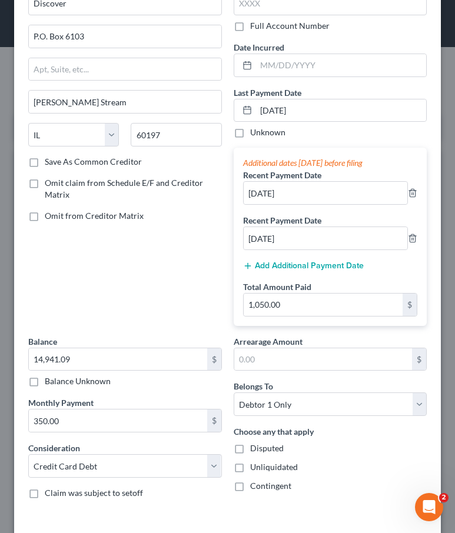
scroll to position [158, 0]
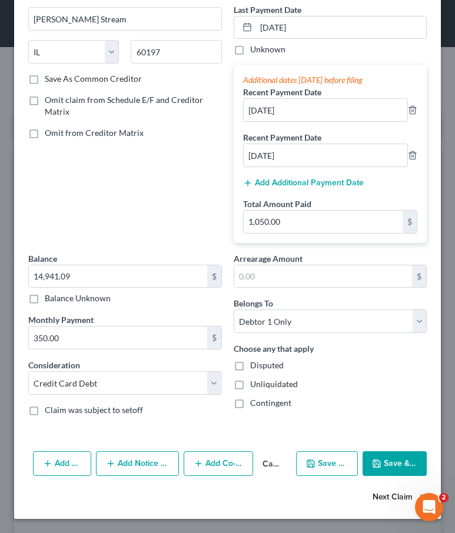
click at [376, 496] on button "Next Claim" at bounding box center [400, 498] width 54 height 25
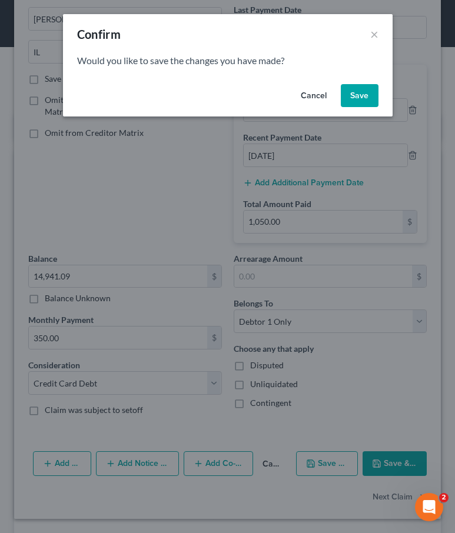
click at [354, 93] on button "Save" at bounding box center [360, 96] width 38 height 24
select select "1"
select select "2"
select select "0"
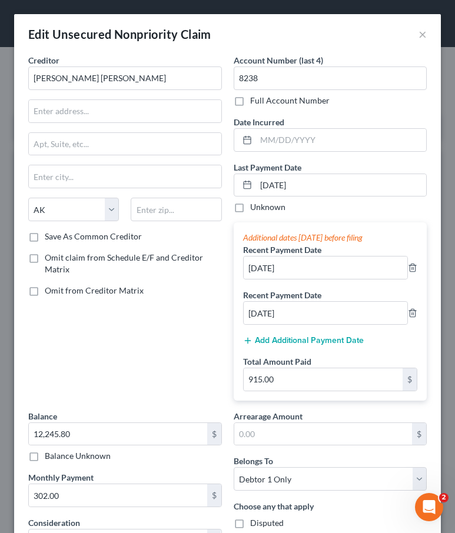
type input "0"
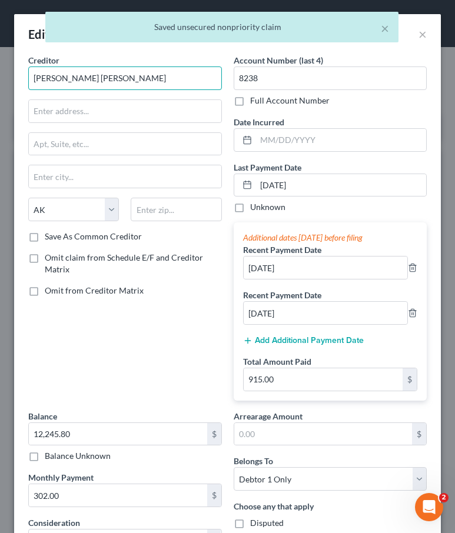
drag, startPoint x: 75, startPoint y: 79, endPoint x: -25, endPoint y: 79, distance: 100.7
click at [0, 79] on html "Home New Case Client Portal Law Office of David Cahn, LLC david@cahnlawoffice.c…" at bounding box center [227, 316] width 455 height 632
click at [67, 82] on input "Chase" at bounding box center [125, 79] width 194 height 24
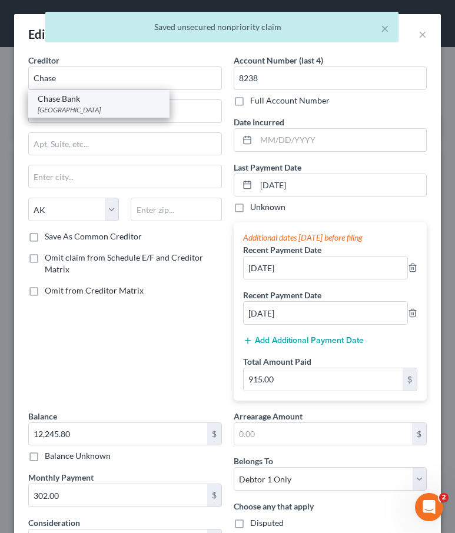
click at [59, 102] on div "Chase Bank" at bounding box center [99, 99] width 122 height 12
type input "Chase Bank"
type input "PO Box 36520"
type input "Louisville"
select select "18"
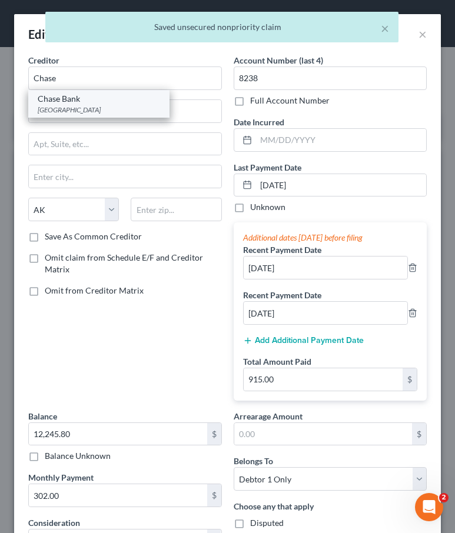
type input "40233"
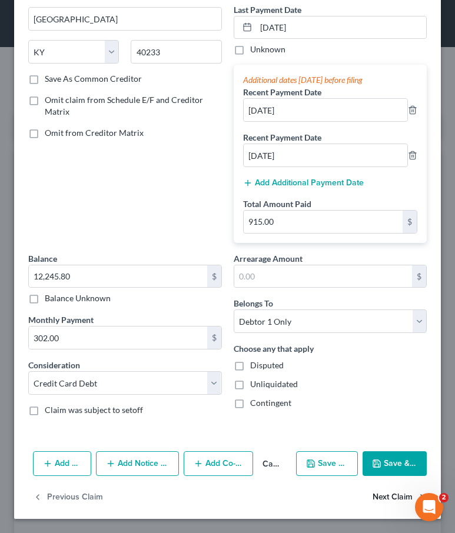
click at [377, 499] on button "Next Claim" at bounding box center [400, 498] width 54 height 25
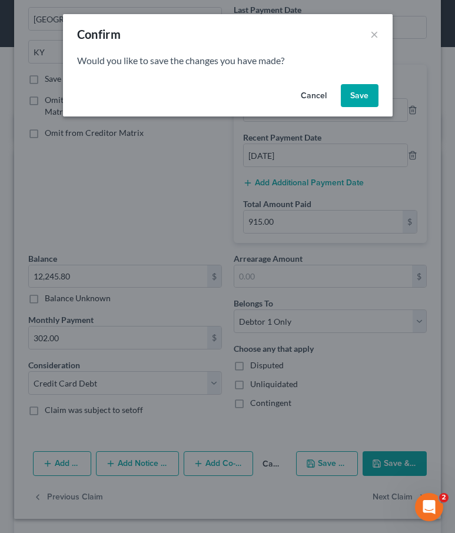
click at [369, 87] on button "Save" at bounding box center [360, 96] width 38 height 24
select select "1"
select select "10"
select select "0"
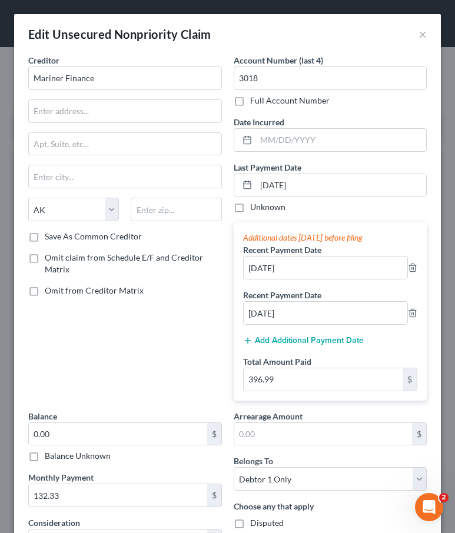
type input "0"
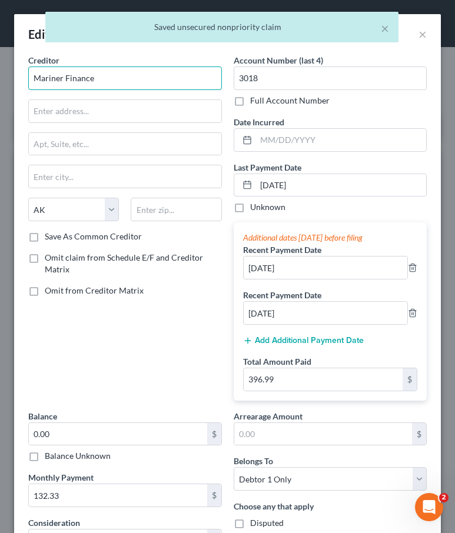
click at [115, 81] on input "Mariner Finance" at bounding box center [125, 79] width 194 height 24
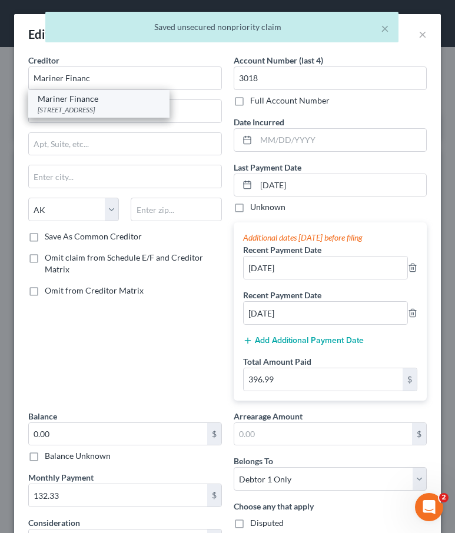
click at [64, 105] on div "8211 Town Center Drive, Nottingham, MD 21236" at bounding box center [99, 110] width 122 height 10
type input "Mariner Finance"
type input "8211 Town Center Drive"
type input "Nottingham"
select select "21"
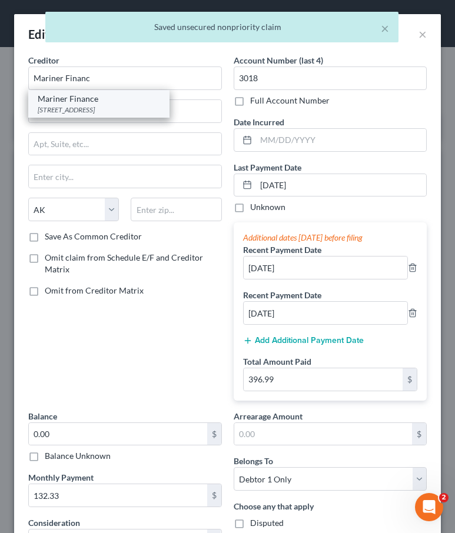
type input "21236"
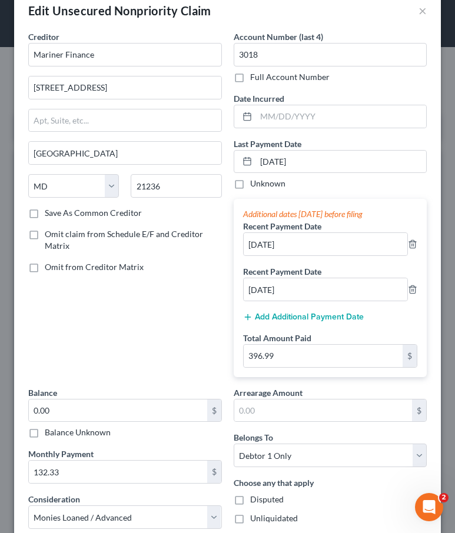
scroll to position [0, 0]
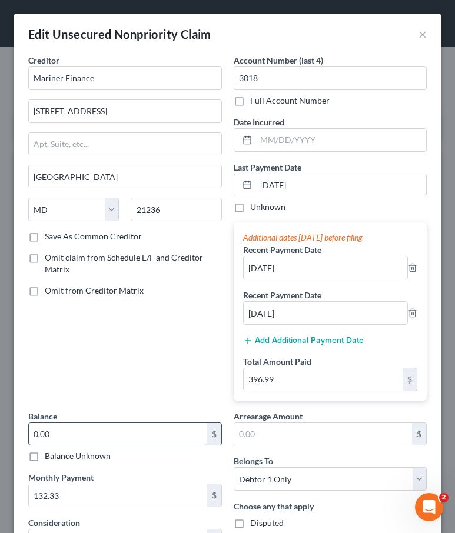
click at [65, 432] on input "0.00" at bounding box center [118, 434] width 178 height 22
type input "693"
click at [161, 316] on div "Creditor * Mariner Finance 8211 Town Center Drive Nottingham State AL AK AR AZ …" at bounding box center [125, 232] width 206 height 356
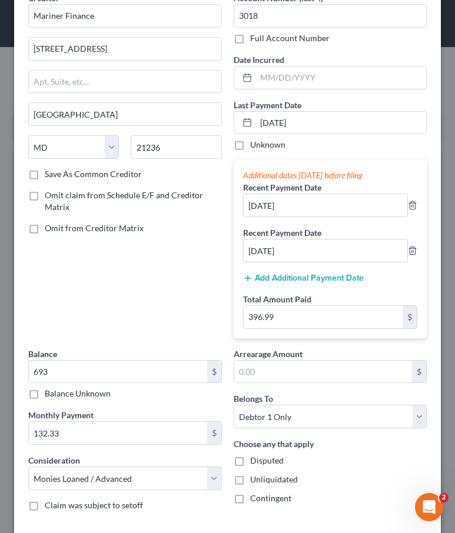
scroll to position [158, 0]
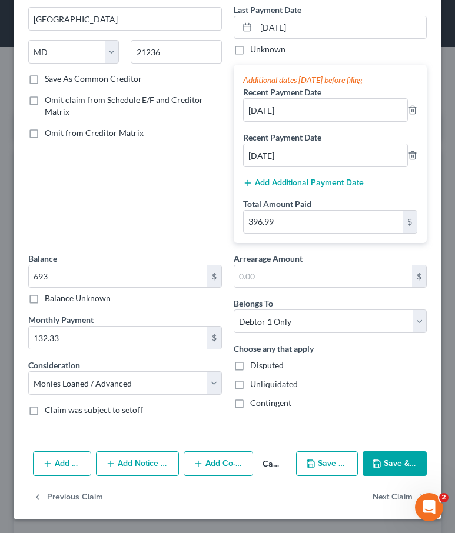
click at [383, 457] on button "Save & Close" at bounding box center [395, 464] width 64 height 25
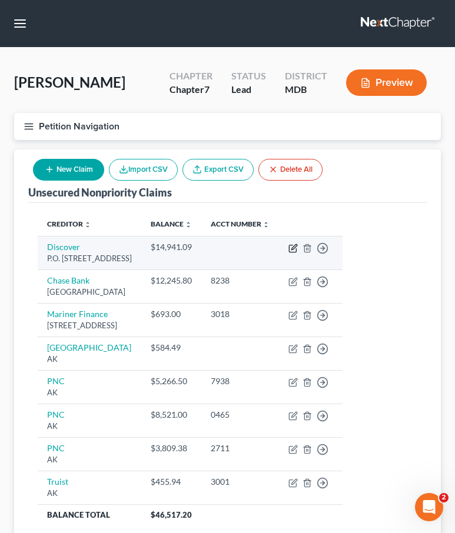
click at [298, 253] on icon "button" at bounding box center [293, 248] width 9 height 9
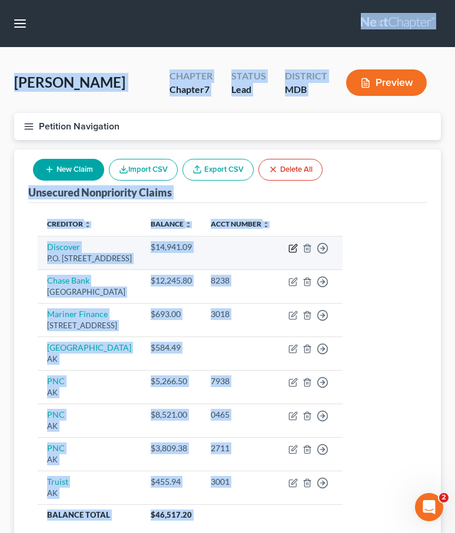
select select "14"
select select "2"
select select "0"
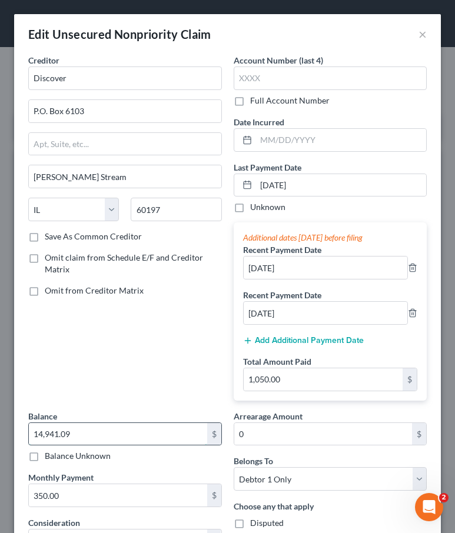
click at [128, 434] on input "14,941.09" at bounding box center [118, 434] width 178 height 22
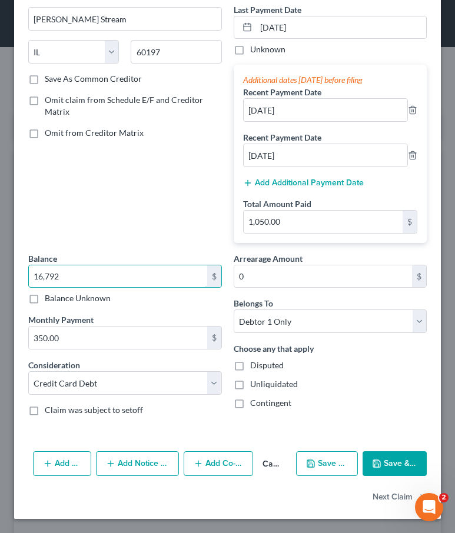
type input "16,792"
click at [404, 460] on button "Save & Close" at bounding box center [395, 464] width 64 height 25
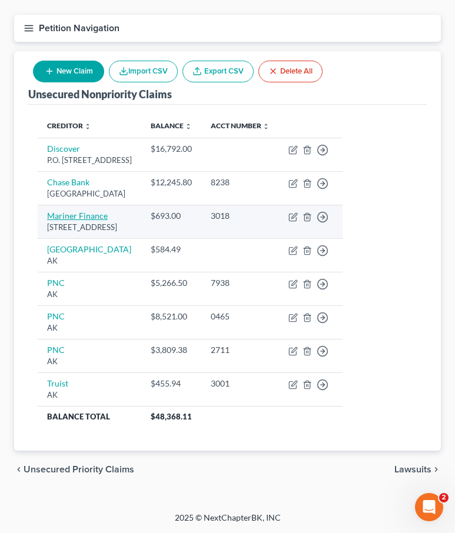
scroll to position [119, 0]
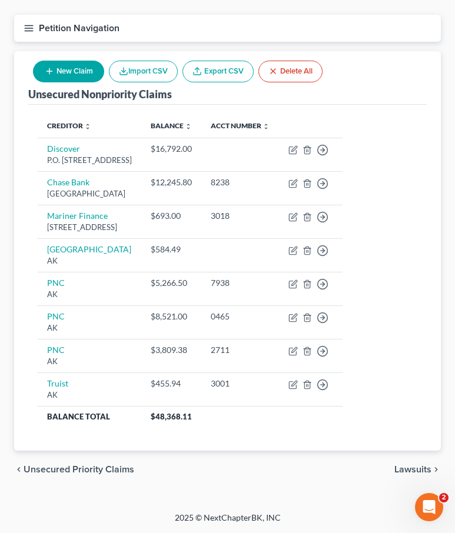
click at [68, 472] on span "Unsecured Priority Claims" at bounding box center [79, 469] width 111 height 9
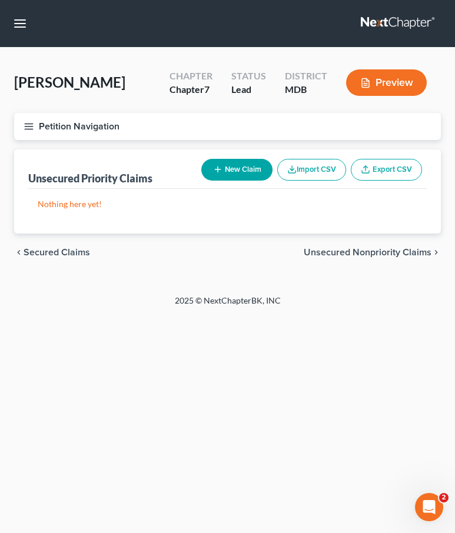
click at [37, 249] on span "Secured Claims" at bounding box center [57, 252] width 67 height 9
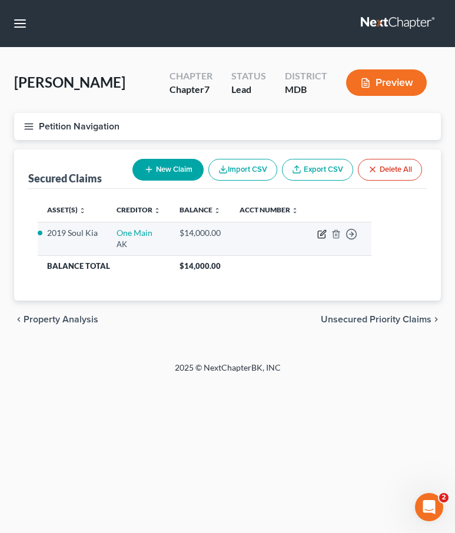
click at [321, 236] on icon "button" at bounding box center [321, 234] width 9 height 9
select select "1"
select select "2"
select select "0"
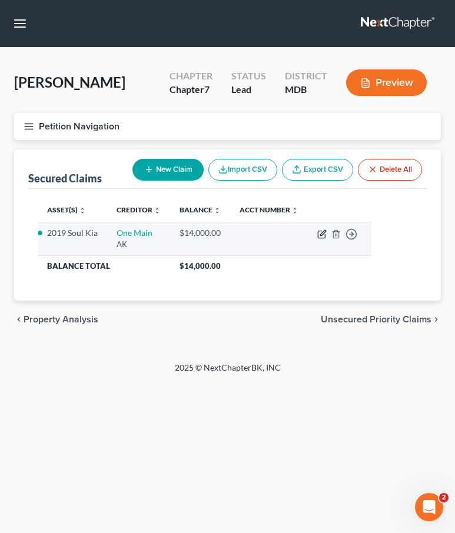
select select "0"
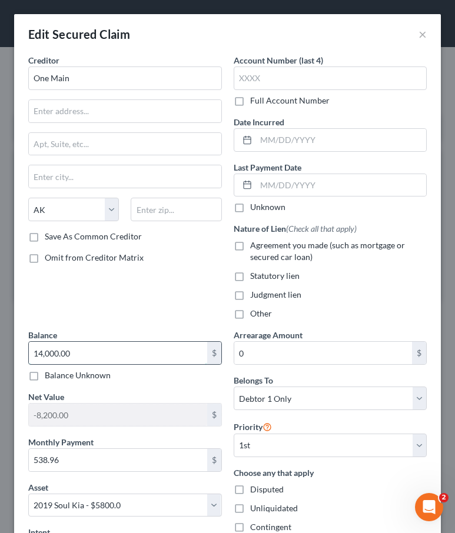
click at [94, 359] on input "14,000.00" at bounding box center [118, 353] width 178 height 22
click at [250, 243] on label "Agreement you made (such as mortgage or secured car loan)" at bounding box center [338, 252] width 177 height 24
click at [255, 243] on input "Agreement you made (such as mortgage or secured car loan)" at bounding box center [259, 244] width 8 height 8
checkbox input "true"
click at [106, 355] on input "14,000.00" at bounding box center [118, 353] width 178 height 22
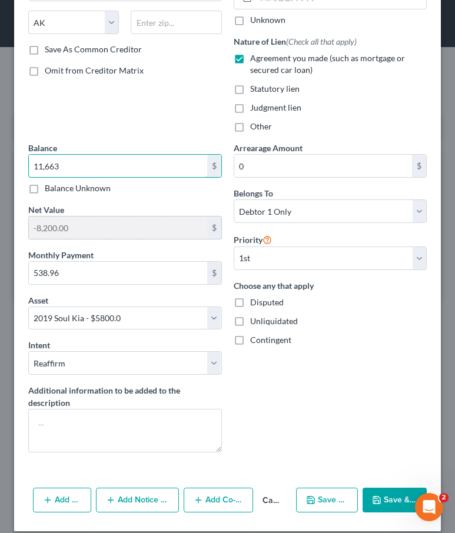
scroll to position [200, 0]
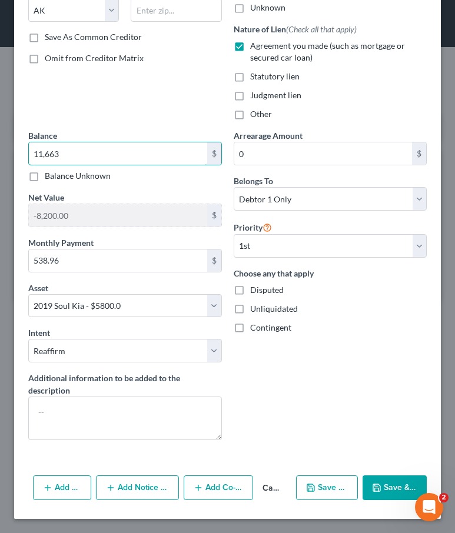
type input "11,663"
click at [382, 486] on icon "button" at bounding box center [376, 487] width 9 height 9
select select
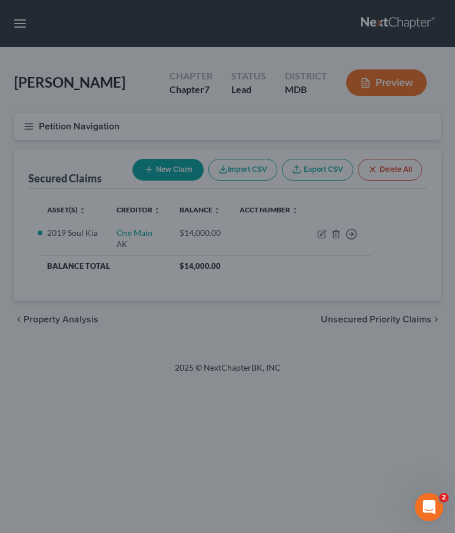
type input "11,663.00"
type input "-5,863.00"
select select "2"
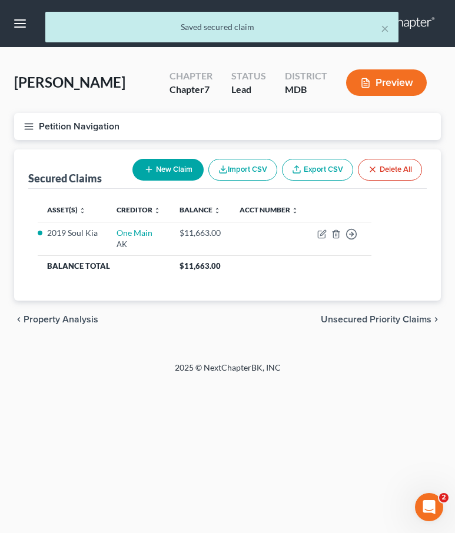
click at [365, 316] on span "Unsecured Priority Claims" at bounding box center [376, 319] width 111 height 9
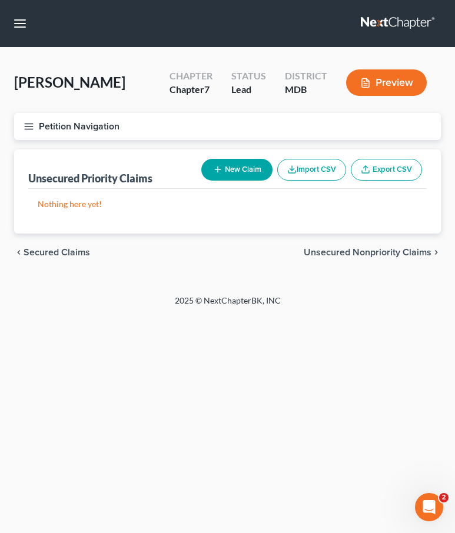
click at [343, 250] on span "Unsecured Nonpriority Claims" at bounding box center [368, 252] width 128 height 9
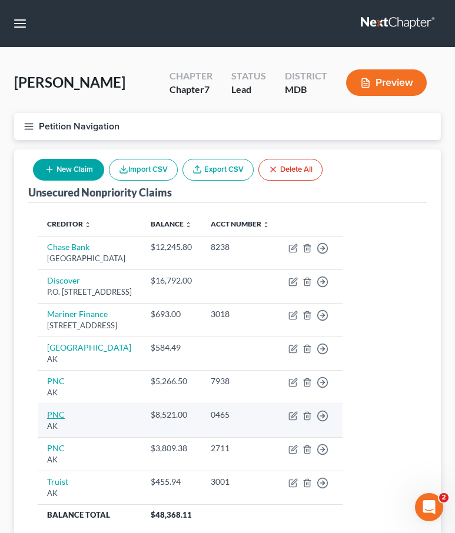
click at [58, 420] on link "PNC" at bounding box center [56, 415] width 18 height 10
select select "1"
select select "2"
select select "0"
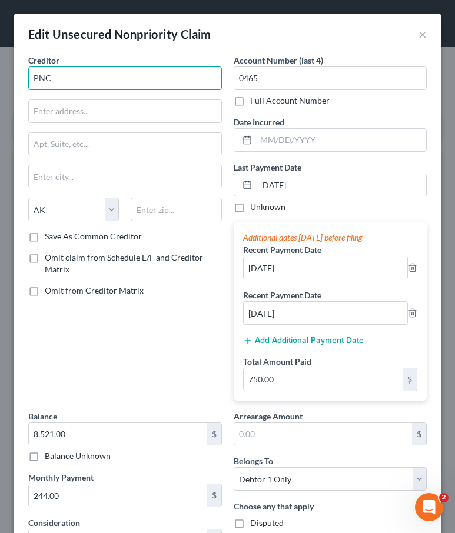
click at [58, 82] on input "PNC" at bounding box center [125, 79] width 194 height 24
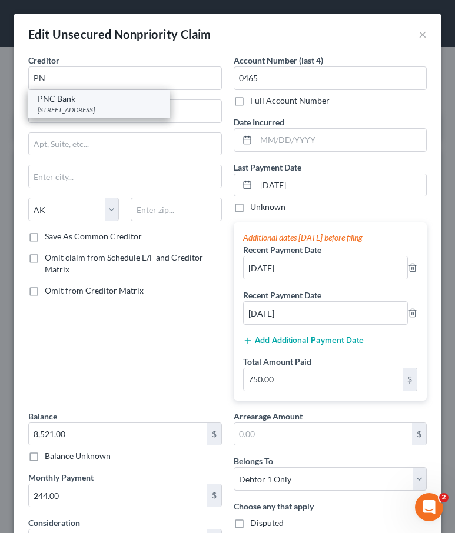
click at [48, 100] on div "PNC Bank" at bounding box center [99, 99] width 122 height 12
type input "PNC Bank"
type input "PO Box 1820"
type input "Dayton"
select select "36"
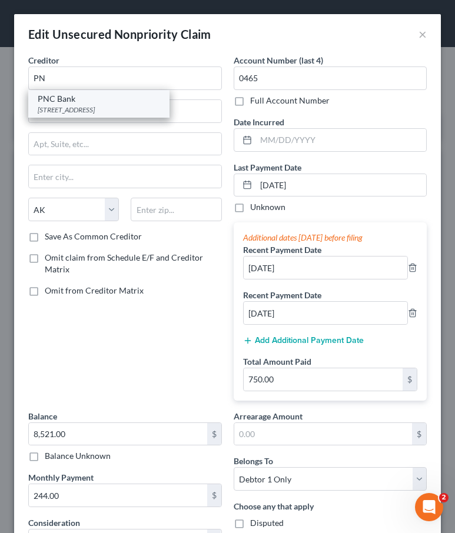
type input "45401"
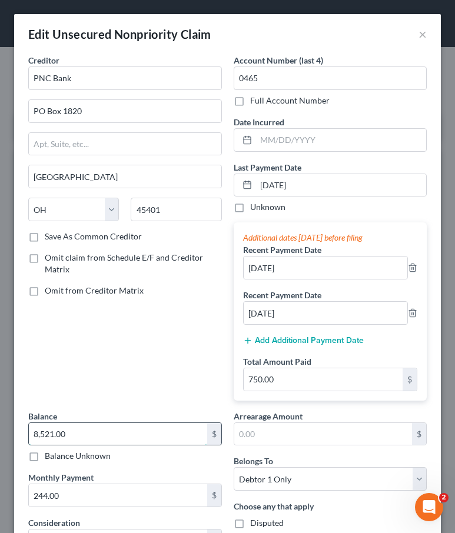
click at [82, 440] on input "8,521.00" at bounding box center [118, 434] width 178 height 22
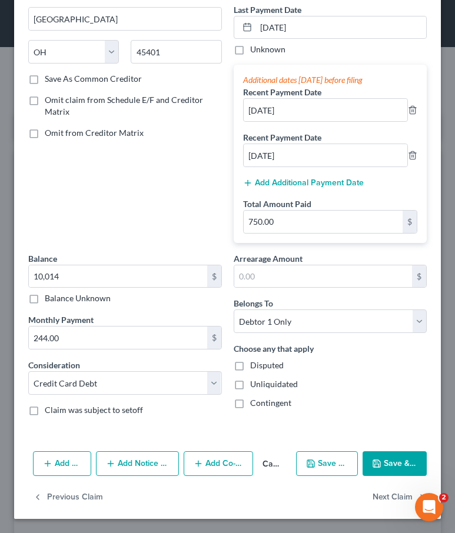
click at [382, 459] on button "Save & Close" at bounding box center [395, 464] width 64 height 25
type input "10,014.00"
type input "0"
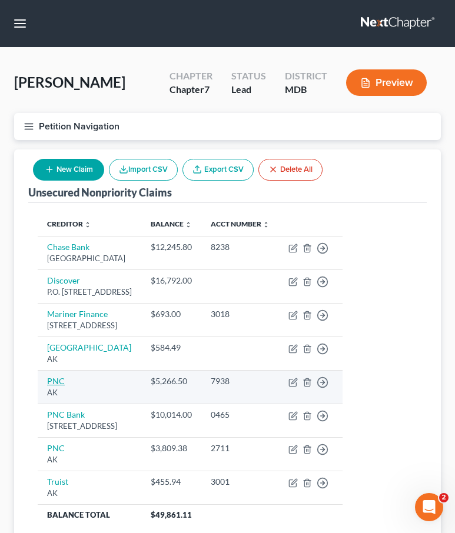
click at [55, 386] on link "PNC" at bounding box center [56, 381] width 18 height 10
select select "1"
select select "10"
select select "0"
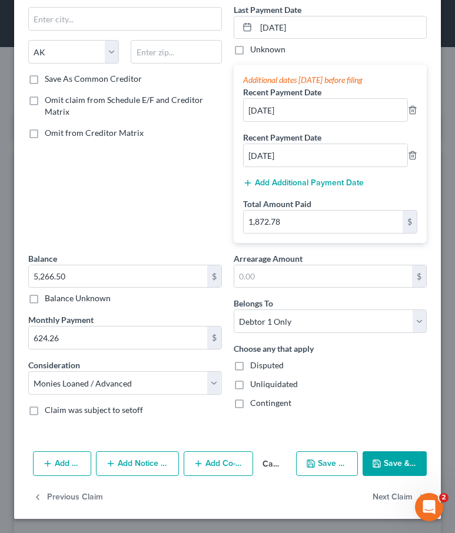
click at [273, 464] on button "Cancel" at bounding box center [272, 465] width 38 height 24
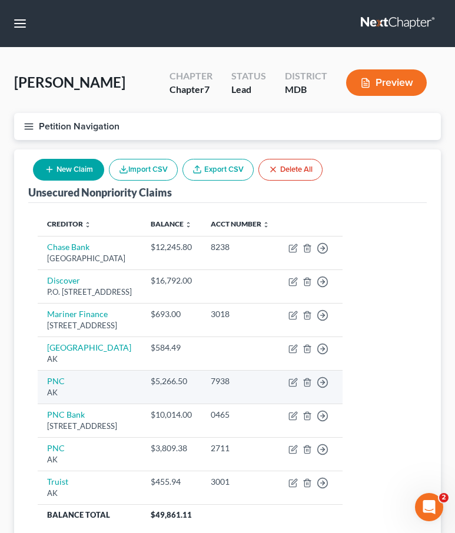
scroll to position [6, 0]
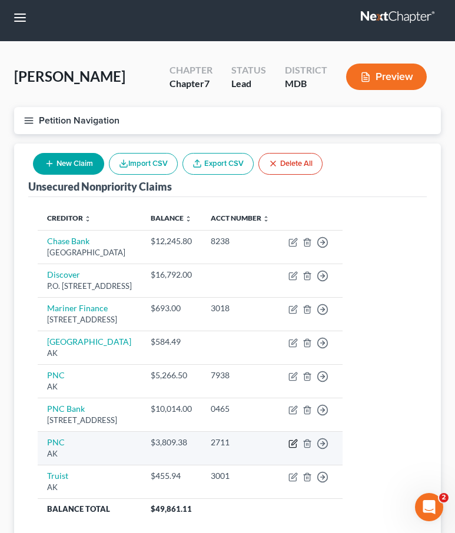
click at [296, 448] on icon "button" at bounding box center [292, 443] width 7 height 7
select select "1"
select select "2"
select select "0"
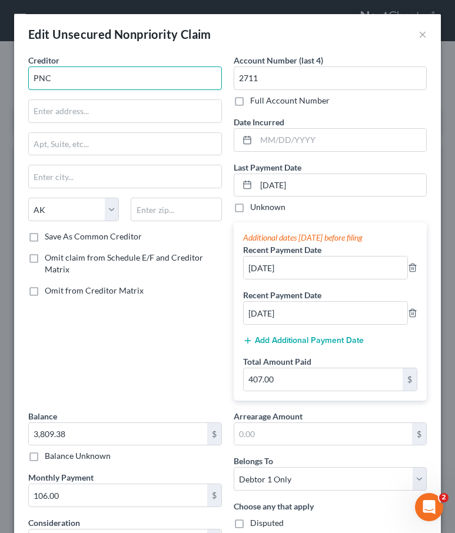
click at [74, 82] on input "PNC" at bounding box center [125, 79] width 194 height 24
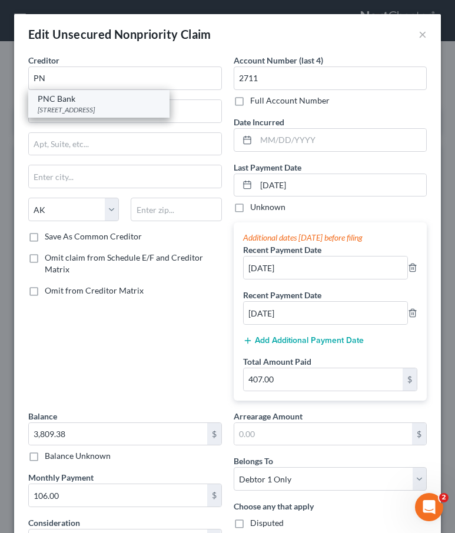
click at [50, 101] on div "PNC Bank" at bounding box center [99, 99] width 122 height 12
type input "PNC Bank"
type input "PO Box 1820"
type input "Dayton"
select select "36"
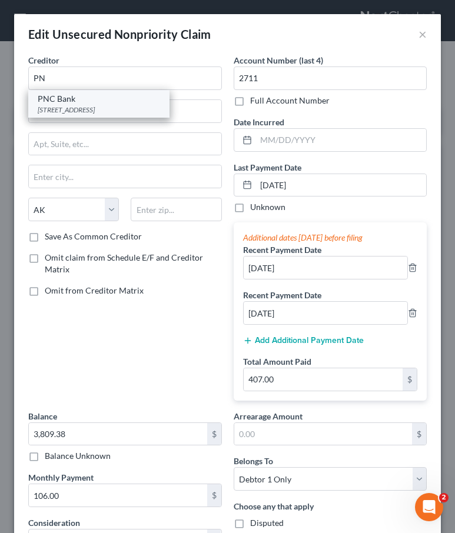
type input "45401"
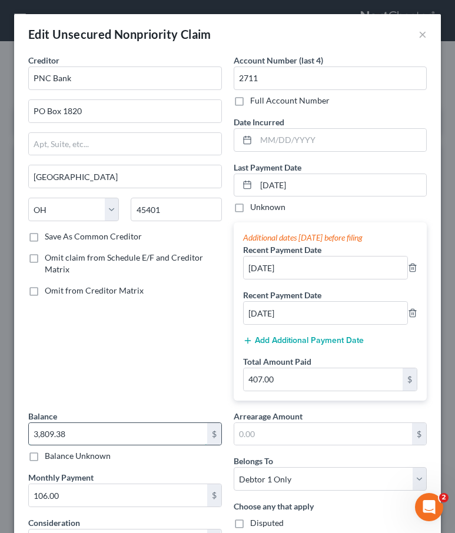
click at [85, 431] on input "3,809.38" at bounding box center [118, 434] width 178 height 22
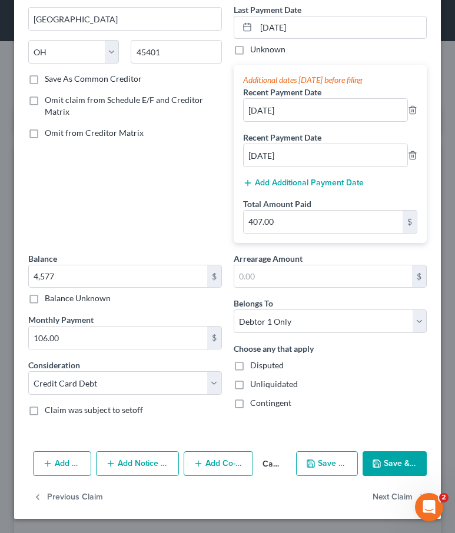
click at [377, 455] on button "Save & Close" at bounding box center [395, 464] width 64 height 25
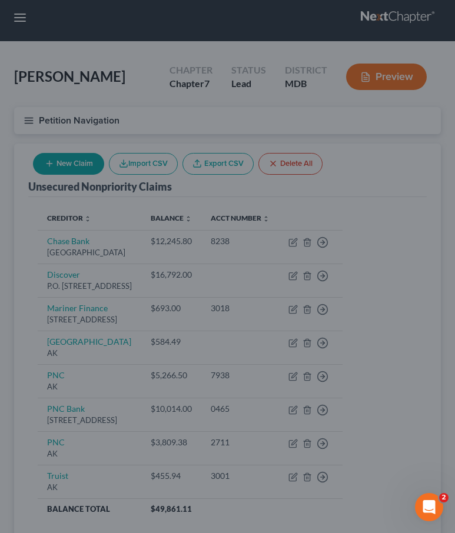
type input "4,577.00"
type input "0"
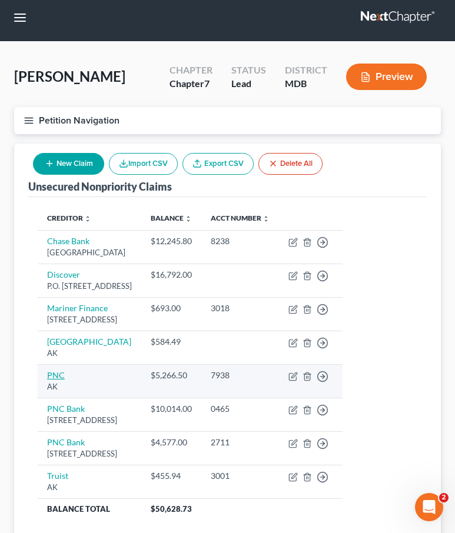
click at [57, 380] on link "PNC" at bounding box center [56, 375] width 18 height 10
select select "1"
select select "10"
select select "0"
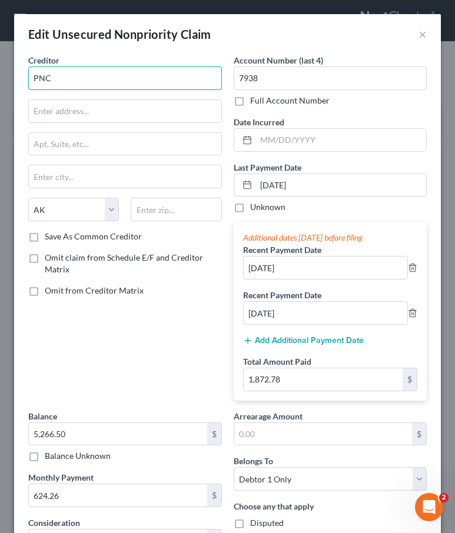
click at [71, 82] on input "PNC" at bounding box center [125, 79] width 194 height 24
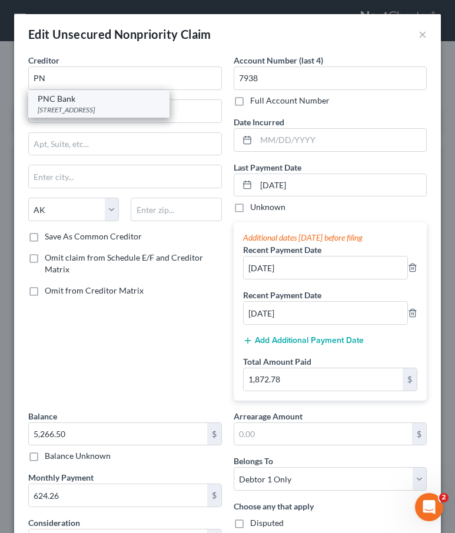
click at [49, 108] on div "PO Box 1820, Dayton, OH 45401" at bounding box center [99, 110] width 122 height 10
type input "PNC Bank"
type input "PO Box 1820"
type input "Dayton"
select select "36"
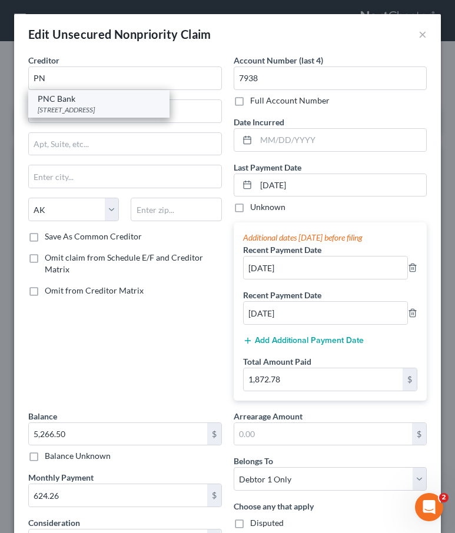
type input "45401"
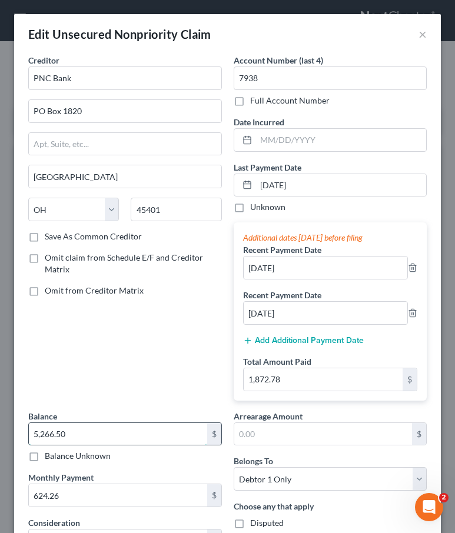
click at [77, 440] on input "5,266.50" at bounding box center [118, 434] width 178 height 22
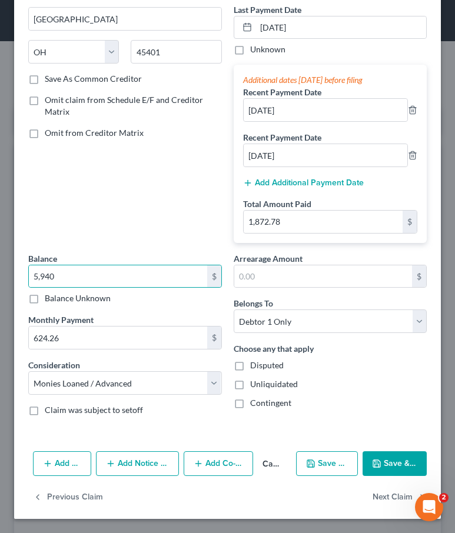
click at [386, 468] on button "Save & Close" at bounding box center [395, 464] width 64 height 25
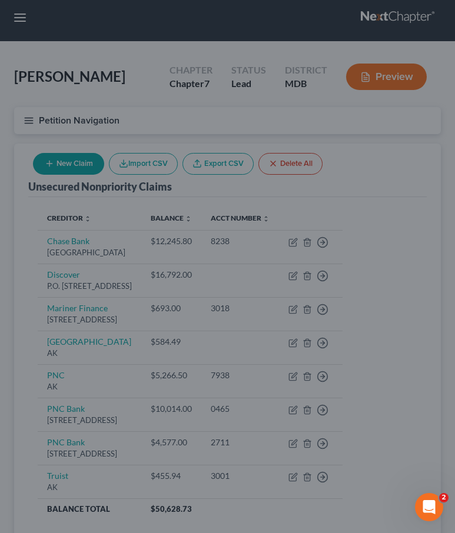
type input "5,940.00"
type input "0"
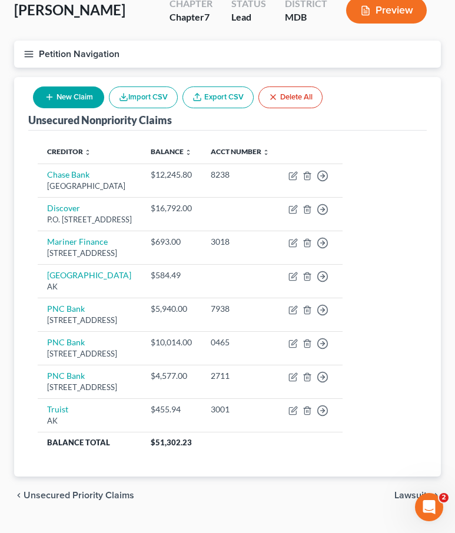
scroll to position [74, 0]
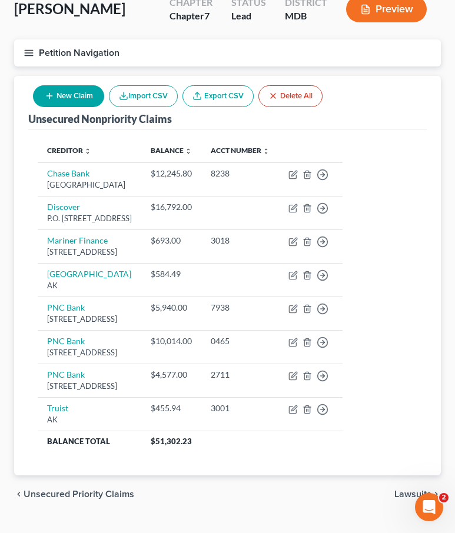
click at [64, 94] on button "New Claim" at bounding box center [68, 96] width 71 height 22
select select "0"
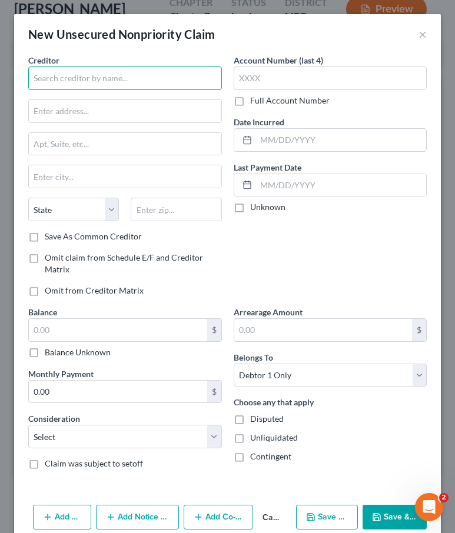
click at [67, 86] on input "text" at bounding box center [125, 79] width 194 height 24
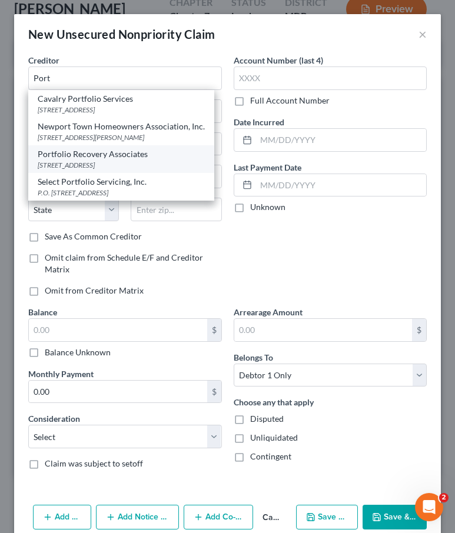
click at [69, 164] on div "120 Corporate Blvd., Norfolk, VA 23502" at bounding box center [121, 165] width 167 height 10
type input "Portfolio Recovery Associates"
type input "120 Corporate Blvd."
type input "Norfolk"
select select "48"
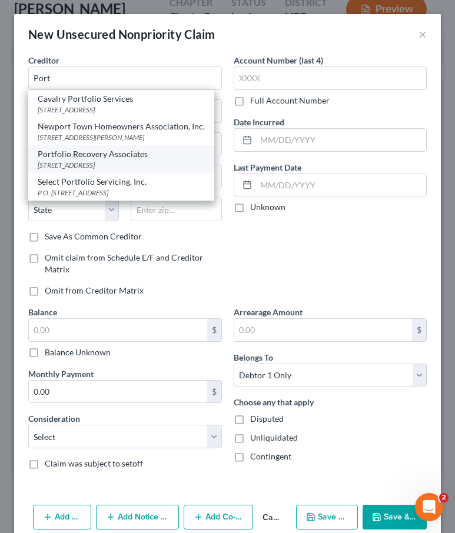
type input "23502"
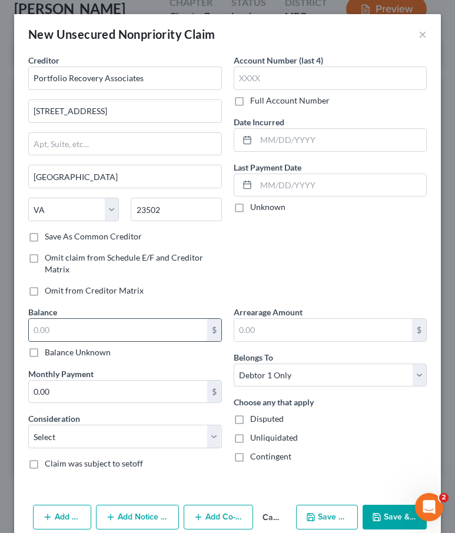
click at [43, 328] on input "text" at bounding box center [118, 330] width 178 height 22
type input "233"
click at [44, 437] on select "Select Cable / Satellite Services Collection Agency Credit Card Debt Debt Couns…" at bounding box center [125, 437] width 194 height 24
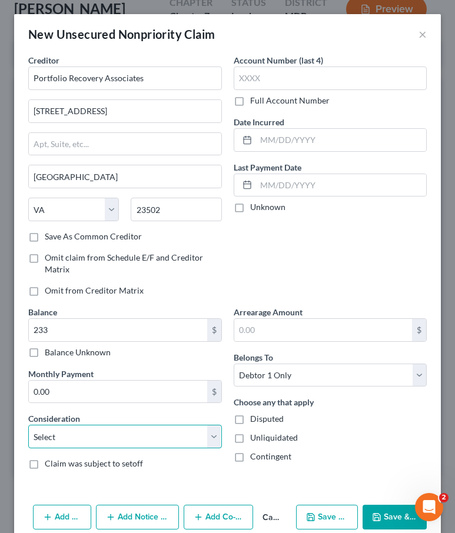
select select "1"
click at [28, 425] on select "Select Cable / Satellite Services Collection Agency Credit Card Debt Debt Couns…" at bounding box center [125, 437] width 194 height 24
click at [380, 512] on button "Save & Close" at bounding box center [395, 517] width 64 height 25
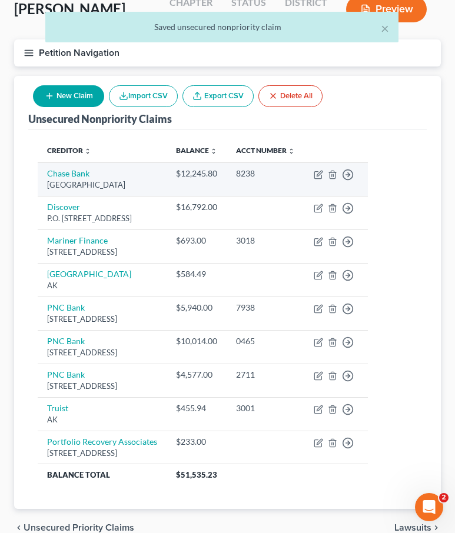
click at [61, 188] on td "Chase Bank PO Box 36520, Louisville, KY 40233" at bounding box center [102, 180] width 129 height 34
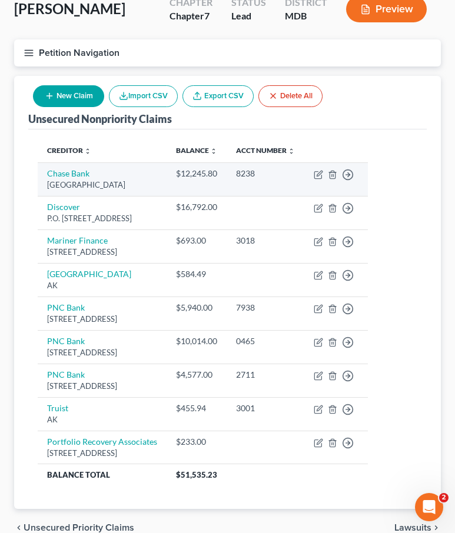
click at [61, 188] on td "Chase Bank PO Box 36520, Louisville, KY 40233" at bounding box center [102, 180] width 129 height 34
click at [59, 178] on link "Chase Bank" at bounding box center [68, 173] width 42 height 10
select select "18"
select select "2"
select select "0"
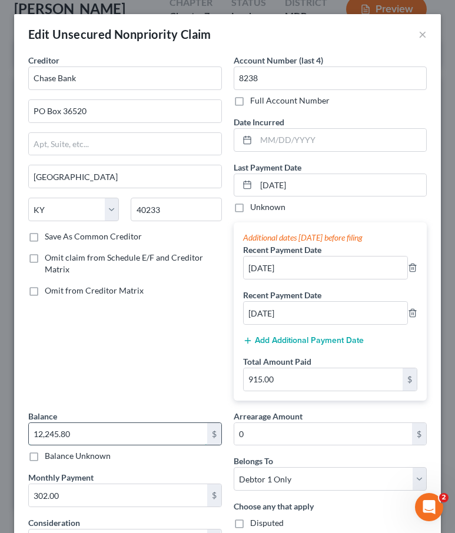
click at [116, 435] on input "12,245.80" at bounding box center [118, 434] width 178 height 22
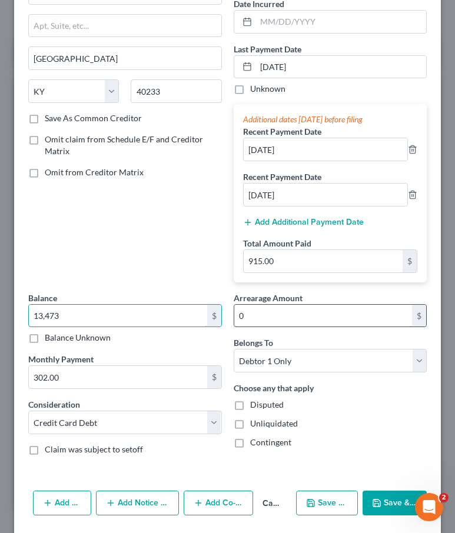
scroll to position [158, 0]
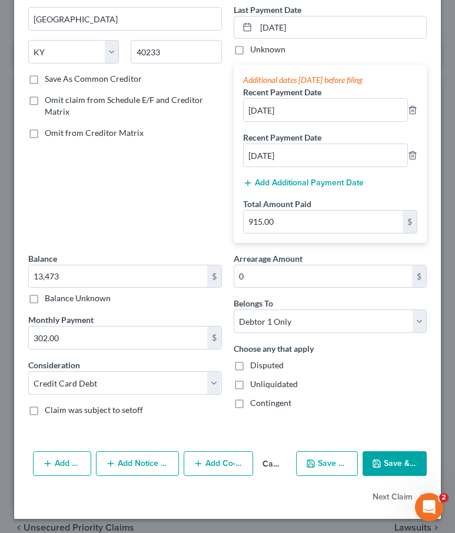
click at [379, 465] on polyline "button" at bounding box center [377, 465] width 4 height 3
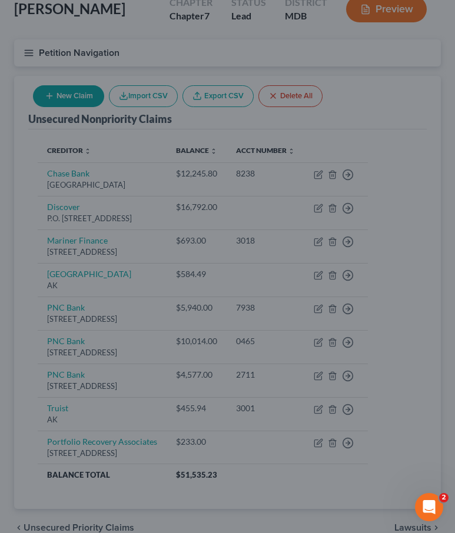
type input "13,473.00"
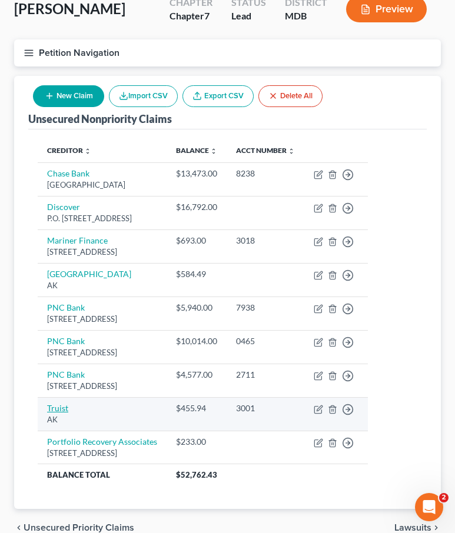
click at [61, 413] on link "Truist" at bounding box center [57, 408] width 21 height 10
select select "1"
select select "15"
select select "0"
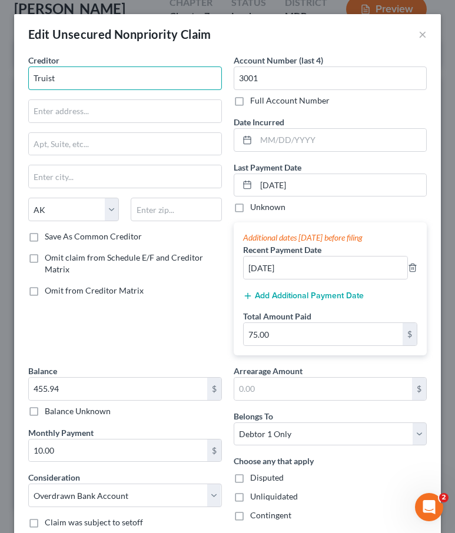
click at [62, 72] on input "Truist" at bounding box center [125, 79] width 194 height 24
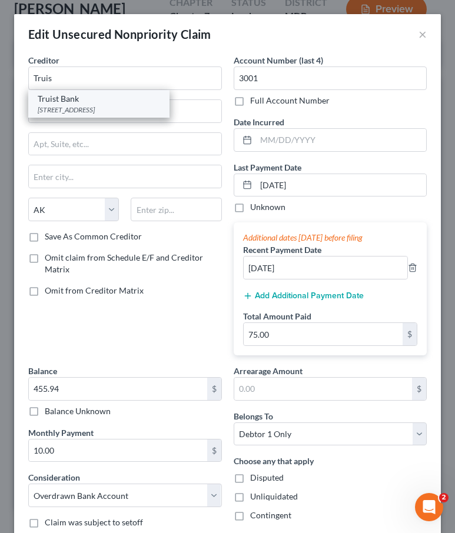
click at [53, 104] on div "Truist Bank" at bounding box center [99, 99] width 122 height 12
type input "Truist Bank"
type input "PO Box 1847"
type input "Wilson"
select select "28"
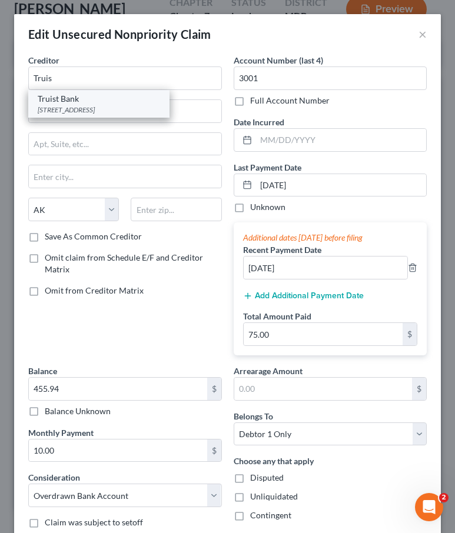
type input "27894"
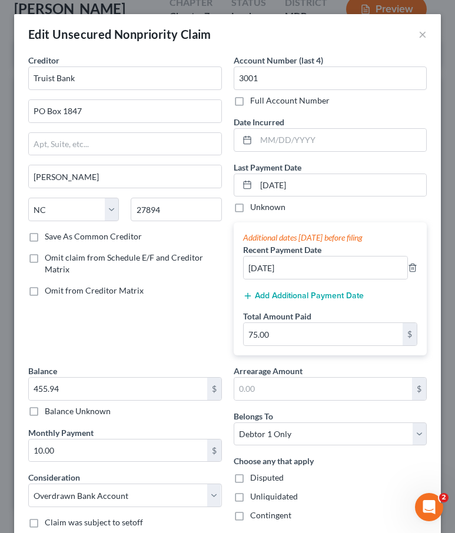
scroll to position [112, 0]
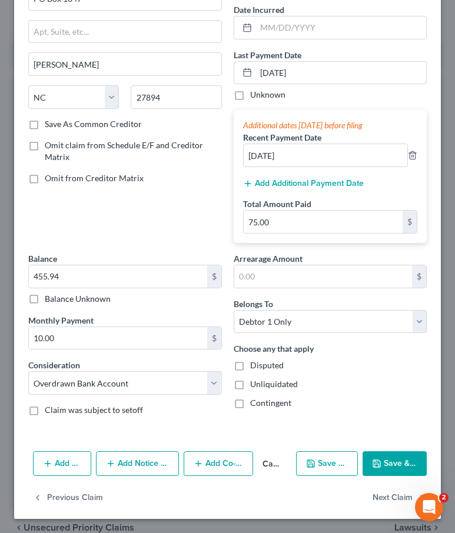
click at [397, 468] on button "Save & Close" at bounding box center [395, 464] width 64 height 25
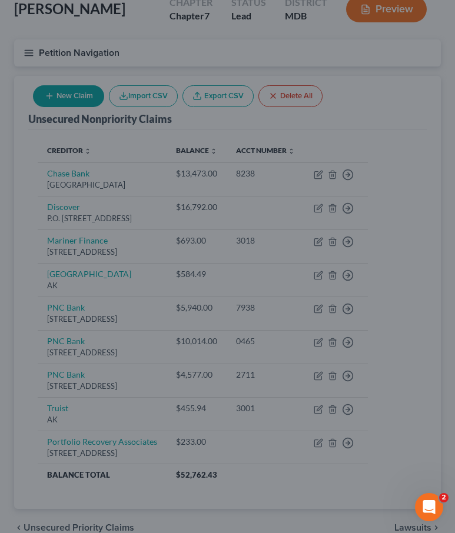
type input "0"
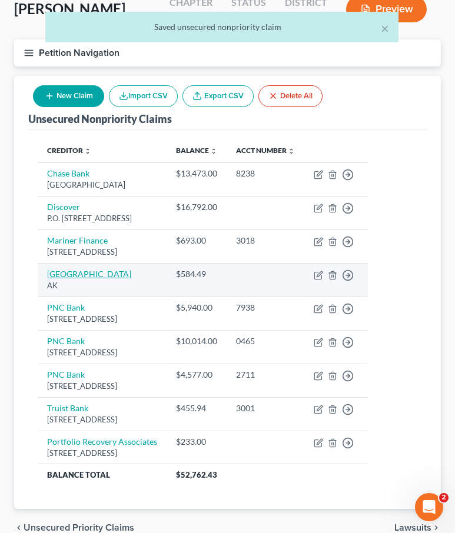
click at [57, 279] on link "Meritus Medical Center" at bounding box center [89, 274] width 84 height 10
select select "1"
select select "2"
select select "0"
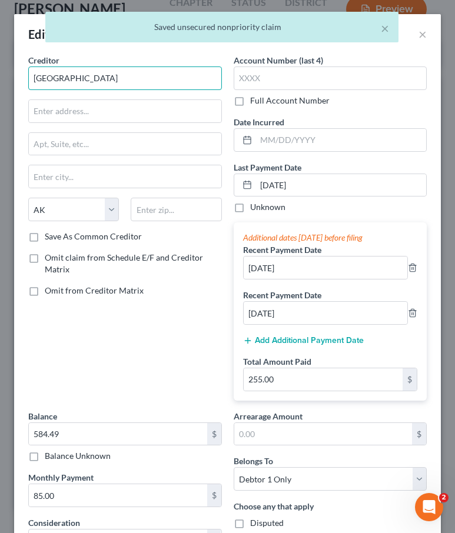
click at [123, 77] on input "Meritus Medical Center" at bounding box center [125, 79] width 194 height 24
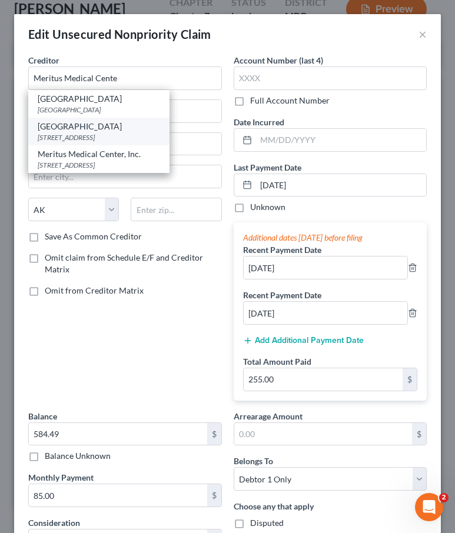
click at [63, 130] on div "Meritus Medical Center" at bounding box center [99, 127] width 122 height 12
type input "Meritus Medical Center"
type input "11116 Medical Campus Rd"
type input "Hagerstown"
select select "21"
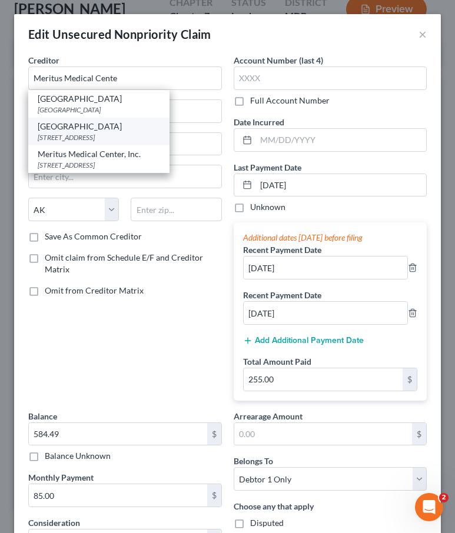
type input "21742"
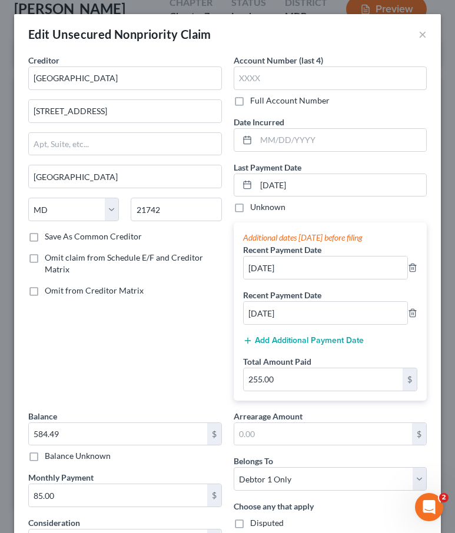
scroll to position [158, 0]
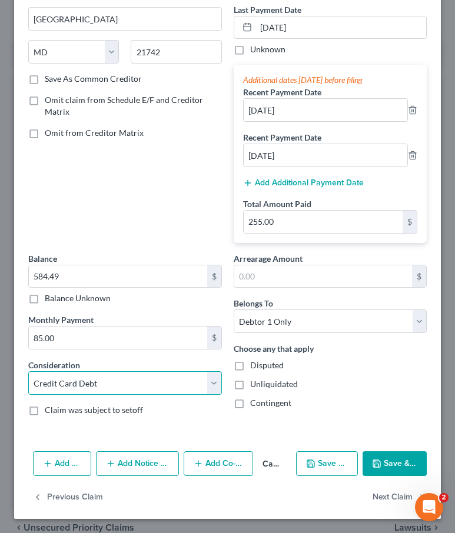
click at [163, 377] on select "Select Cable / Satellite Services Collection Agency Credit Card Debt Debt Couns…" at bounding box center [125, 384] width 194 height 24
select select "9"
click at [28, 372] on select "Select Cable / Satellite Services Collection Agency Credit Card Debt Debt Couns…" at bounding box center [125, 384] width 194 height 24
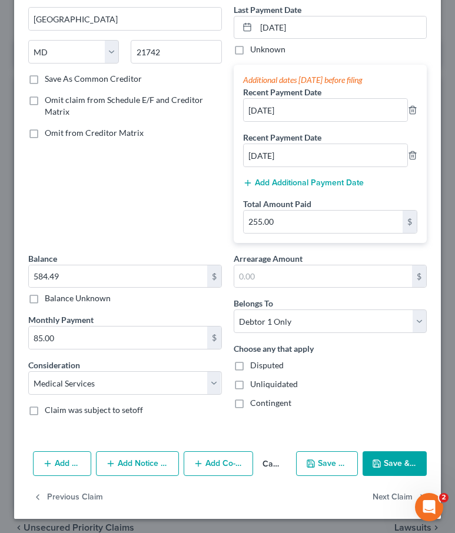
click at [377, 465] on icon "button" at bounding box center [376, 463] width 9 height 9
type input "0"
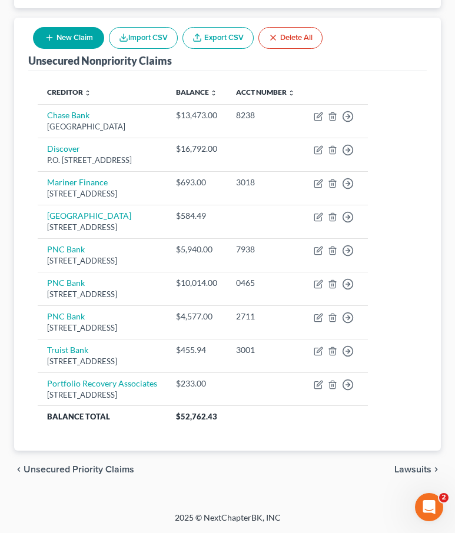
scroll to position [0, 0]
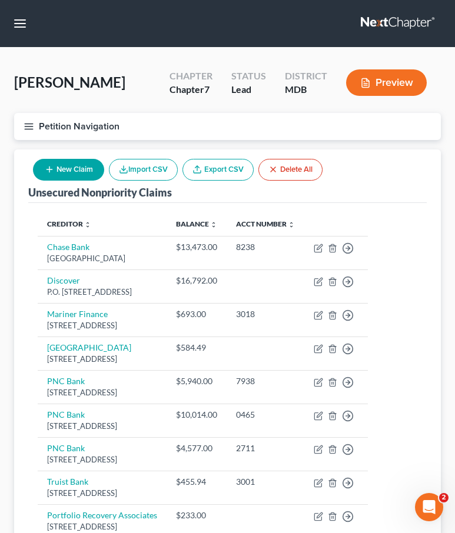
click at [28, 132] on button "Petition Navigation" at bounding box center [227, 126] width 427 height 27
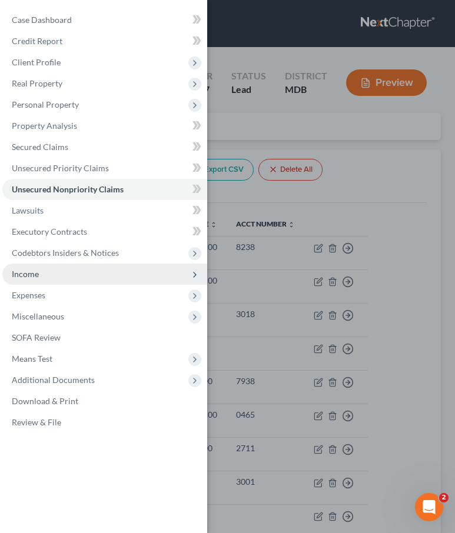
click at [21, 272] on span "Income" at bounding box center [25, 274] width 27 height 10
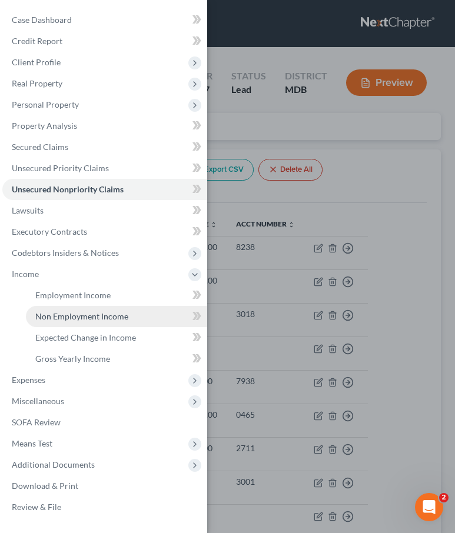
click at [43, 314] on span "Non Employment Income" at bounding box center [81, 316] width 93 height 10
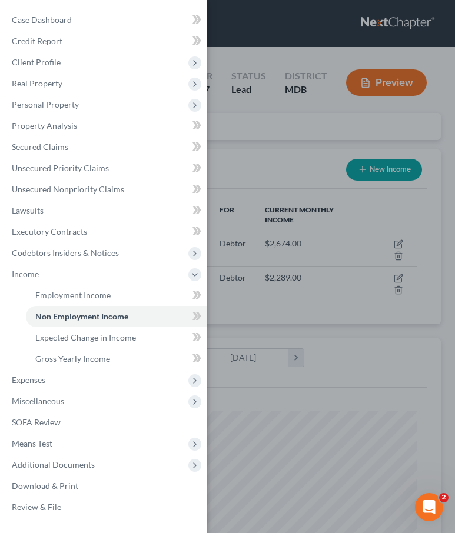
scroll to position [190, 403]
click at [227, 143] on div "Case Dashboard Payments Invoices Payments Payments Credit Report Client Profile" at bounding box center [227, 266] width 455 height 533
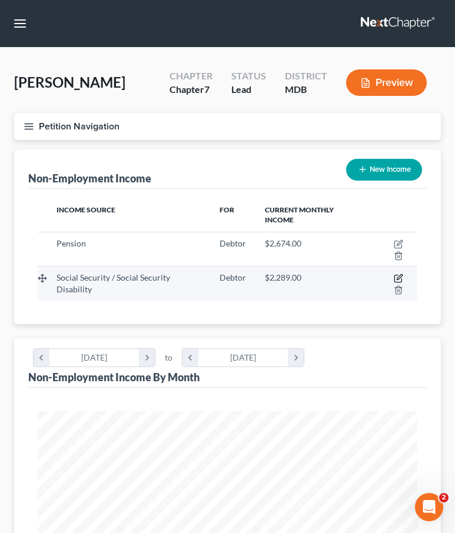
click at [396, 279] on icon "button" at bounding box center [398, 278] width 9 height 9
select select "4"
select select "0"
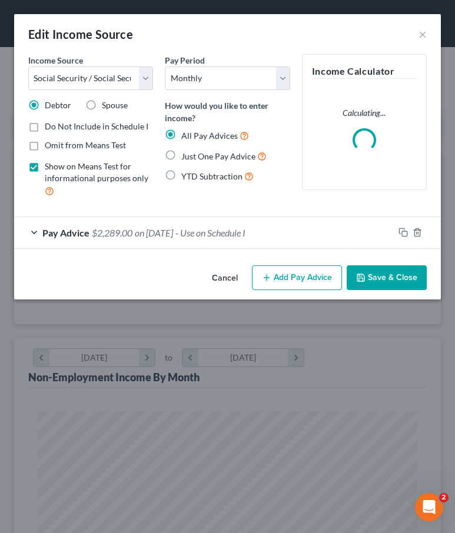
click at [203, 239] on div "Pay Advice $2,289.00 on 08/01/2025 - Use on Schedule I" at bounding box center [204, 232] width 380 height 31
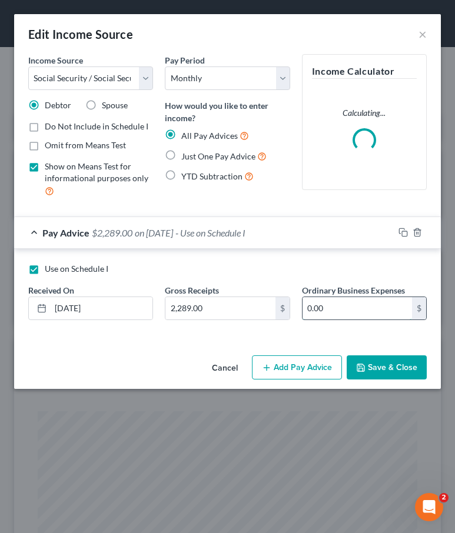
click at [329, 309] on input "0.00" at bounding box center [358, 308] width 110 height 22
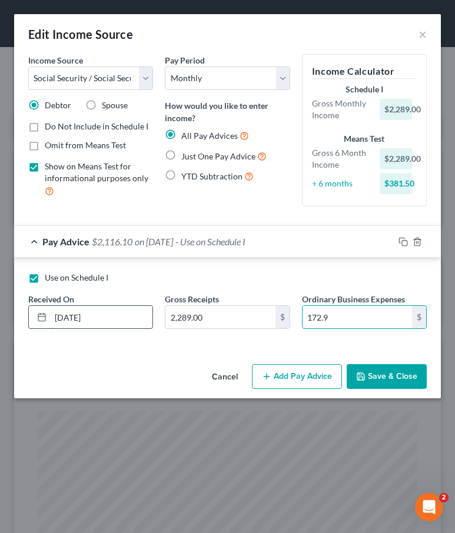
type input "172.9"
click at [67, 314] on input "08/01/2025" at bounding box center [102, 317] width 102 height 22
click at [62, 317] on input "08/01/2025" at bounding box center [102, 317] width 102 height 22
type input "10/01/2025"
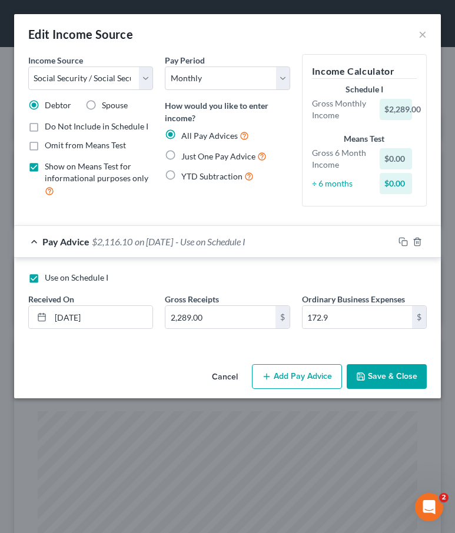
click at [363, 378] on polyline "button" at bounding box center [361, 378] width 4 height 3
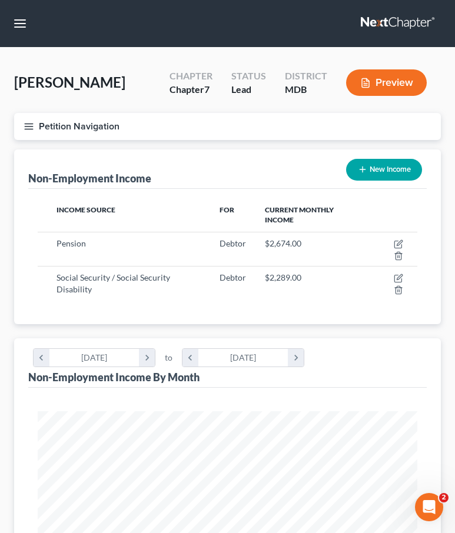
click at [22, 121] on button "Petition Navigation" at bounding box center [227, 126] width 427 height 27
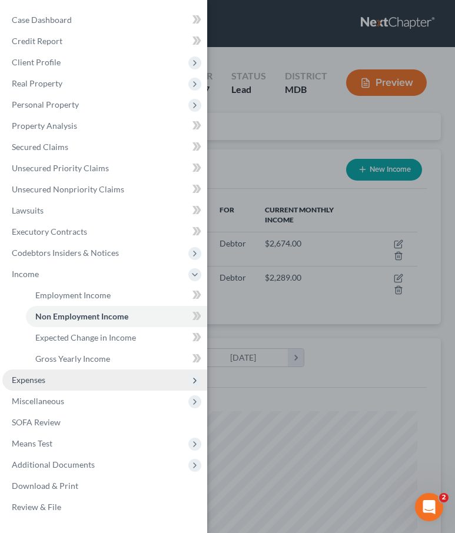
click at [44, 384] on span "Expenses" at bounding box center [29, 380] width 34 height 10
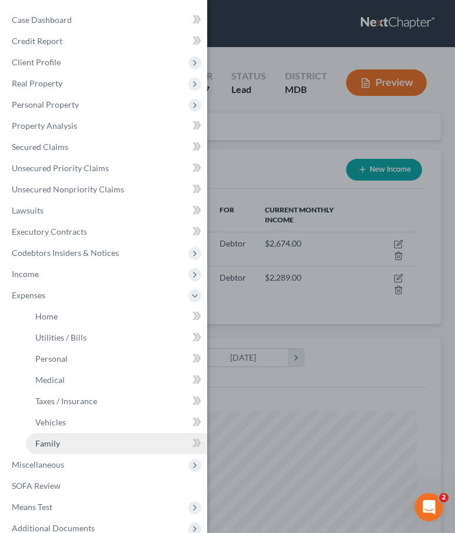
click at [51, 445] on span "Family" at bounding box center [47, 444] width 25 height 10
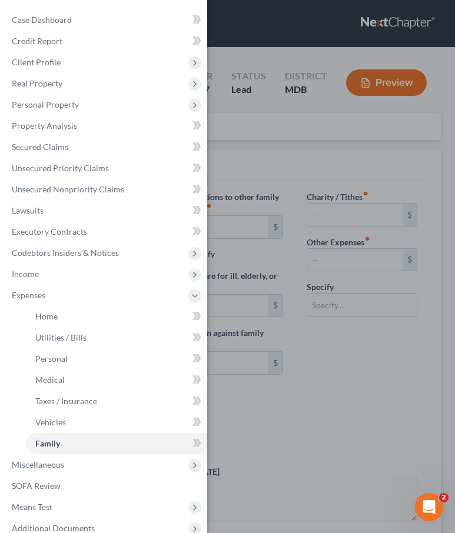
type input "100.00"
type input "2,289.00"
type input "Social Security Act"
radio input "true"
click at [304, 148] on div "Case Dashboard Payments Invoices Payments Payments Credit Report Client Profile" at bounding box center [227, 266] width 455 height 533
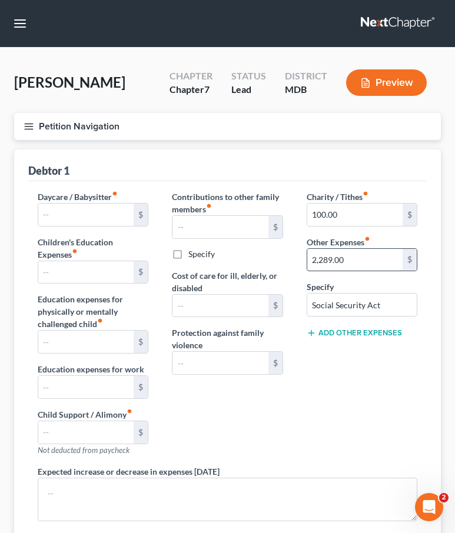
click at [352, 260] on input "2,289.00" at bounding box center [354, 260] width 95 height 22
type input "1,745.9"
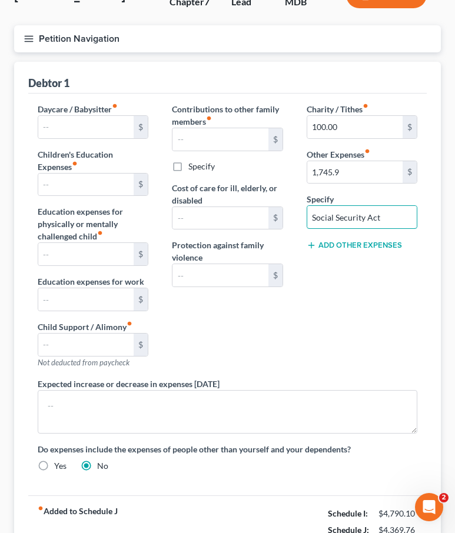
scroll to position [201, 0]
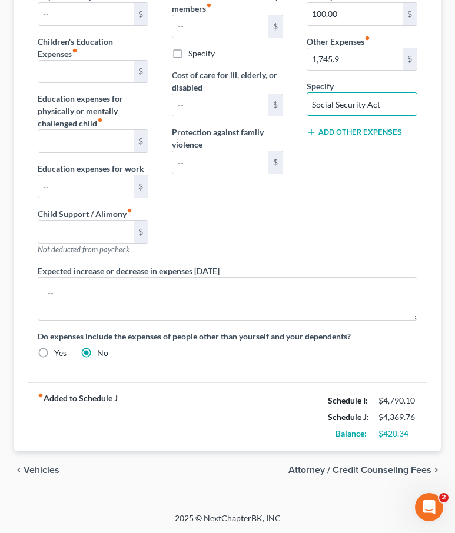
click at [372, 198] on div "Charity / Tithes fiber_manual_record 100.00 $ Other Expenses fiber_manual_recor…" at bounding box center [362, 127] width 134 height 275
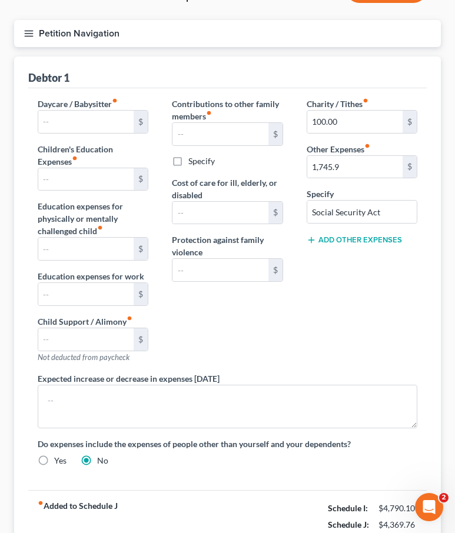
scroll to position [0, 0]
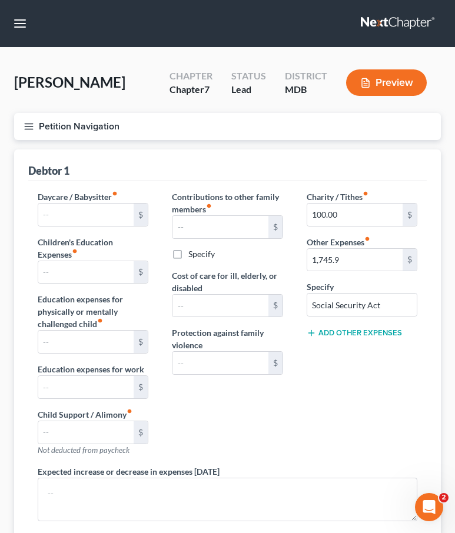
click at [32, 127] on line "button" at bounding box center [29, 127] width 8 height 0
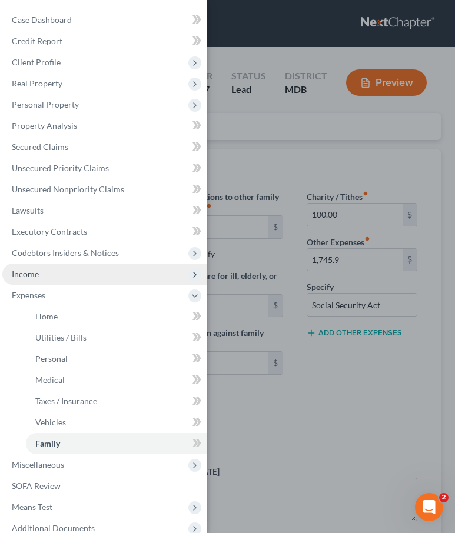
click at [31, 270] on span "Income" at bounding box center [25, 274] width 27 height 10
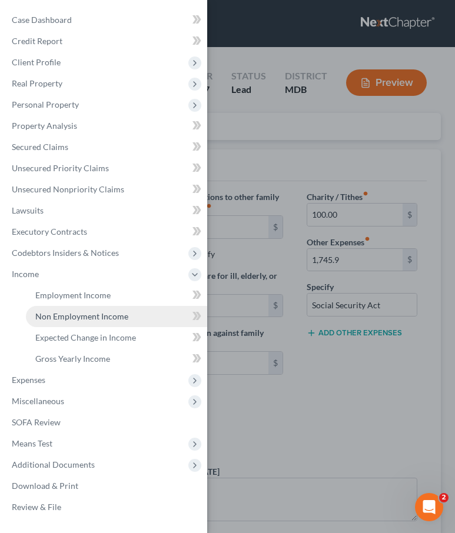
click at [54, 315] on span "Non Employment Income" at bounding box center [81, 316] width 93 height 10
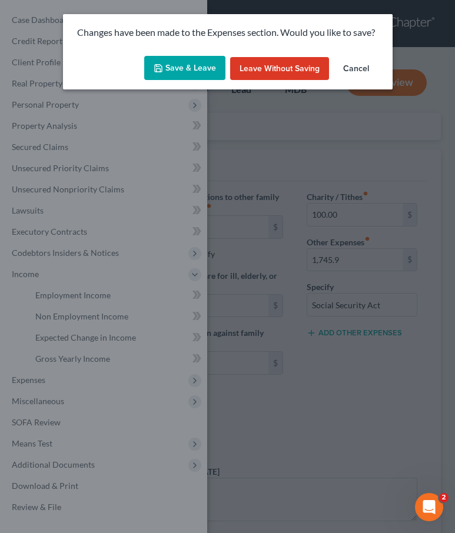
click at [195, 72] on button "Save & Leave" at bounding box center [184, 68] width 81 height 25
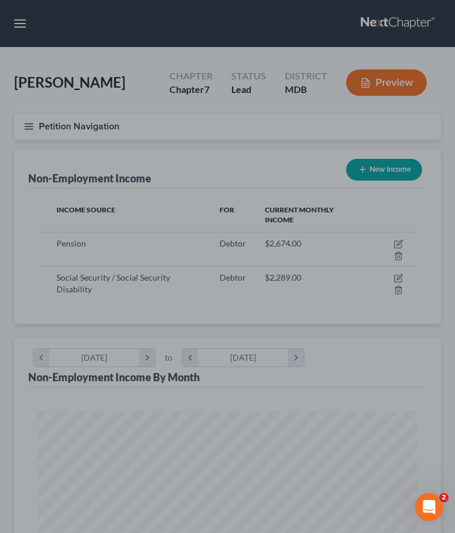
scroll to position [190, 403]
click at [363, 271] on div at bounding box center [227, 266] width 455 height 533
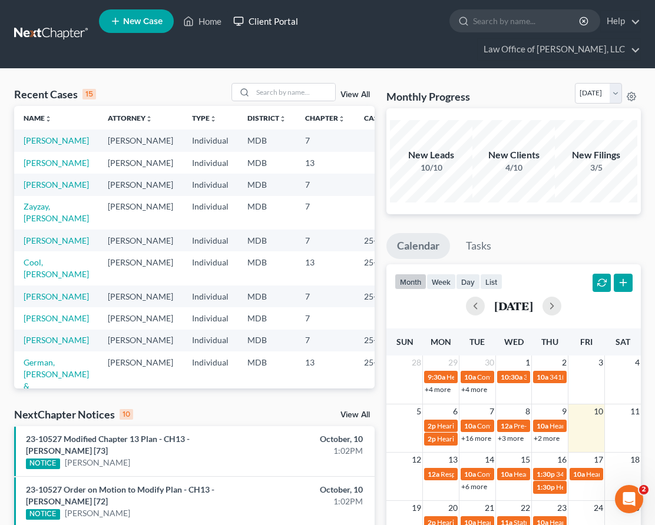
click at [286, 25] on link "Client Portal" at bounding box center [265, 21] width 77 height 21
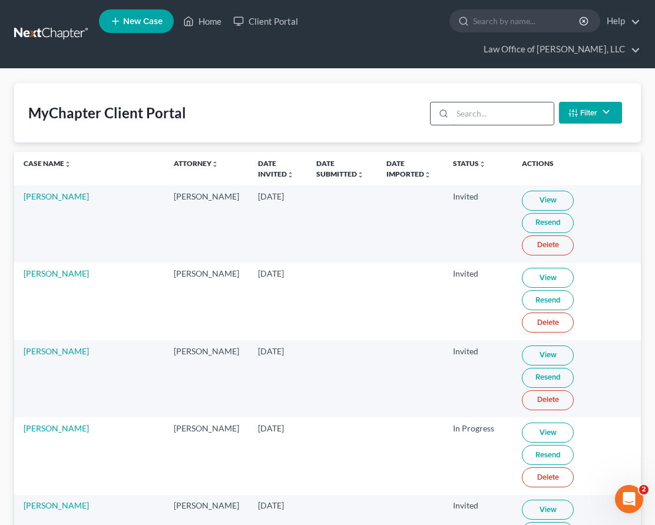
click at [492, 102] on input "search" at bounding box center [502, 113] width 101 height 22
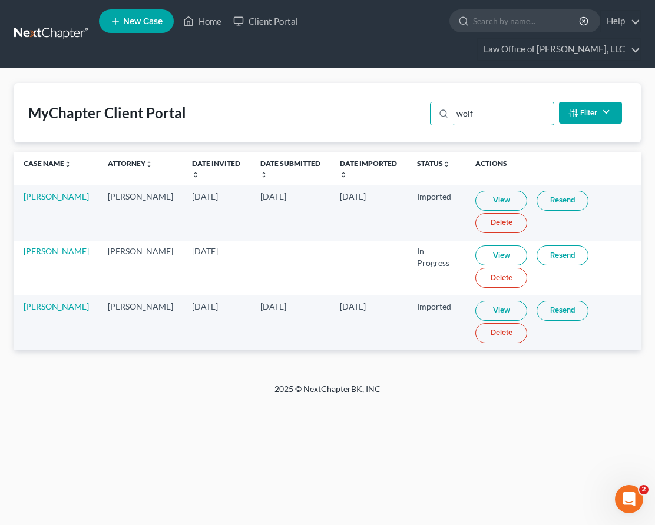
type input "wolf"
click at [475, 301] on link "View" at bounding box center [501, 311] width 52 height 20
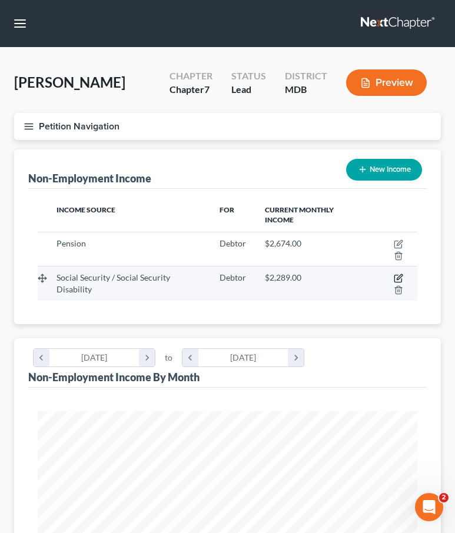
click at [398, 278] on icon "button" at bounding box center [399, 277] width 5 height 5
select select "4"
select select "0"
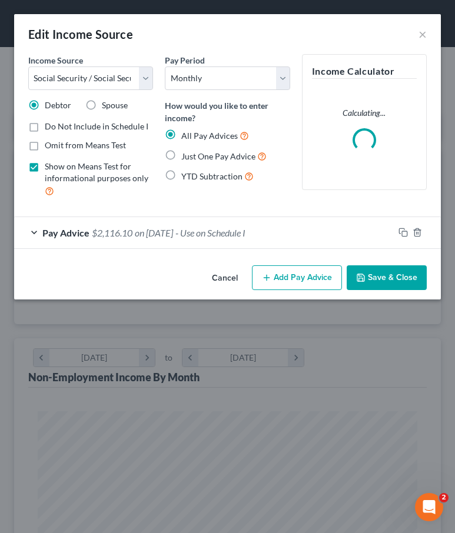
click at [131, 231] on span "$2,116.10" at bounding box center [112, 232] width 41 height 11
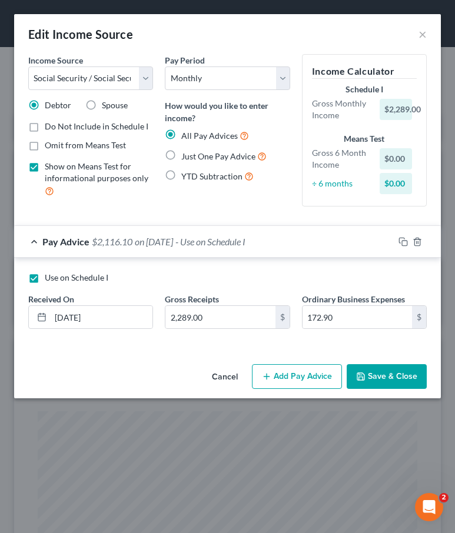
click at [370, 376] on button "Save & Close" at bounding box center [387, 376] width 80 height 25
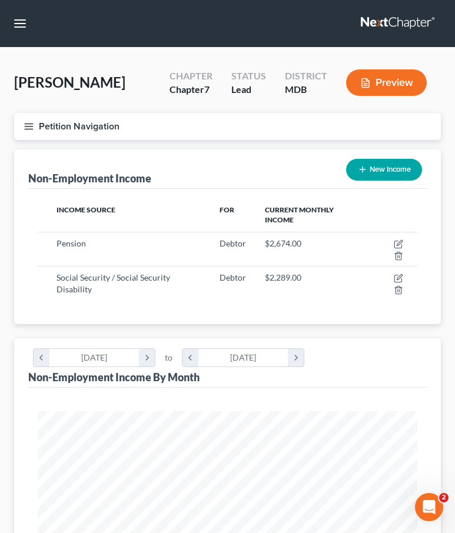
click at [31, 124] on icon "button" at bounding box center [29, 126] width 11 height 11
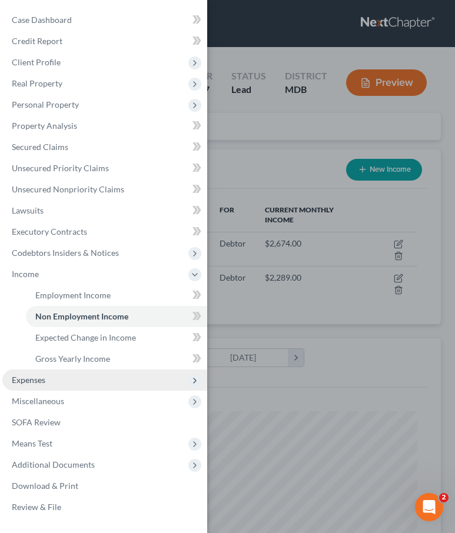
click at [42, 377] on span "Expenses" at bounding box center [29, 380] width 34 height 10
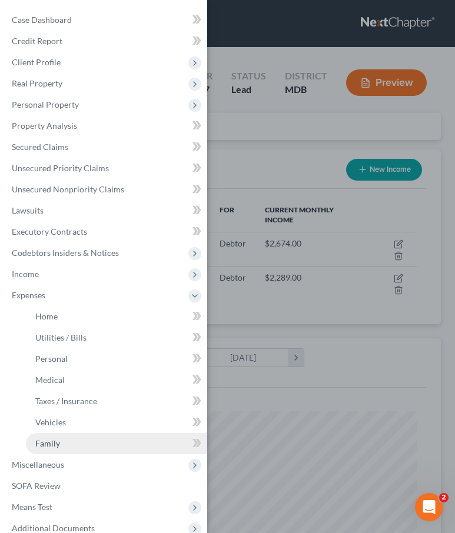
click at [56, 451] on link "Family" at bounding box center [116, 443] width 181 height 21
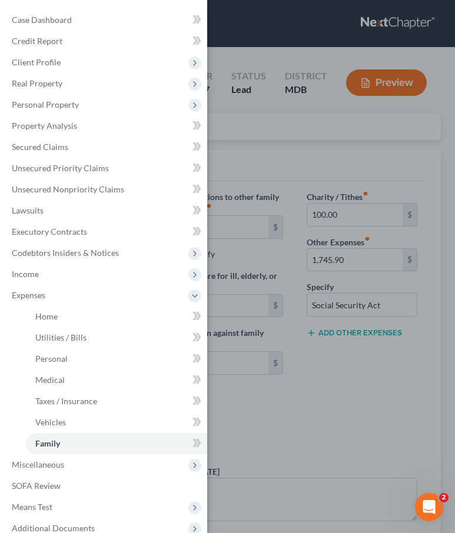
click at [321, 351] on div "Case Dashboard Payments Invoices Payments Payments Credit Report Client Profile" at bounding box center [227, 266] width 455 height 533
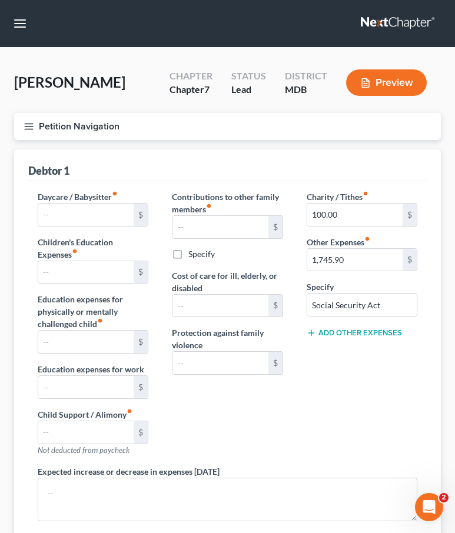
click at [24, 124] on icon "button" at bounding box center [29, 126] width 11 height 11
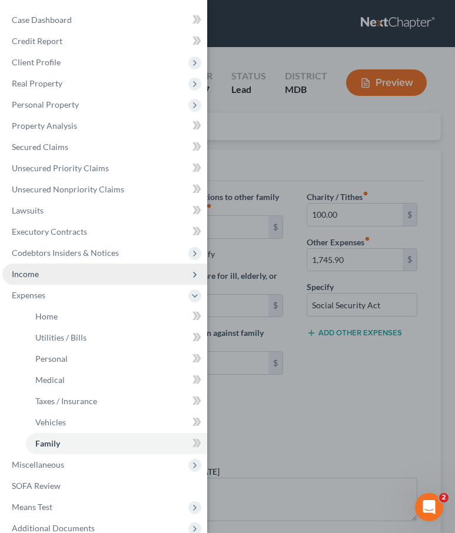
click at [32, 268] on span "Income" at bounding box center [104, 274] width 205 height 21
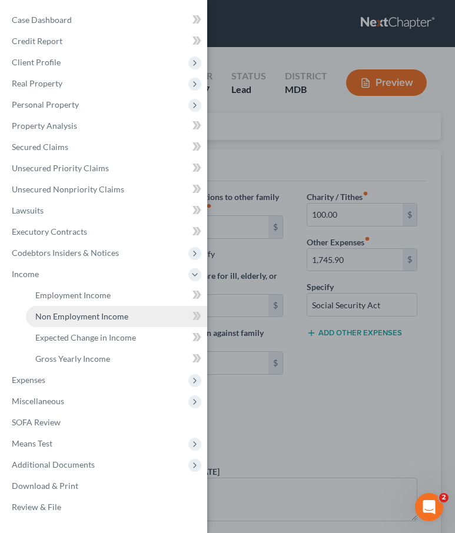
click at [46, 311] on span "Non Employment Income" at bounding box center [81, 316] width 93 height 10
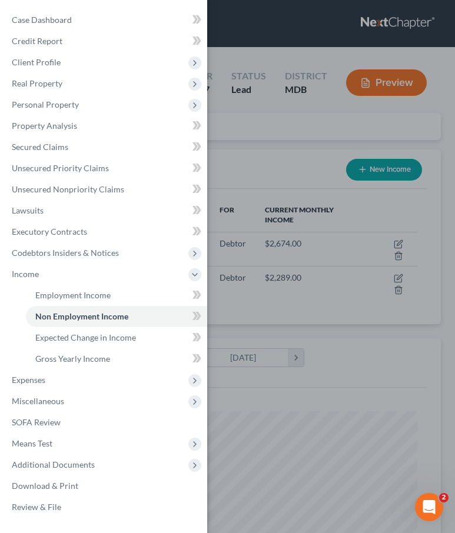
scroll to position [190, 403]
click at [267, 148] on div "Case Dashboard Payments Invoices Payments Payments Credit Report Client Profile" at bounding box center [227, 266] width 455 height 533
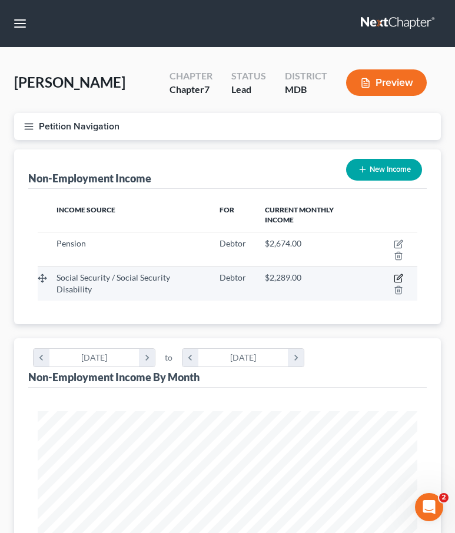
click at [397, 277] on icon "button" at bounding box center [398, 278] width 9 height 9
select select "4"
select select "0"
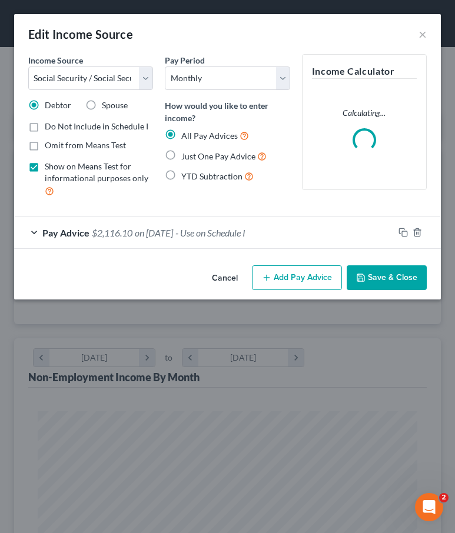
click at [219, 228] on span "- Use on Schedule I" at bounding box center [210, 232] width 70 height 11
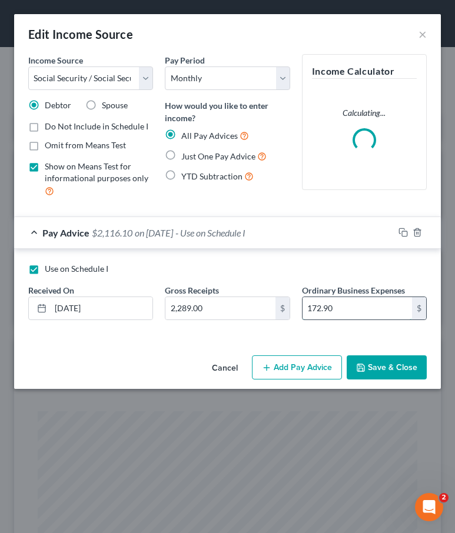
click at [350, 309] on input "172.90" at bounding box center [358, 308] width 110 height 22
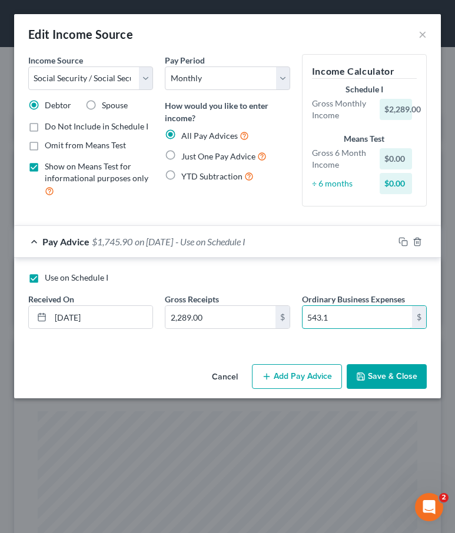
type input "543.1"
click at [399, 375] on button "Save & Close" at bounding box center [387, 376] width 80 height 25
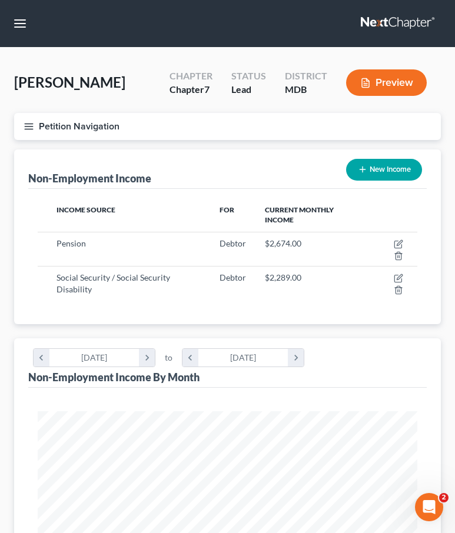
click at [32, 124] on icon "button" at bounding box center [29, 126] width 11 height 11
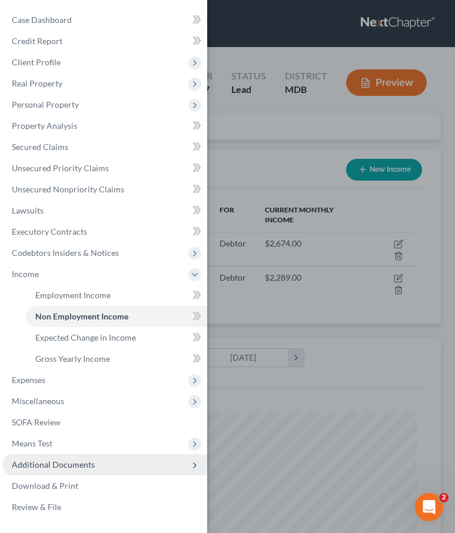
click at [63, 461] on span "Additional Documents" at bounding box center [53, 465] width 83 height 10
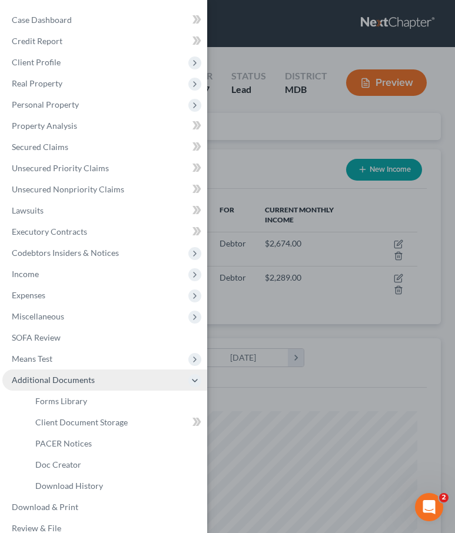
scroll to position [15, 0]
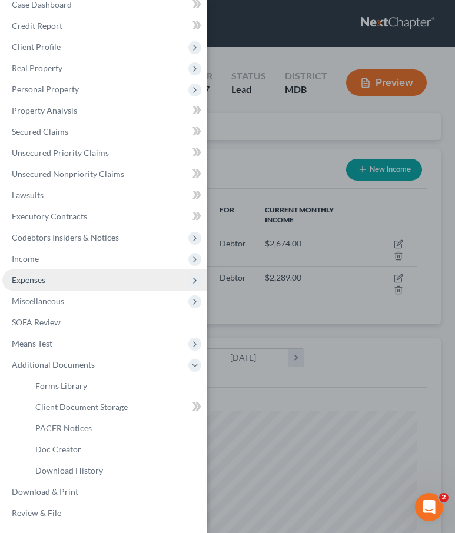
click at [29, 276] on span "Expenses" at bounding box center [29, 280] width 34 height 10
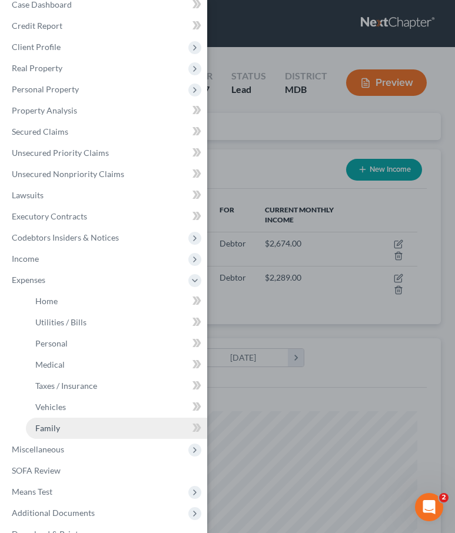
click at [54, 426] on span "Family" at bounding box center [47, 428] width 25 height 10
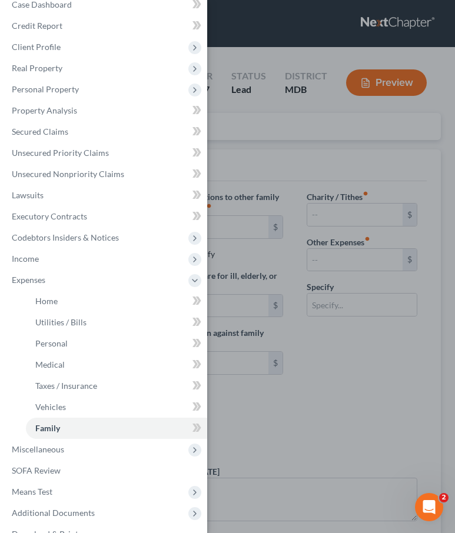
type input "100.00"
type input "1,745.90"
type input "Social Security Act"
radio input "true"
click at [256, 147] on div "Case Dashboard Payments Invoices Payments Payments Credit Report Client Profile" at bounding box center [227, 266] width 455 height 533
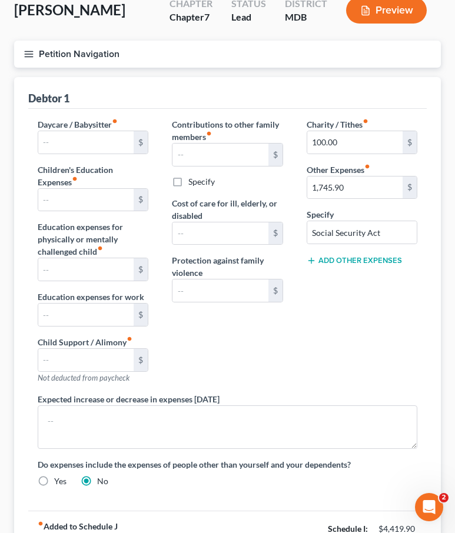
scroll to position [201, 0]
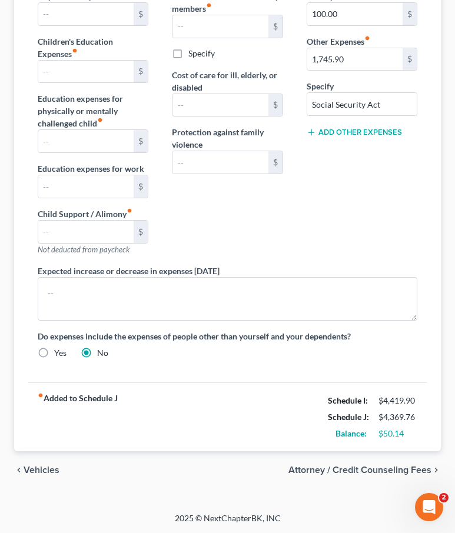
click at [43, 468] on span "Vehicles" at bounding box center [42, 470] width 36 height 9
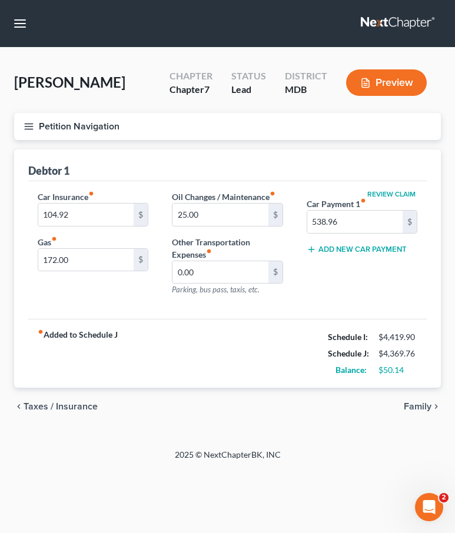
click at [45, 406] on span "Taxes / Insurance" at bounding box center [61, 406] width 74 height 9
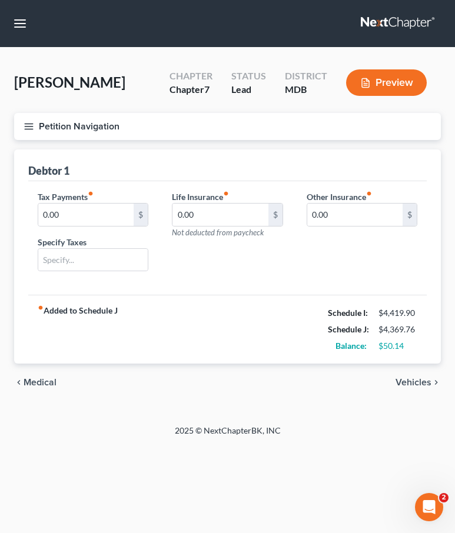
click at [37, 384] on span "Medical" at bounding box center [40, 382] width 33 height 9
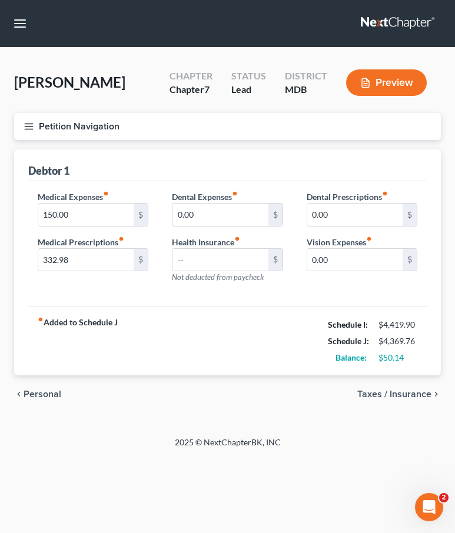
click at [36, 390] on span "Personal" at bounding box center [43, 394] width 38 height 9
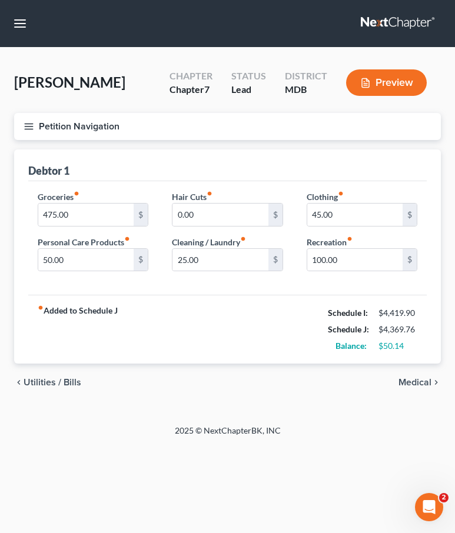
click at [35, 386] on span "Utilities / Bills" at bounding box center [53, 382] width 58 height 9
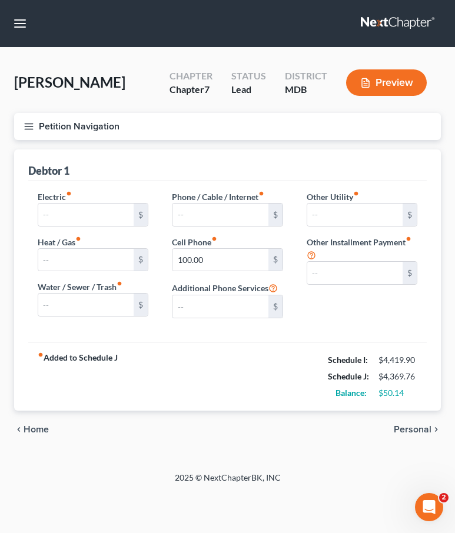
click at [32, 131] on icon "button" at bounding box center [29, 126] width 11 height 11
click at [0, 0] on div "Case Dashboard Payments Invoices Payments Payments Credit Report Client Profile" at bounding box center [0, 0] width 0 height 0
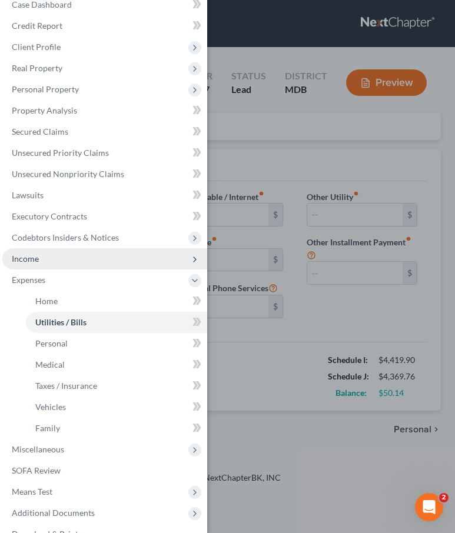
click at [26, 267] on span "Income" at bounding box center [104, 258] width 205 height 21
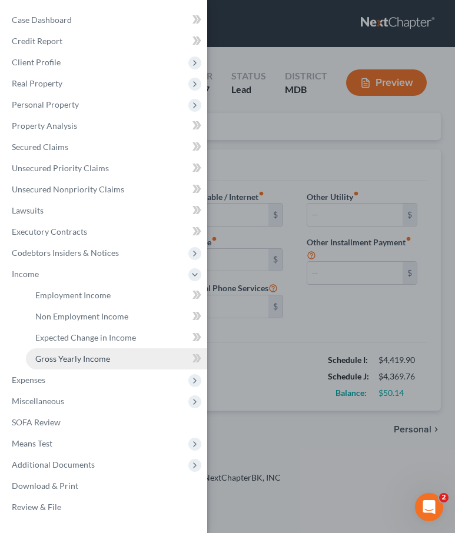
click at [58, 356] on span "Gross Yearly Income" at bounding box center [72, 359] width 75 height 10
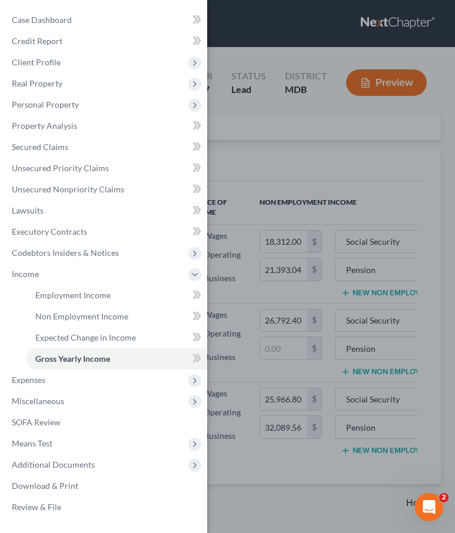
click at [267, 168] on div "Case Dashboard Payments Invoices Payments Payments Credit Report Client Profile" at bounding box center [227, 266] width 455 height 533
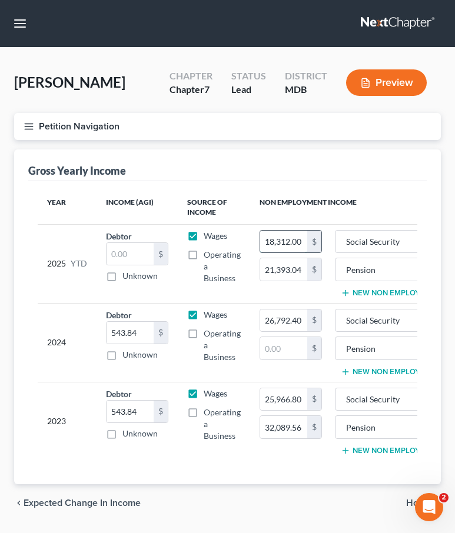
click at [300, 243] on input "18,312.00" at bounding box center [283, 242] width 47 height 22
click at [26, 124] on icon "button" at bounding box center [29, 126] width 11 height 11
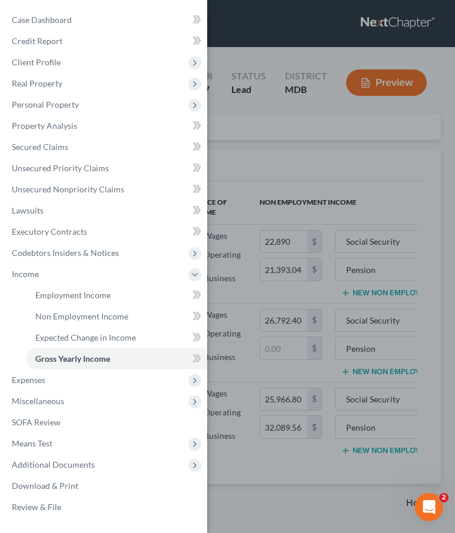
click at [26, 124] on div "Case Dashboard Payments Invoices Payments Payments Credit Report Client Profile" at bounding box center [227, 266] width 455 height 533
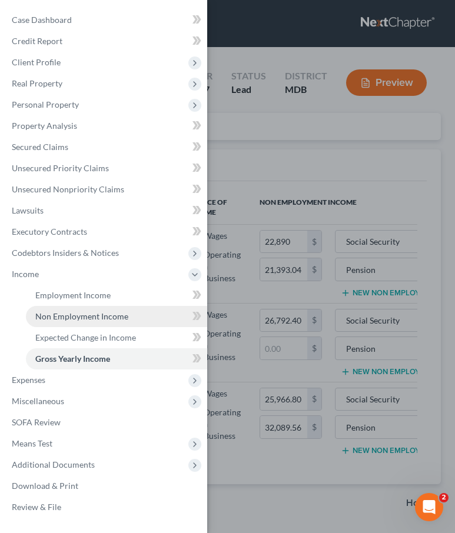
click at [55, 311] on link "Non Employment Income" at bounding box center [116, 316] width 181 height 21
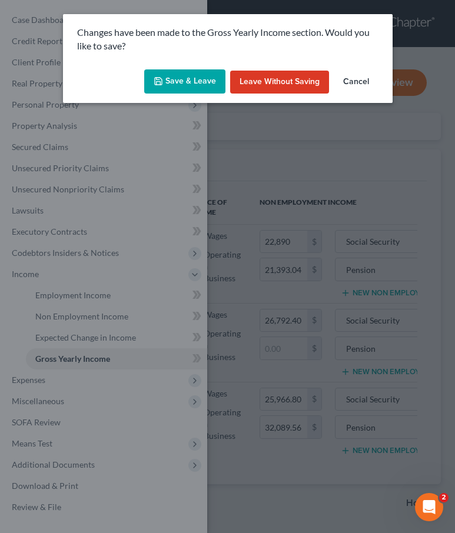
click at [167, 73] on button "Save & Leave" at bounding box center [184, 81] width 81 height 25
type input "22,890.00"
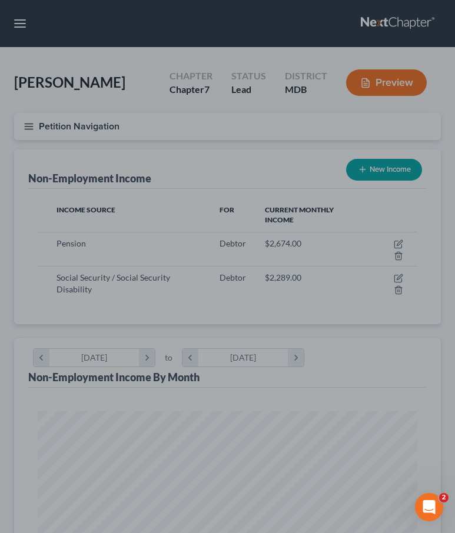
scroll to position [190, 403]
click at [24, 121] on div at bounding box center [227, 266] width 455 height 533
click at [394, 244] on div at bounding box center [227, 266] width 455 height 533
click at [400, 243] on div at bounding box center [227, 266] width 455 height 533
click at [402, 243] on div at bounding box center [227, 266] width 455 height 533
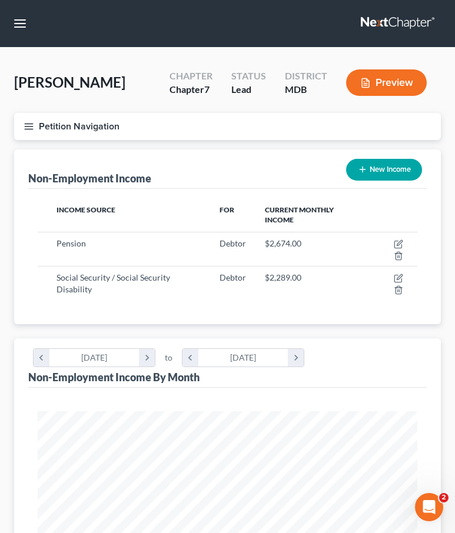
scroll to position [190, 403]
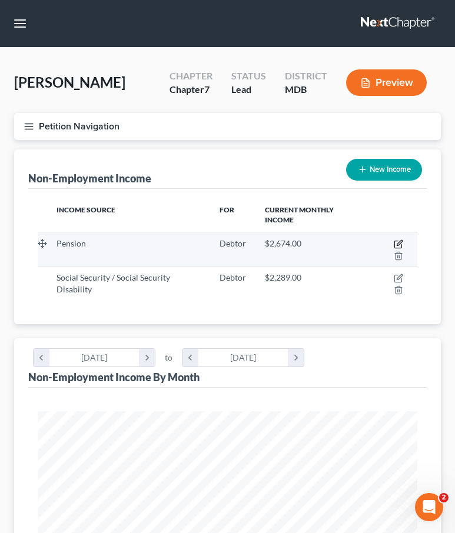
click at [396, 243] on icon "button" at bounding box center [398, 244] width 9 height 9
select select "2"
select select "0"
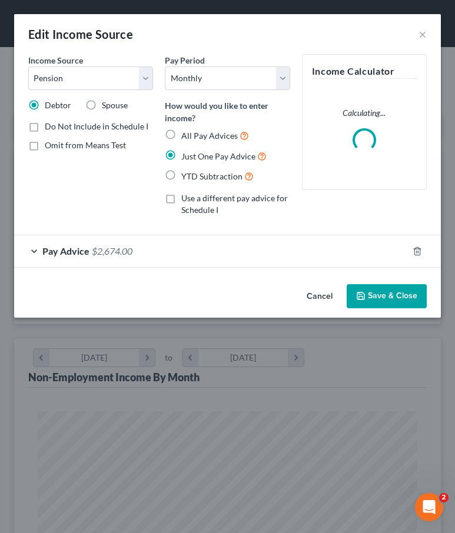
click at [97, 252] on span "$2,674.00" at bounding box center [112, 251] width 41 height 11
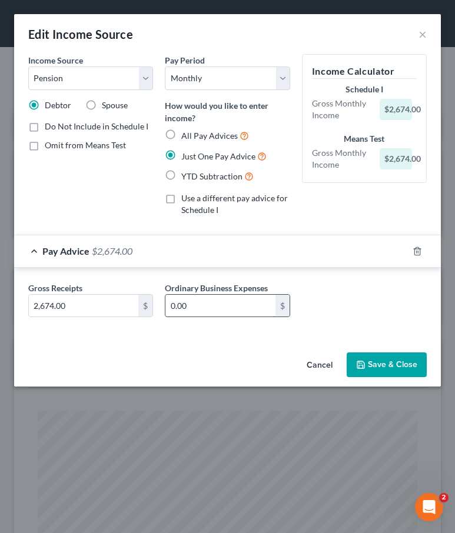
click at [225, 300] on input "0.00" at bounding box center [220, 306] width 110 height 22
type input "218.25"
click at [64, 309] on input "2,674.00" at bounding box center [84, 306] width 110 height 22
click at [69, 302] on input "2,674.00" at bounding box center [84, 306] width 110 height 22
type input "2,674.13"
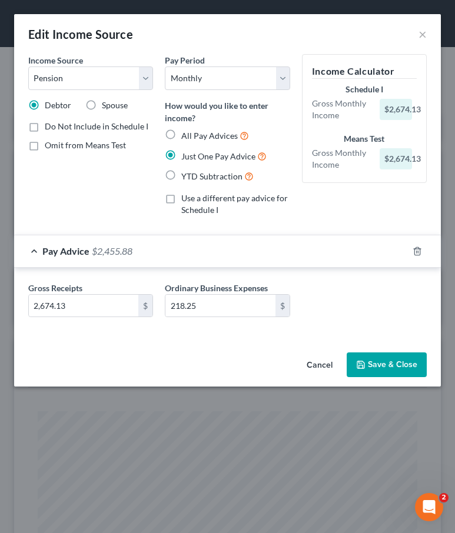
click at [372, 362] on button "Save & Close" at bounding box center [387, 365] width 80 height 25
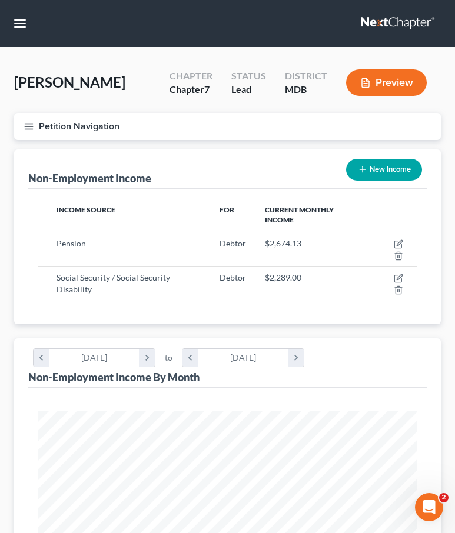
click at [26, 129] on icon "button" at bounding box center [29, 126] width 11 height 11
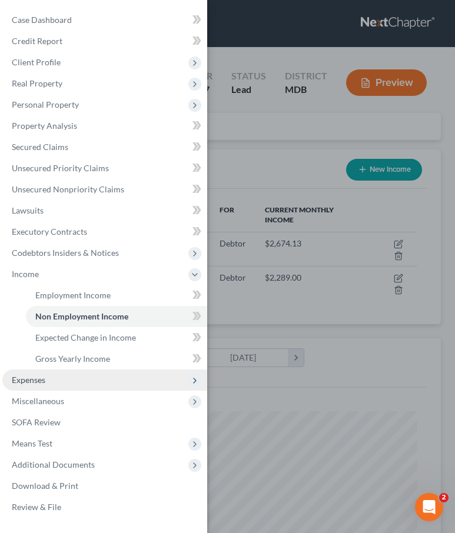
click at [49, 378] on span "Expenses" at bounding box center [104, 380] width 205 height 21
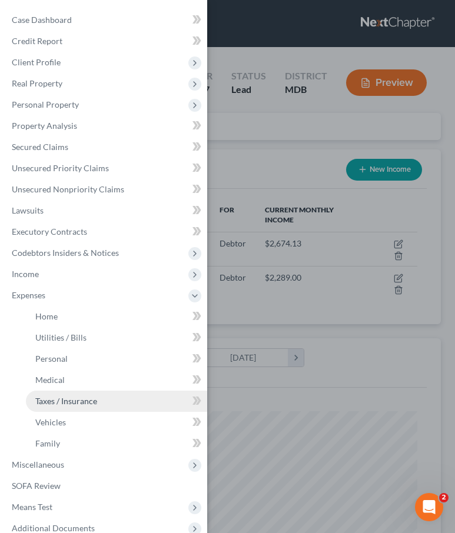
click at [55, 410] on link "Taxes / Insurance" at bounding box center [116, 401] width 181 height 21
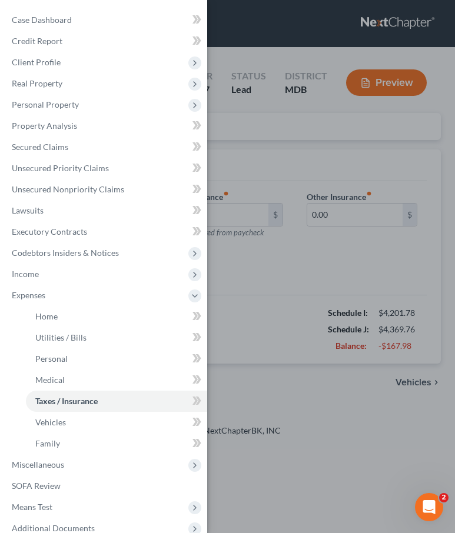
click at [248, 144] on div "Case Dashboard Payments Invoices Payments Payments Credit Report Client Profile" at bounding box center [227, 266] width 455 height 533
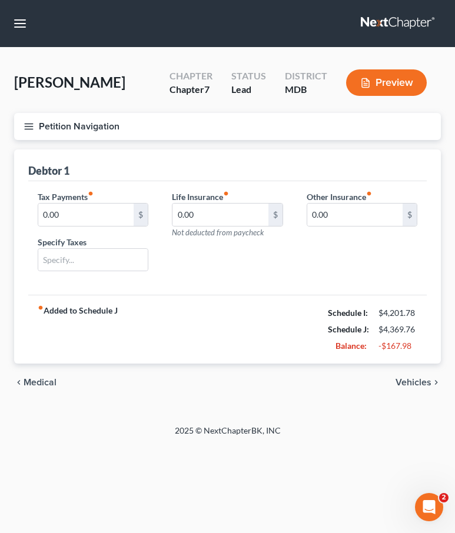
click at [28, 129] on line "button" at bounding box center [29, 129] width 8 height 0
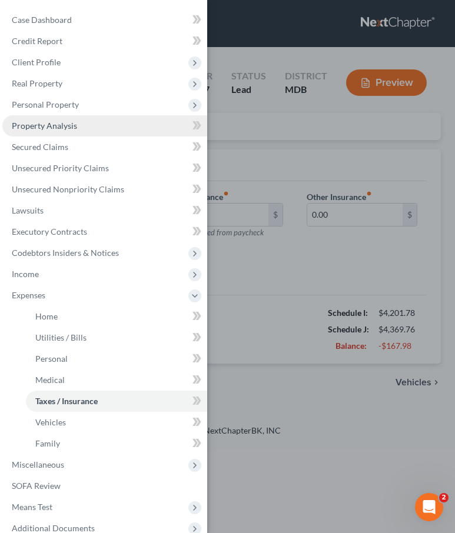
click at [55, 127] on span "Property Analysis" at bounding box center [44, 126] width 65 height 10
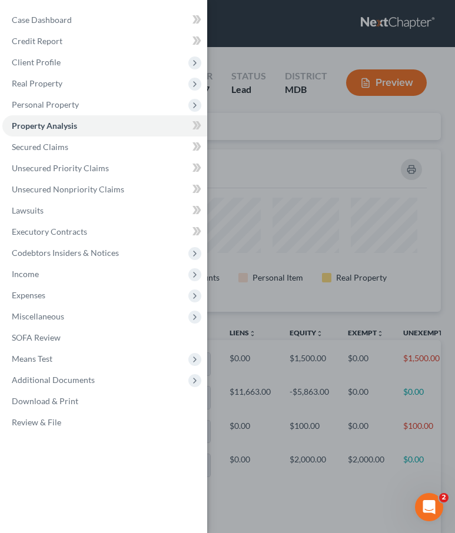
scroll to position [163, 427]
click at [253, 148] on div "Case Dashboard Payments Invoices Payments Payments Credit Report Client Profile" at bounding box center [227, 266] width 455 height 533
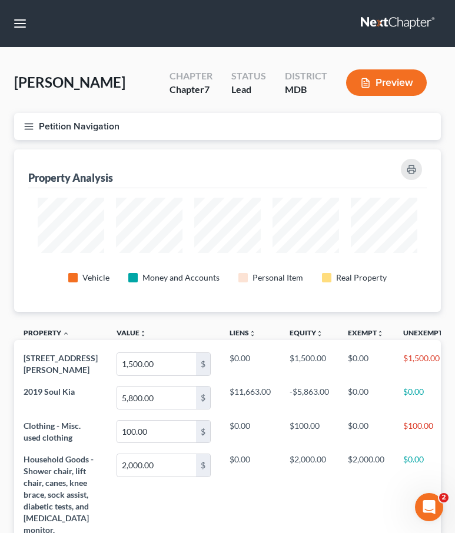
click at [28, 125] on icon "button" at bounding box center [29, 126] width 11 height 11
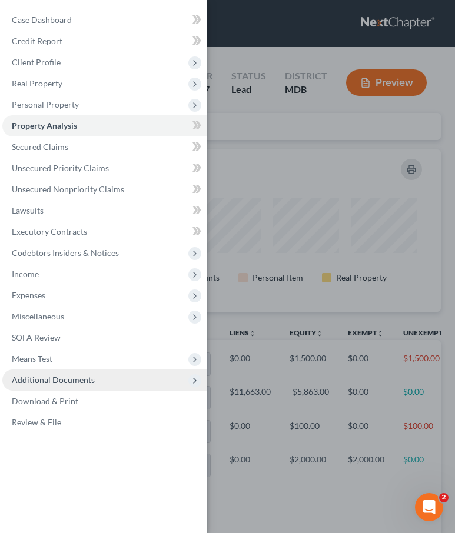
click at [33, 379] on span "Additional Documents" at bounding box center [53, 380] width 83 height 10
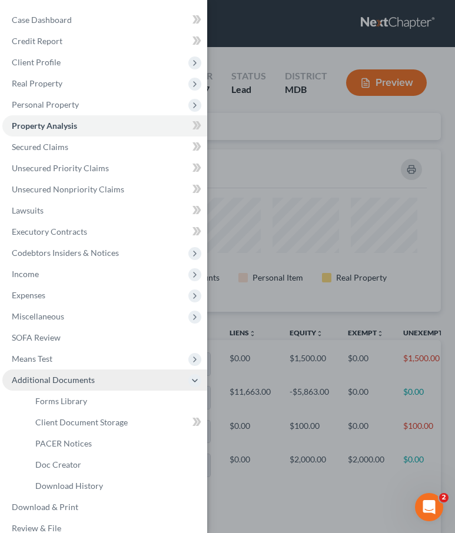
scroll to position [15, 0]
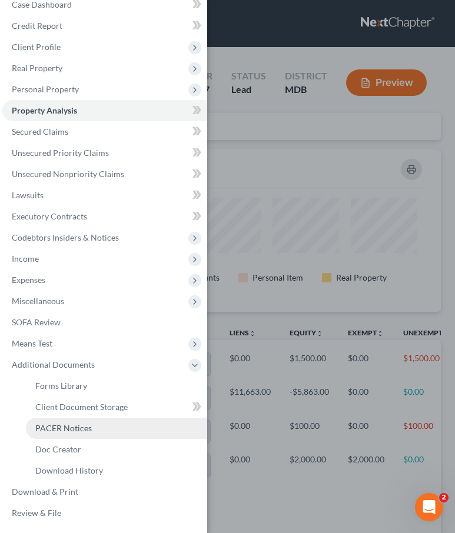
click at [54, 431] on span "PACER Notices" at bounding box center [63, 428] width 57 height 10
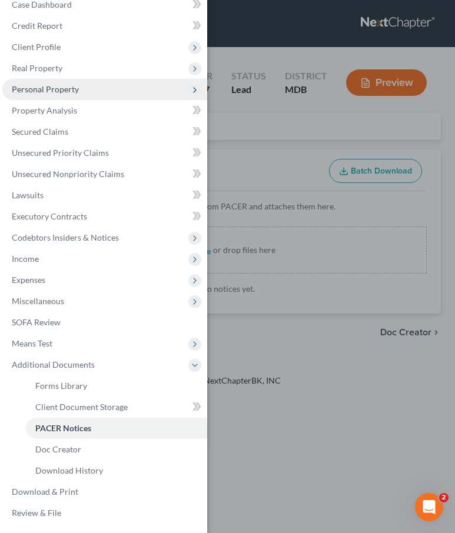
click at [48, 88] on span "Personal Property" at bounding box center [45, 89] width 67 height 10
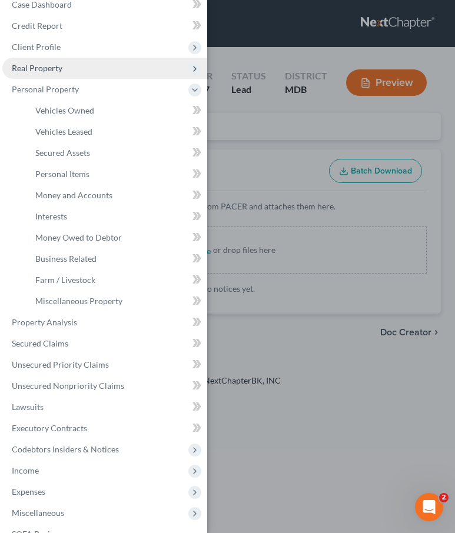
click at [41, 67] on span "Real Property" at bounding box center [37, 68] width 51 height 10
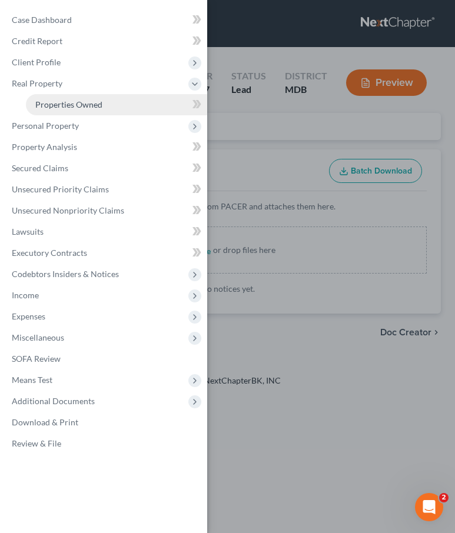
click at [64, 104] on span "Properties Owned" at bounding box center [68, 105] width 67 height 10
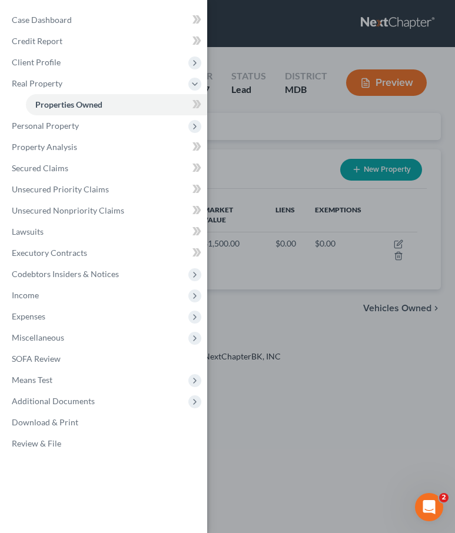
click at [250, 137] on div "Case Dashboard Payments Invoices Payments Payments Credit Report Client Profile" at bounding box center [227, 266] width 455 height 533
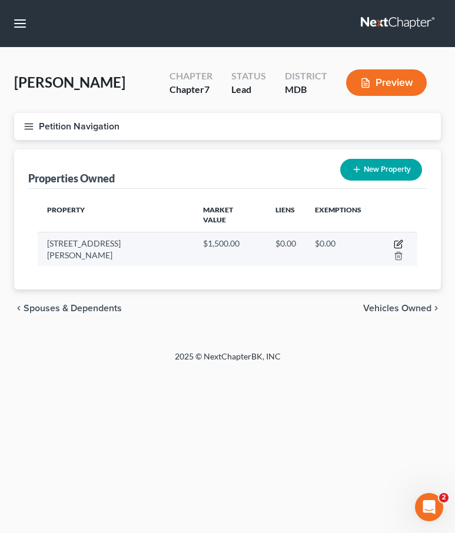
click at [395, 241] on icon "button" at bounding box center [398, 244] width 7 height 7
select select "21"
select select "0"
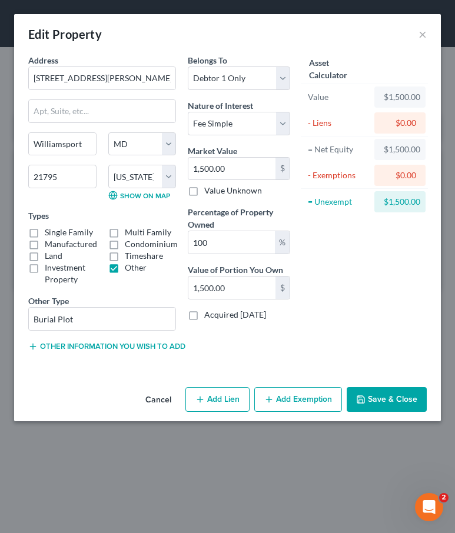
click at [296, 392] on button "Add Exemption" at bounding box center [298, 399] width 88 height 25
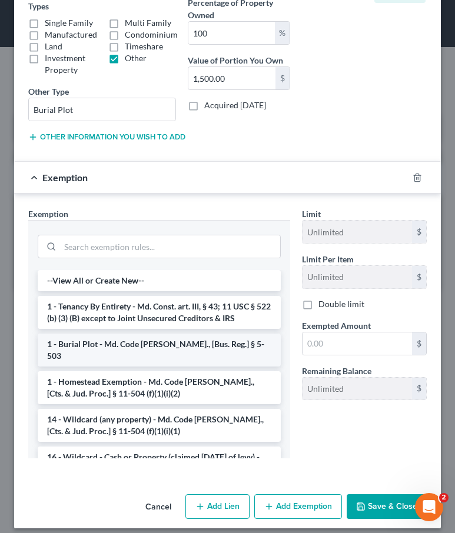
scroll to position [204, 0]
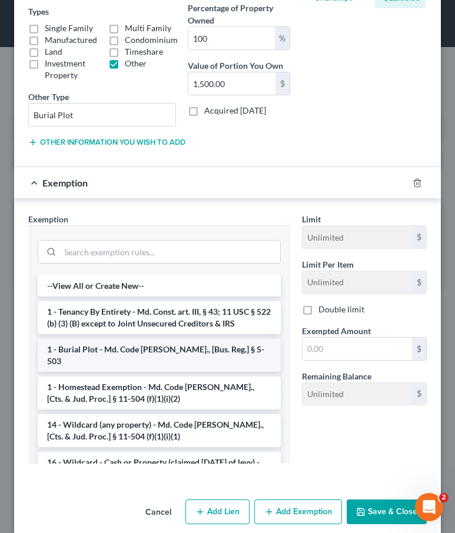
click at [122, 349] on li "1 - Burial Plot - Md. Code [PERSON_NAME]., [Bus. Reg.] § 5-503" at bounding box center [159, 355] width 243 height 33
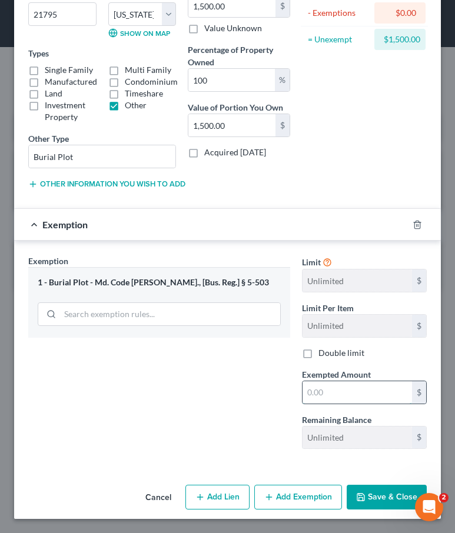
click at [321, 393] on input "text" at bounding box center [358, 393] width 110 height 22
type input "1,500"
click at [386, 497] on button "Save & Close" at bounding box center [387, 497] width 80 height 25
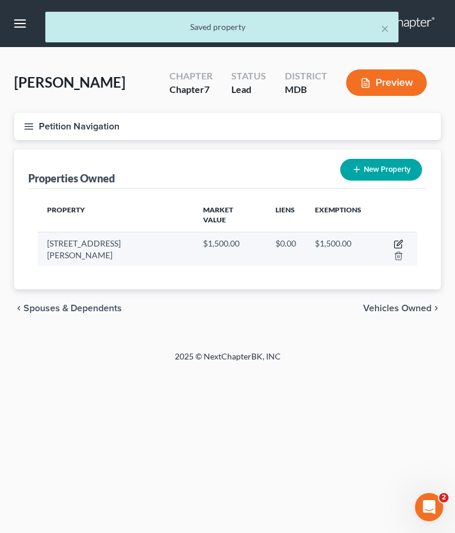
click at [394, 240] on icon "button" at bounding box center [398, 244] width 9 height 9
select select "21"
select select "0"
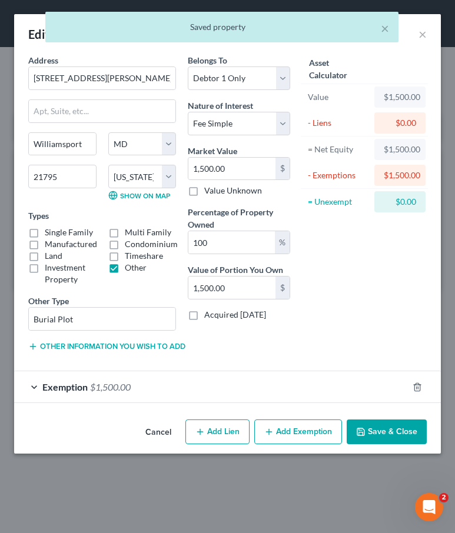
click at [146, 389] on div "Exemption $1,500.00" at bounding box center [211, 387] width 394 height 31
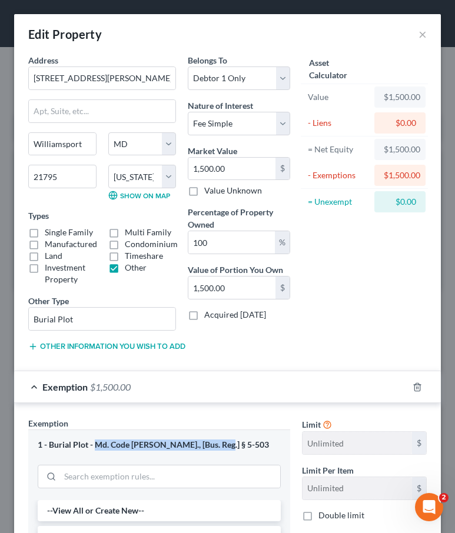
drag, startPoint x: 95, startPoint y: 446, endPoint x: 220, endPoint y: 447, distance: 124.8
click at [220, 447] on div "1 - Burial Plot - Md. Code [PERSON_NAME]., [Bus. Reg.] § 5-503" at bounding box center [159, 445] width 243 height 11
copy div "Md. Code [PERSON_NAME]., [Bus. Reg.] § 5-503"
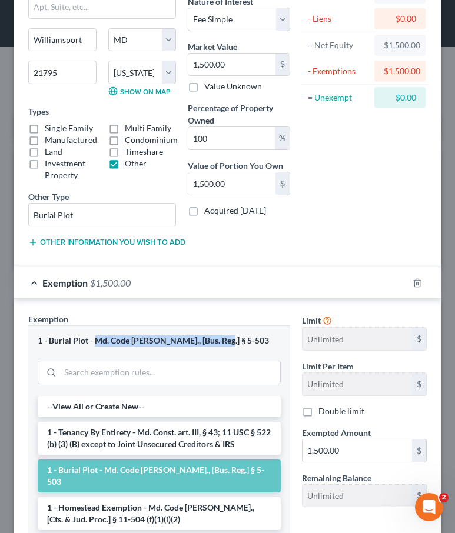
scroll to position [239, 0]
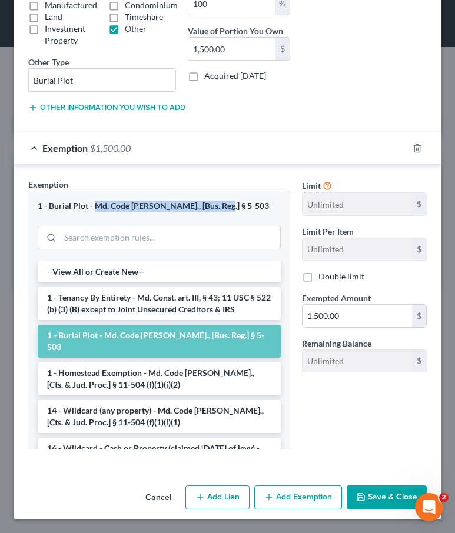
click at [371, 491] on button "Save & Close" at bounding box center [387, 498] width 80 height 25
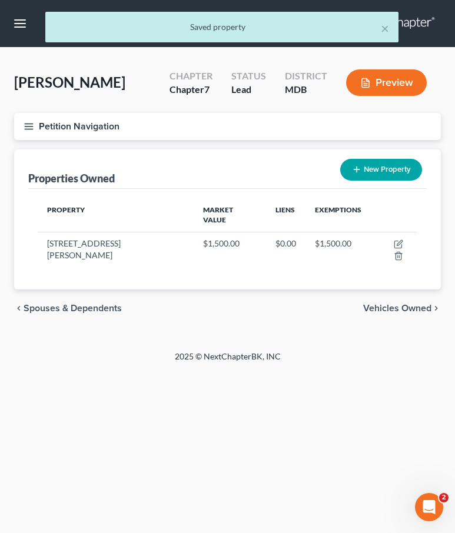
click at [381, 304] on span "Vehicles Owned" at bounding box center [397, 308] width 68 height 9
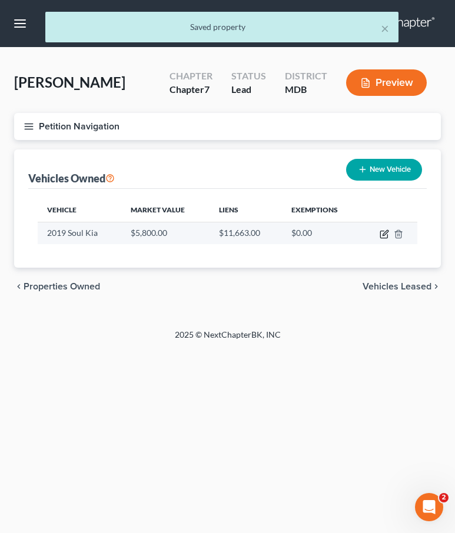
click at [382, 233] on icon "button" at bounding box center [384, 234] width 9 height 9
select select "0"
select select "7"
select select "0"
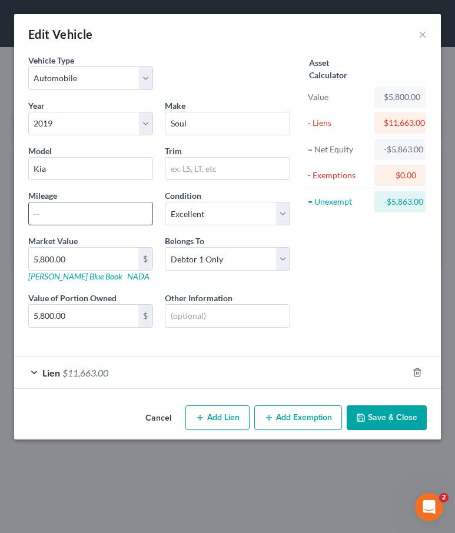
click at [41, 213] on input "text" at bounding box center [91, 214] width 124 height 22
paste input "102,000"
type input "102,000"
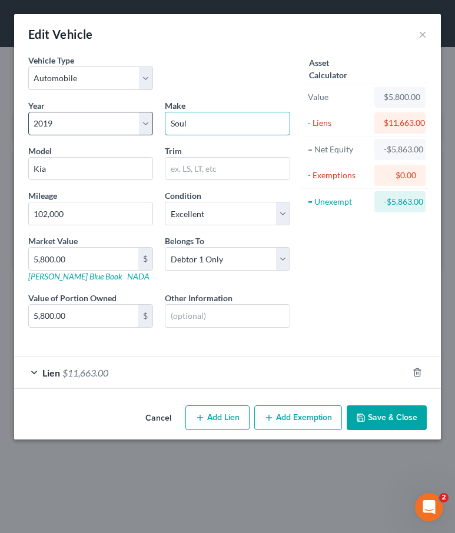
drag, startPoint x: 193, startPoint y: 123, endPoint x: 91, endPoint y: 114, distance: 102.8
click at [91, 114] on div "Year Select 2026 2025 2024 2023 2022 2021 2020 2019 2018 2017 2016 2015 2014 20…" at bounding box center [159, 224] width 274 height 248
type input "Kia"
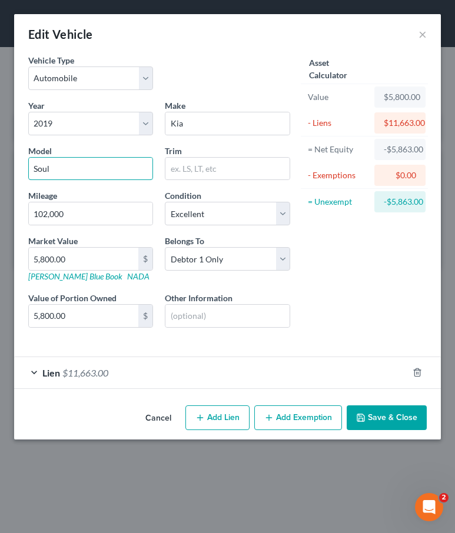
type input "Soul"
click at [379, 419] on button "Save & Close" at bounding box center [387, 418] width 80 height 25
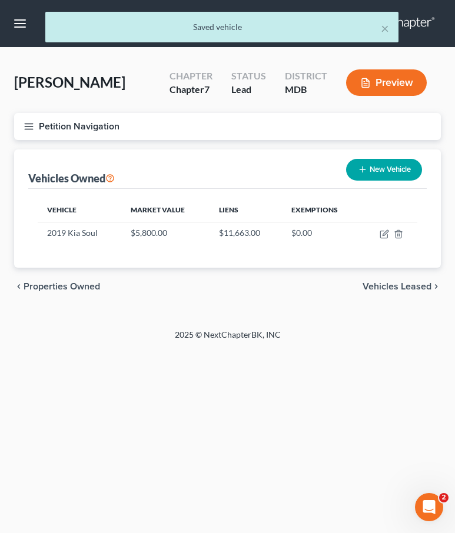
click at [380, 287] on span "Vehicles Leased" at bounding box center [397, 286] width 69 height 9
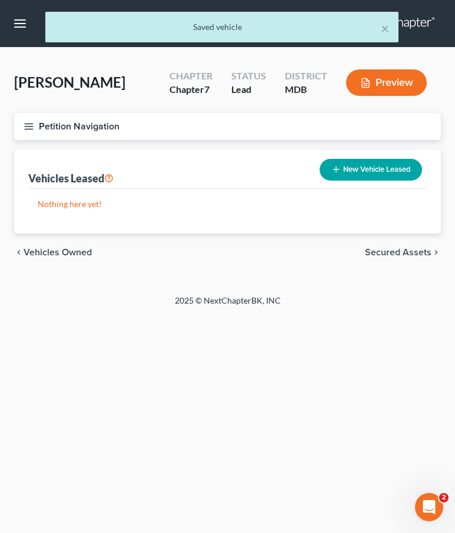
click at [402, 256] on span "Secured Assets" at bounding box center [398, 252] width 67 height 9
click at [402, 256] on span "Personal Items" at bounding box center [400, 252] width 63 height 9
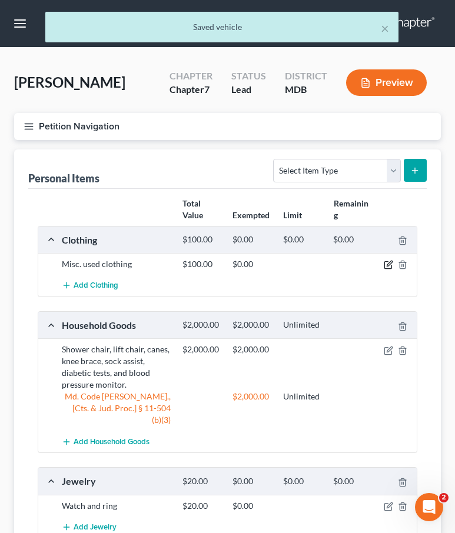
click at [386, 268] on icon "button" at bounding box center [388, 264] width 9 height 9
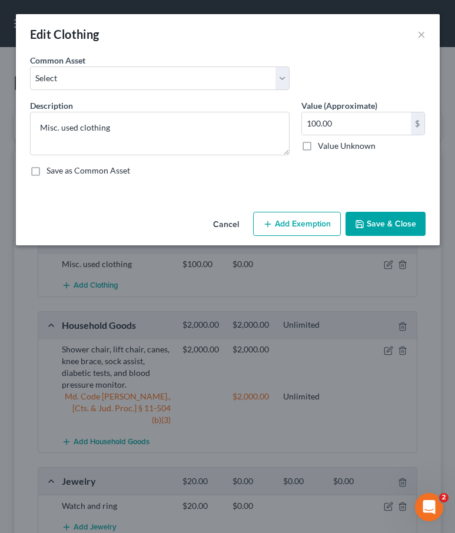
click at [273, 228] on icon "button" at bounding box center [267, 224] width 9 height 9
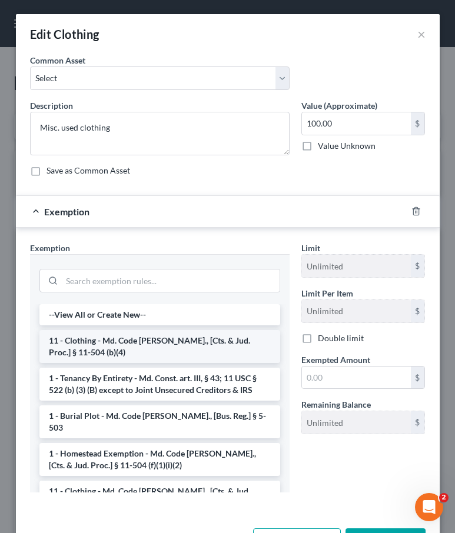
click at [166, 352] on li "11 - Clothing - Md. Code Ann., [Cts. & Jud. Proc.] § 11-504 (b)(4)" at bounding box center [159, 346] width 241 height 33
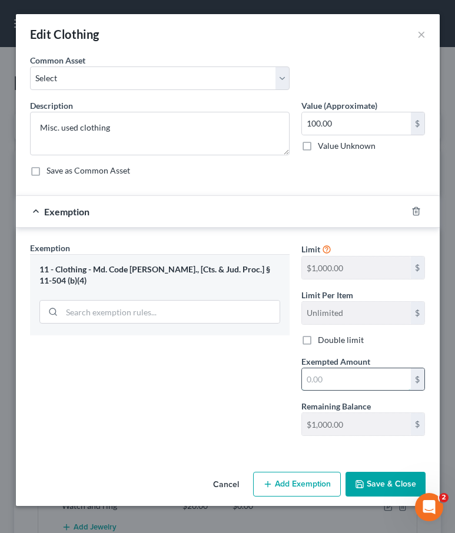
click at [330, 379] on input "text" at bounding box center [356, 380] width 109 height 22
type input "100"
click at [233, 399] on div "Exemption Set must be selected for CA. Exemption * 11 - Clothing - Md. Code Ann…" at bounding box center [159, 344] width 271 height 204
click at [385, 483] on button "Save & Close" at bounding box center [386, 484] width 80 height 25
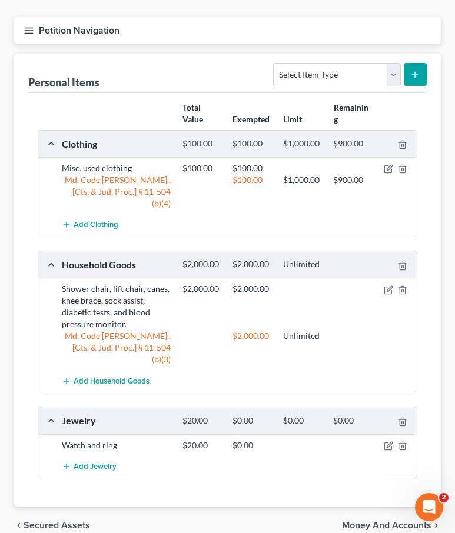
scroll to position [127, 0]
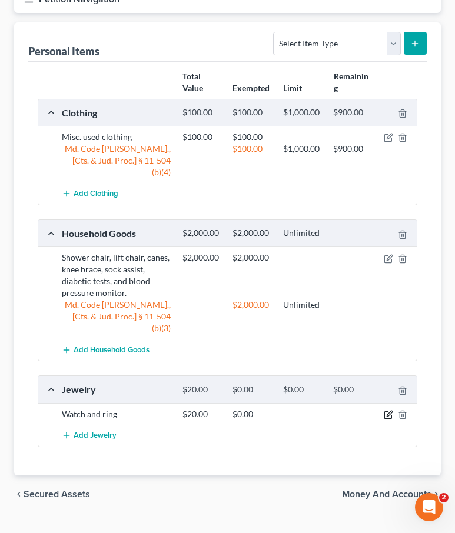
click at [390, 411] on icon "button" at bounding box center [389, 413] width 5 height 5
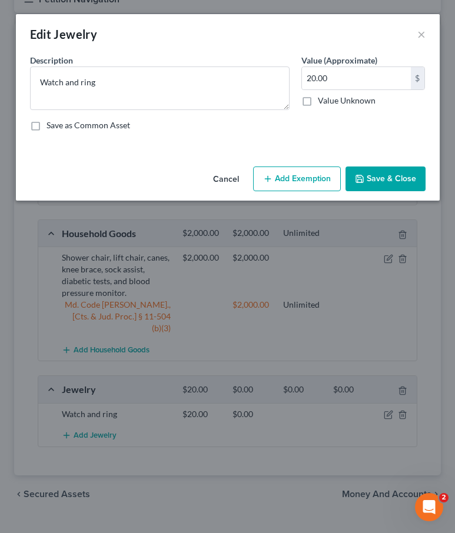
click at [270, 174] on icon "button" at bounding box center [267, 178] width 9 height 9
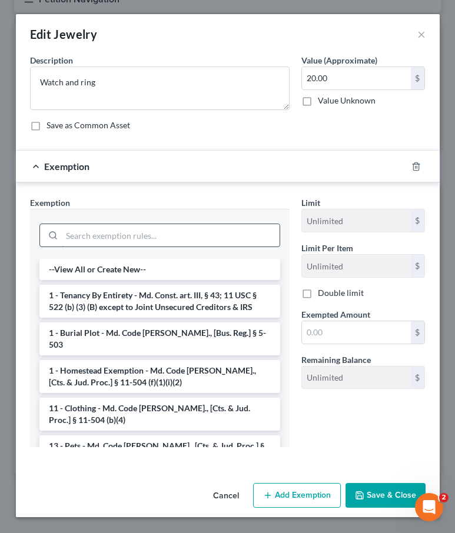
click at [165, 237] on input "search" at bounding box center [171, 235] width 218 height 22
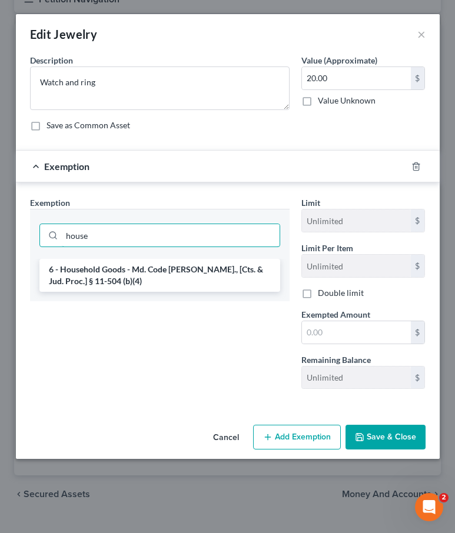
type input "house"
click at [178, 282] on li "6 - Household Goods - Md. Code Ann., [Cts. & Jud. Proc.] § 11-504 (b)(4)" at bounding box center [159, 275] width 241 height 33
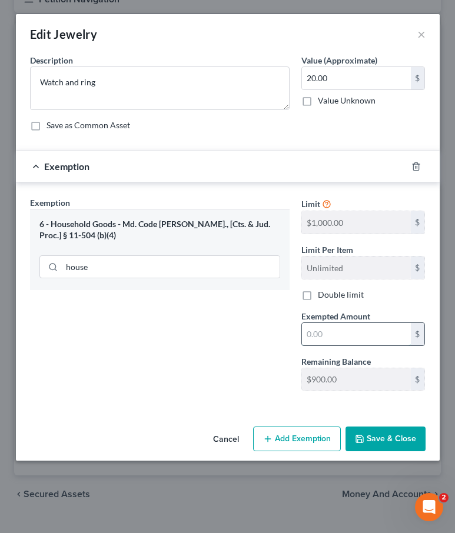
click at [330, 332] on input "text" at bounding box center [356, 334] width 109 height 22
type input "20"
click at [185, 351] on div "Exemption Set must be selected for CA. Exemption * 6 - Household Goods - Md. Co…" at bounding box center [159, 299] width 271 height 204
click at [392, 440] on button "Save & Close" at bounding box center [386, 439] width 80 height 25
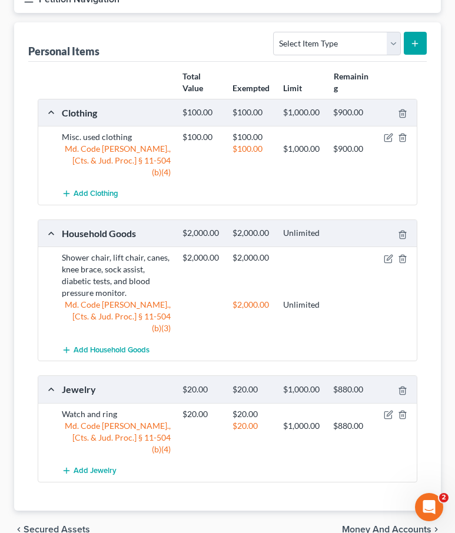
scroll to position [151, 0]
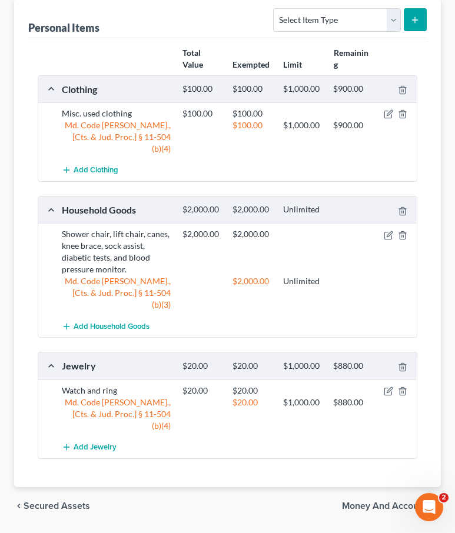
click at [370, 502] on span "Money and Accounts" at bounding box center [387, 506] width 90 height 9
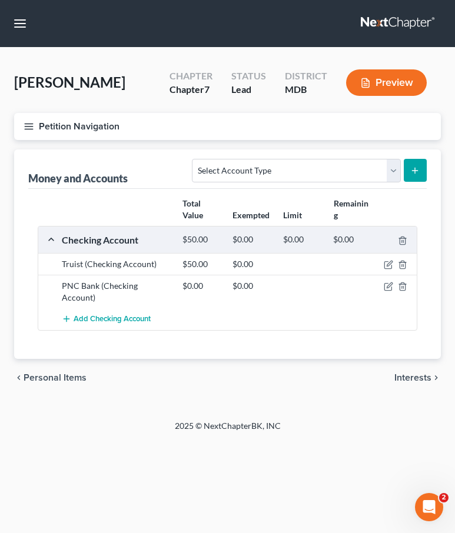
click at [406, 373] on span "Interests" at bounding box center [413, 377] width 37 height 9
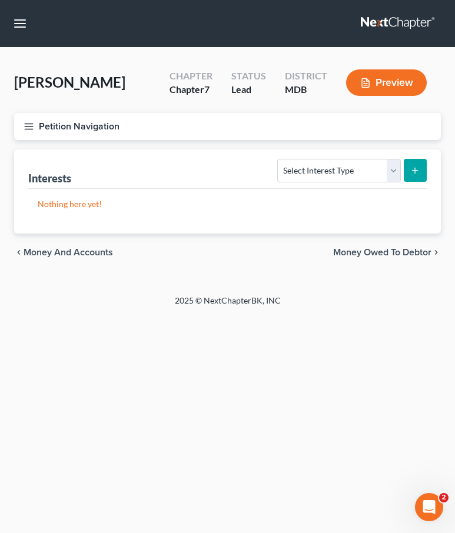
click at [367, 248] on span "Money Owed to Debtor" at bounding box center [382, 252] width 98 height 9
click at [367, 250] on span "Business Related" at bounding box center [395, 252] width 73 height 9
click at [45, 251] on span "Money Owed to Debtor" at bounding box center [73, 252] width 98 height 9
click at [31, 254] on span "Interests" at bounding box center [42, 252] width 37 height 9
click at [336, 171] on select "Select Interest Type 401K Annuity Bond Education IRA Government Bond Government…" at bounding box center [338, 171] width 123 height 24
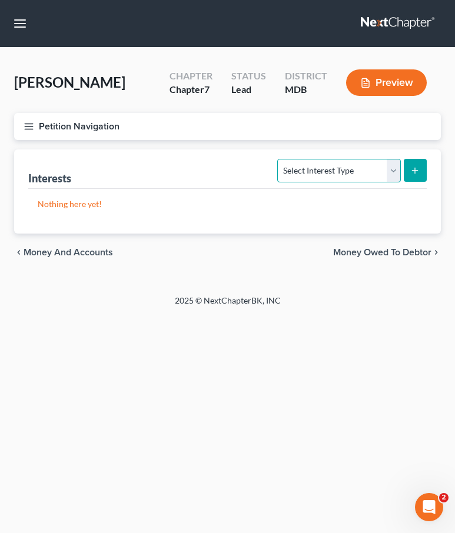
select select "pension_plan"
click at [279, 159] on select "Select Interest Type 401K Annuity Bond Education IRA Government Bond Government…" at bounding box center [338, 171] width 123 height 24
click at [413, 164] on button "submit" at bounding box center [415, 170] width 23 height 23
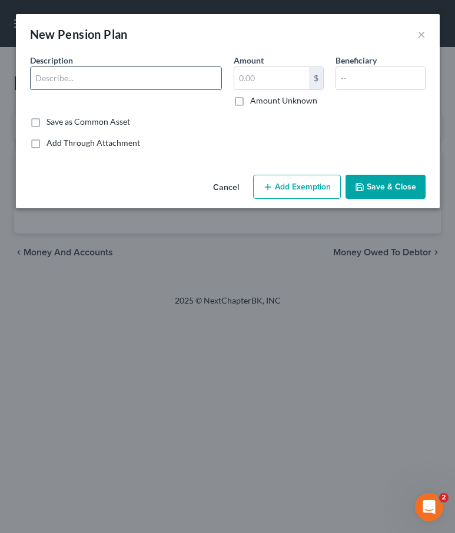
click at [51, 75] on input "text" at bounding box center [126, 78] width 191 height 22
type input "FirstEnergy - Monthy"
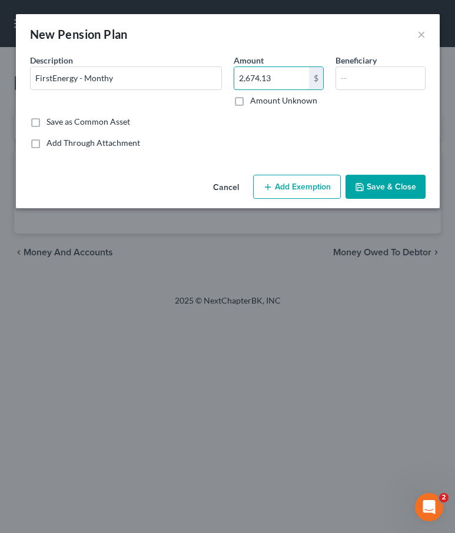
type input "2,674.13"
click at [292, 184] on button "Add Exemption" at bounding box center [297, 187] width 88 height 25
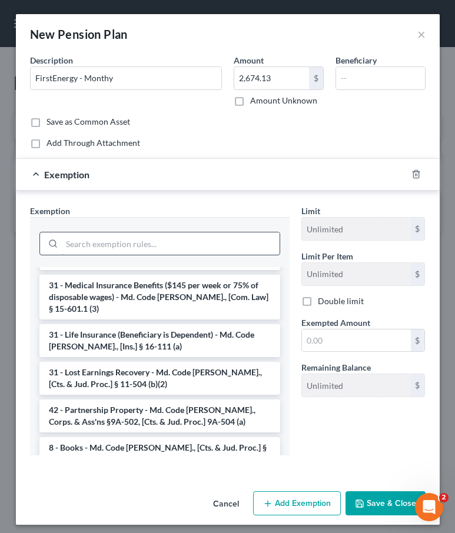
click at [112, 243] on input "search" at bounding box center [171, 244] width 218 height 22
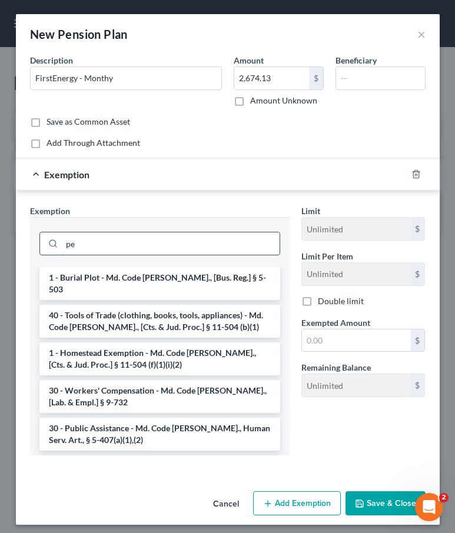
type input "p"
type input "r"
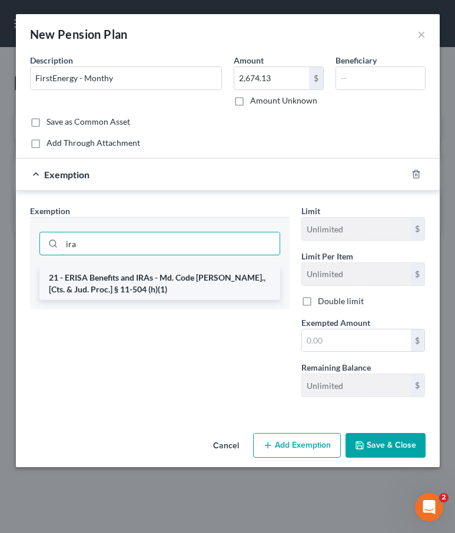
type input "ira"
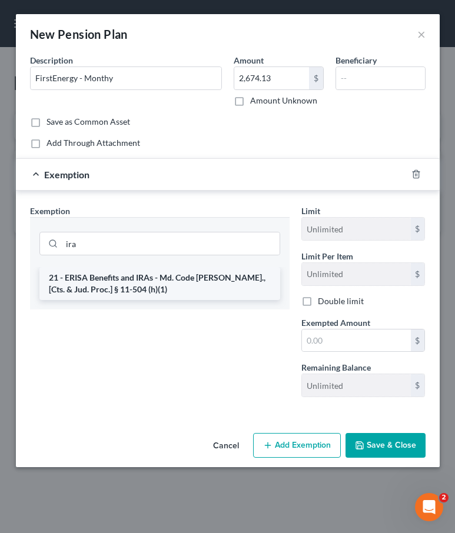
click at [159, 279] on li "21 - ERISA Benefits and IRAs - Md. Code Ann., [Cts. & Jud. Proc.] § 11-504 (h)(…" at bounding box center [159, 283] width 241 height 33
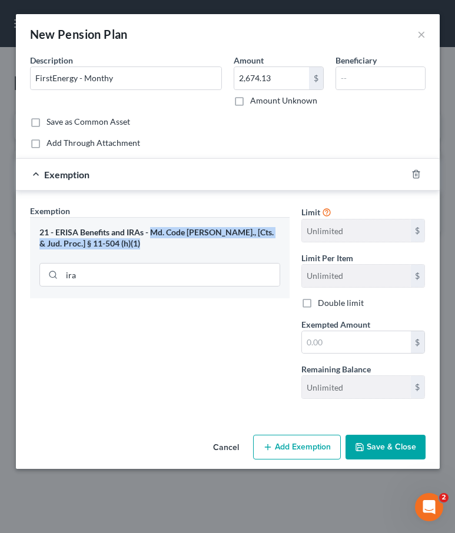
drag, startPoint x: 153, startPoint y: 233, endPoint x: 65, endPoint y: 258, distance: 91.2
click at [65, 258] on div "21 - ERISA Benefits and IRAs - Md. Code Ann., [Cts. & Jud. Proc.] § 11-504 (h)(…" at bounding box center [160, 257] width 260 height 81
copy div "Md. Code Ann., [Cts. & Jud. Proc.] § 11-504 (h)(1)"
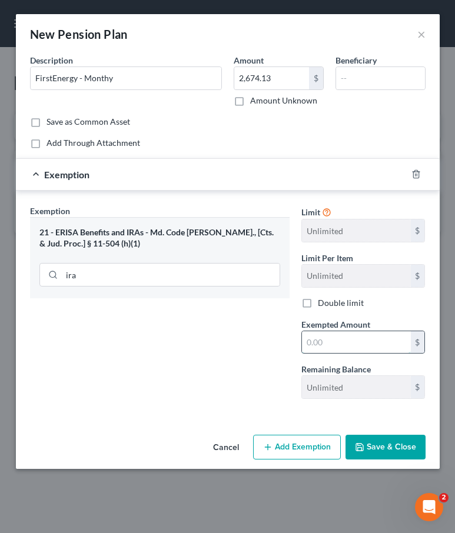
click at [310, 342] on input "text" at bounding box center [356, 343] width 109 height 22
type input "2,674.13"
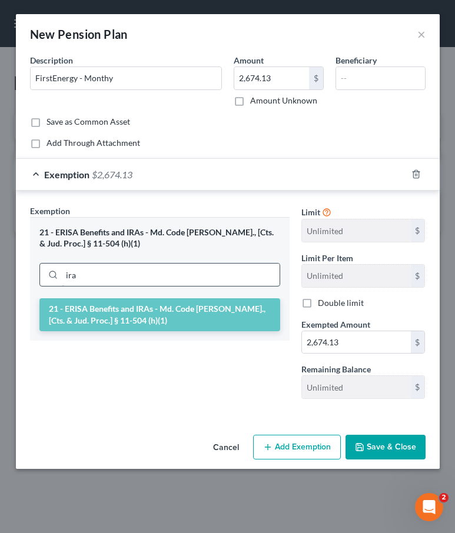
click at [99, 276] on input "ira" at bounding box center [171, 275] width 218 height 22
click at [364, 443] on icon "button" at bounding box center [359, 447] width 9 height 9
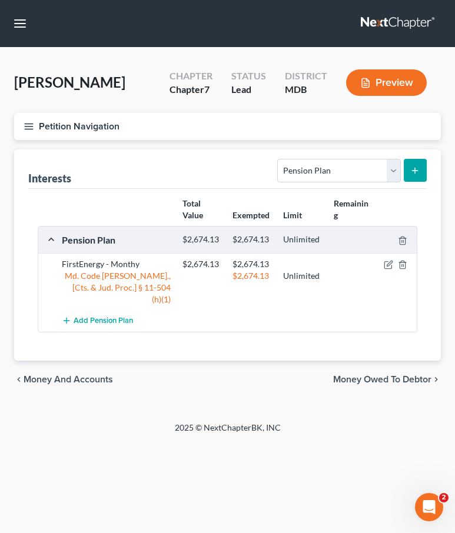
click at [398, 375] on span "Money Owed to Debtor" at bounding box center [382, 379] width 98 height 9
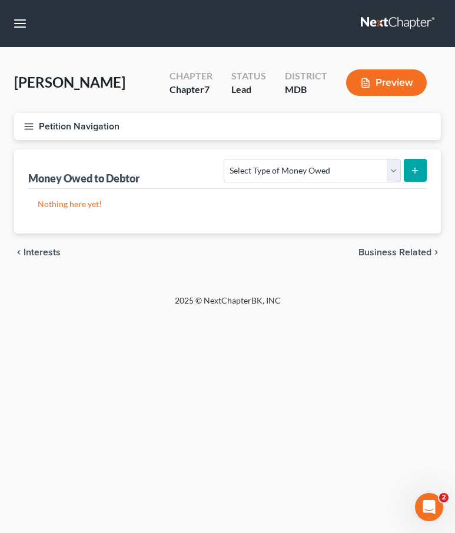
click at [28, 129] on icon "button" at bounding box center [29, 126] width 11 height 11
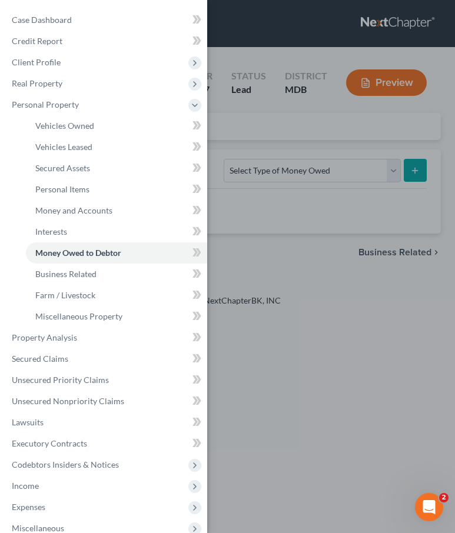
click at [224, 142] on div "Case Dashboard Payments Invoices Payments Payments Credit Report Client Profile" at bounding box center [227, 266] width 455 height 533
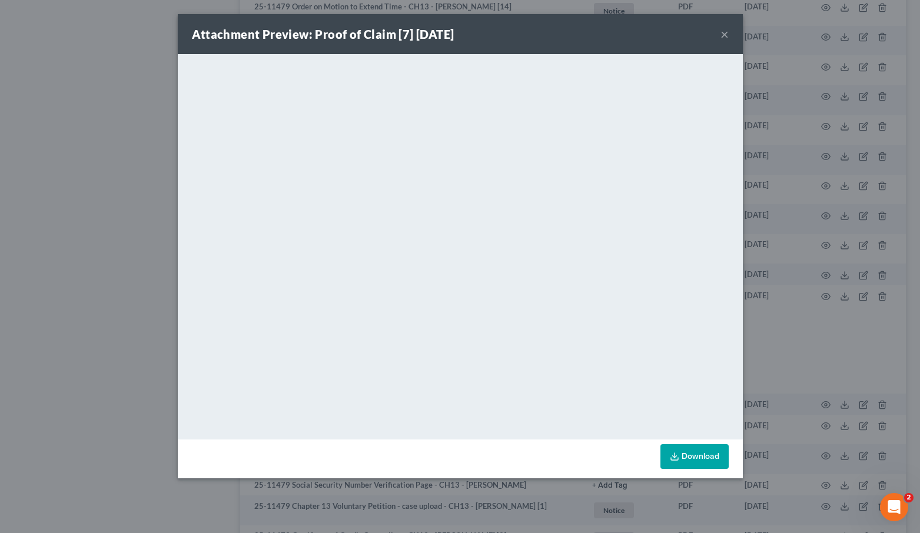
click at [725, 33] on button "×" at bounding box center [725, 34] width 8 height 14
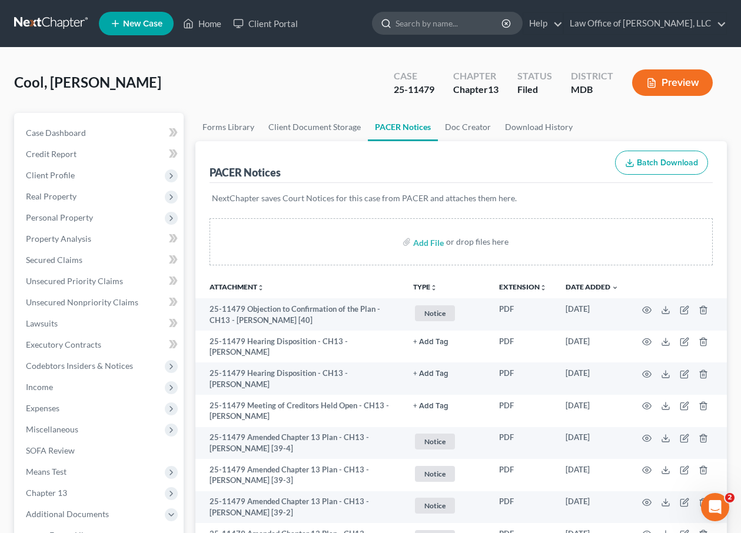
click at [432, 22] on input "search" at bounding box center [450, 23] width 108 height 22
type input "[PERSON_NAME]"
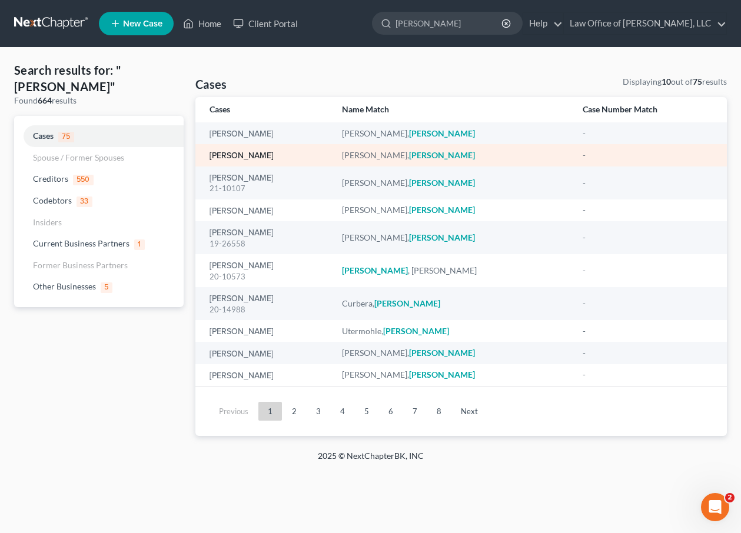
click at [232, 156] on link "[PERSON_NAME]" at bounding box center [242, 156] width 64 height 8
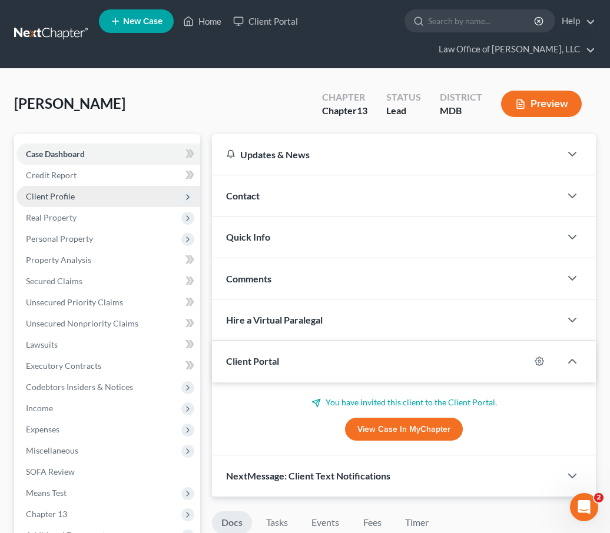
click at [53, 197] on span "Client Profile" at bounding box center [50, 196] width 49 height 10
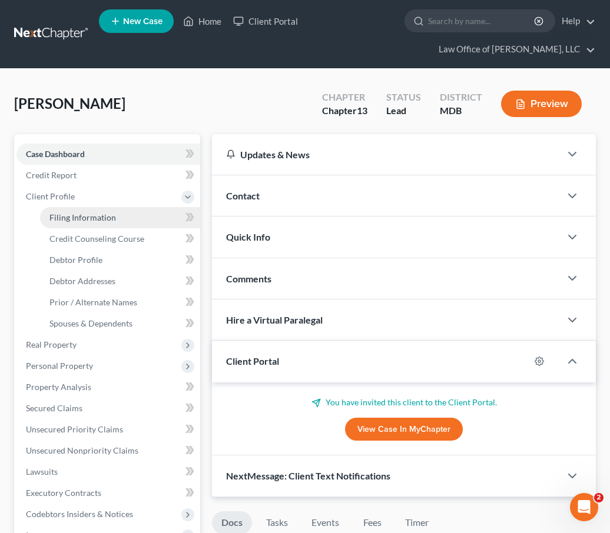
click at [58, 215] on span "Filing Information" at bounding box center [82, 218] width 67 height 10
select select "1"
select select "0"
select select "3"
select select "21"
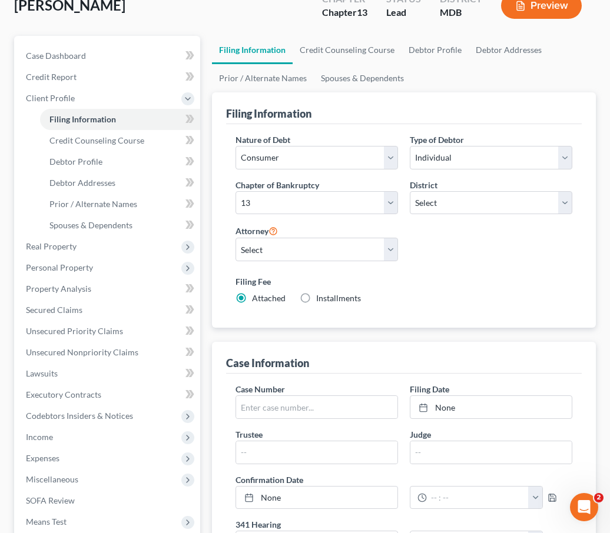
scroll to position [103, 0]
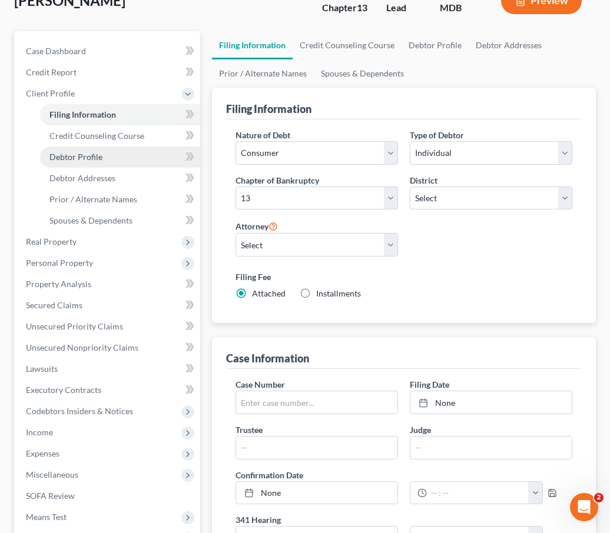
click at [89, 160] on span "Debtor Profile" at bounding box center [75, 157] width 53 height 10
select select "1"
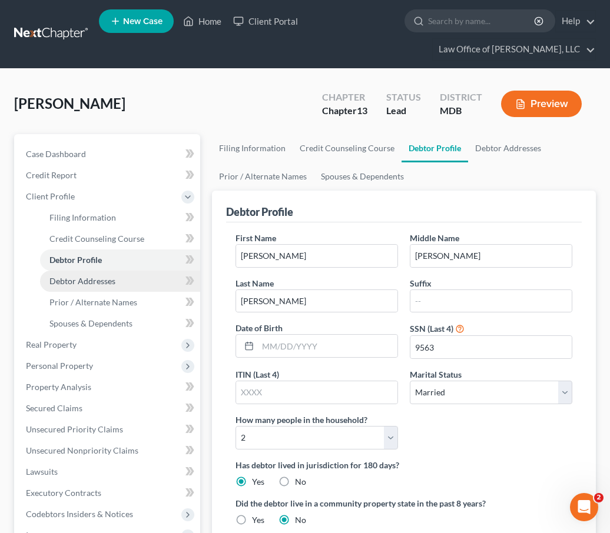
click at [68, 282] on span "Debtor Addresses" at bounding box center [82, 281] width 66 height 10
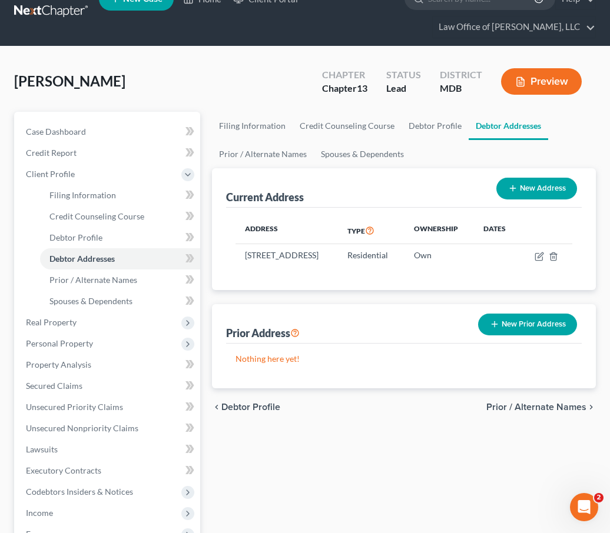
scroll to position [32, 0]
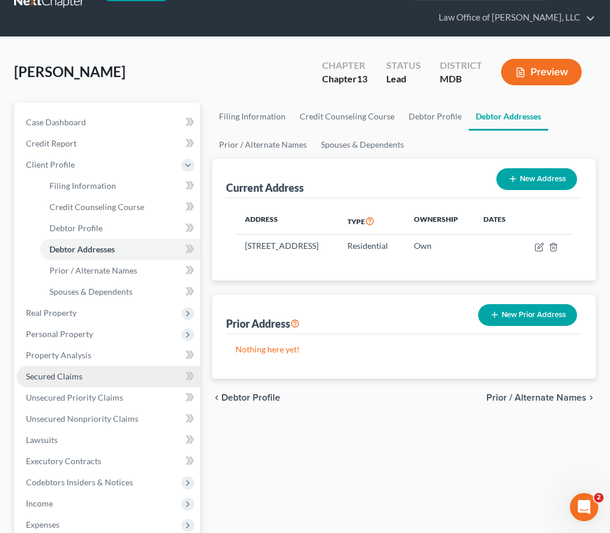
click at [52, 377] on span "Secured Claims" at bounding box center [54, 377] width 57 height 10
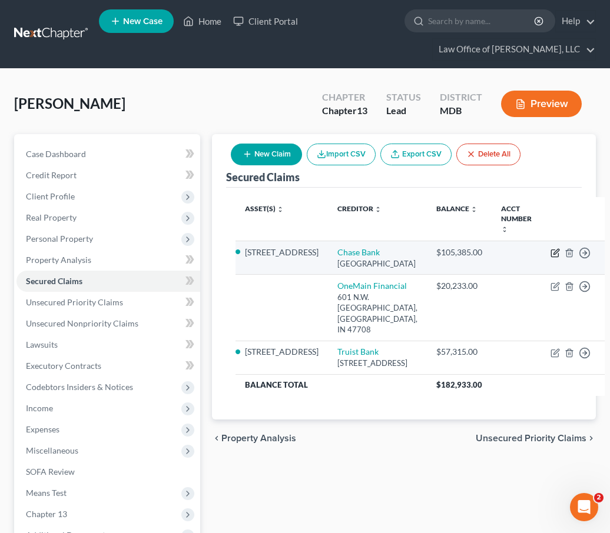
click at [551, 248] on icon "button" at bounding box center [555, 252] width 9 height 9
select select "18"
select select "3"
select select "0"
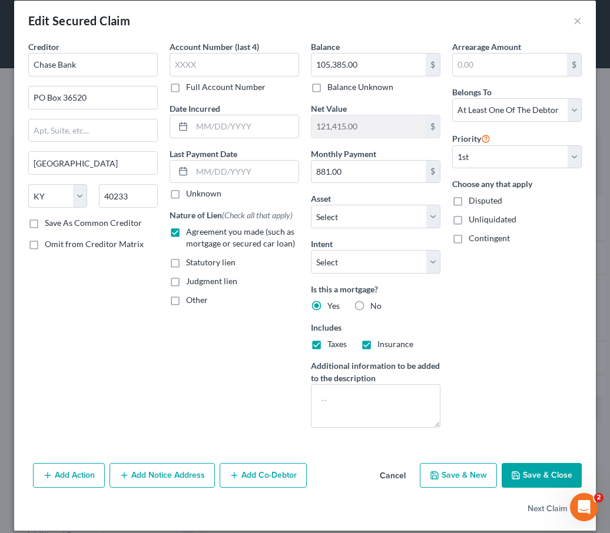
scroll to position [16, 0]
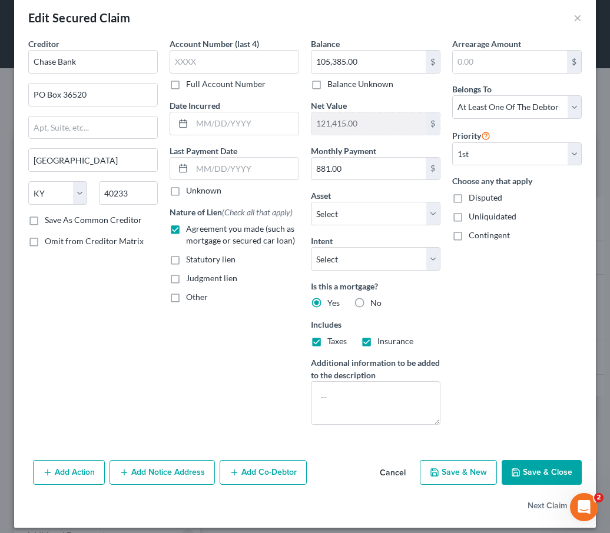
click at [248, 471] on button "Add Co-Debtor" at bounding box center [263, 472] width 87 height 25
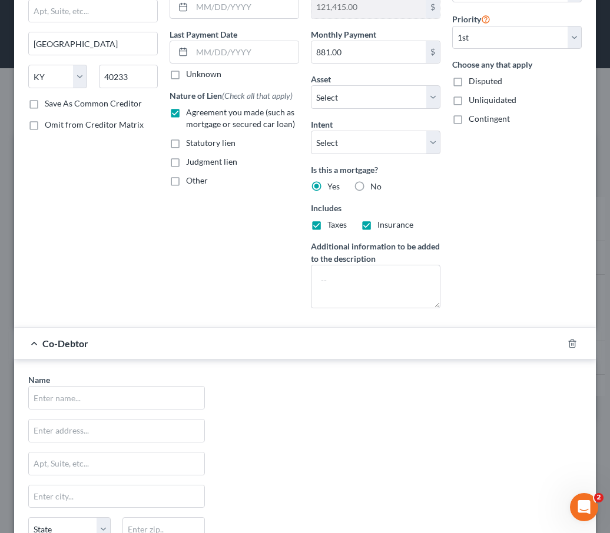
scroll to position [168, 0]
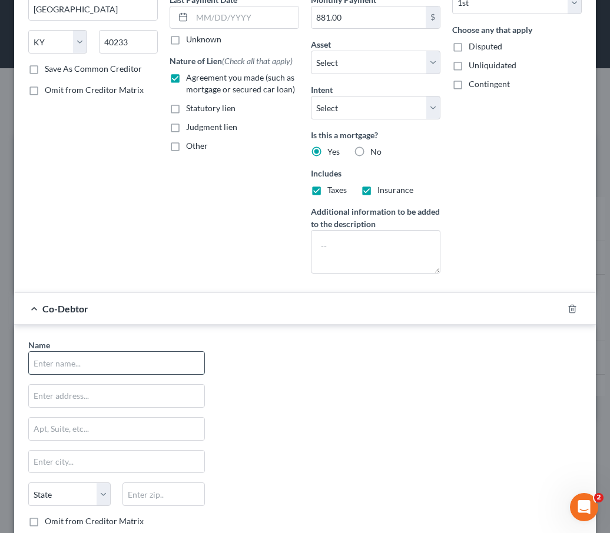
click at [68, 366] on input "text" at bounding box center [116, 363] width 175 height 22
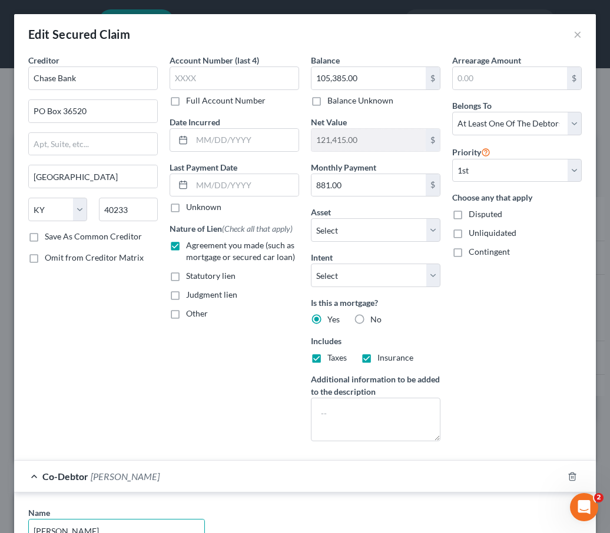
scroll to position [300, 0]
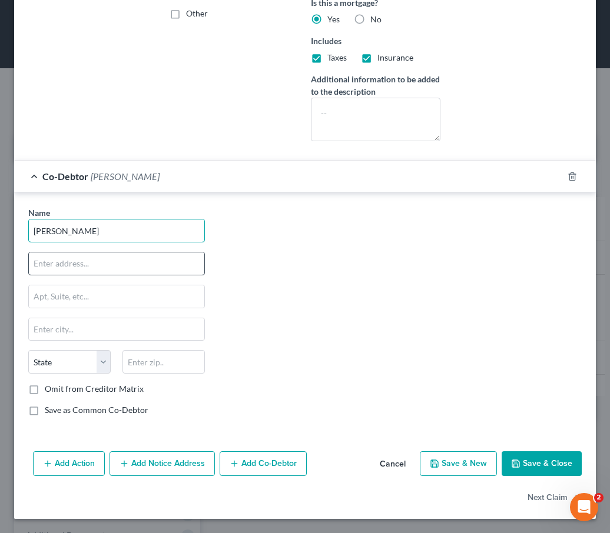
type input "David Haselberger"
click at [71, 265] on input "text" at bounding box center [116, 264] width 175 height 22
type input "65 Lavale Ct."
click at [155, 368] on input "text" at bounding box center [163, 362] width 82 height 24
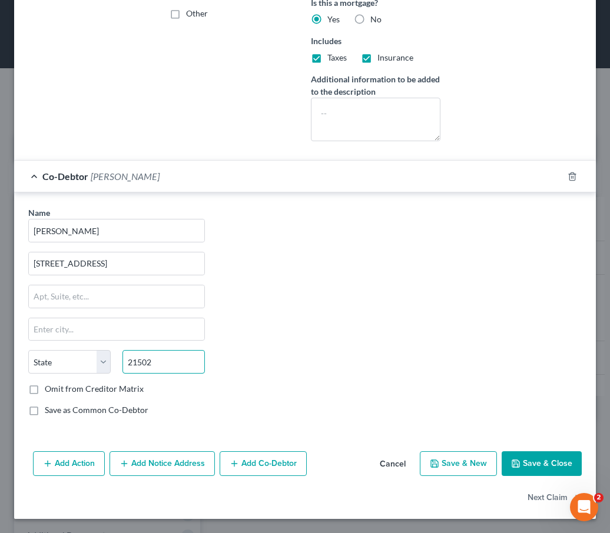
type input "21502"
type input "Cumberland"
select select "21"
click at [45, 410] on label "Save as Common Co-Debtor" at bounding box center [97, 411] width 104 height 12
click at [49, 410] on input "Save as Common Co-Debtor" at bounding box center [53, 409] width 8 height 8
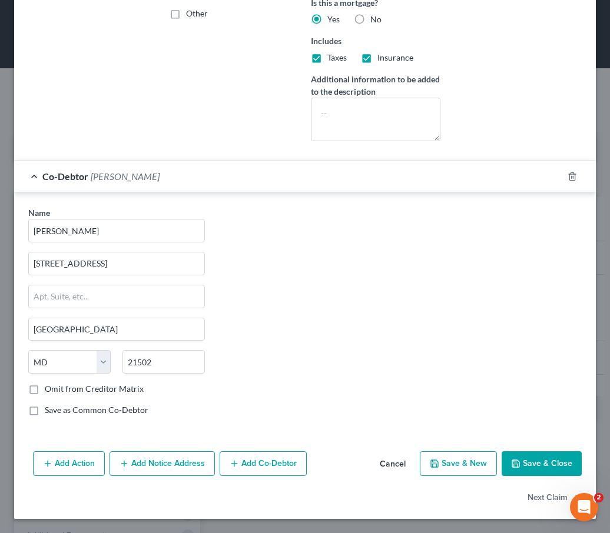
checkbox input "true"
click at [536, 498] on button "Next Claim" at bounding box center [555, 498] width 54 height 25
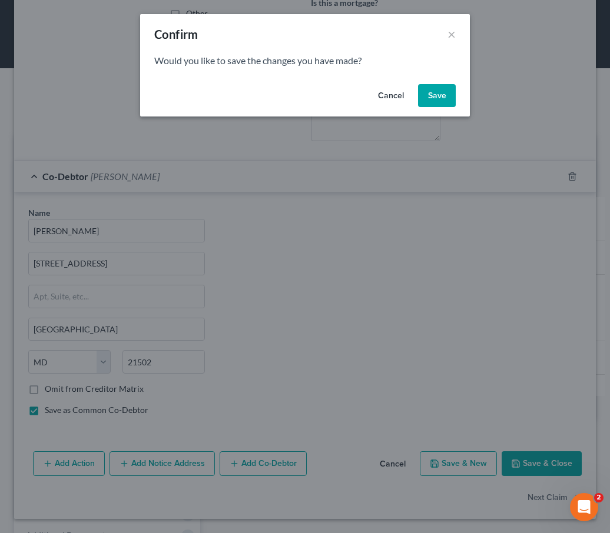
click at [435, 86] on button "Save" at bounding box center [437, 96] width 38 height 24
select select "15"
select select "0"
select select "2"
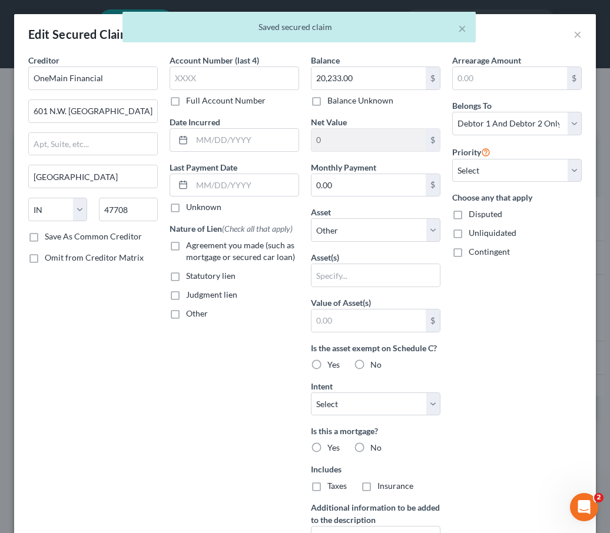
scroll to position [154, 0]
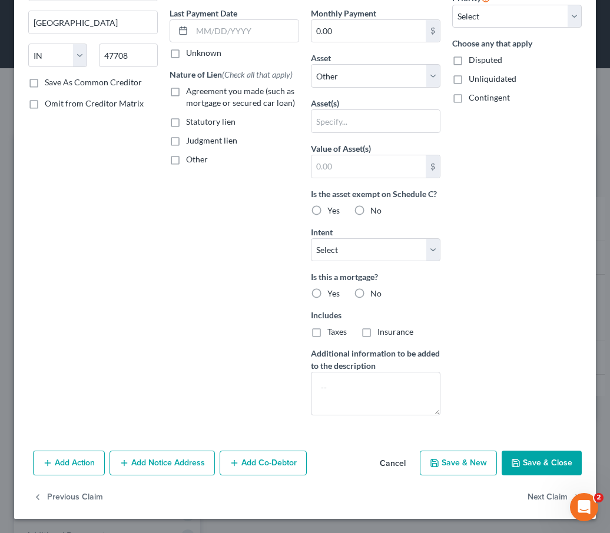
click at [263, 459] on button "Add Co-Debtor" at bounding box center [263, 463] width 87 height 25
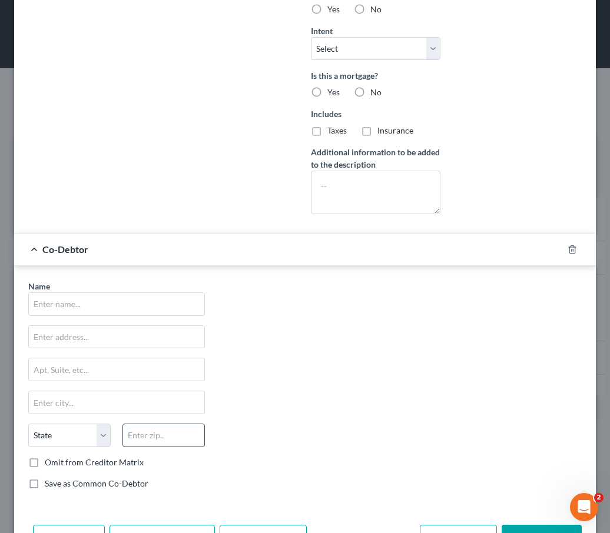
scroll to position [429, 0]
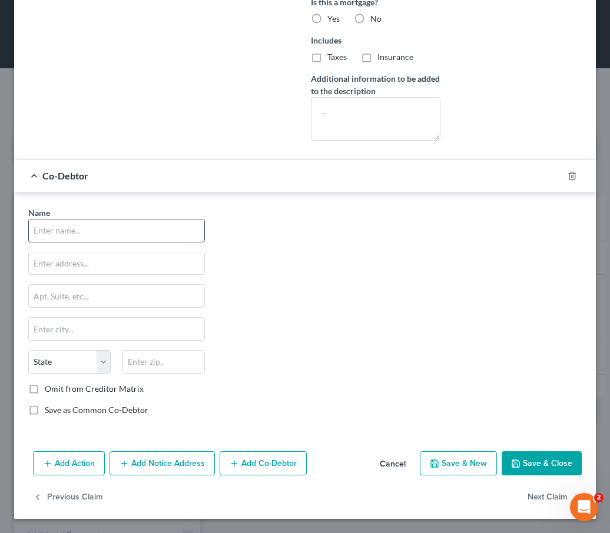
click at [51, 234] on input "text" at bounding box center [116, 231] width 175 height 22
type input "David Haselberger"
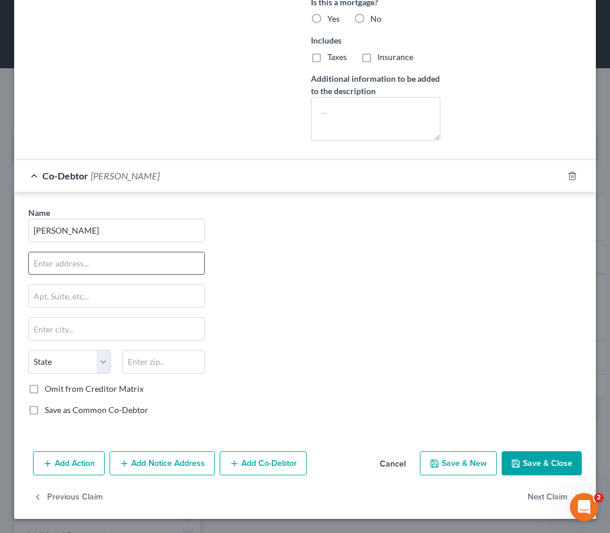
click at [56, 262] on input "text" at bounding box center [116, 264] width 175 height 22
type input "65 Lavale Ct."
click at [155, 362] on input "text" at bounding box center [163, 362] width 82 height 24
type input "21502"
type input "Cumberland"
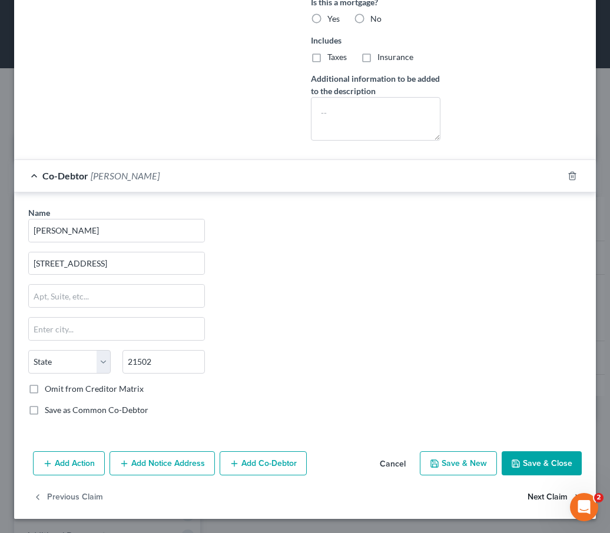
select select "21"
click at [538, 496] on button "Next Claim" at bounding box center [555, 497] width 54 height 25
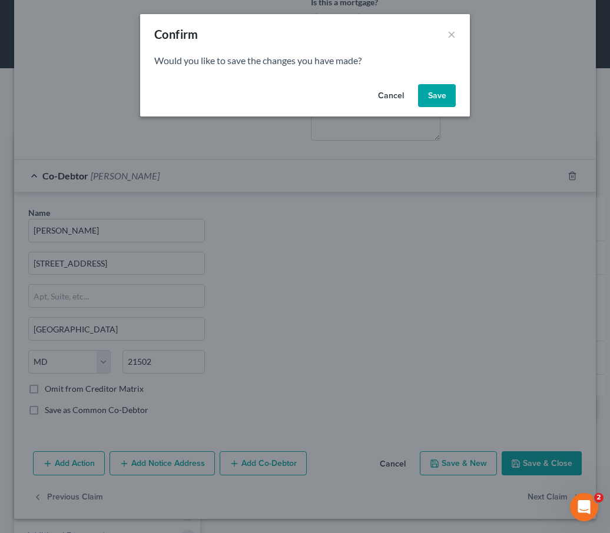
click at [437, 95] on button "Save" at bounding box center [437, 96] width 38 height 24
select select "28"
select select "3"
select select "0"
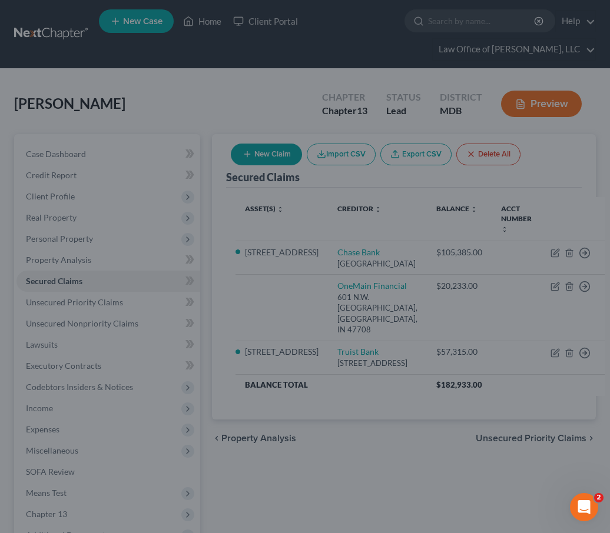
select select
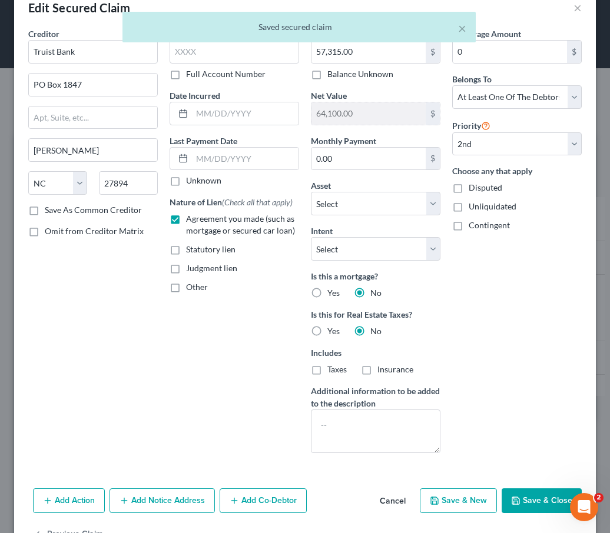
scroll to position [64, 0]
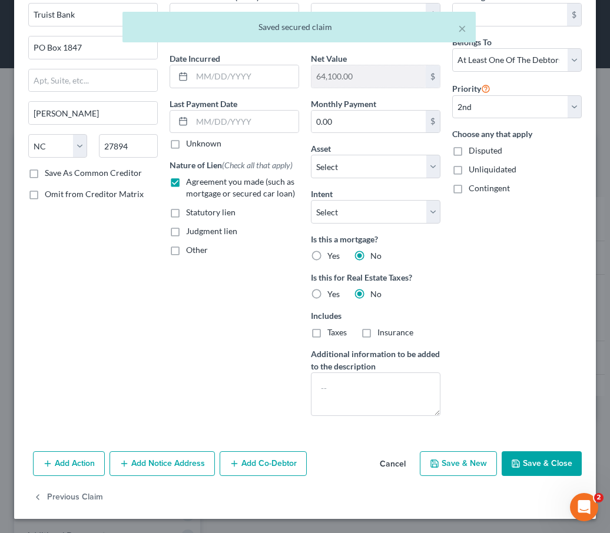
click at [250, 466] on button "Add Co-Debtor" at bounding box center [263, 464] width 87 height 25
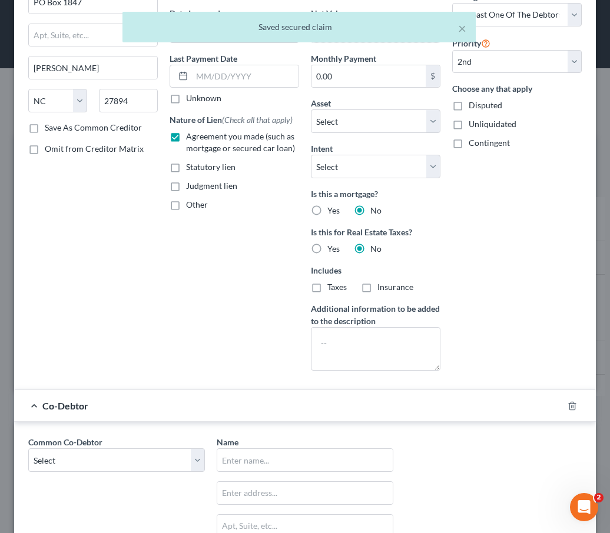
scroll to position [235, 0]
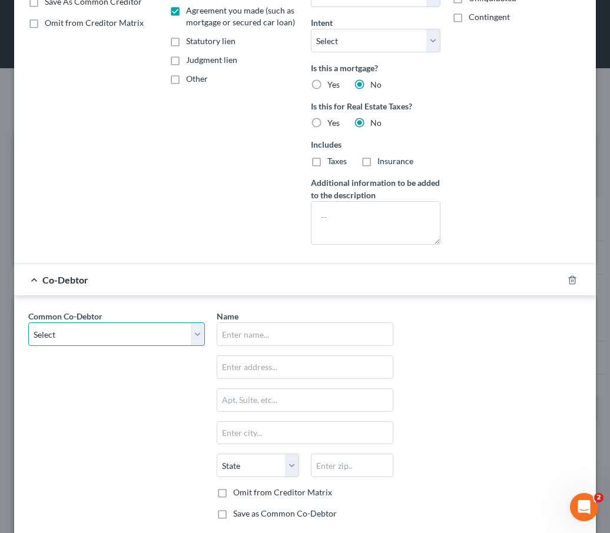
click at [151, 336] on select "Select David Haselberger" at bounding box center [116, 335] width 177 height 24
select select "0"
click at [28, 323] on select "Select David Haselberger" at bounding box center [116, 335] width 177 height 24
type input "David Haselberger"
type input "65 Lavale Ct."
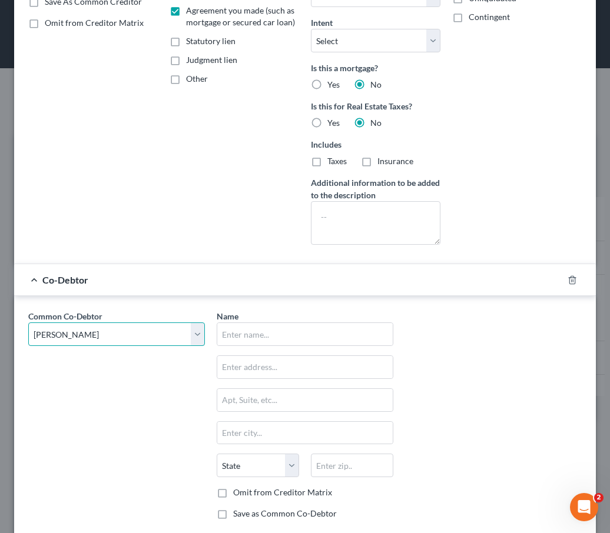
type input "Cumberland"
select select "21"
type input "21502"
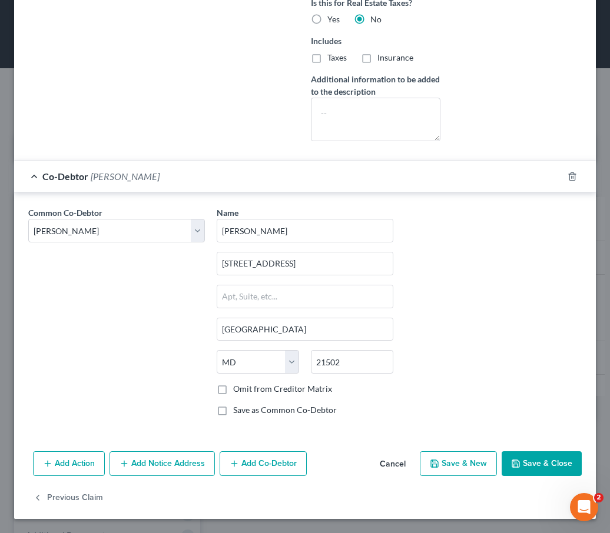
click at [529, 464] on button "Save & Close" at bounding box center [542, 464] width 80 height 25
select select "1"
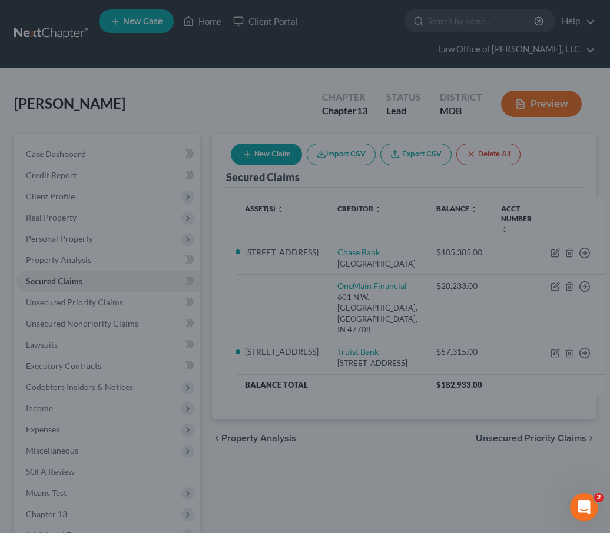
scroll to position [0, 0]
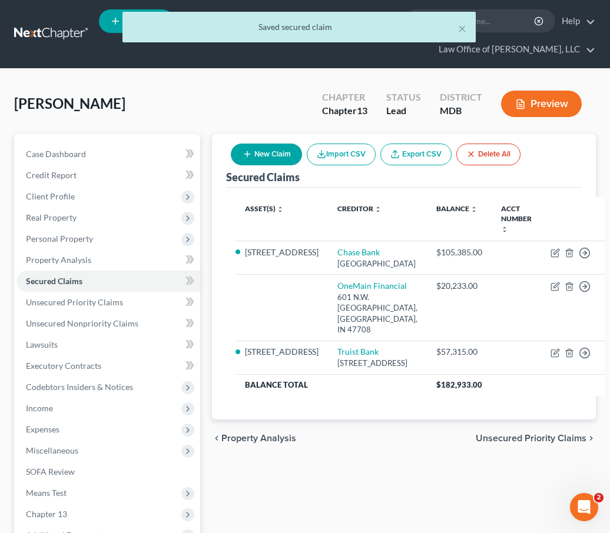
click at [549, 97] on button "Preview" at bounding box center [541, 104] width 81 height 26
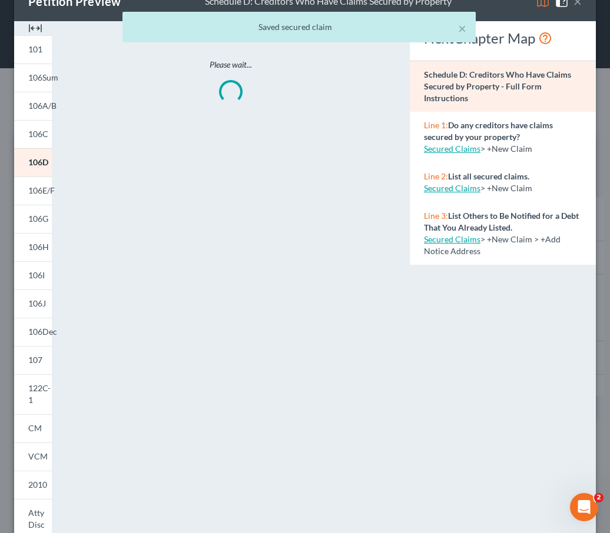
scroll to position [48, 0]
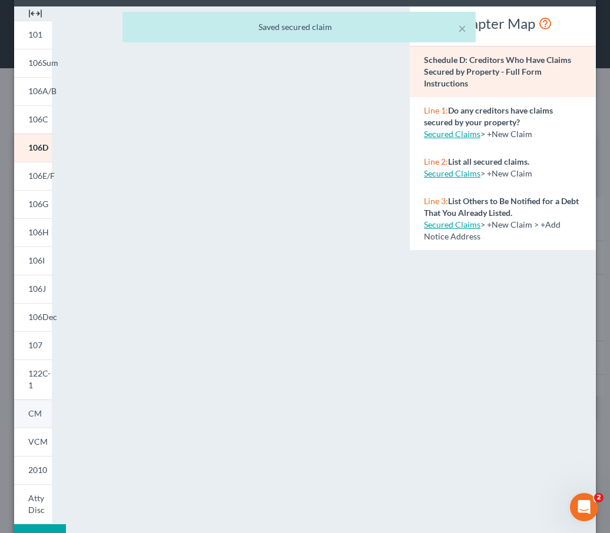
click at [31, 408] on link "CM" at bounding box center [33, 414] width 38 height 28
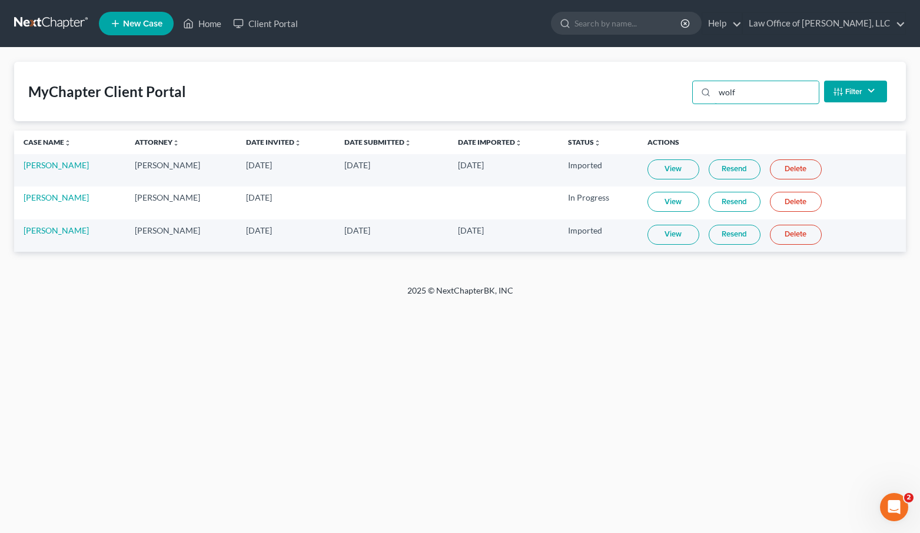
drag, startPoint x: 756, startPoint y: 97, endPoint x: 601, endPoint y: 96, distance: 155.5
click at [601, 96] on div "MyChapter Client Portal wolf Filter Status Filter... Invited In Progress Ready …" at bounding box center [460, 91] width 892 height 59
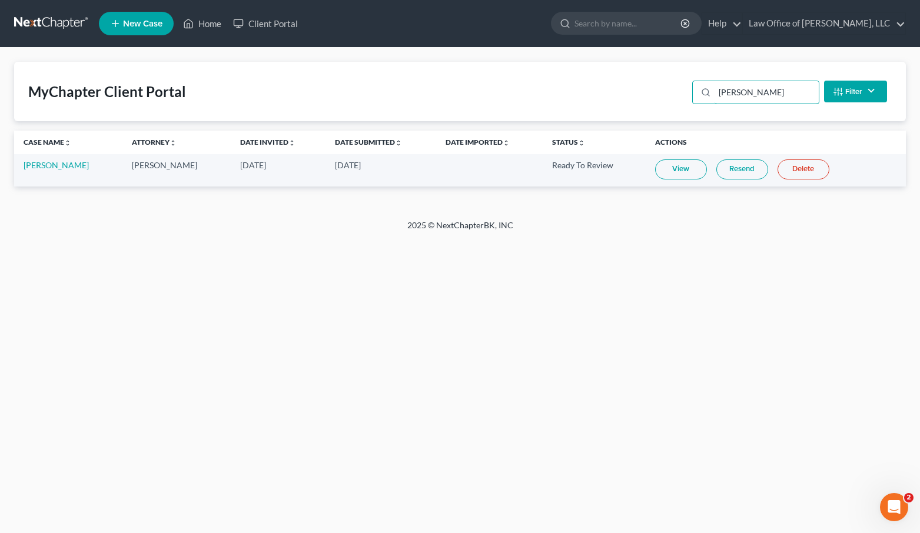
type input "[PERSON_NAME]"
click at [666, 170] on link "View" at bounding box center [681, 170] width 52 height 20
